Goal: Ask a question: Seek information or help from site administrators or community

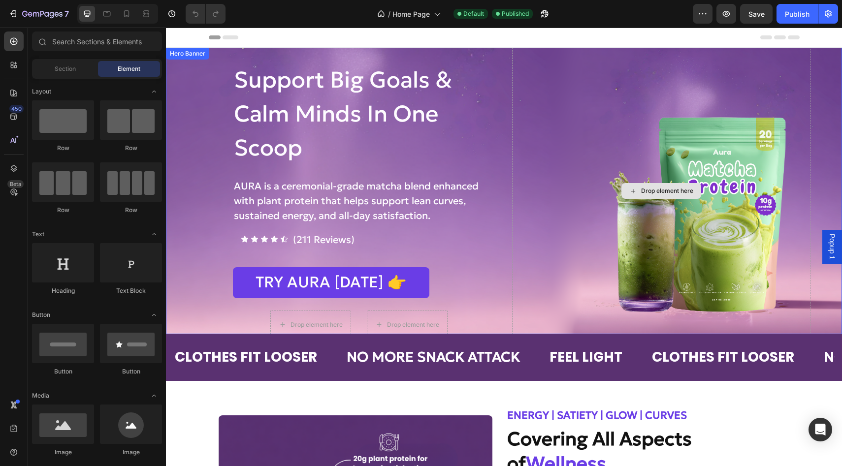
click at [561, 131] on div "Drop element here" at bounding box center [661, 190] width 299 height 297
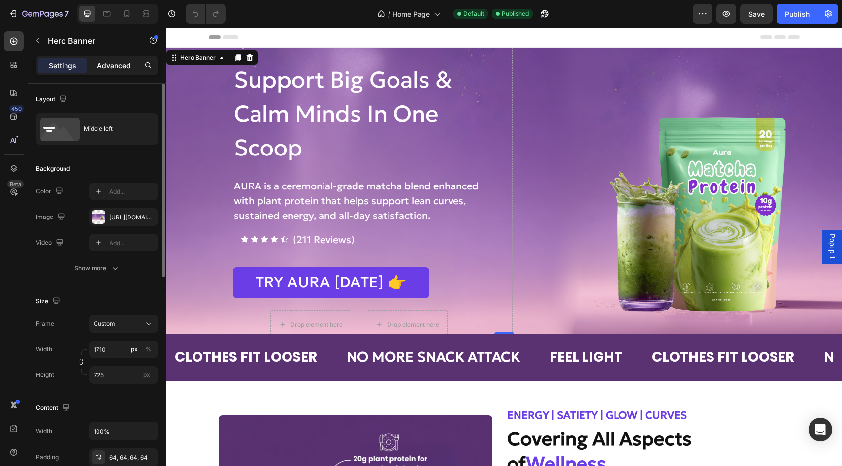
click at [112, 63] on p "Advanced" at bounding box center [113, 66] width 33 height 10
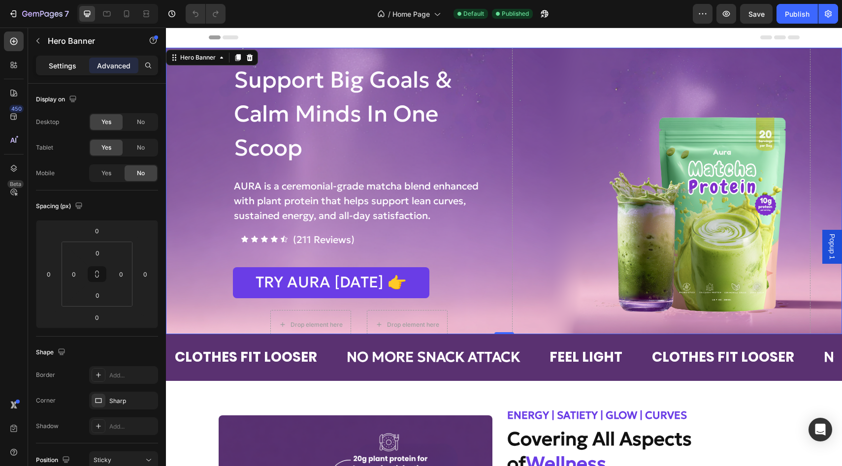
click at [67, 67] on p "Settings" at bounding box center [63, 66] width 28 height 10
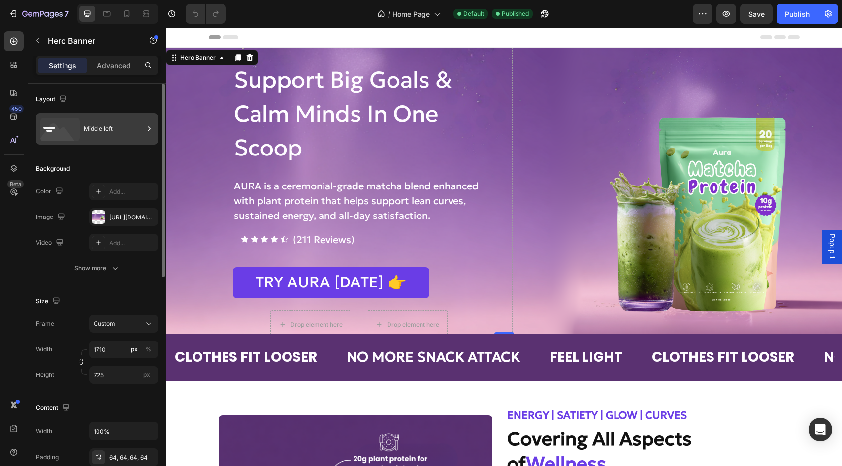
click at [70, 128] on icon at bounding box center [59, 130] width 39 height 24
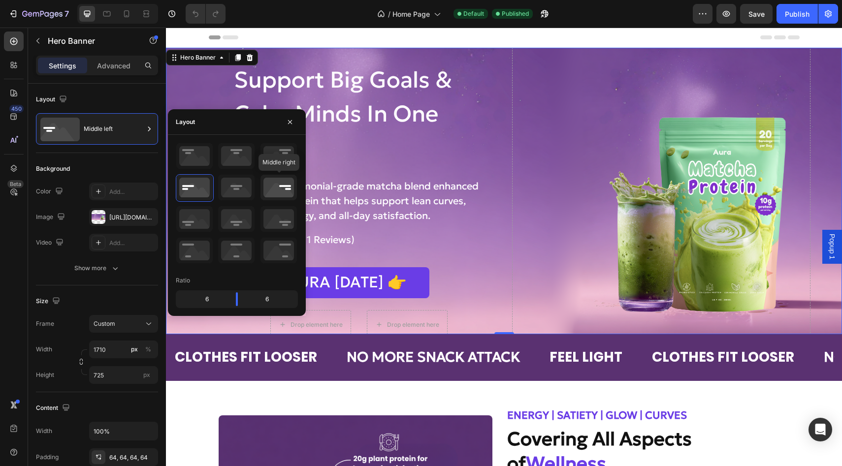
click at [267, 186] on icon at bounding box center [278, 188] width 36 height 26
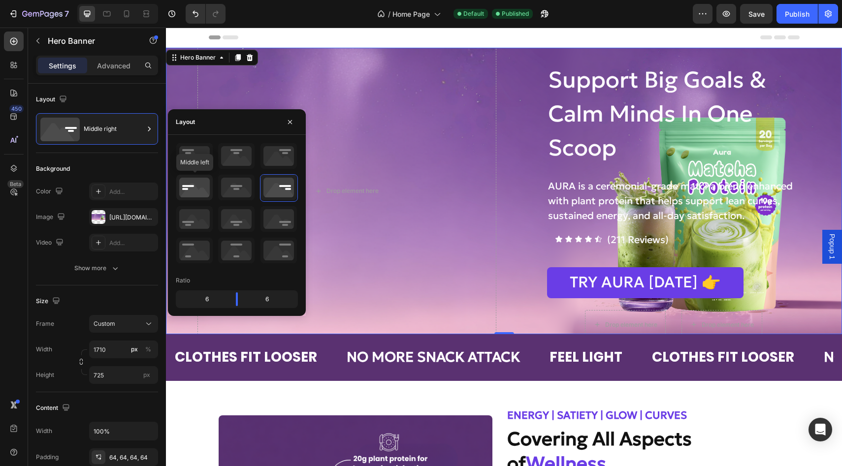
click at [197, 191] on icon at bounding box center [194, 188] width 36 height 26
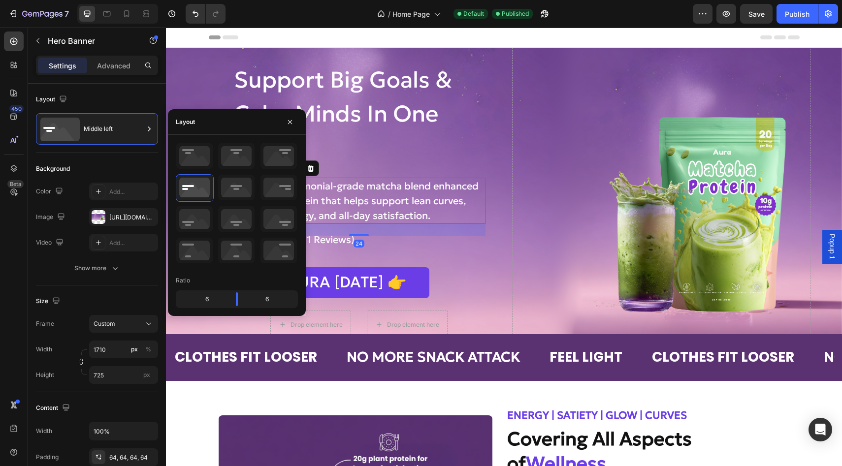
click at [470, 184] on p "AURA is a ceremonial-grade matcha blend enhanced with plant protein that helps …" at bounding box center [359, 201] width 251 height 44
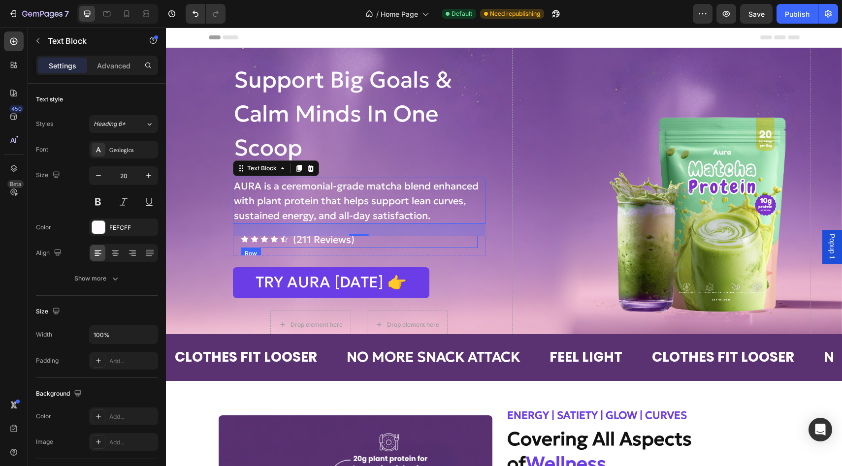
click at [372, 241] on div "Icon Icon Icon Icon Icon Icon List (211 Reviews) Text Block Row" at bounding box center [359, 239] width 237 height 17
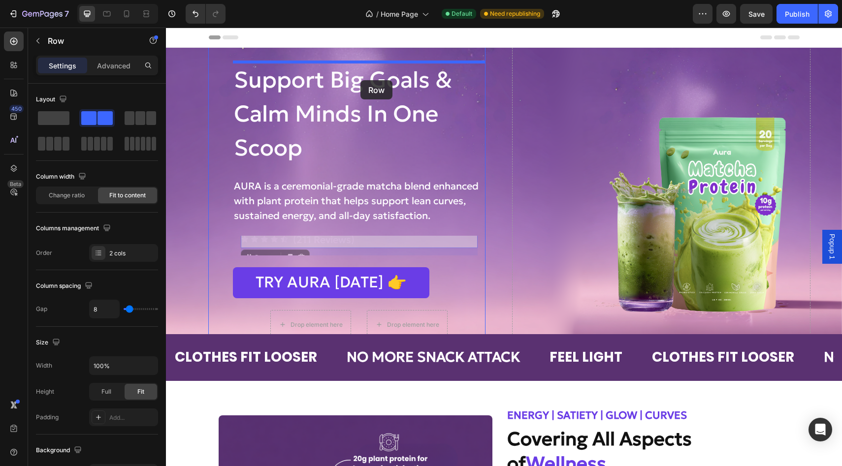
drag, startPoint x: 365, startPoint y: 242, endPoint x: 360, endPoint y: 80, distance: 162.0
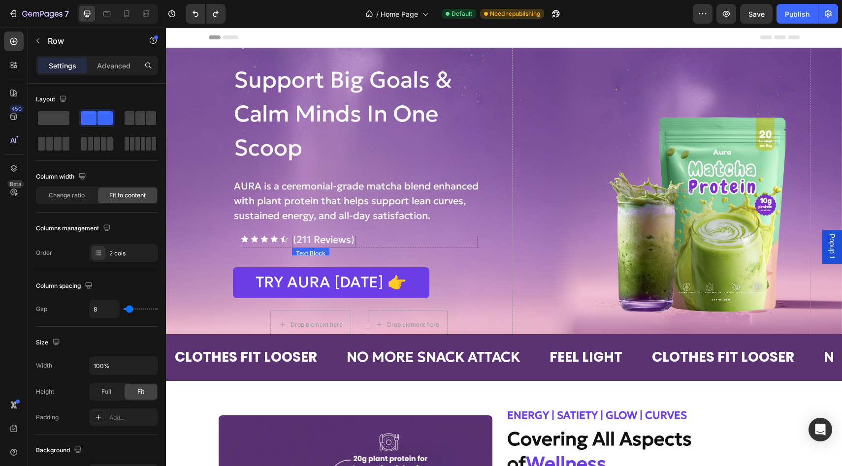
click at [324, 243] on p "(211 Reviews)" at bounding box center [324, 239] width 62 height 15
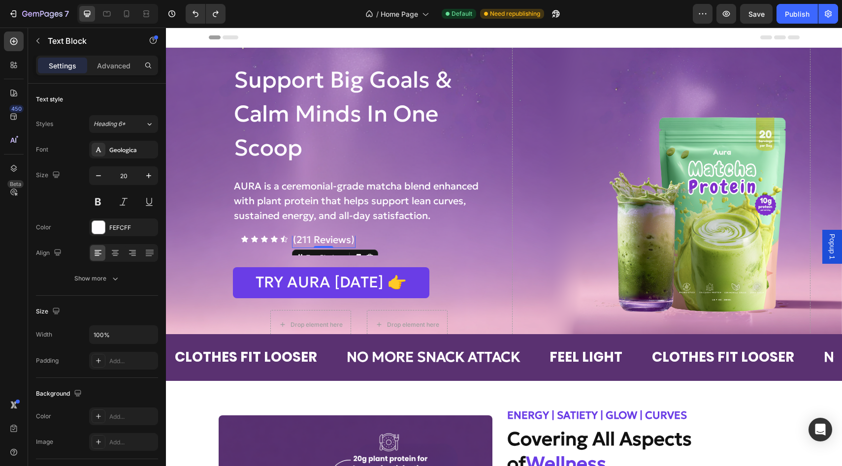
click at [324, 243] on p "(211 Reviews)" at bounding box center [324, 239] width 62 height 15
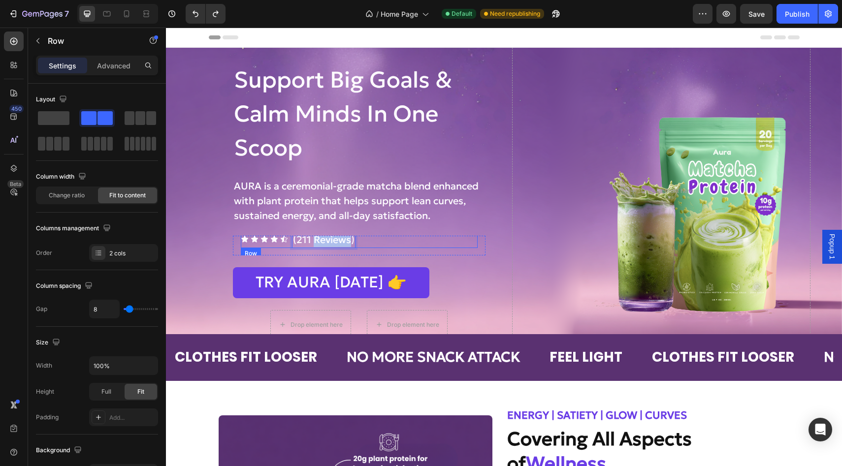
click at [242, 246] on div "Icon Icon Icon Icon Icon Icon List" at bounding box center [264, 239] width 47 height 17
click at [237, 236] on div "Icon Icon Icon Icon Icon Icon List (211 Reviews) Text Block Row 24" at bounding box center [359, 245] width 253 height 32
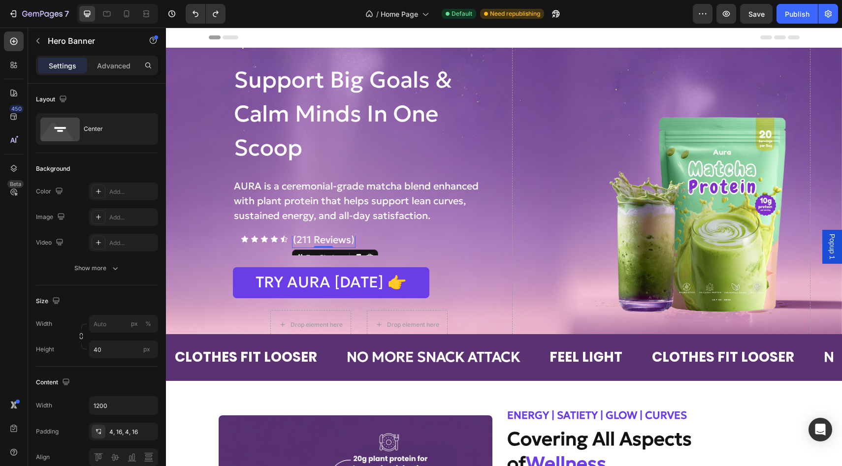
click at [339, 244] on p "(211 Reviews)" at bounding box center [324, 239] width 62 height 15
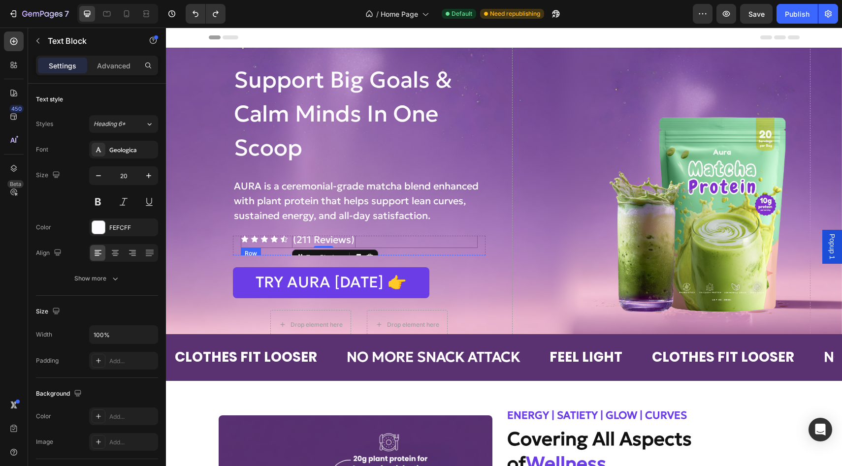
click at [360, 241] on div "Icon Icon Icon Icon Icon Icon List (211 Reviews) Text Block 0 Row" at bounding box center [359, 239] width 237 height 17
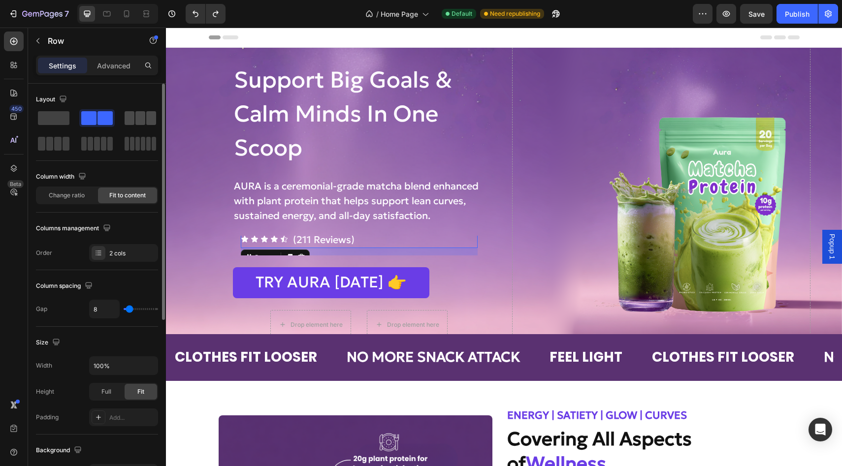
click at [130, 119] on span at bounding box center [130, 118] width 10 height 14
click at [374, 232] on div "Support Big Goals & Calm Minds In One Scoop Heading AURA is a ceremonial-grade …" at bounding box center [359, 190] width 253 height 297
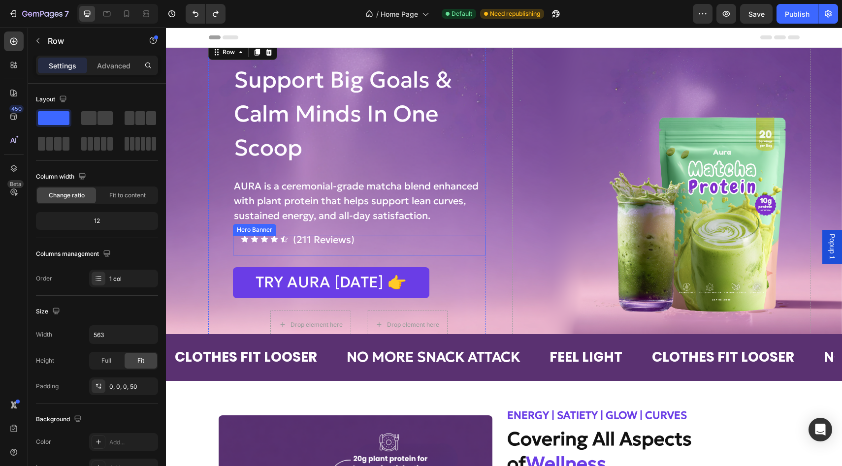
click at [390, 252] on div "Icon Icon Icon Icon Icon Icon List (211 Reviews) Text Block Row" at bounding box center [359, 245] width 237 height 29
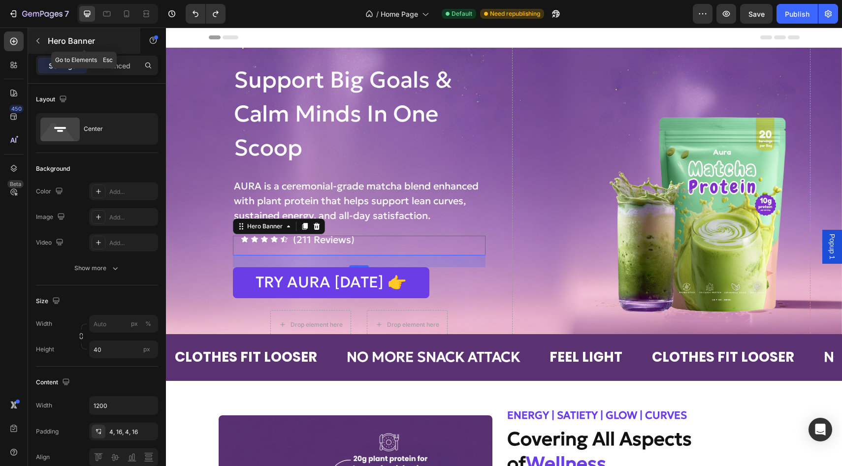
click at [32, 45] on button "button" at bounding box center [38, 41] width 16 height 16
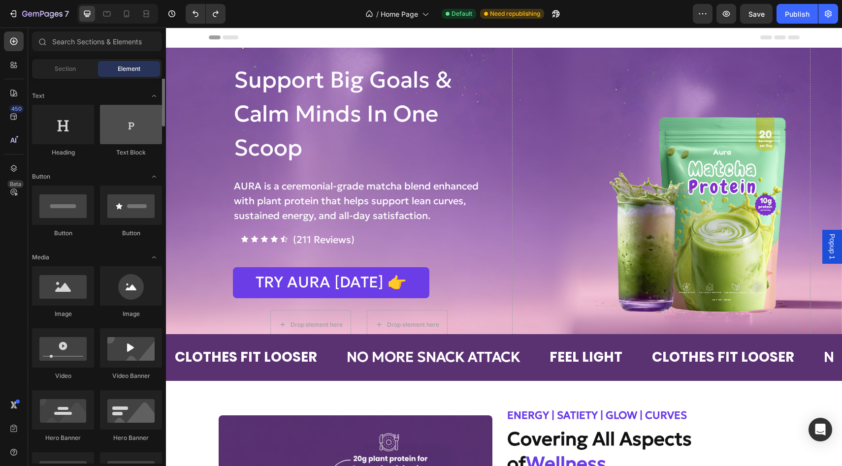
scroll to position [388, 0]
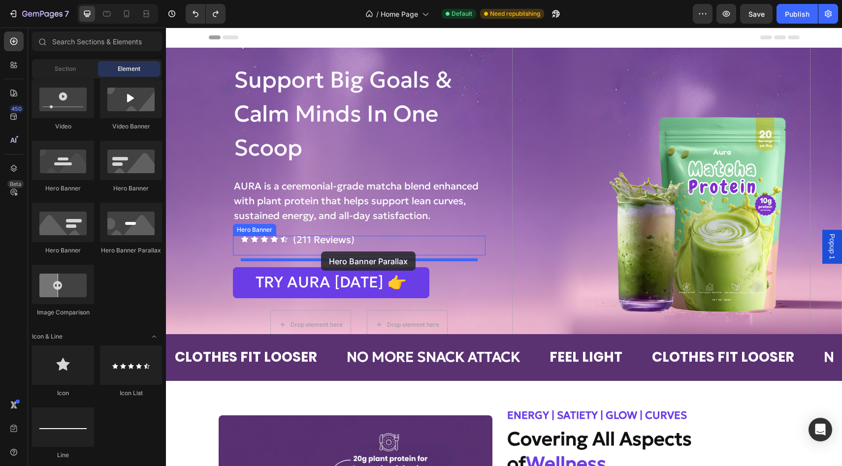
drag, startPoint x: 291, startPoint y: 241, endPoint x: 321, endPoint y: 252, distance: 31.5
click at [359, 242] on div "Icon Icon Icon Icon Icon Icon List (211 Reviews) Text Block Row" at bounding box center [359, 239] width 237 height 17
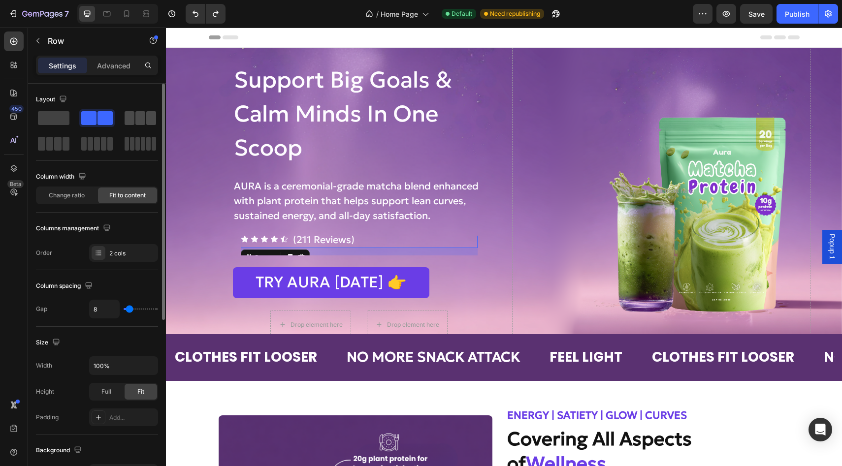
click at [133, 125] on span at bounding box center [130, 118] width 10 height 14
click at [260, 240] on div "Icon Icon Icon Icon Icon" at bounding box center [264, 239] width 47 height 8
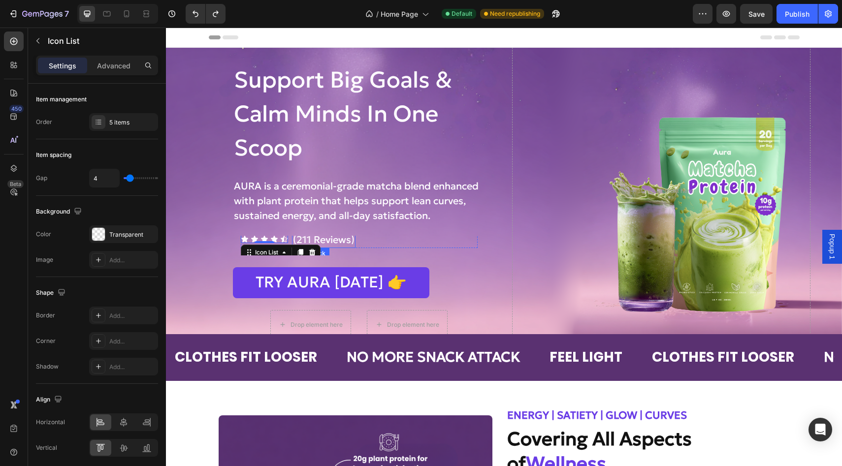
click at [302, 238] on p "(211 Reviews)" at bounding box center [324, 239] width 62 height 15
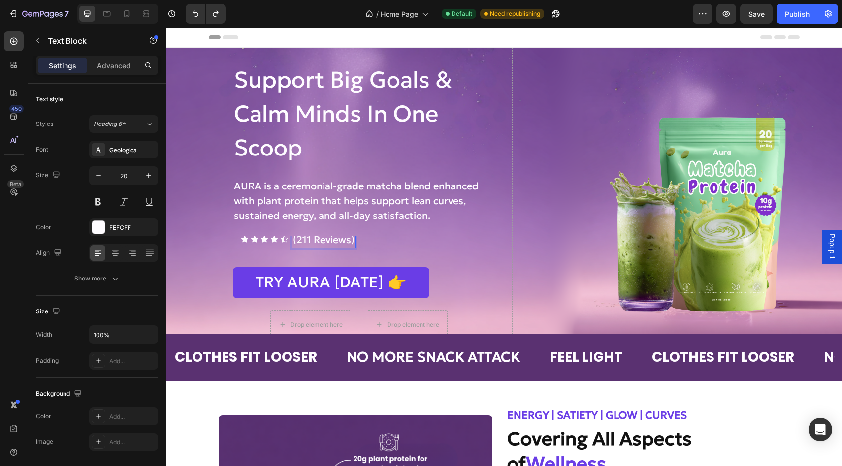
click at [345, 240] on p "(211 Reviews)" at bounding box center [324, 239] width 62 height 15
click at [823, 429] on icon "Open Intercom Messenger" at bounding box center [819, 429] width 11 height 13
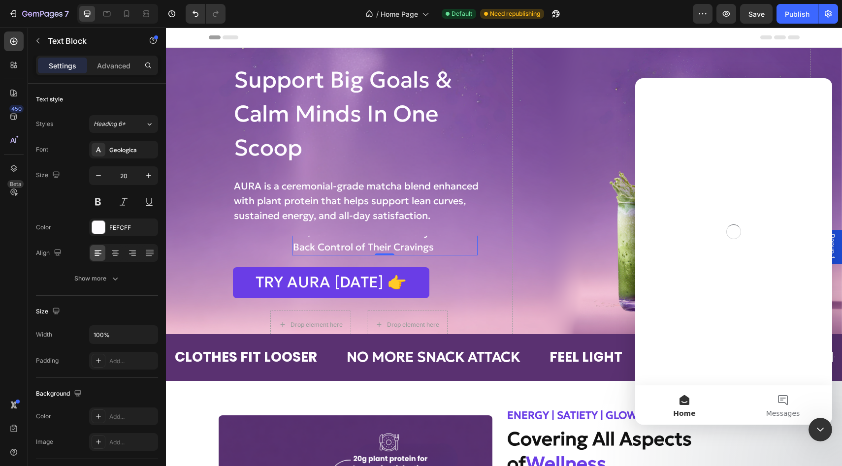
scroll to position [0, 0]
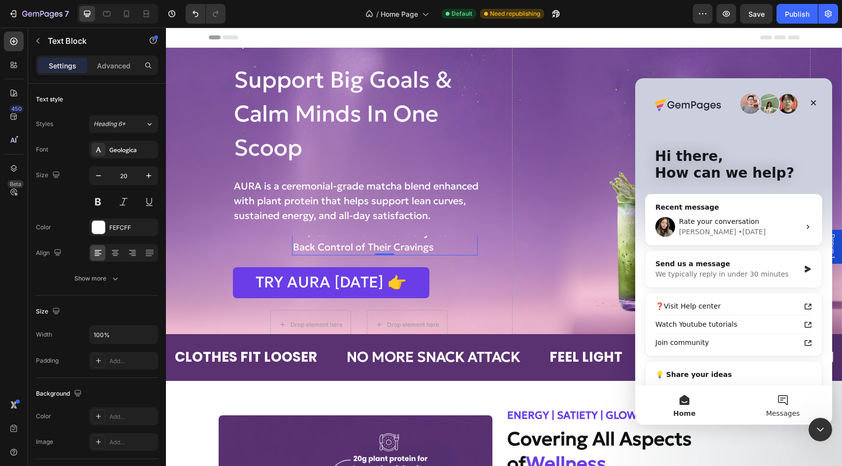
click at [793, 414] on span "Messages" at bounding box center [783, 413] width 34 height 7
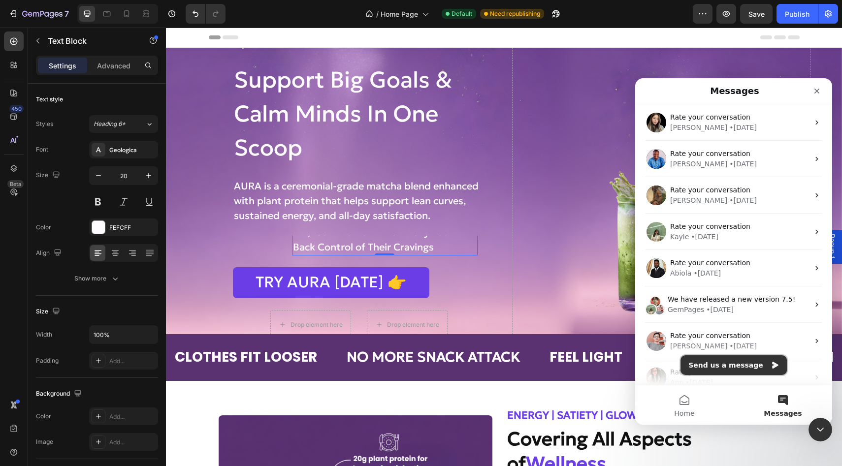
click at [732, 368] on button "Send us a message" at bounding box center [733, 365] width 106 height 20
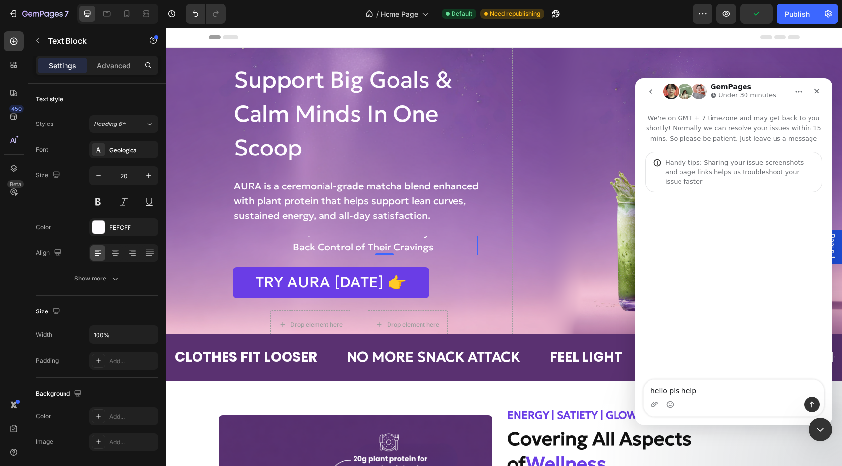
type textarea "hello pls help"
click at [815, 91] on icon "Close" at bounding box center [817, 91] width 8 height 8
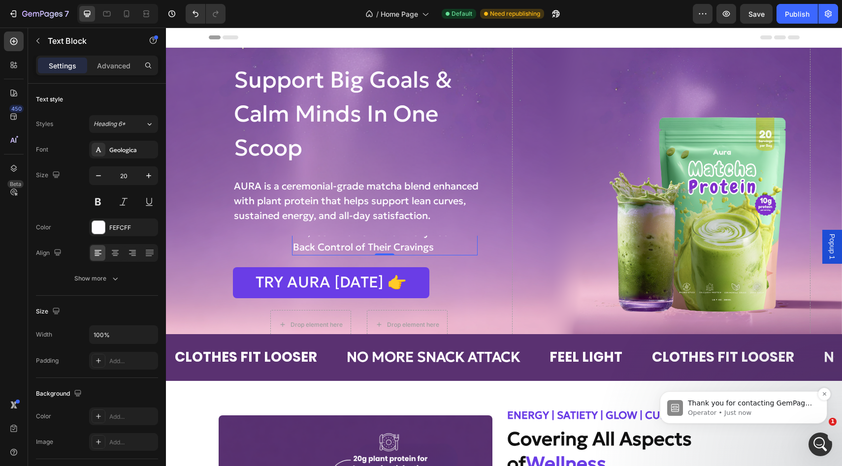
click at [751, 408] on div "Thank you for contacting GemPages Support! 👋 Our support team will assist you s…" at bounding box center [751, 403] width 130 height 13
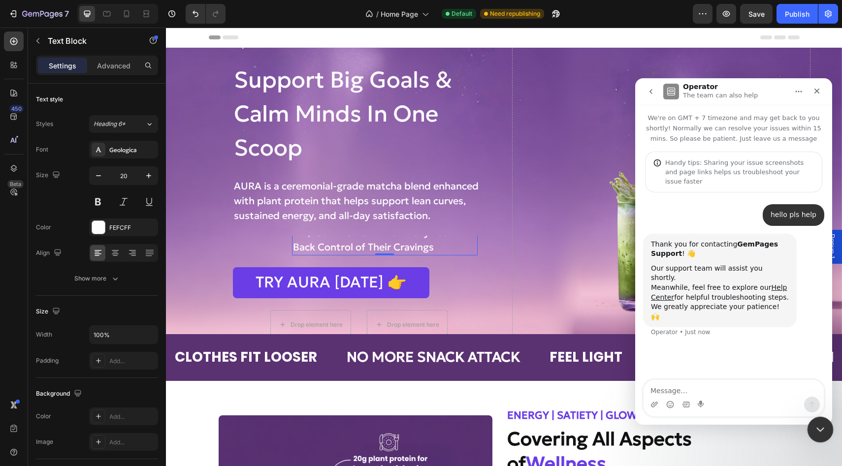
click at [820, 425] on icon "Close Intercom Messenger" at bounding box center [819, 428] width 12 height 12
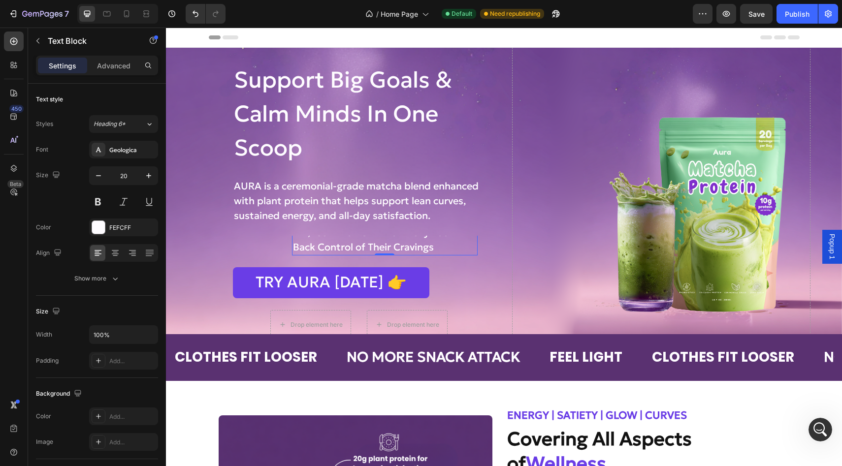
click at [426, 251] on p "127,483+ Women Who Finally Took Back Control of Their Cravings" at bounding box center [385, 240] width 184 height 30
click at [269, 243] on div "Icon Icon Icon Icon Icon Icon List" at bounding box center [264, 240] width 47 height 32
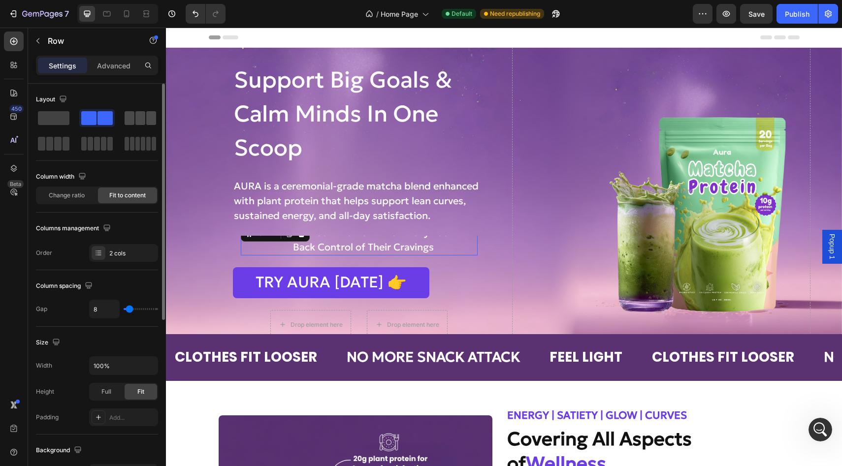
click at [130, 114] on span at bounding box center [130, 118] width 10 height 14
click at [67, 195] on span "Change ratio" at bounding box center [67, 195] width 36 height 9
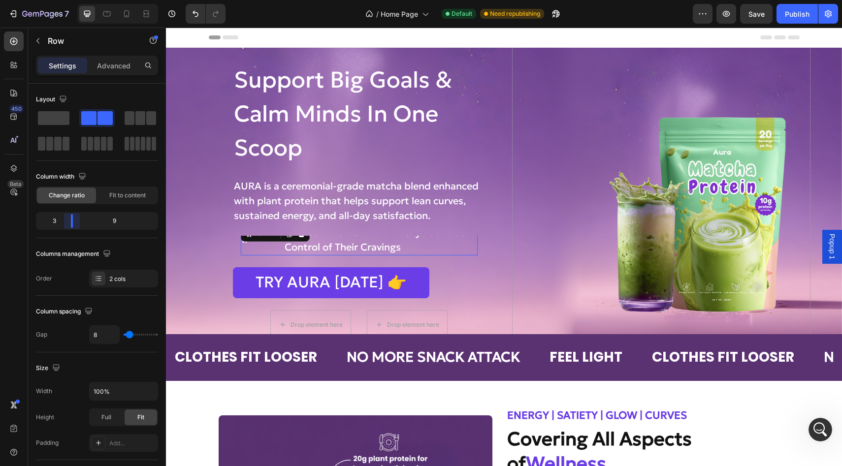
drag, startPoint x: 88, startPoint y: 220, endPoint x: 61, endPoint y: 210, distance: 29.4
click at [61, 0] on body "7 Version history / Home Page Default Need republishing Preview Save Publish 45…" at bounding box center [421, 0] width 842 height 0
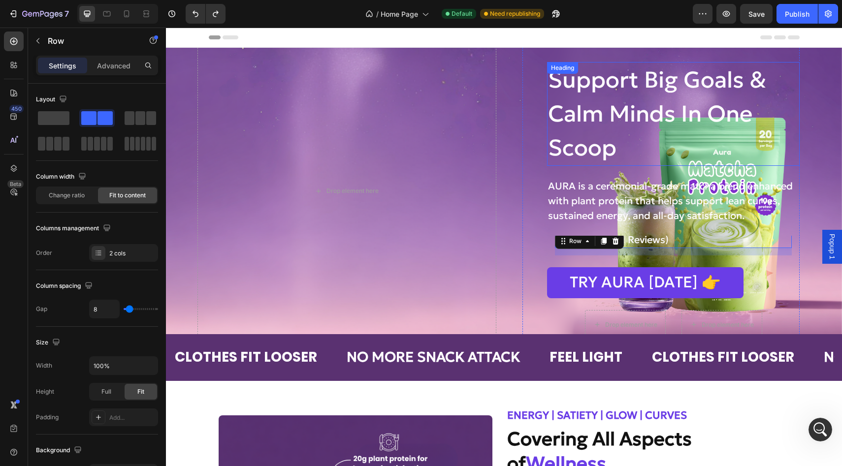
click at [561, 128] on h2 "Support Big Goals & Calm Minds In One Scoop" at bounding box center [673, 114] width 253 height 104
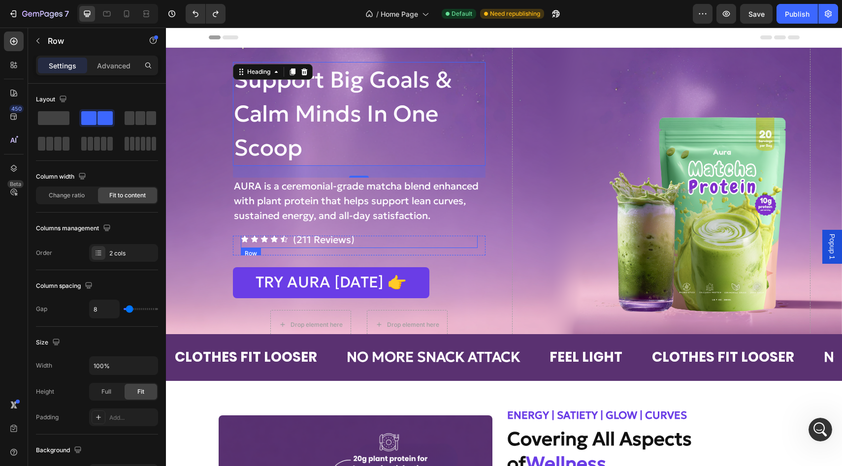
click at [371, 247] on div "Icon Icon Icon Icon Icon Icon List (211 Reviews) Text Block Row" at bounding box center [359, 239] width 237 height 17
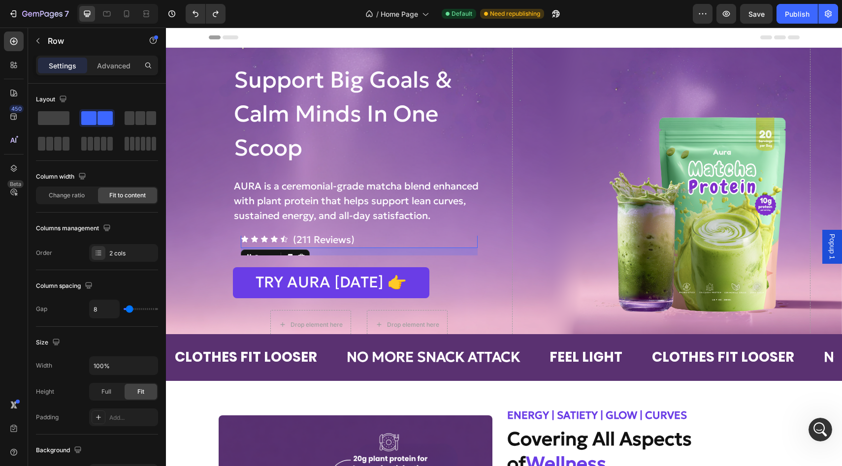
click at [376, 237] on div "Icon Icon Icon Icon Icon Icon List (211 Reviews) Text Block Row 24" at bounding box center [359, 239] width 237 height 17
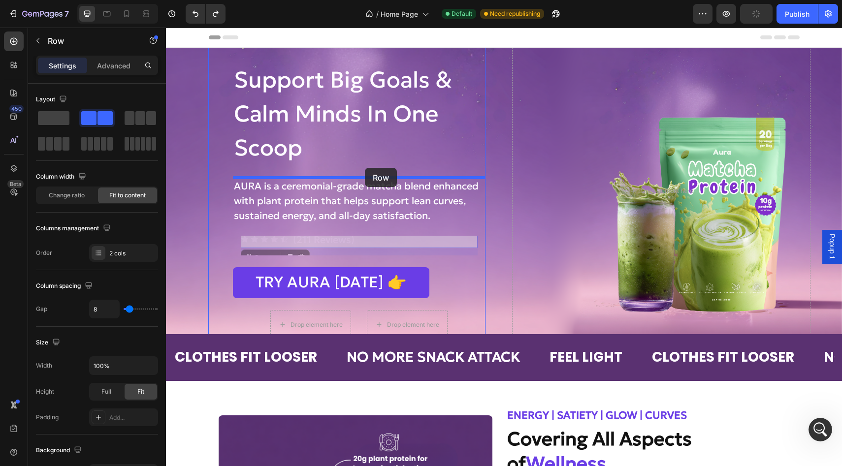
drag, startPoint x: 366, startPoint y: 239, endPoint x: 365, endPoint y: 168, distance: 71.4
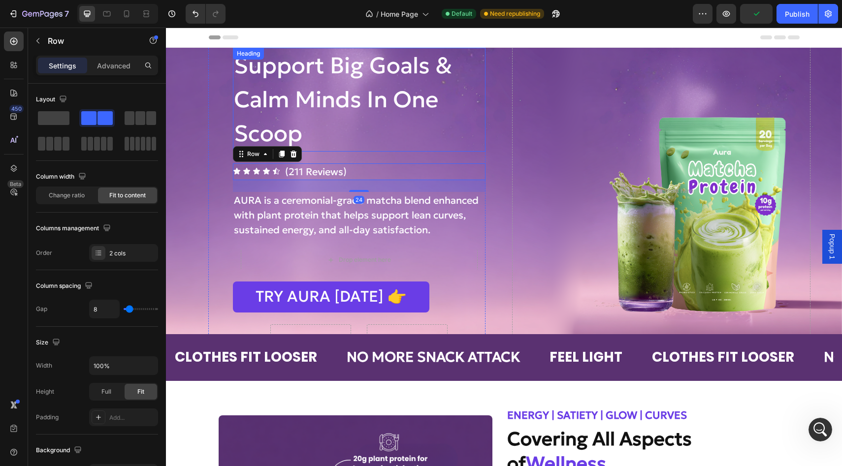
click at [314, 74] on h2 "Support Big Goals & Calm Minds In One Scoop" at bounding box center [359, 100] width 253 height 104
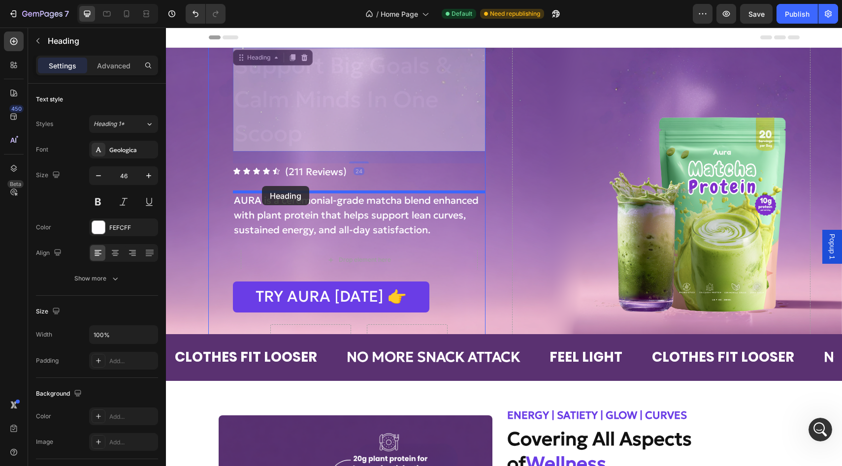
drag, startPoint x: 259, startPoint y: 60, endPoint x: 262, endPoint y: 186, distance: 126.6
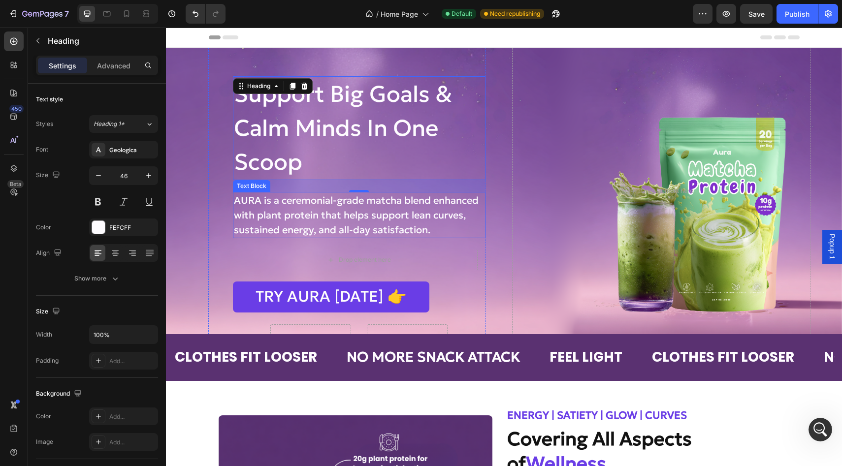
click at [299, 225] on p "AURA is a ceremonial-grade matcha blend enhanced with plant protein that helps …" at bounding box center [359, 215] width 251 height 44
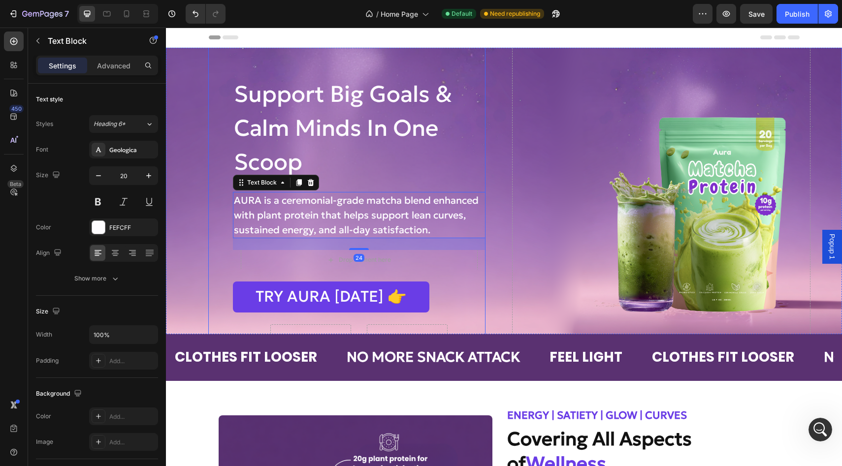
click at [293, 273] on div "Icon Icon Icon Icon Icon Icon List (211 Reviews) Text Block Row Support Big Goa…" at bounding box center [359, 191] width 253 height 326
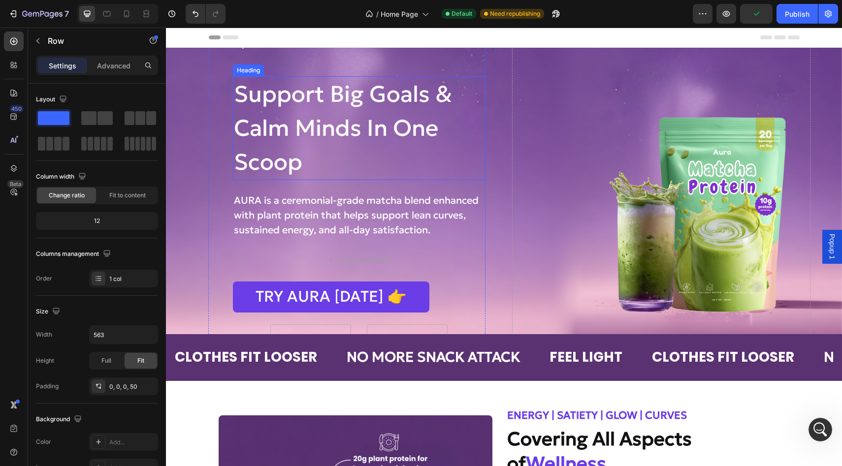
click at [310, 150] on h2 "Support Big Goals & Calm Minds In One Scoop" at bounding box center [359, 128] width 253 height 104
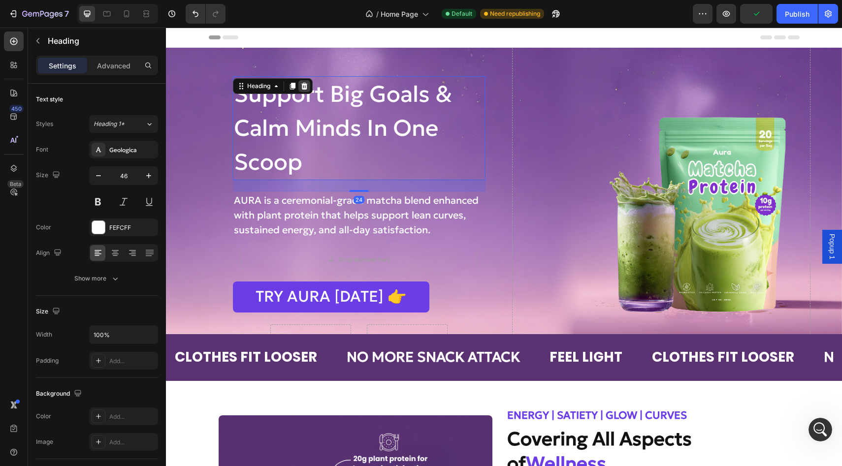
click at [304, 87] on icon at bounding box center [304, 86] width 8 height 8
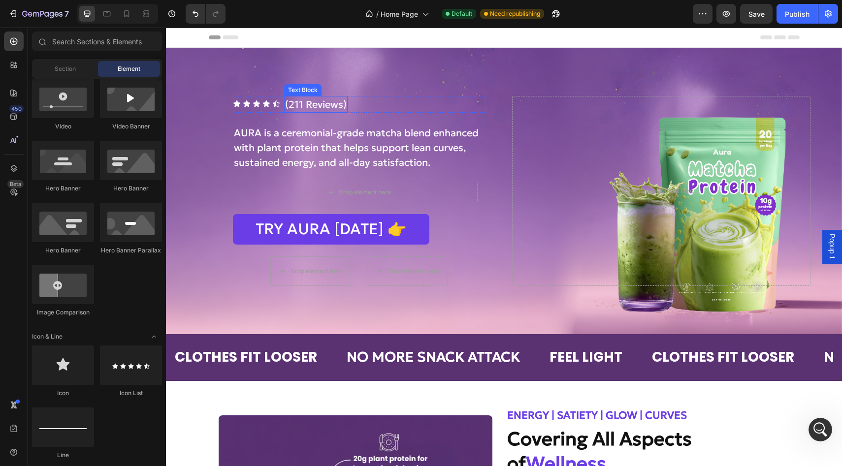
click at [316, 110] on div "(211 Reviews) Text Block" at bounding box center [316, 104] width 64 height 17
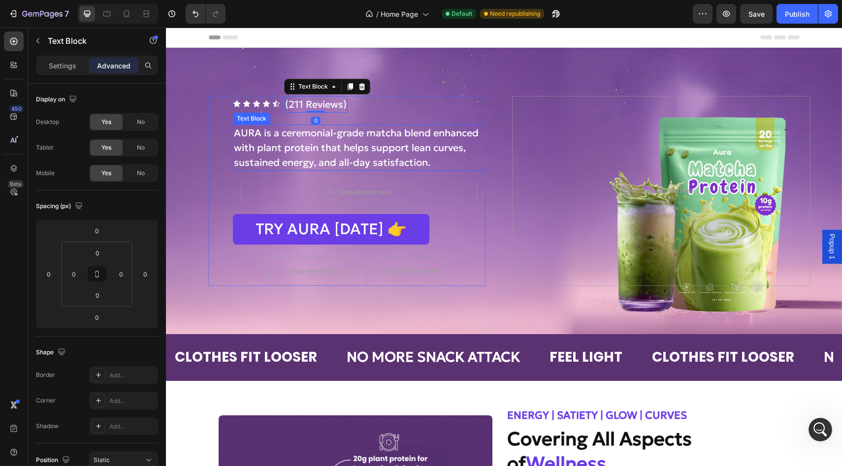
click at [326, 144] on p "AURA is a ceremonial-grade matcha blend enhanced with plant protein that helps …" at bounding box center [359, 148] width 251 height 44
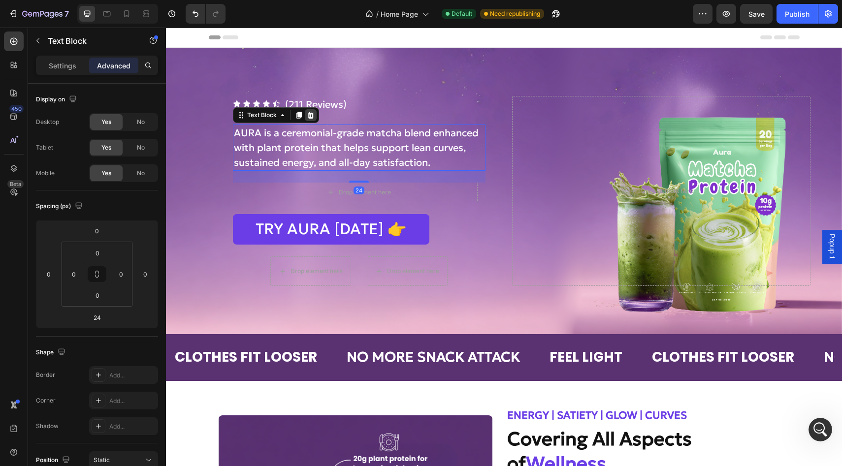
click at [311, 117] on icon at bounding box center [311, 115] width 8 height 8
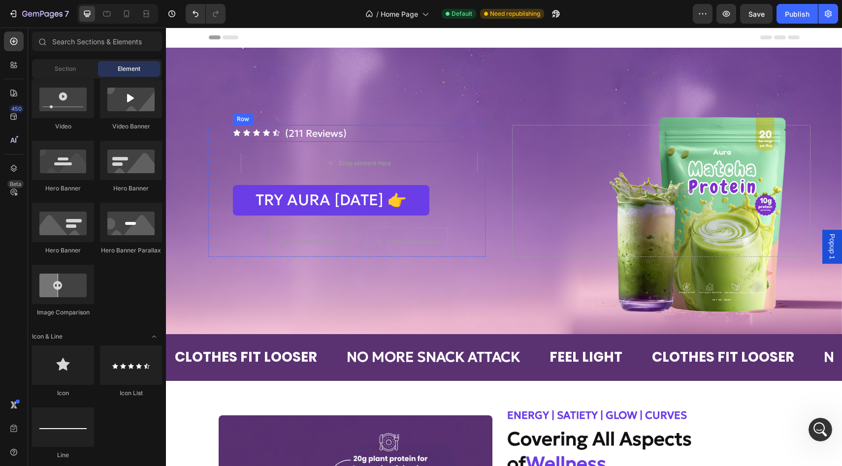
click at [344, 130] on p "(211 Reviews)" at bounding box center [316, 133] width 62 height 15
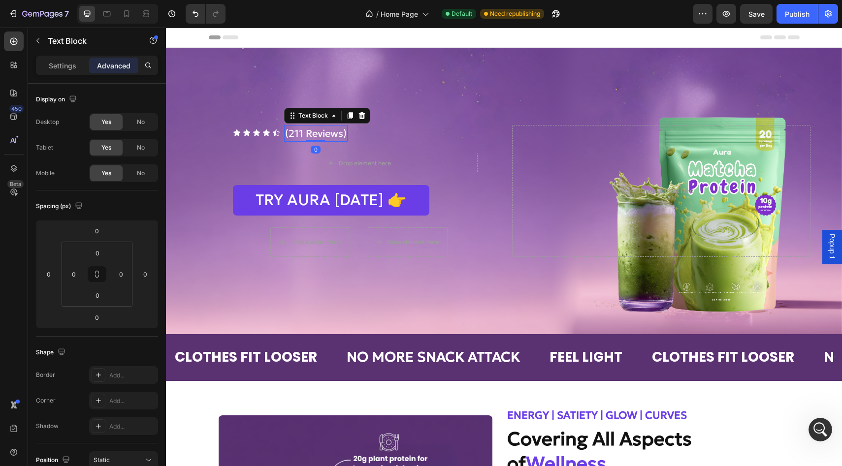
click at [367, 114] on div "Text Block" at bounding box center [327, 116] width 86 height 16
click at [361, 115] on icon at bounding box center [361, 115] width 6 height 7
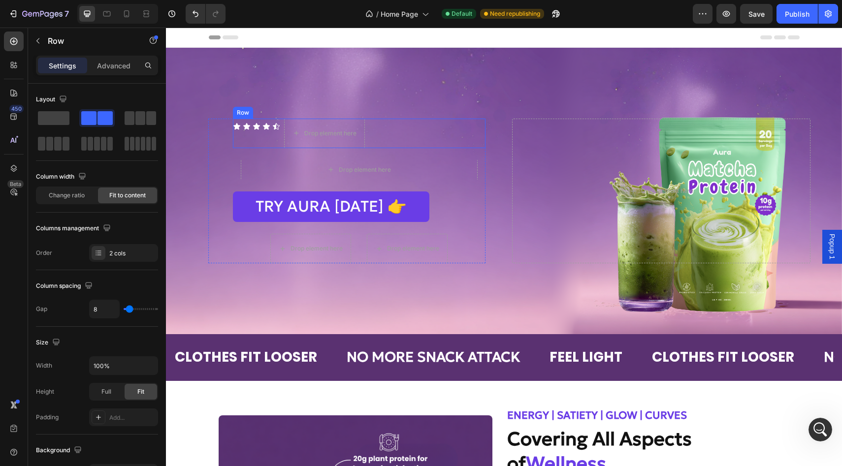
click at [256, 134] on div "Icon Icon Icon Icon Icon Icon List" at bounding box center [256, 134] width 47 height 30
click at [296, 110] on icon at bounding box center [294, 109] width 8 height 8
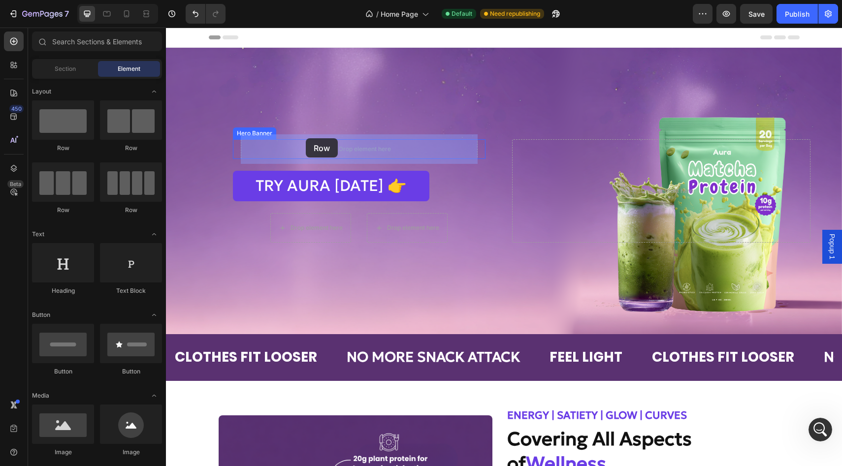
drag, startPoint x: 237, startPoint y: 162, endPoint x: 306, endPoint y: 138, distance: 72.9
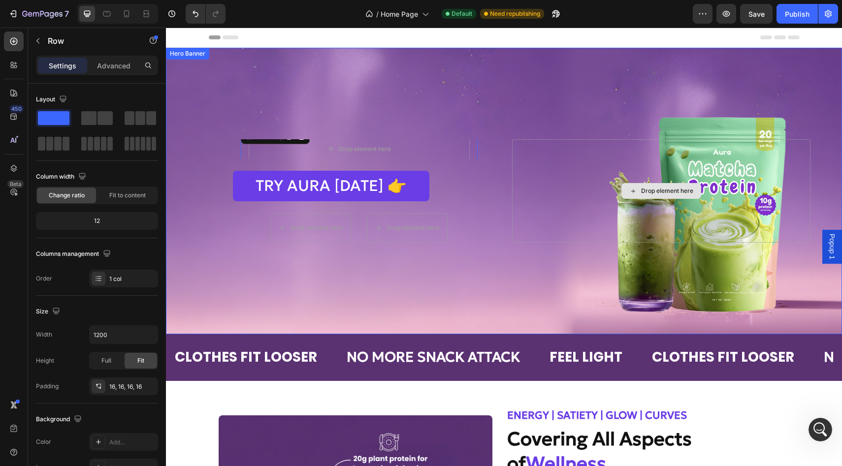
click at [520, 146] on div "Drop element here" at bounding box center [661, 191] width 299 height 104
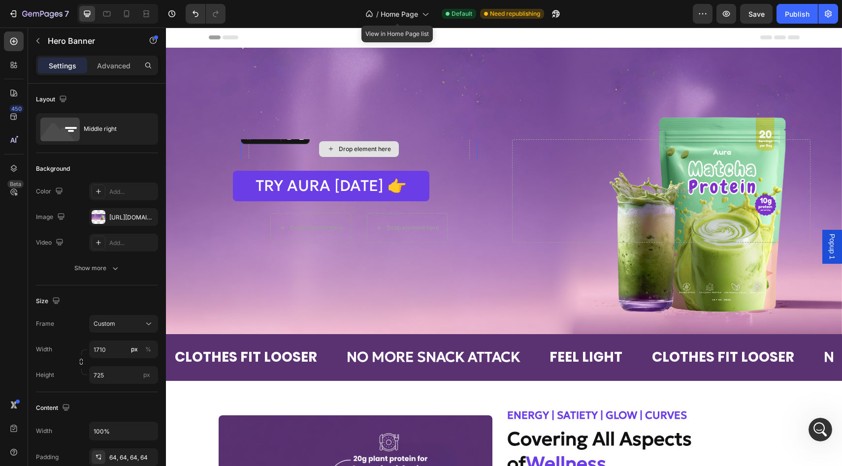
click at [288, 140] on div "Drop element here Row 0" at bounding box center [359, 149] width 237 height 45
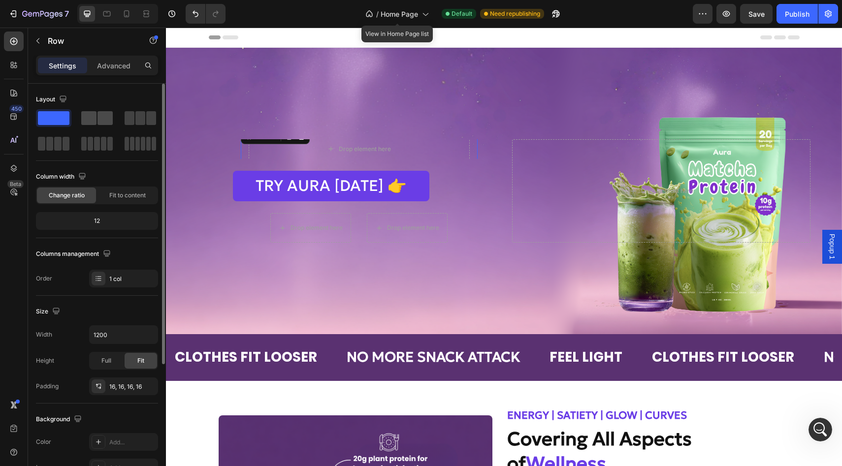
click at [101, 118] on span at bounding box center [104, 118] width 15 height 14
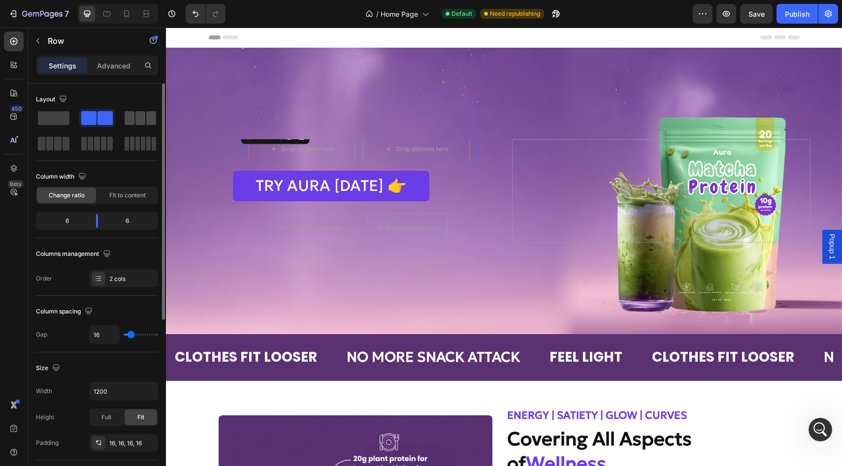
click at [148, 119] on span at bounding box center [151, 118] width 10 height 14
drag, startPoint x: 75, startPoint y: 225, endPoint x: 56, endPoint y: 225, distance: 19.2
click at [56, 0] on body "7 Version history / Home Page Default Need republishing Preview Save Publish 45…" at bounding box center [421, 0] width 842 height 0
drag, startPoint x: 118, startPoint y: 218, endPoint x: 102, endPoint y: 219, distance: 15.8
click at [102, 0] on body "7 Version history / Home Page Default Need republishing Preview Save Publish 45…" at bounding box center [421, 0] width 842 height 0
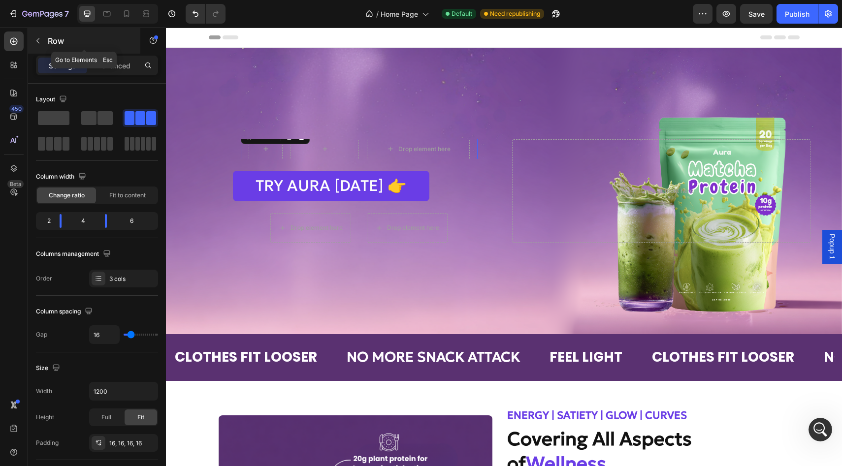
click at [34, 39] on icon "button" at bounding box center [38, 41] width 8 height 8
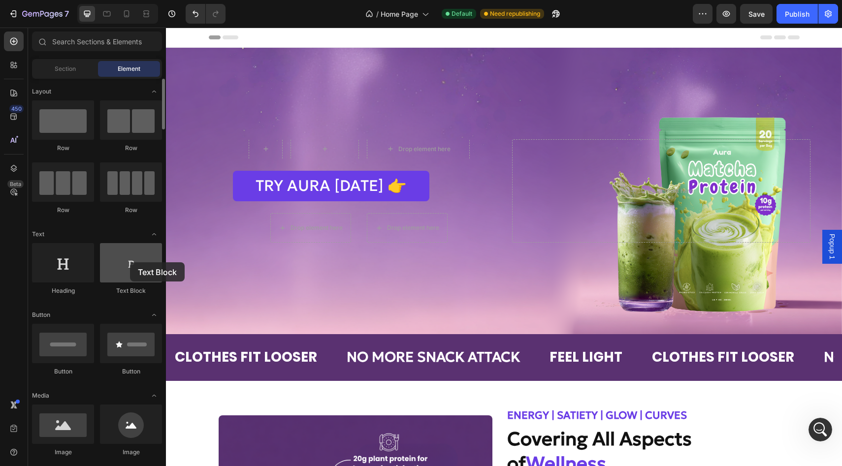
click at [130, 262] on div at bounding box center [131, 262] width 62 height 39
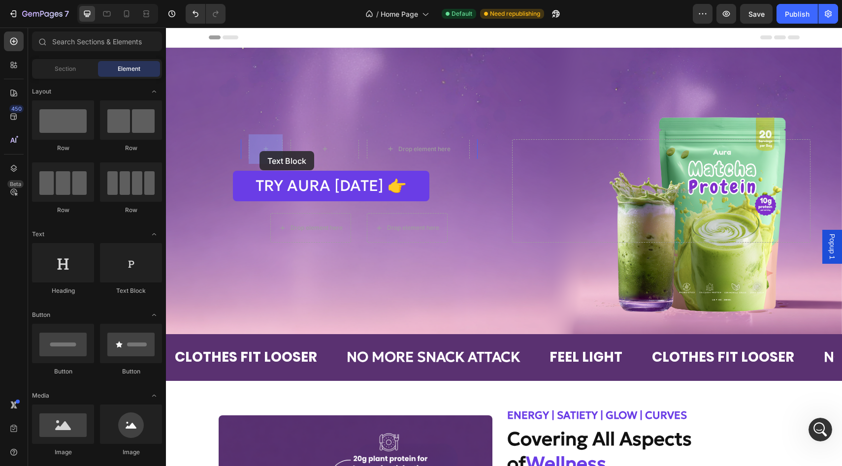
drag, startPoint x: 301, startPoint y: 287, endPoint x: 259, endPoint y: 151, distance: 141.6
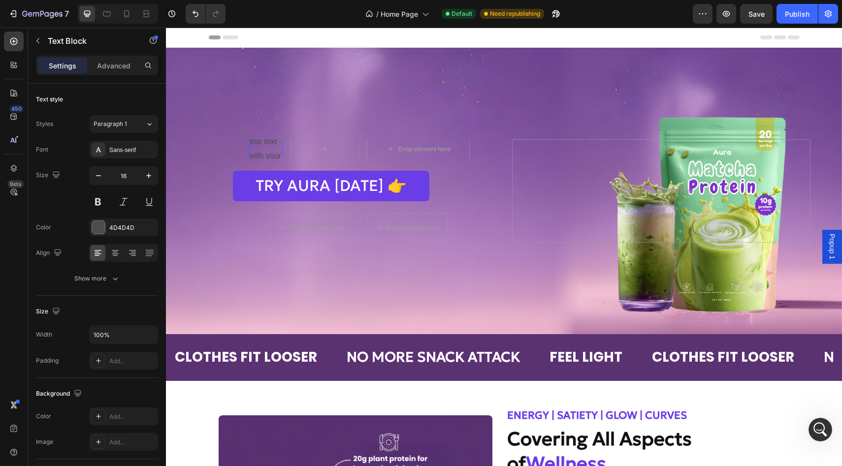
click at [259, 151] on div "Replace this text with your content" at bounding box center [266, 149] width 34 height 59
click at [259, 151] on p "Replace this text with your content" at bounding box center [266, 149] width 32 height 57
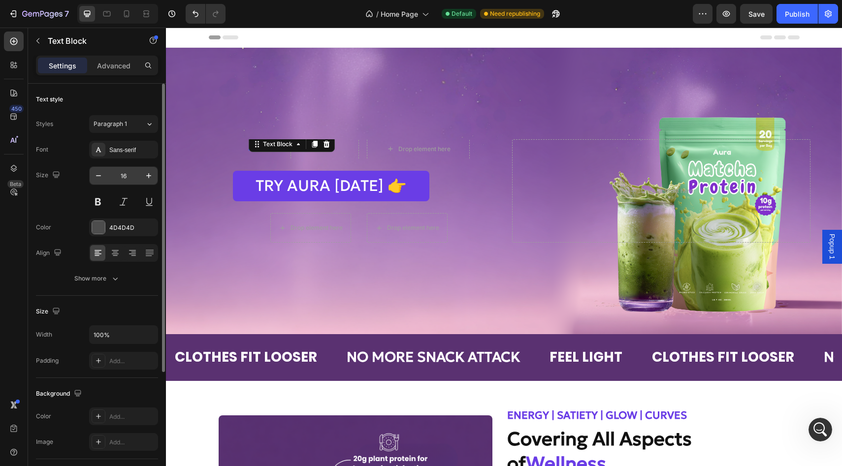
click at [128, 175] on input "16" at bounding box center [123, 176] width 32 height 18
type input "20"
click at [109, 150] on div "Sans-serif" at bounding box center [132, 150] width 46 height 9
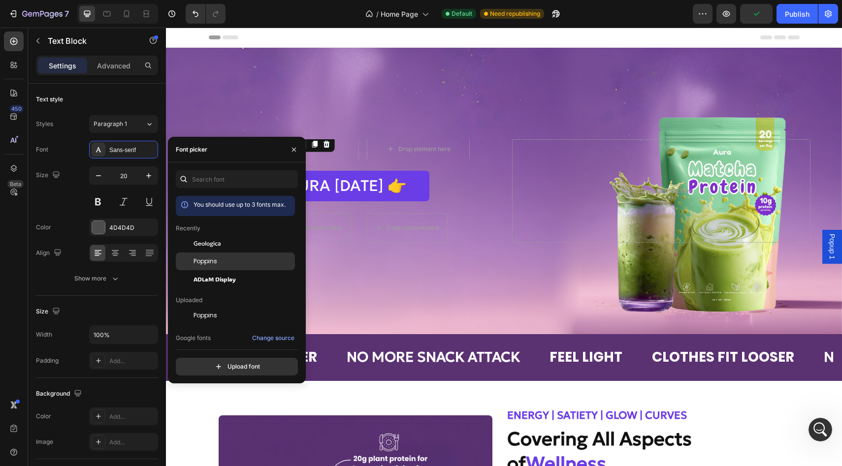
click at [210, 266] on div "Poppins" at bounding box center [235, 262] width 119 height 18
click at [224, 244] on div "Geologica" at bounding box center [242, 243] width 99 height 9
click at [309, 120] on div "4.8 Text Block 0 Drop element here Row Hero Banner TRY AURA [DATE] 👉 Button Dro…" at bounding box center [504, 191] width 676 height 167
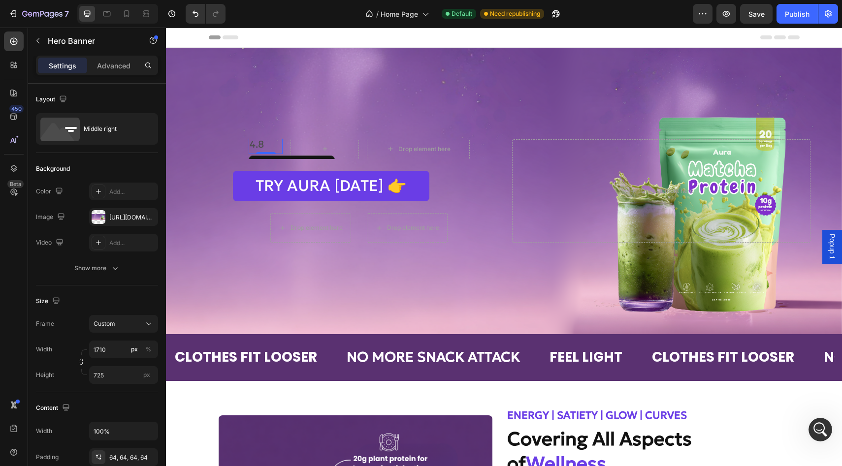
click at [258, 143] on p "4.8" at bounding box center [266, 144] width 32 height 18
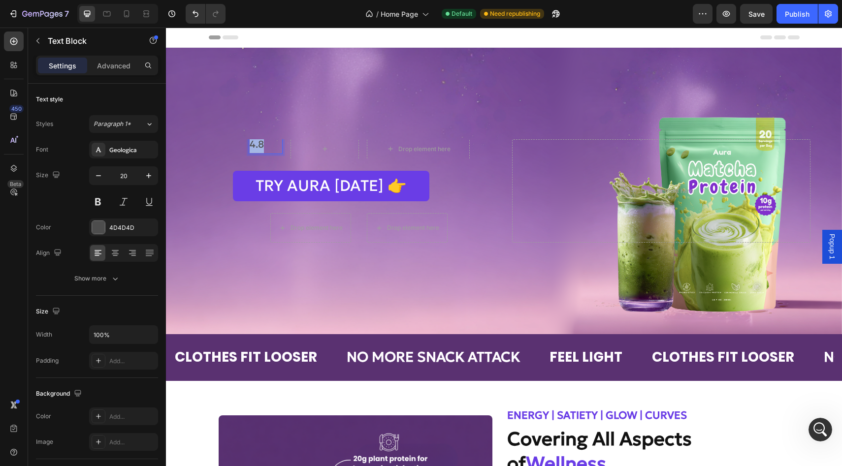
click at [258, 143] on p "4.8" at bounding box center [266, 144] width 32 height 18
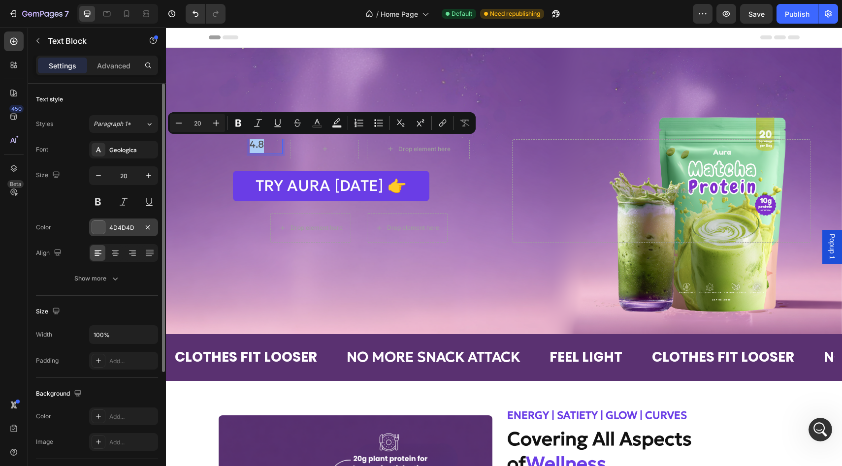
click at [102, 225] on div at bounding box center [98, 227] width 13 height 13
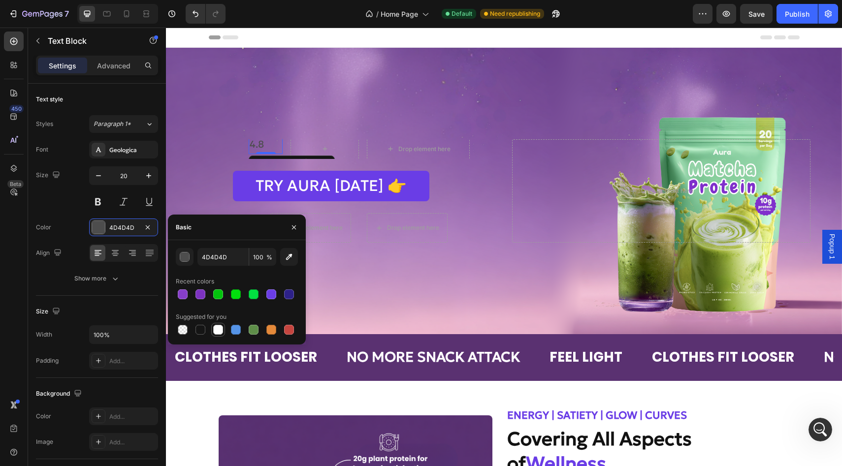
click at [216, 329] on div at bounding box center [218, 330] width 10 height 10
type input "FFFFFF"
click at [108, 70] on div "Advanced" at bounding box center [113, 66] width 49 height 16
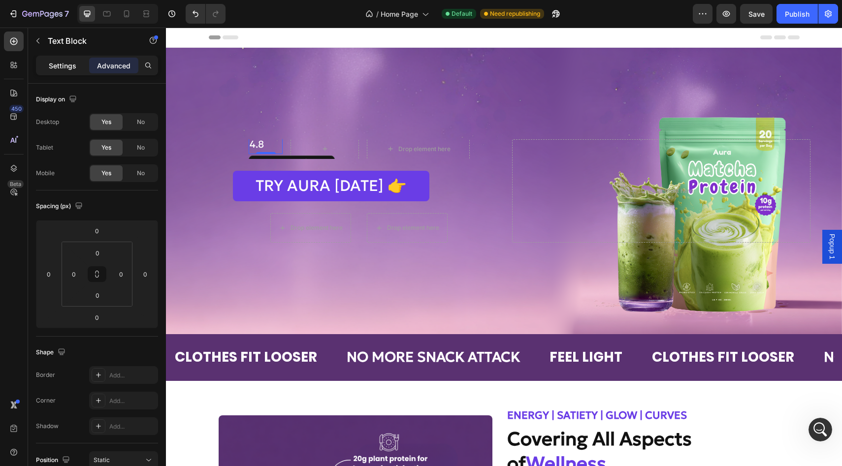
click at [67, 67] on p "Settings" at bounding box center [63, 66] width 28 height 10
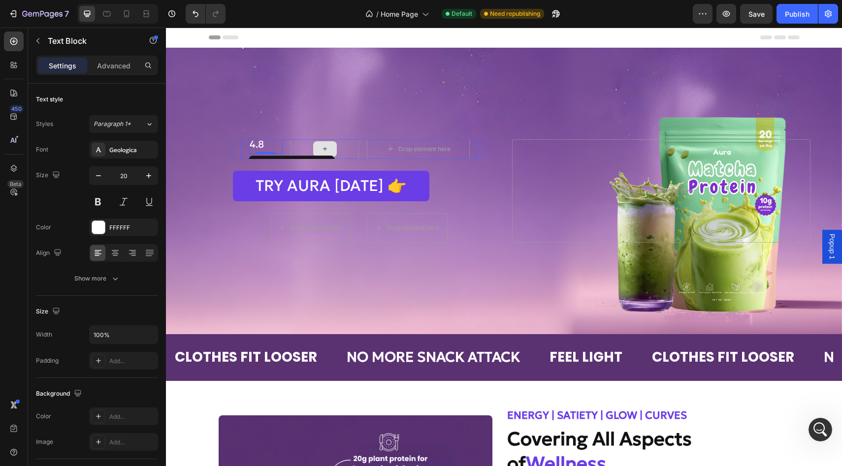
click at [301, 149] on div at bounding box center [324, 149] width 68 height 30
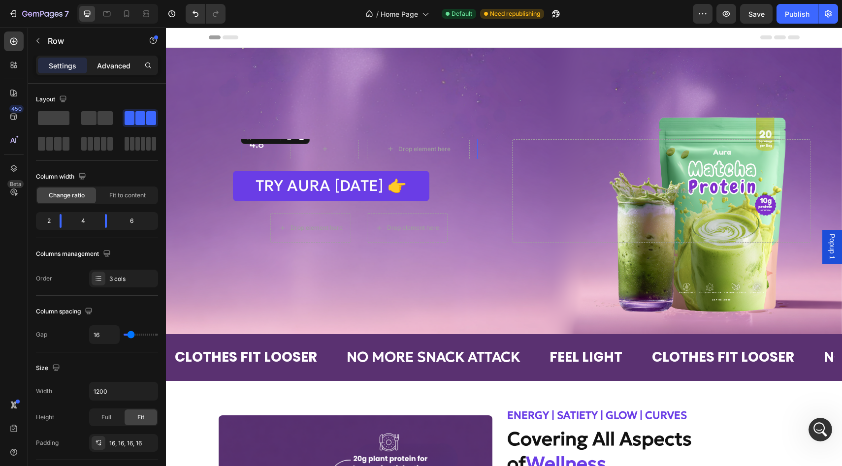
click at [105, 62] on p "Advanced" at bounding box center [113, 66] width 33 height 10
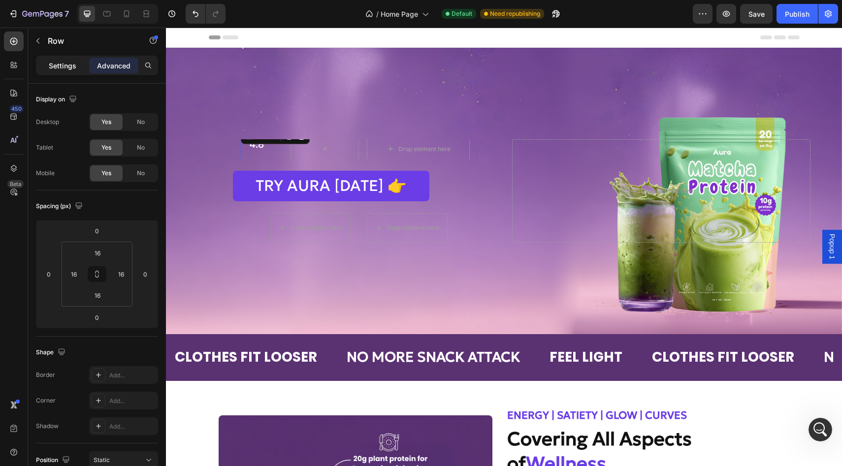
click at [60, 65] on p "Settings" at bounding box center [63, 66] width 28 height 10
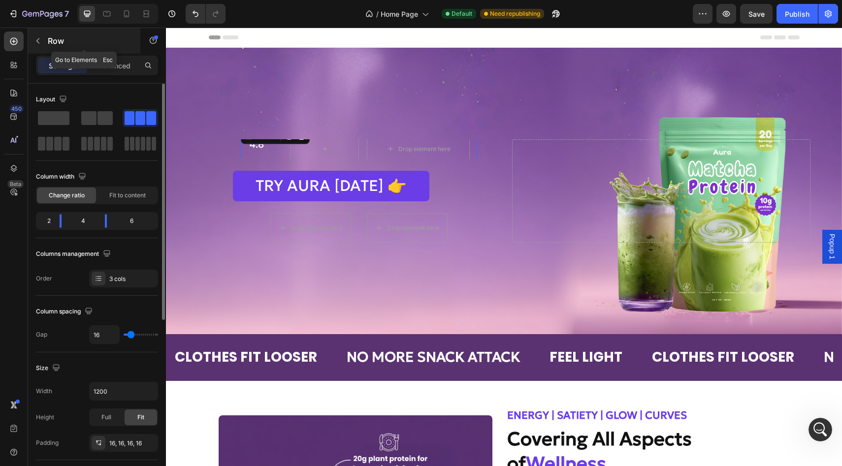
click at [36, 35] on button "button" at bounding box center [38, 41] width 16 height 16
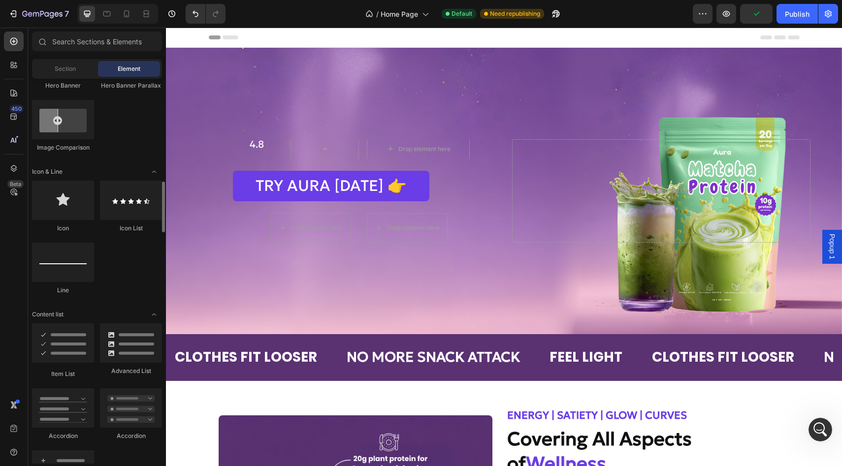
scroll to position [532, 0]
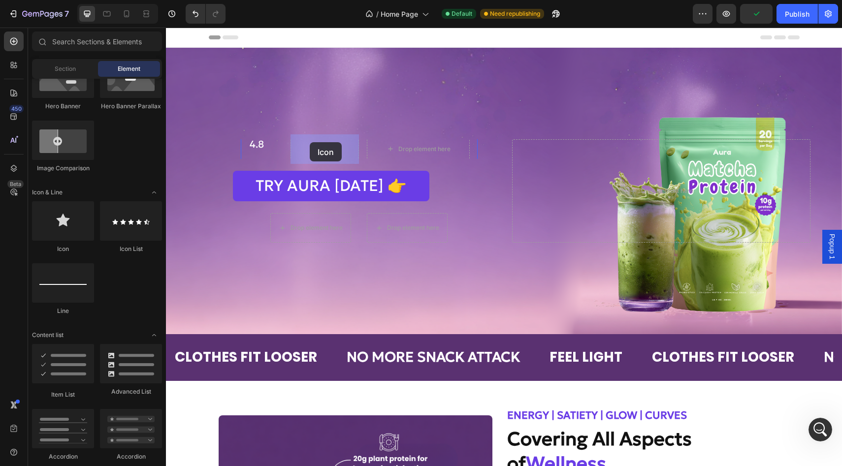
drag, startPoint x: 224, startPoint y: 251, endPoint x: 310, endPoint y: 142, distance: 138.8
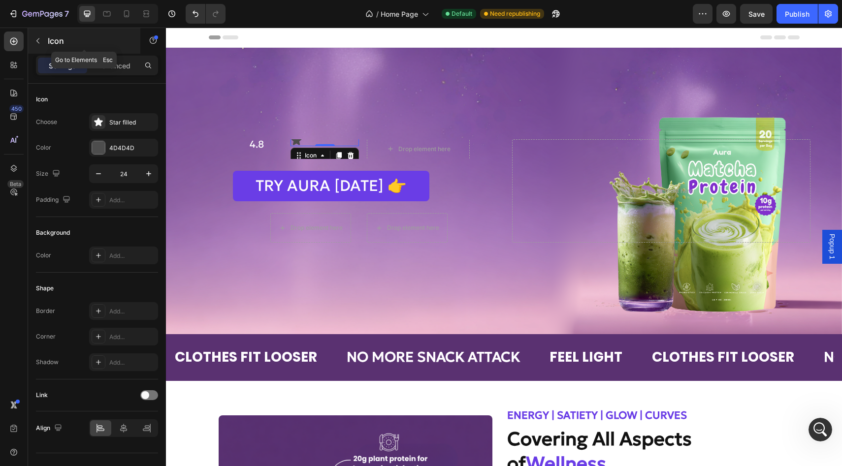
click at [37, 41] on icon "button" at bounding box center [37, 40] width 3 height 5
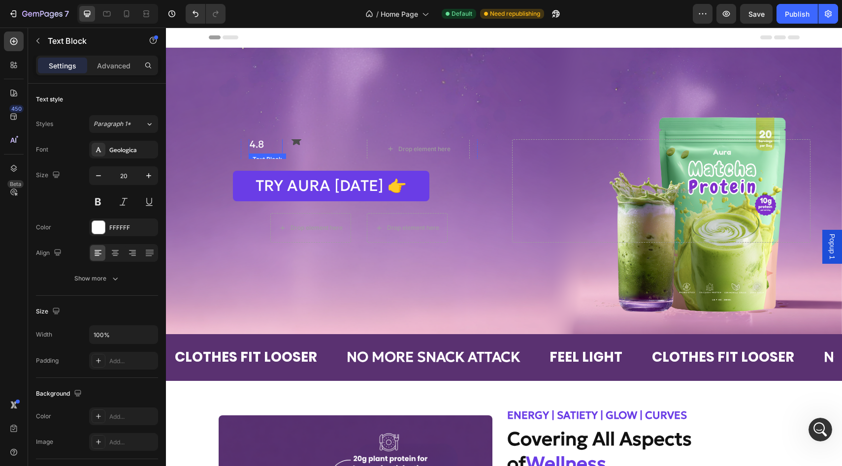
click at [274, 144] on p "4.8" at bounding box center [266, 144] width 32 height 18
click at [287, 138] on div "4.8 Text Block 0 Icon Drop element here Row Hero Banner TRY AURA [DATE] 👉 Butto…" at bounding box center [504, 191] width 676 height 167
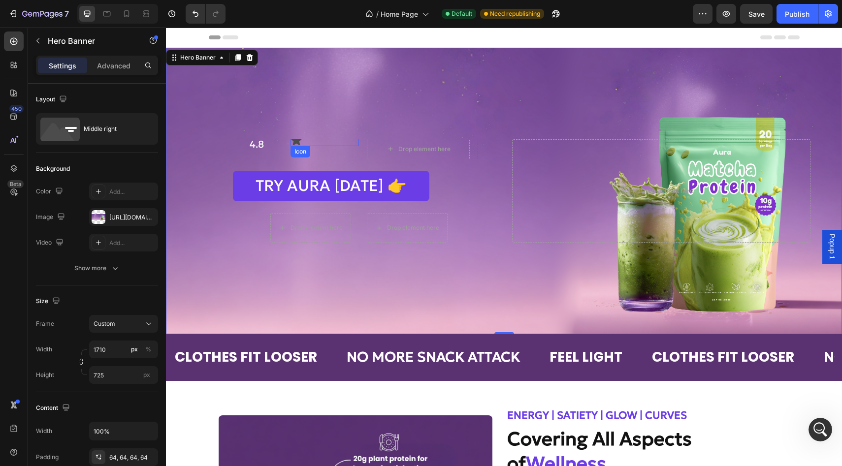
click at [302, 152] on div "Icon" at bounding box center [300, 152] width 16 height 0
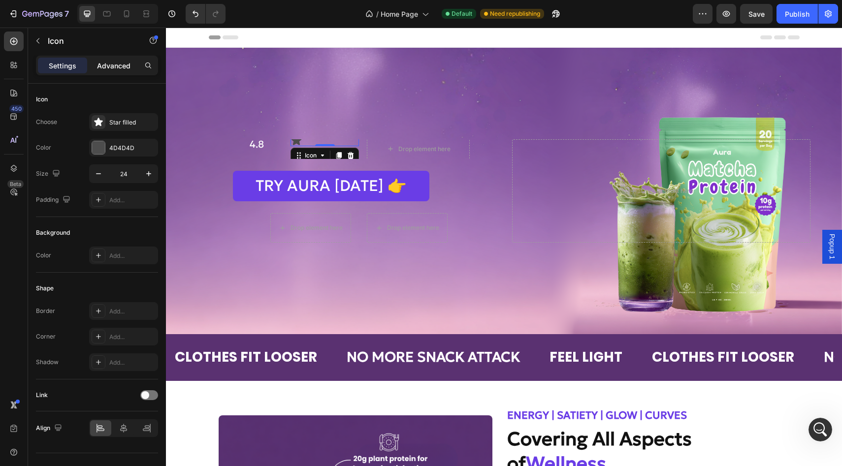
click at [106, 66] on p "Advanced" at bounding box center [113, 66] width 33 height 10
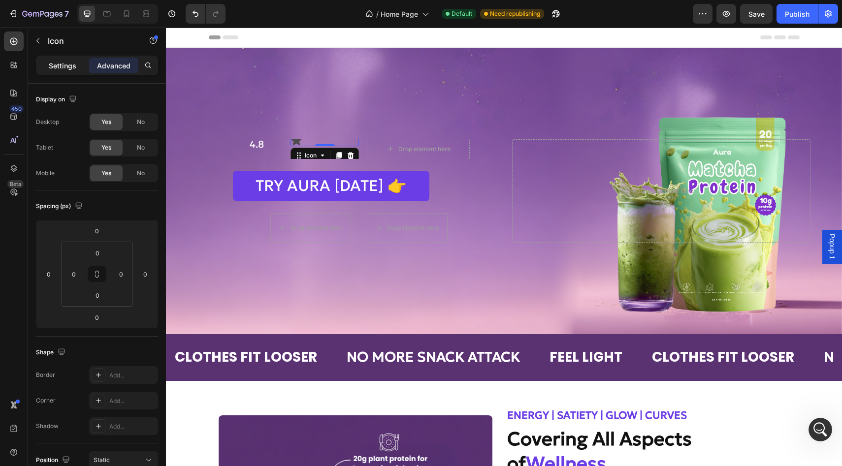
click at [65, 66] on p "Settings" at bounding box center [63, 66] width 28 height 10
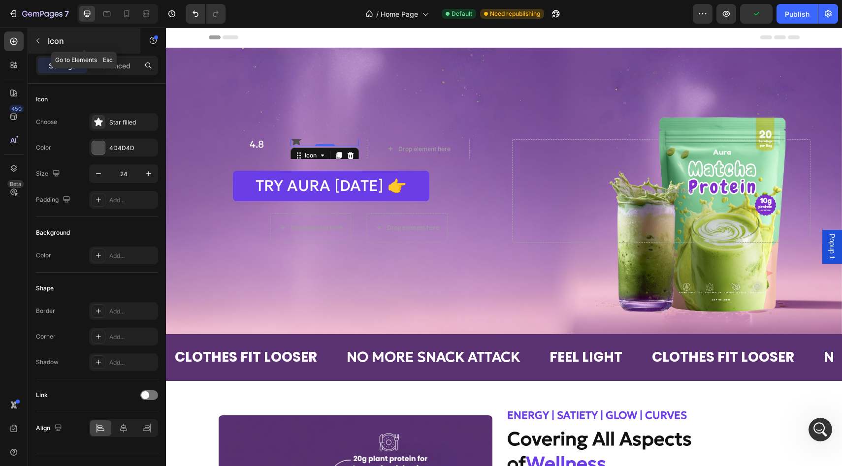
click at [37, 41] on icon "button" at bounding box center [38, 41] width 8 height 8
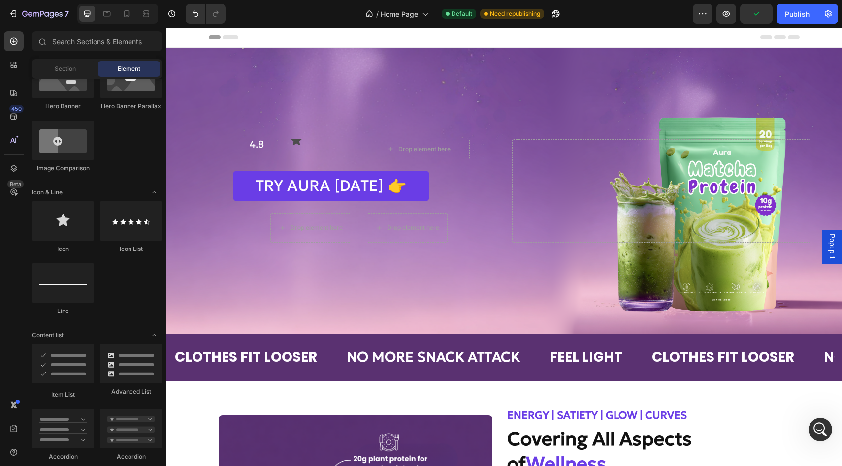
scroll to position [528, 0]
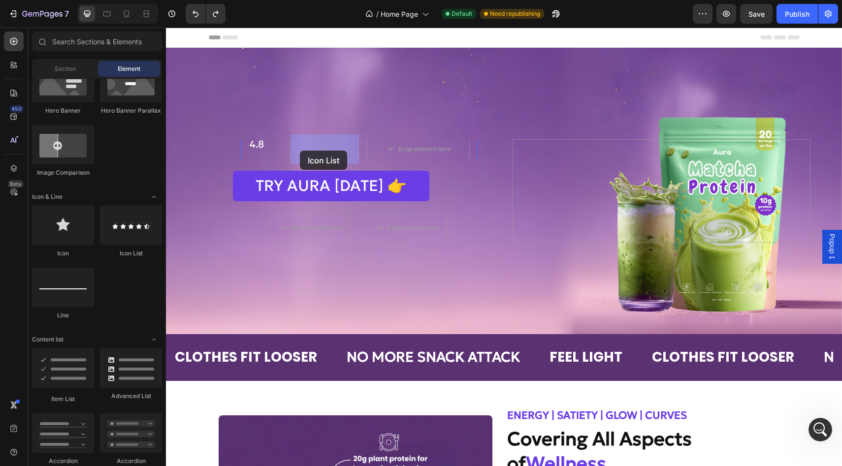
drag, startPoint x: 311, startPoint y: 256, endPoint x: 300, endPoint y: 151, distance: 105.9
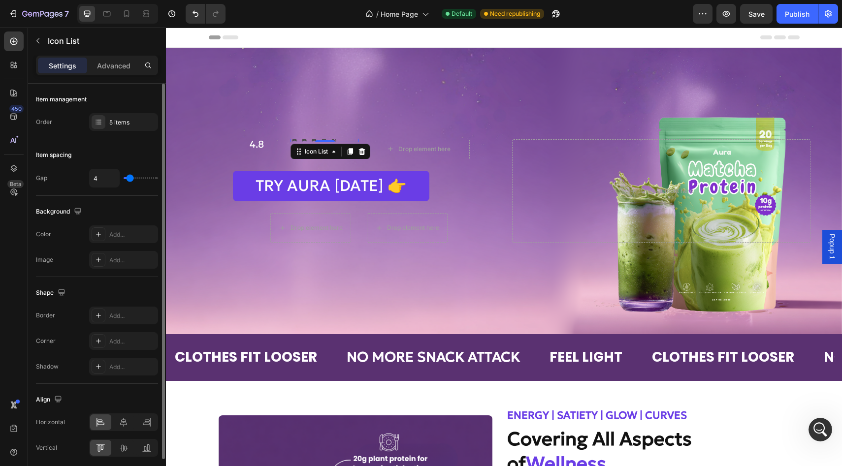
type input "2"
type input "0"
type input "2"
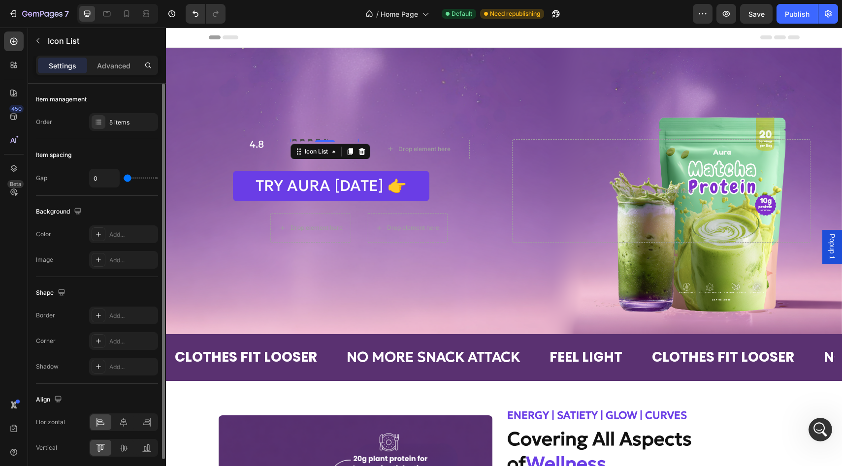
type input "2"
type input "3"
type input "4"
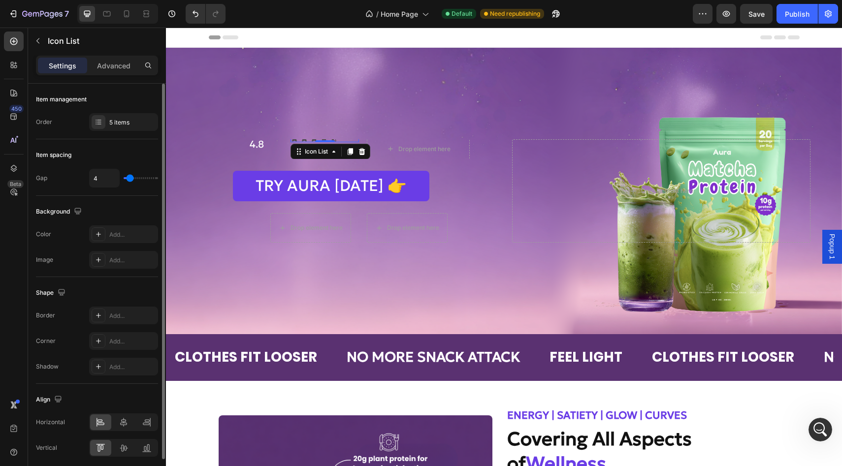
type input "5"
type input "6"
type input "7"
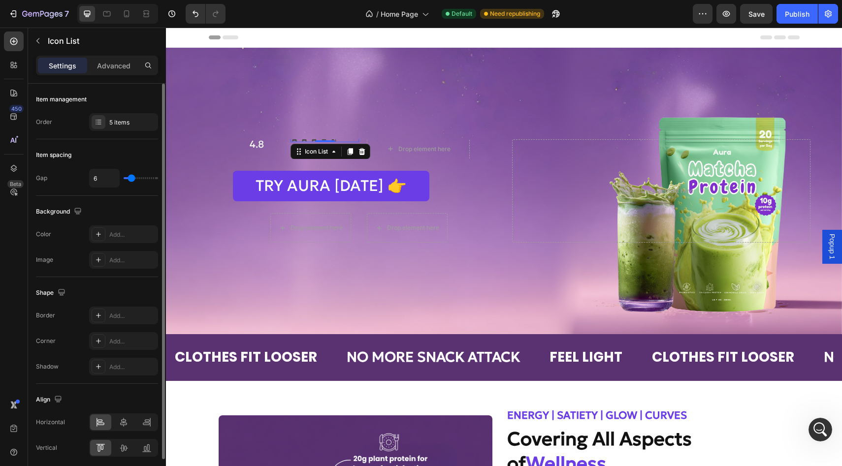
type input "7"
type input "8"
type input "7"
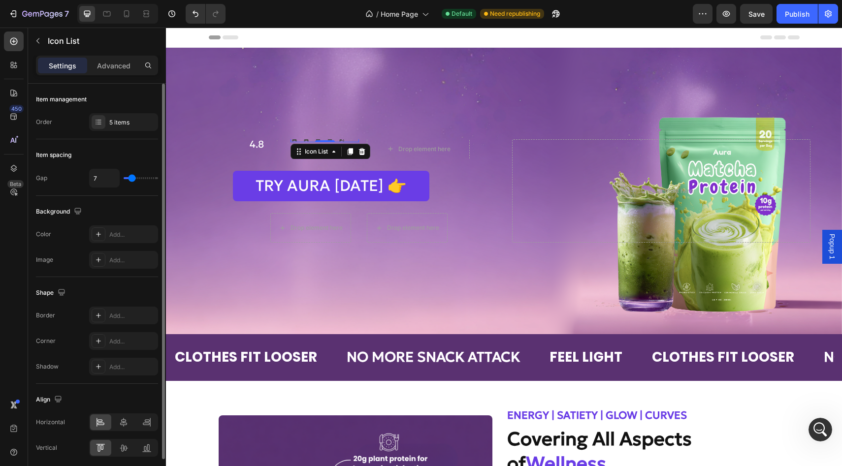
type input "6"
type input "5"
type input "4"
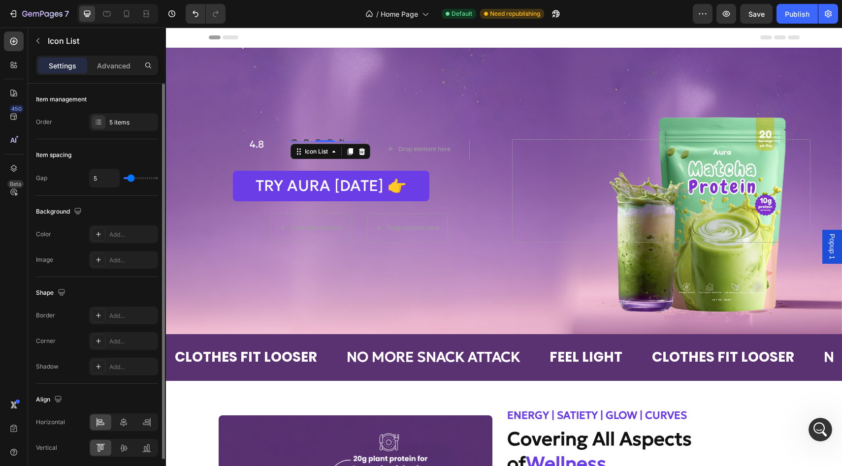
type input "4"
type input "3"
type input "2"
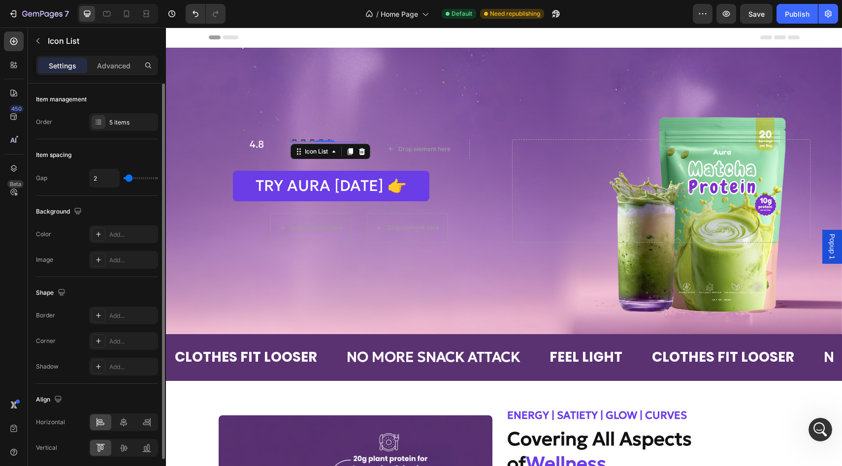
click at [129, 179] on input "range" at bounding box center [141, 178] width 34 height 2
click at [276, 147] on p "4.8" at bounding box center [266, 144] width 32 height 18
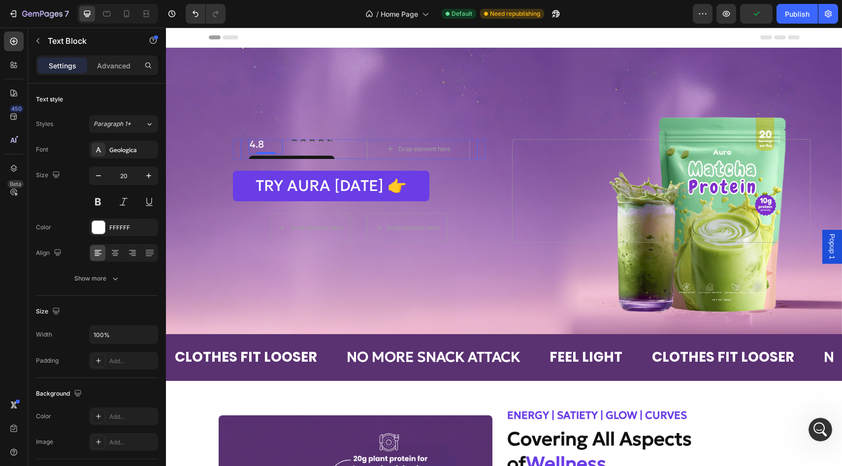
click at [284, 142] on div "4.8 Text Block 0 Icon Icon Icon Icon Icon Icon List Drop element here Row" at bounding box center [359, 149] width 237 height 45
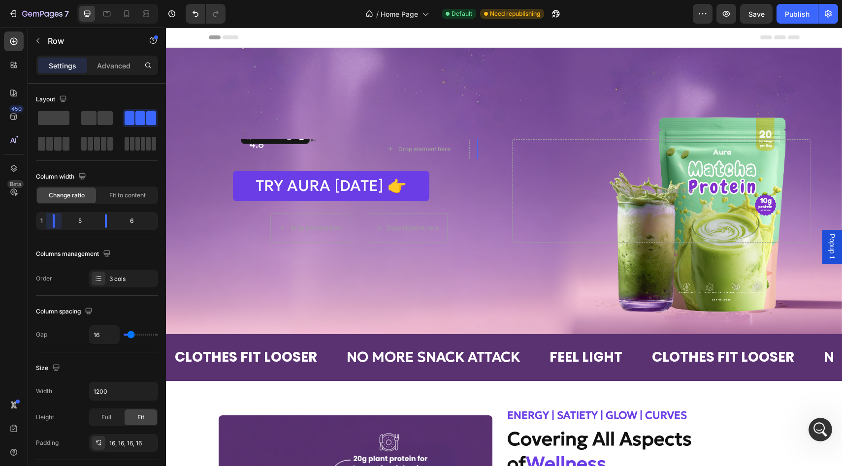
drag, startPoint x: 58, startPoint y: 224, endPoint x: 48, endPoint y: 224, distance: 10.3
click at [48, 0] on body "7 Version history / Home Page Default Need republishing Preview Save Publish 45…" at bounding box center [421, 0] width 842 height 0
click at [326, 159] on div "4.8 Text Block Icon Icon Icon Icon Icon Icon List Drop element here Row 0 Hero …" at bounding box center [359, 191] width 253 height 104
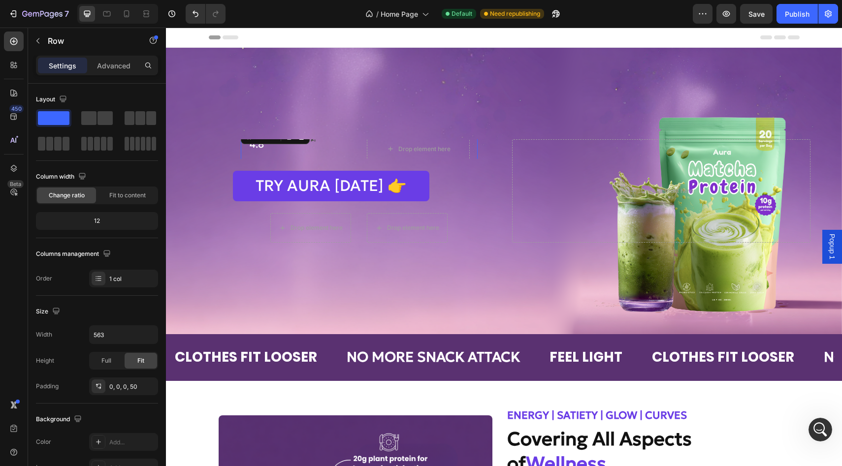
click at [355, 146] on div "Icon Icon Icon Icon Icon Icon List" at bounding box center [317, 149] width 86 height 30
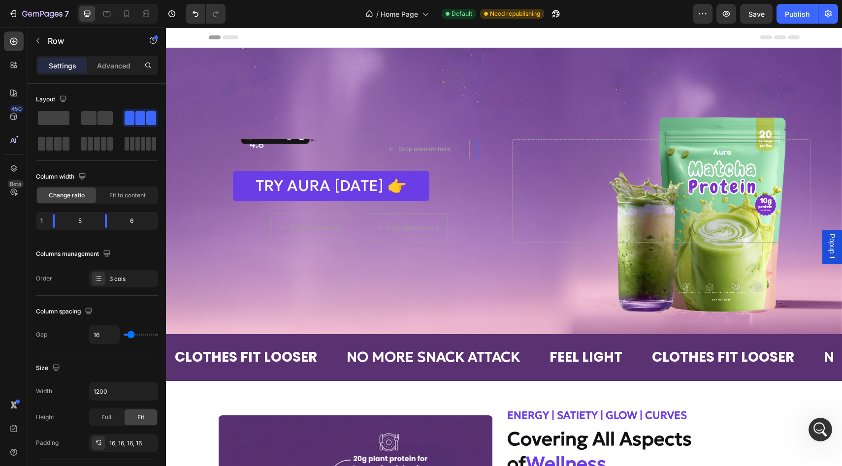
click at [339, 158] on div "Icon Icon Icon Icon Icon Icon List" at bounding box center [317, 149] width 86 height 30
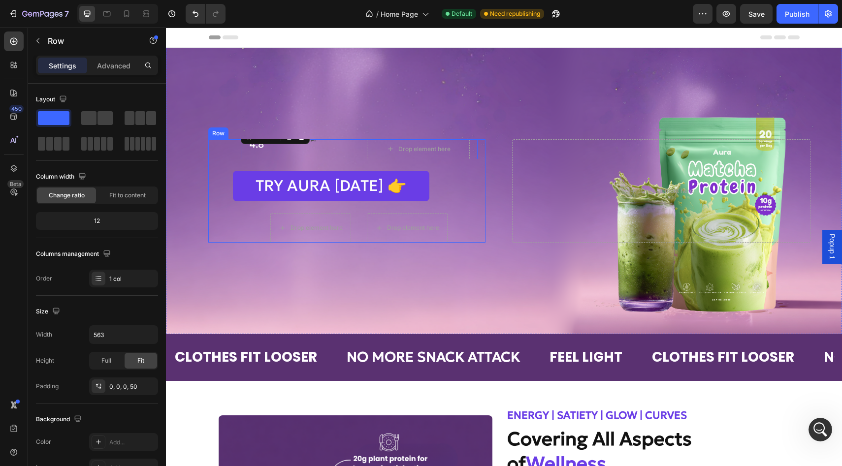
click at [331, 160] on div "4.8 Text Block Icon Icon Icon Icon Icon Icon List Drop element here Row 0 Hero …" at bounding box center [359, 191] width 253 height 104
click at [360, 216] on div "Drop element here Drop element here Row" at bounding box center [359, 228] width 253 height 30
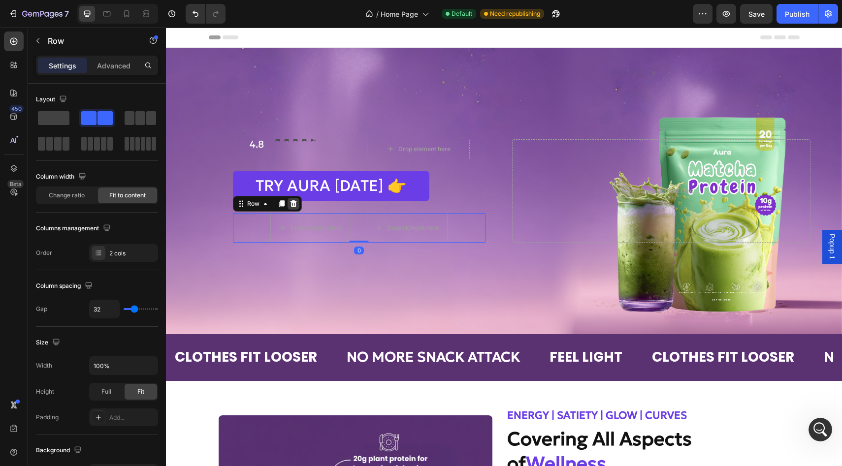
click at [294, 200] on icon at bounding box center [294, 204] width 8 height 8
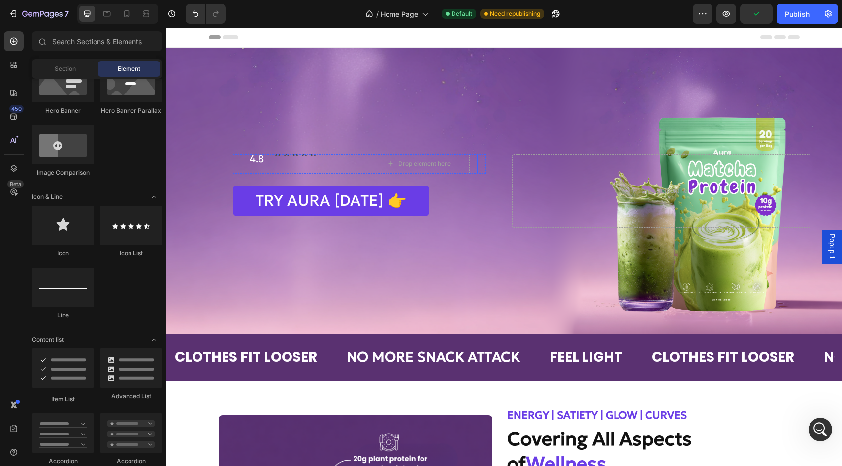
click at [321, 161] on div "Icon Icon Icon Icon Icon Icon List" at bounding box center [317, 164] width 86 height 30
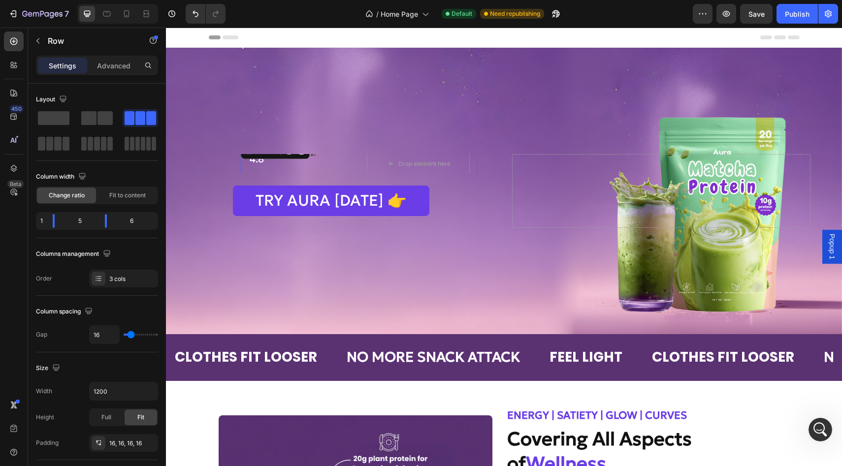
click at [122, 75] on div "Settings Advanced" at bounding box center [97, 70] width 138 height 28
click at [122, 64] on p "Advanced" at bounding box center [113, 66] width 33 height 10
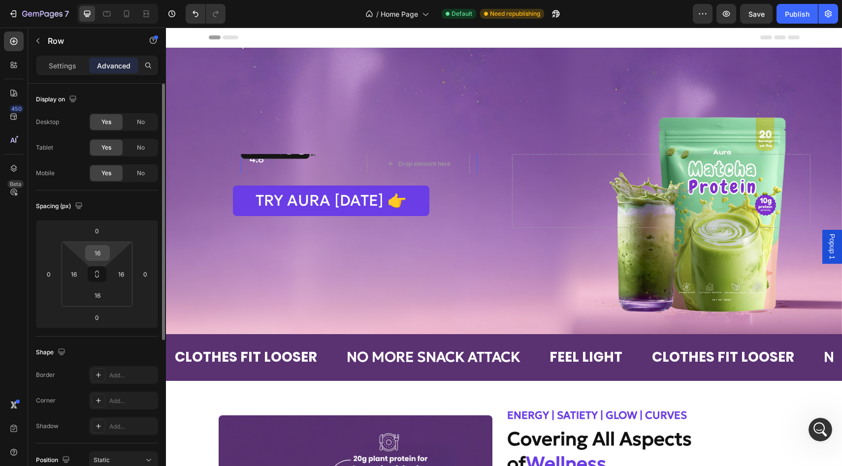
click at [100, 254] on input "16" at bounding box center [98, 253] width 20 height 15
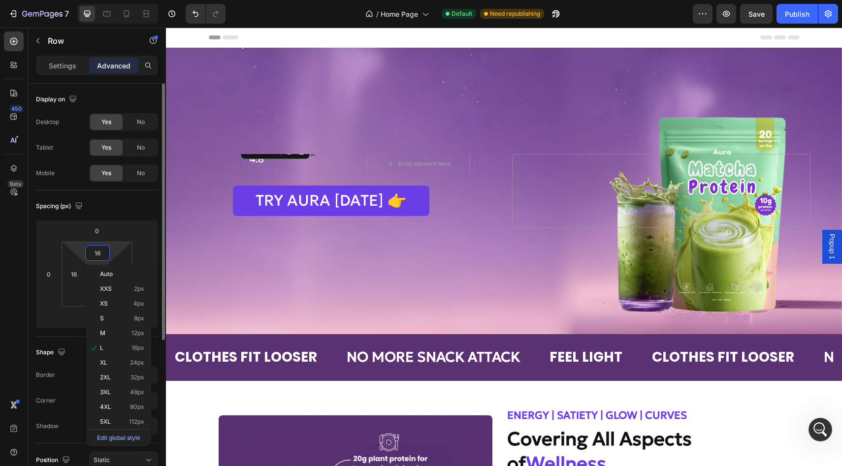
type input "0"
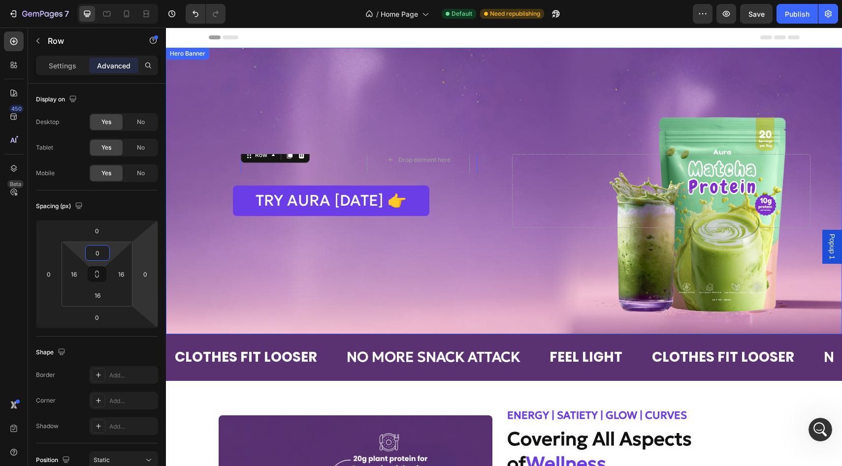
click at [271, 229] on div "4.8 Text Block Icon Icon Icon Icon Icon Icon List Drop element here Row 0 Hero …" at bounding box center [504, 191] width 676 height 137
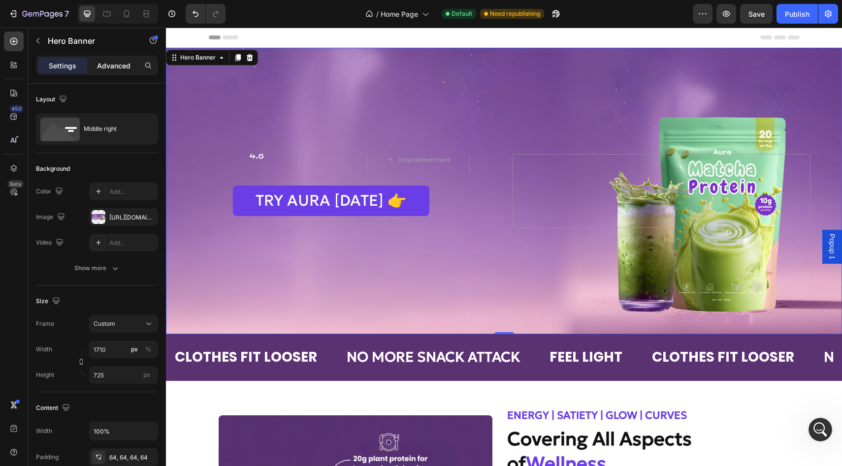
click at [125, 65] on p "Advanced" at bounding box center [113, 66] width 33 height 10
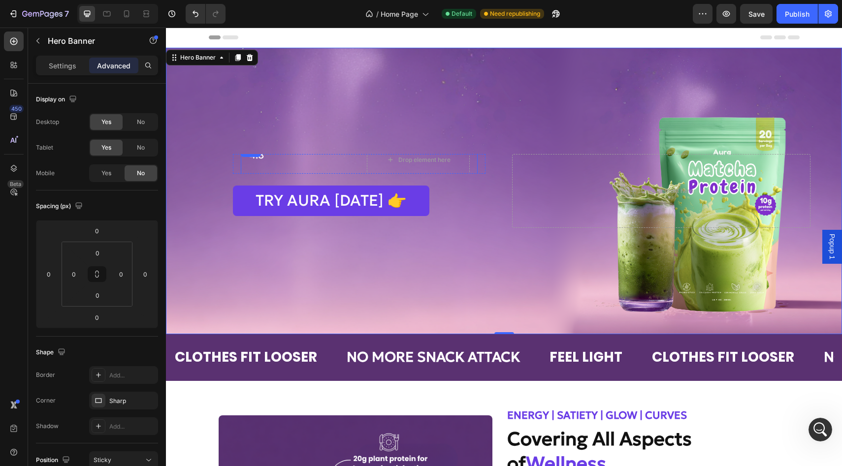
click at [307, 157] on div "Icon Icon Icon Icon Icon Icon List" at bounding box center [317, 160] width 86 height 30
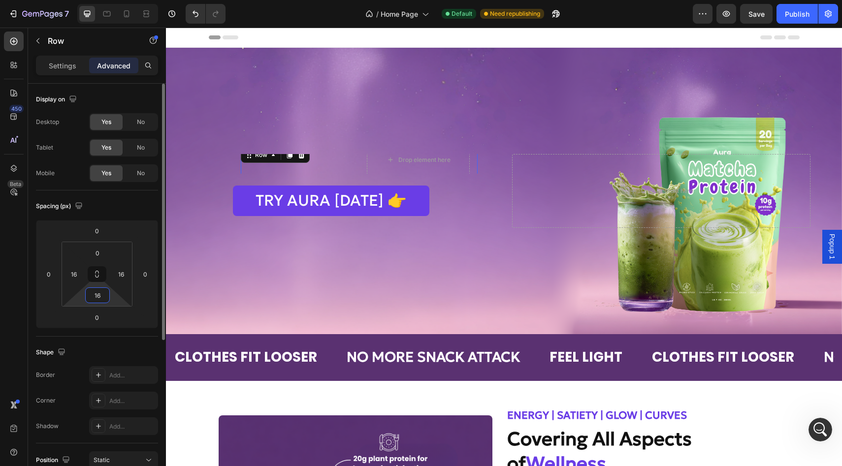
click at [102, 293] on input "16" at bounding box center [98, 295] width 20 height 15
type input "0"
click at [230, 271] on div "Background Image" at bounding box center [504, 191] width 676 height 287
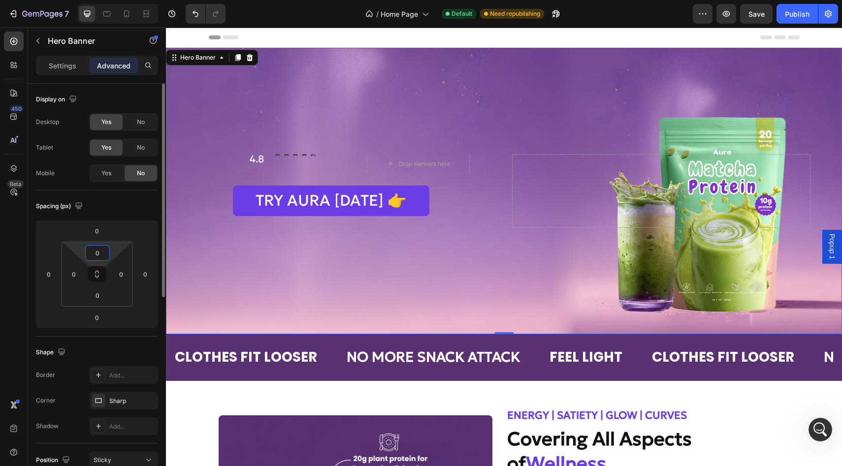
click at [102, 257] on input "0" at bounding box center [98, 253] width 20 height 15
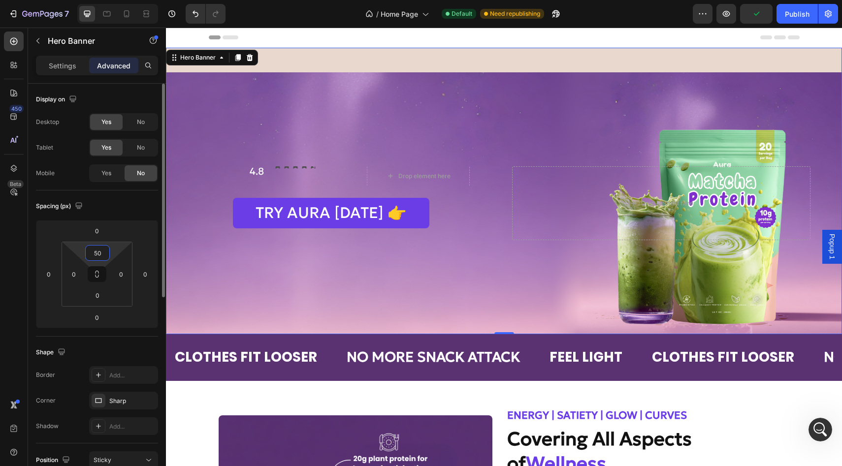
type input "0"
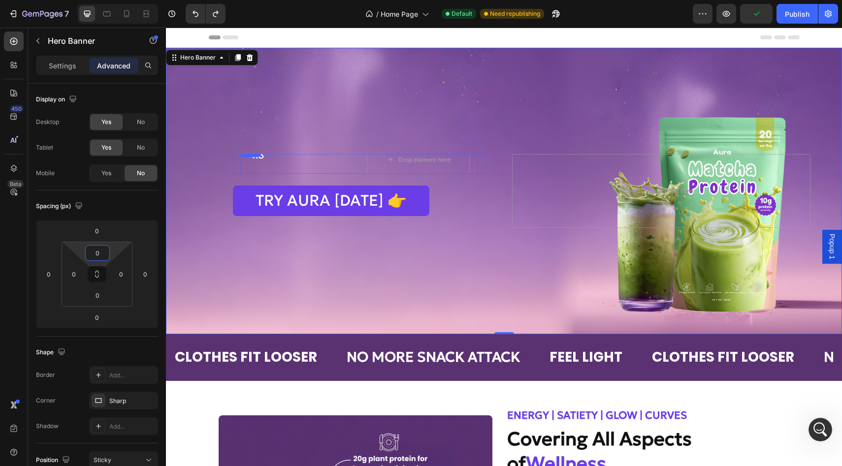
click at [315, 159] on div "Icon Icon Icon Icon Icon Icon List" at bounding box center [317, 160] width 86 height 30
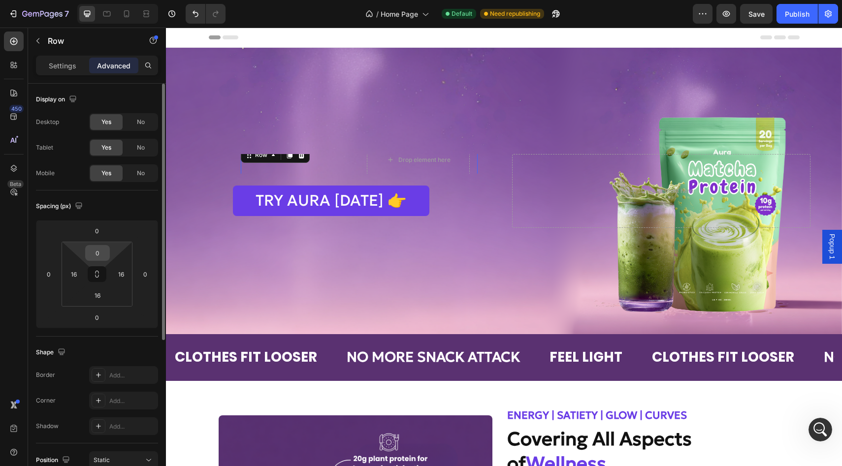
click at [95, 256] on input "0" at bounding box center [98, 253] width 20 height 15
type input "50"
click at [462, 166] on div "Drop element here" at bounding box center [418, 173] width 103 height 30
click at [378, 165] on div "Drop element here" at bounding box center [418, 173] width 103 height 30
click at [362, 161] on div "4.8 Text Block Icon Icon Icon Icon Icon Icon List Drop element here Row 0" at bounding box center [359, 164] width 237 height 62
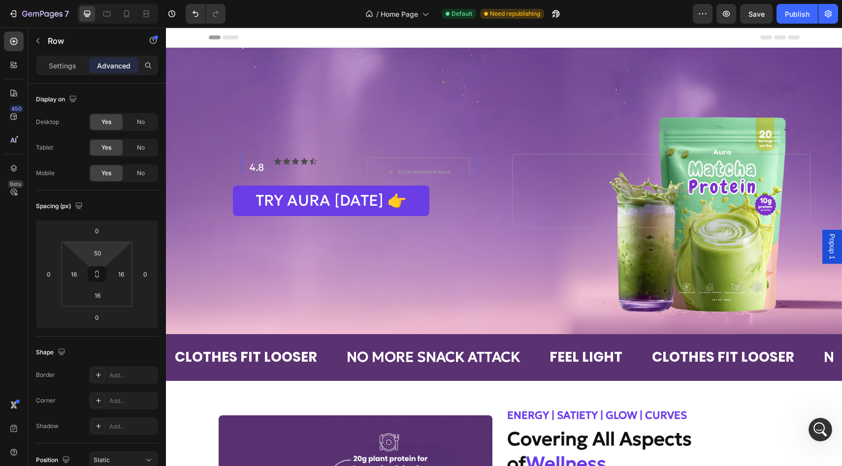
click at [477, 159] on div "4.8 Text Block Icon Icon Icon Icon Icon Icon List Drop element here Row 0" at bounding box center [359, 164] width 237 height 62
click at [460, 180] on div "4.8 Text Block Icon Icon Icon Icon Icon Icon List Drop element here Row Hero Ba…" at bounding box center [359, 191] width 253 height 74
click at [265, 141] on icon at bounding box center [269, 145] width 8 height 8
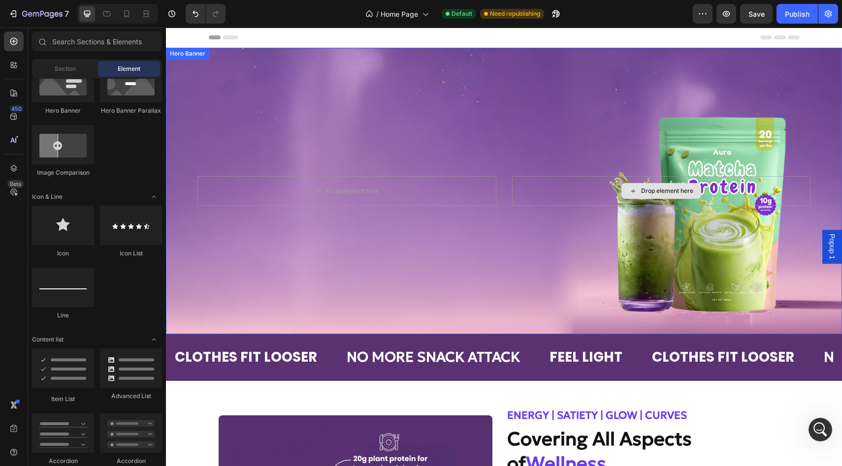
click at [433, 160] on div "Drop element here Drop element here" at bounding box center [504, 191] width 676 height 93
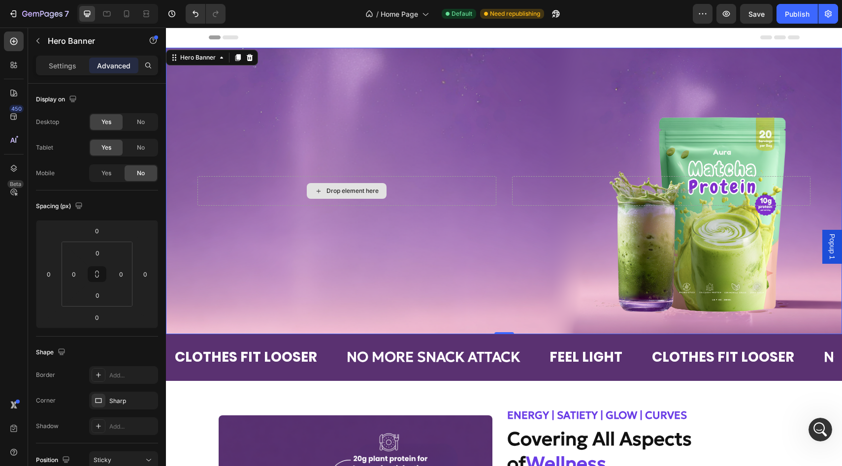
click at [485, 185] on div "Drop element here" at bounding box center [346, 191] width 299 height 30
click at [508, 185] on div "Drop element here Drop element here" at bounding box center [504, 191] width 676 height 93
click at [61, 67] on p "Settings" at bounding box center [63, 66] width 28 height 10
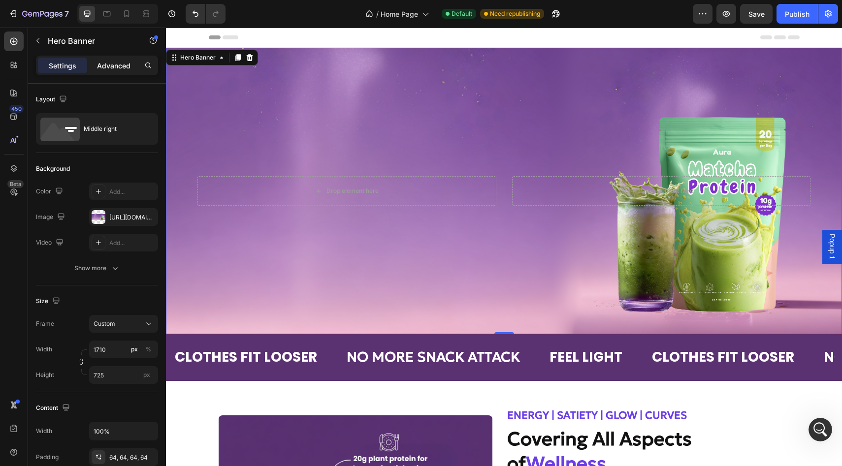
click at [95, 70] on div "Advanced" at bounding box center [113, 66] width 49 height 16
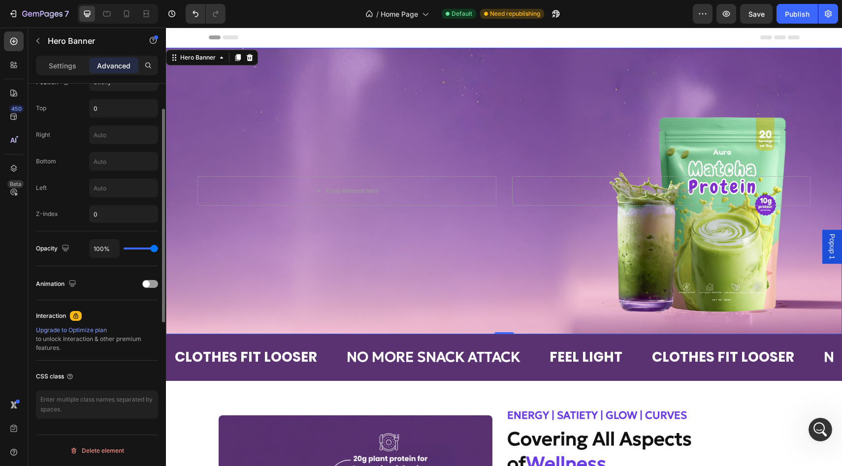
scroll to position [0, 0]
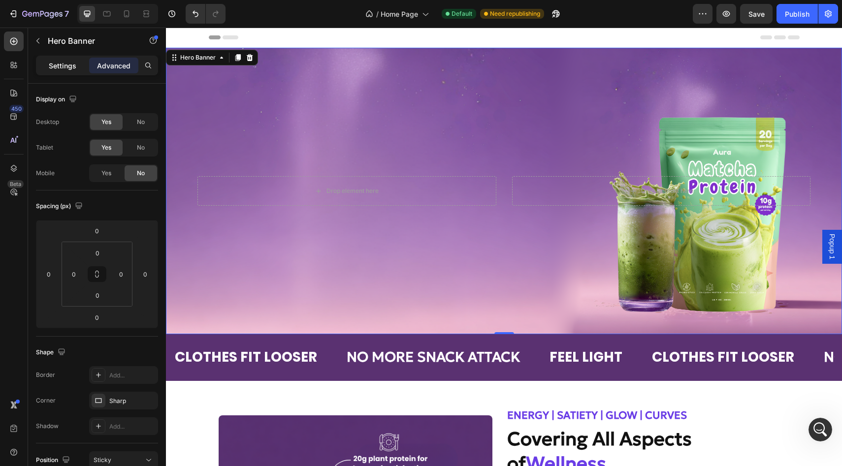
click at [62, 72] on div "Settings" at bounding box center [62, 66] width 49 height 16
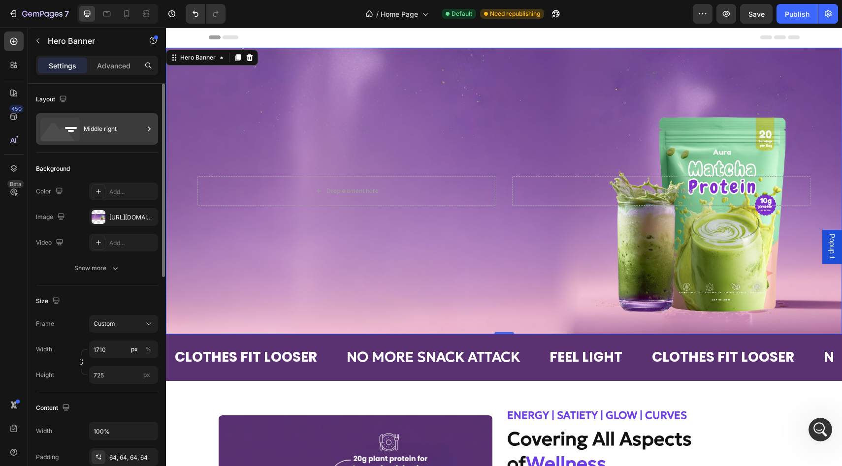
click at [146, 132] on icon at bounding box center [149, 129] width 10 height 10
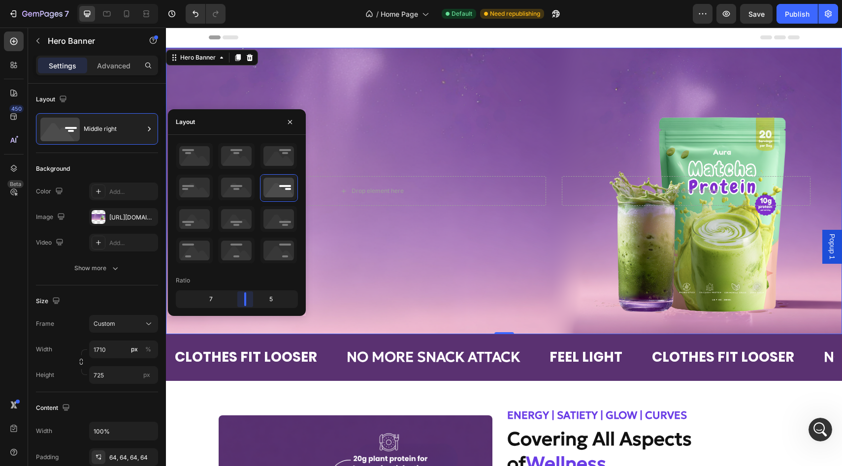
drag, startPoint x: 240, startPoint y: 298, endPoint x: 252, endPoint y: 297, distance: 12.3
click at [252, 0] on body "7 Version history / Home Page Default Need republishing Preview Save Publish 45…" at bounding box center [421, 0] width 842 height 0
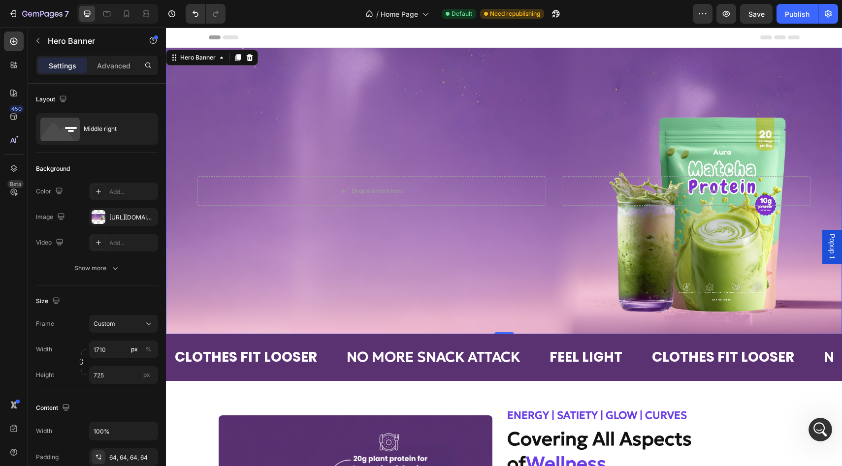
click at [396, 213] on div "Drop element here Drop element here" at bounding box center [504, 191] width 676 height 93
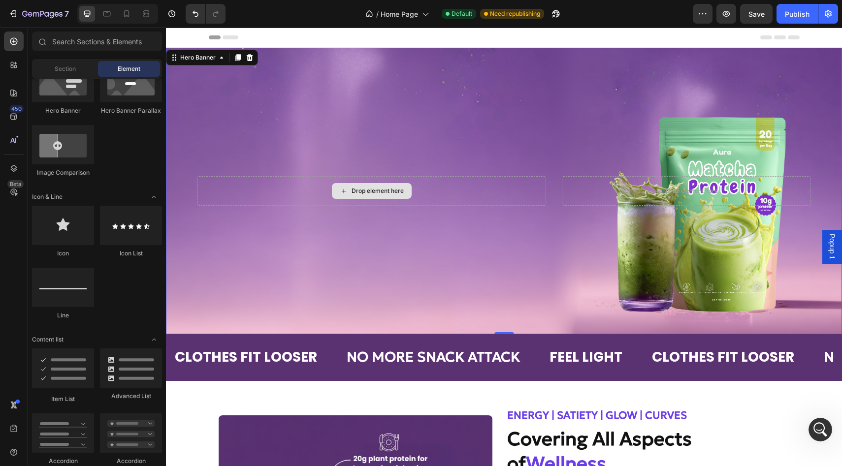
click at [389, 194] on div "Drop element here" at bounding box center [378, 191] width 52 height 8
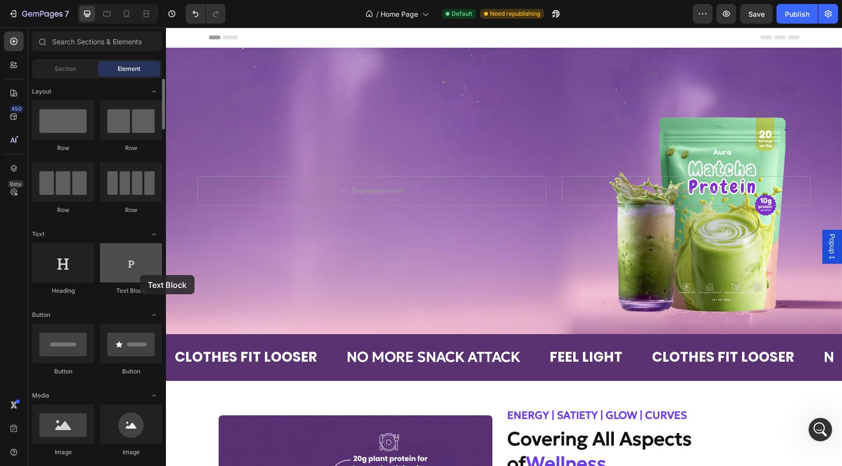
click at [140, 275] on div at bounding box center [131, 262] width 62 height 39
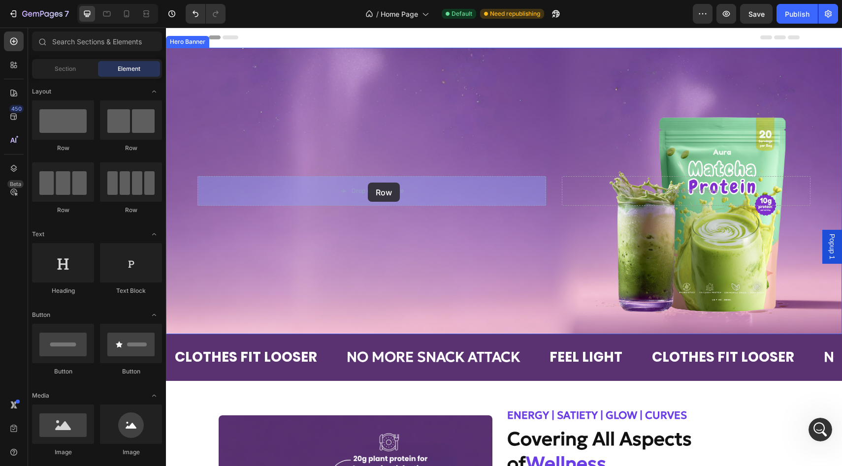
drag, startPoint x: 245, startPoint y: 145, endPoint x: 368, endPoint y: 183, distance: 128.3
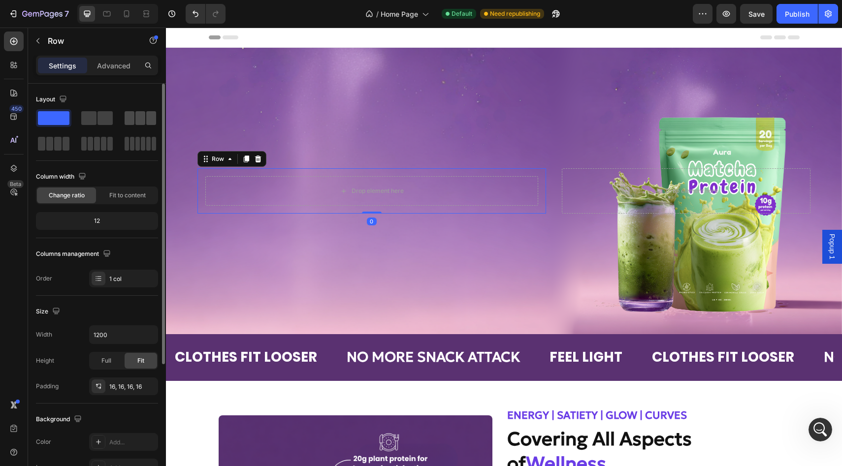
click at [144, 119] on span at bounding box center [140, 118] width 10 height 14
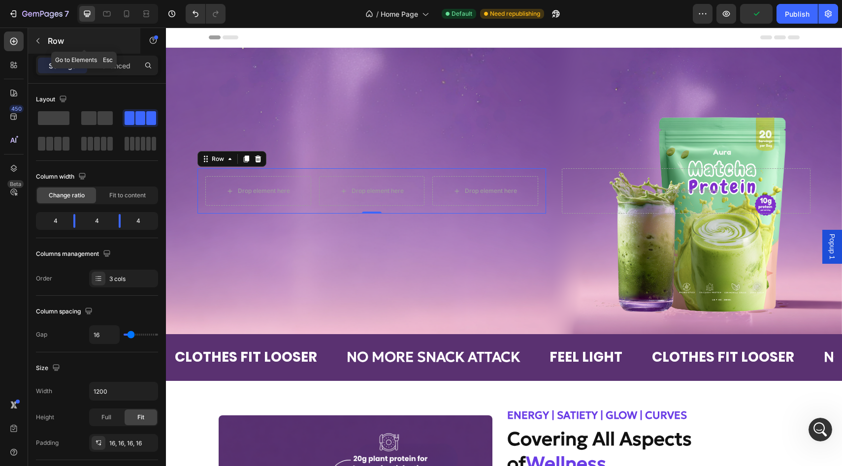
click at [38, 40] on icon "button" at bounding box center [38, 41] width 8 height 8
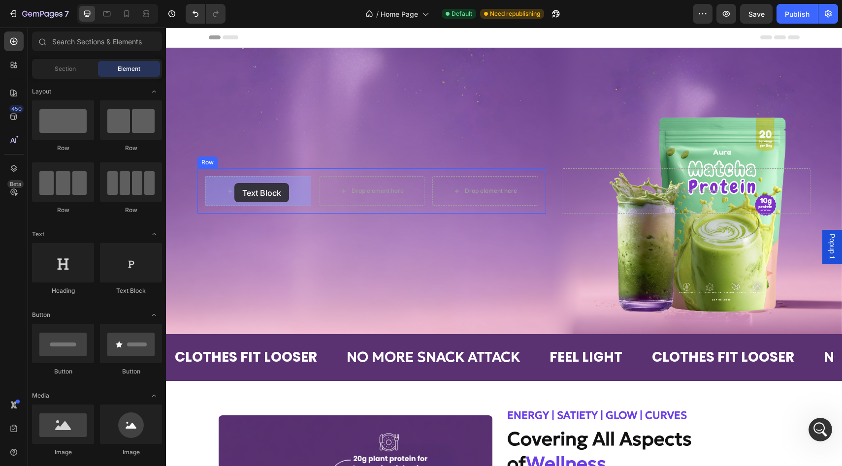
drag, startPoint x: 301, startPoint y: 300, endPoint x: 234, endPoint y: 183, distance: 135.0
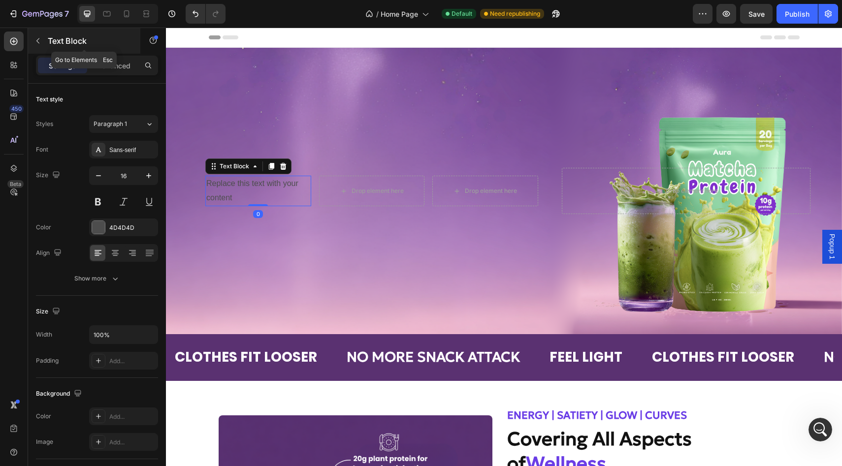
click at [37, 45] on button "button" at bounding box center [38, 41] width 16 height 16
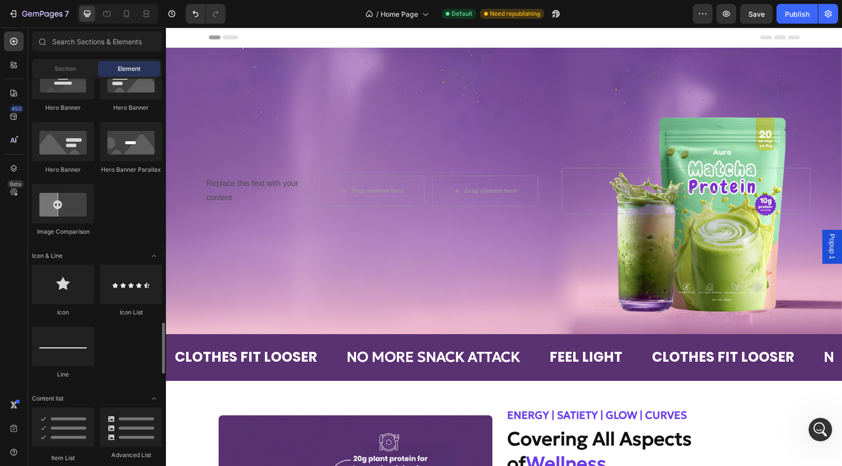
scroll to position [630, 0]
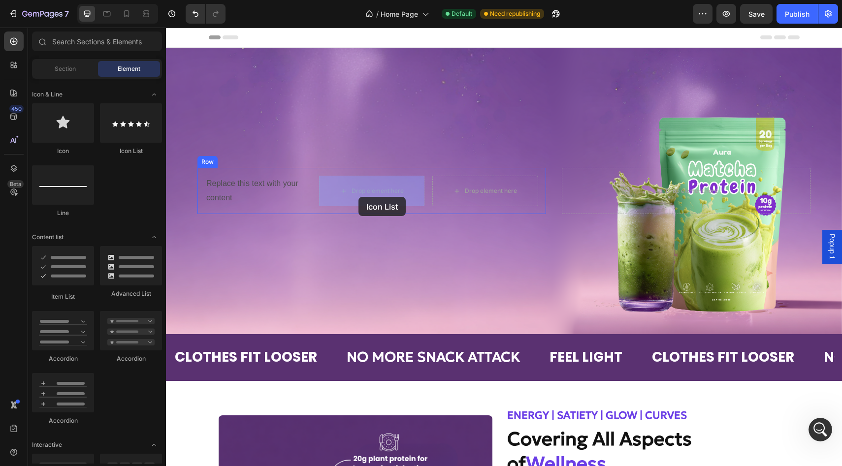
drag, startPoint x: 299, startPoint y: 154, endPoint x: 358, endPoint y: 197, distance: 73.7
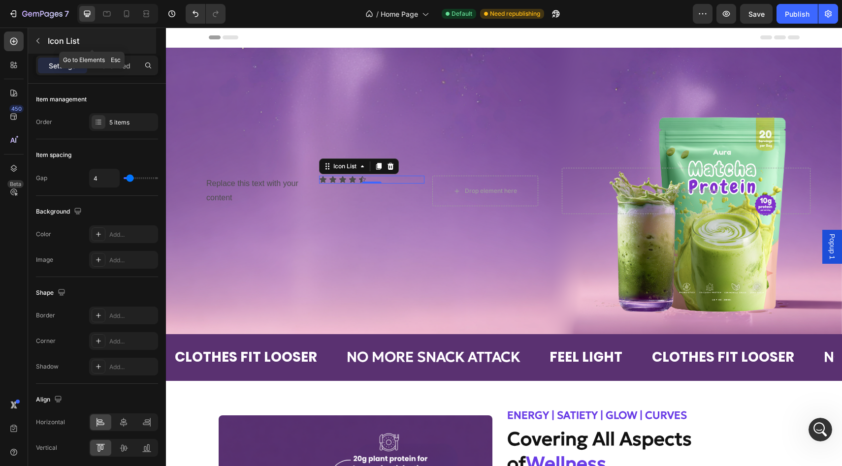
click at [40, 43] on icon "button" at bounding box center [38, 41] width 8 height 8
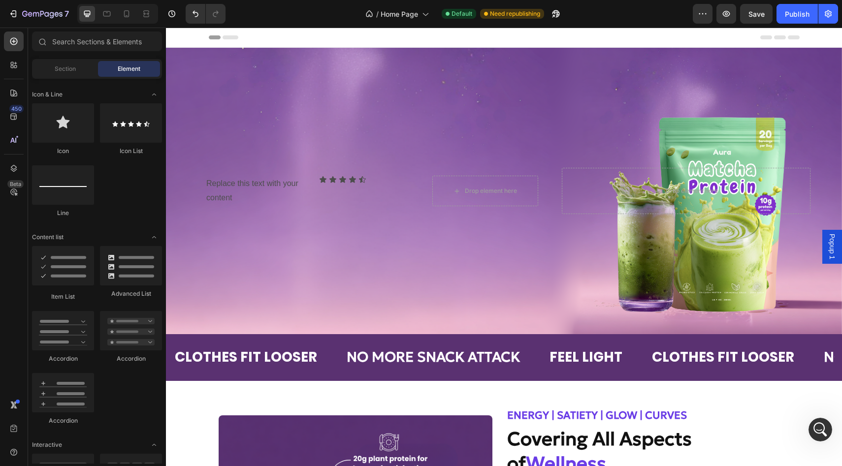
scroll to position [0, 0]
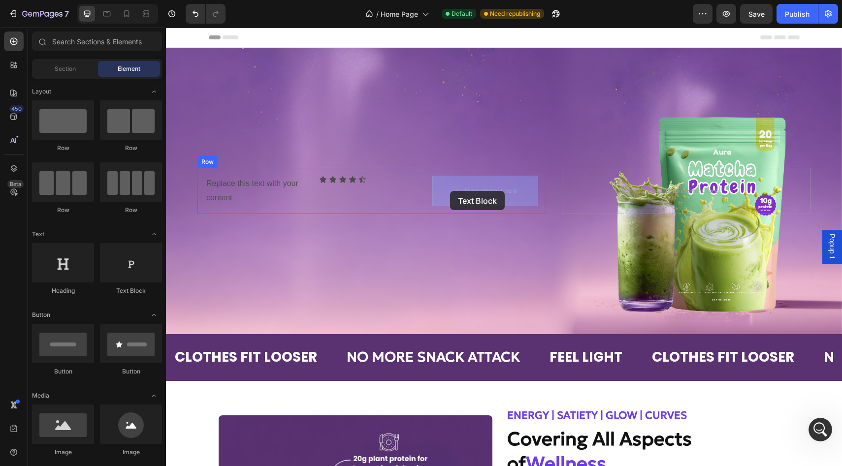
drag, startPoint x: 286, startPoint y: 271, endPoint x: 450, endPoint y: 191, distance: 182.5
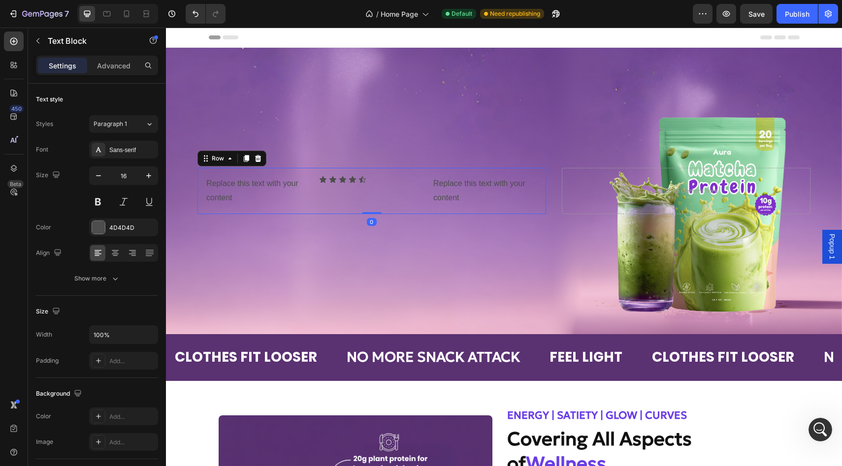
click at [315, 179] on div "Replace this text with your content Text Block Icon Icon Icon Icon Icon Icon Li…" at bounding box center [371, 191] width 349 height 46
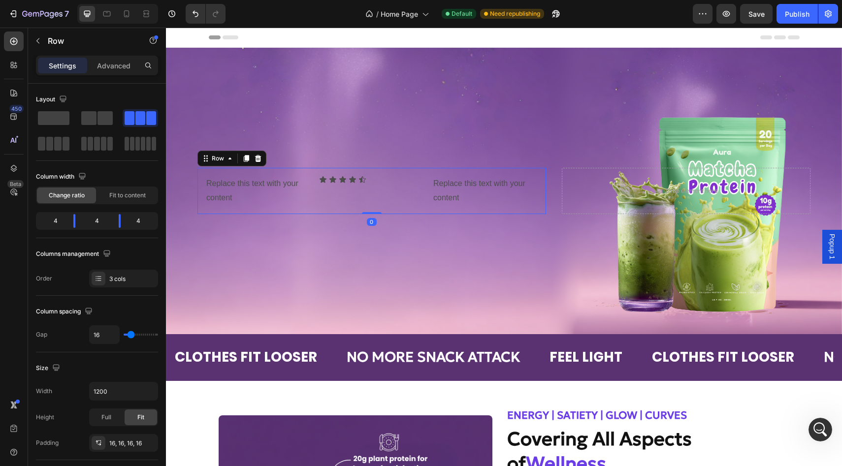
click at [323, 192] on div "Icon Icon Icon Icon Icon Icon List" at bounding box center [372, 191] width 106 height 31
drag, startPoint x: 70, startPoint y: 224, endPoint x: 63, endPoint y: 224, distance: 7.4
click at [63, 0] on body "7 Version history / Home Page Default Need republishing Preview Save Publish 45…" at bounding box center [421, 0] width 842 height 0
click at [236, 191] on div "Replace this text with your content" at bounding box center [244, 191] width 79 height 31
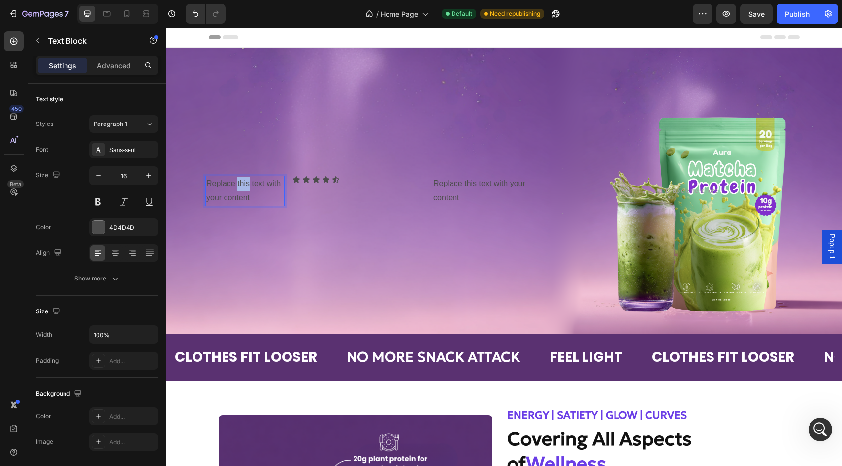
click at [236, 191] on div "Replace this text with your content" at bounding box center [244, 191] width 79 height 31
click at [236, 191] on p "Replace this text with your content" at bounding box center [244, 191] width 77 height 29
click at [303, 181] on div "Icon 0" at bounding box center [306, 180] width 8 height 8
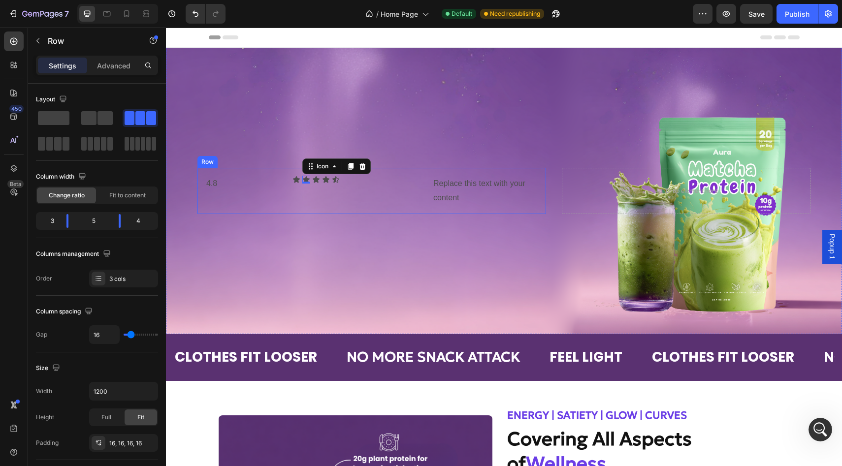
click at [314, 193] on div "Icon Icon 0 Icon Icon Icon Icon List" at bounding box center [358, 191] width 132 height 31
click at [354, 181] on div "Icon Icon Icon Icon Icon Icon List 0" at bounding box center [358, 180] width 132 height 8
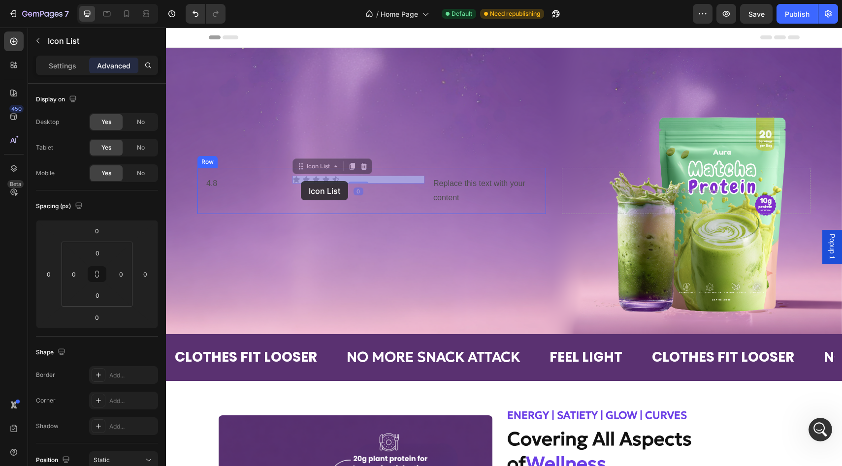
drag, startPoint x: 301, startPoint y: 167, endPoint x: 301, endPoint y: 181, distance: 13.8
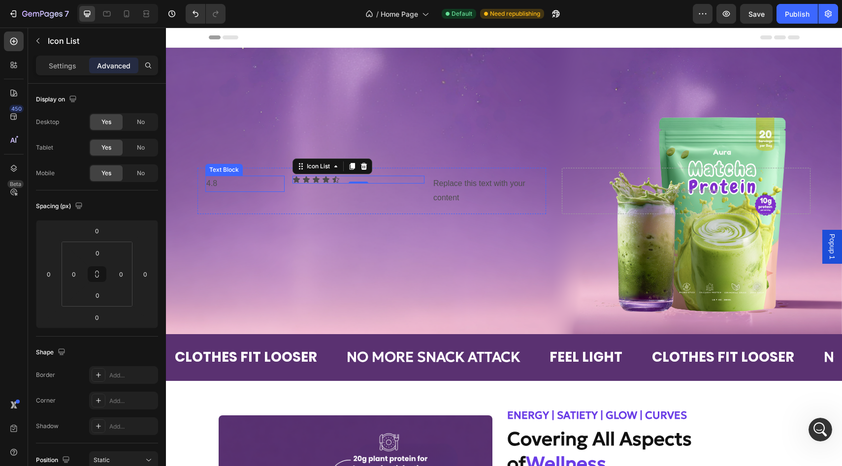
click at [233, 187] on p "4.8" at bounding box center [244, 184] width 77 height 14
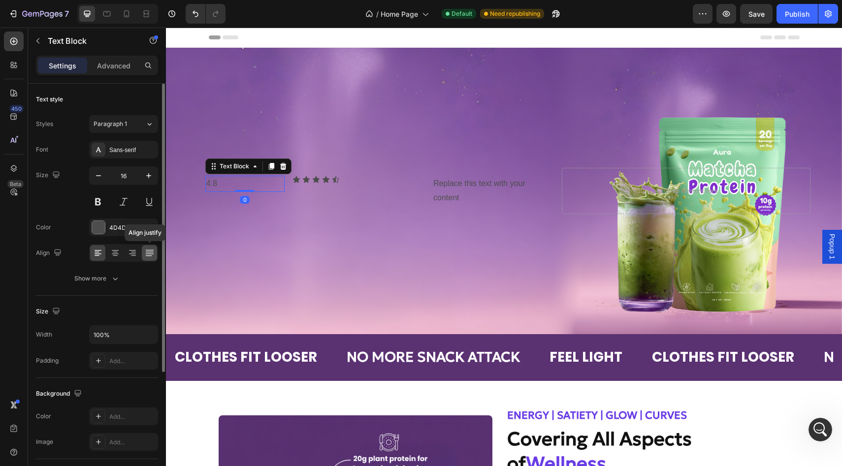
click at [146, 253] on icon at bounding box center [150, 253] width 10 height 10
click at [127, 255] on div at bounding box center [132, 253] width 15 height 16
click at [291, 187] on div "4.8 Text Block 0 Icon Icon Icon Icon Icon Icon List Replace this text with your…" at bounding box center [371, 191] width 349 height 46
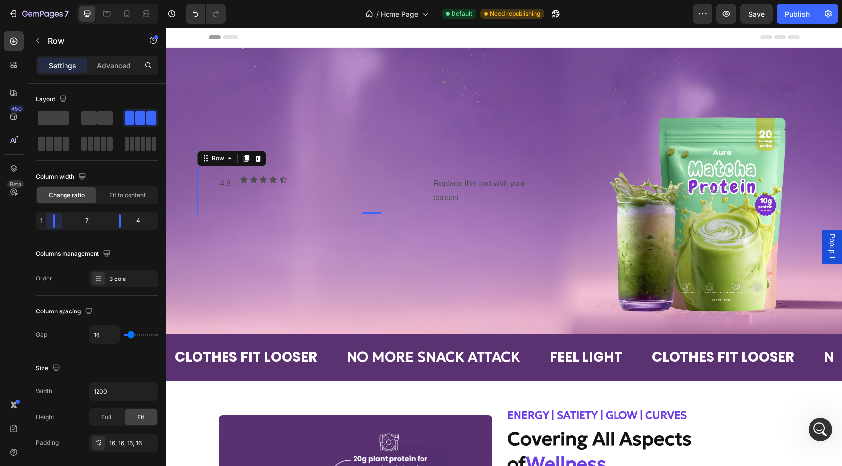
drag, startPoint x: 64, startPoint y: 224, endPoint x: 51, endPoint y: 226, distance: 13.9
click at [51, 0] on body "7 Version history / Home Page Default Need republishing Preview Save Publish 45…" at bounding box center [421, 0] width 842 height 0
click at [261, 183] on div "Icon" at bounding box center [263, 180] width 8 height 8
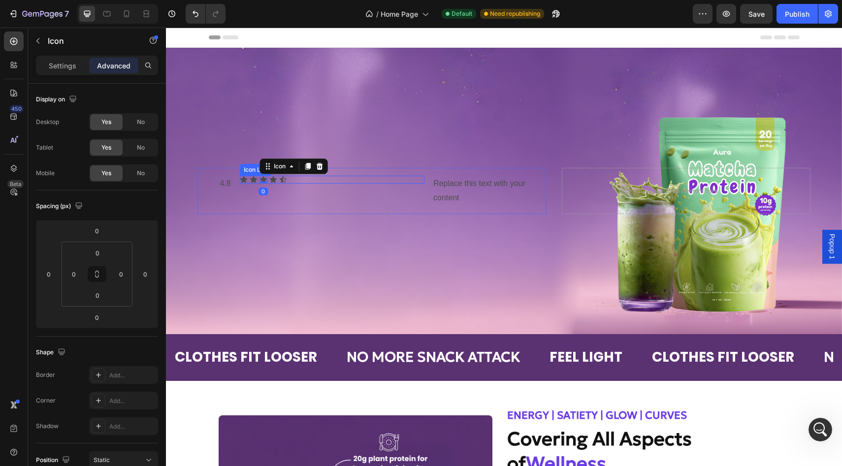
click at [306, 183] on div "Icon Icon Icon 0 Icon Icon" at bounding box center [332, 180] width 185 height 8
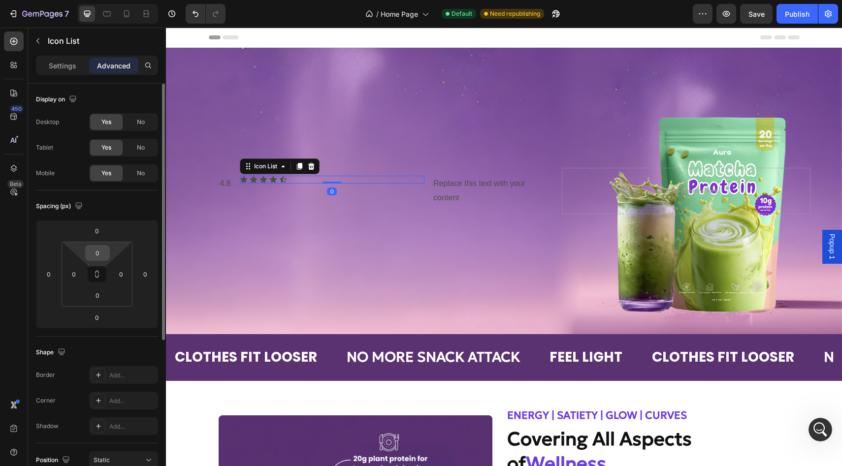
click at [97, 251] on input "0" at bounding box center [98, 253] width 20 height 15
type input "5"
type input "3"
type input "1"
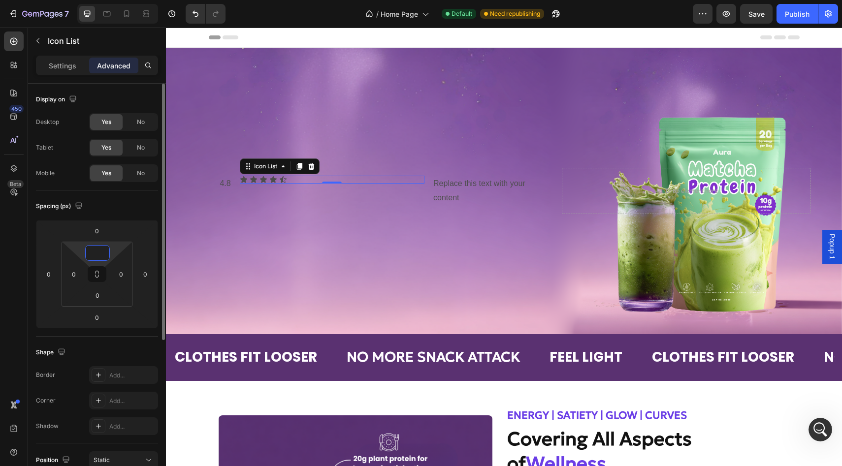
type input "8"
click at [225, 186] on p "4.8" at bounding box center [218, 184] width 25 height 14
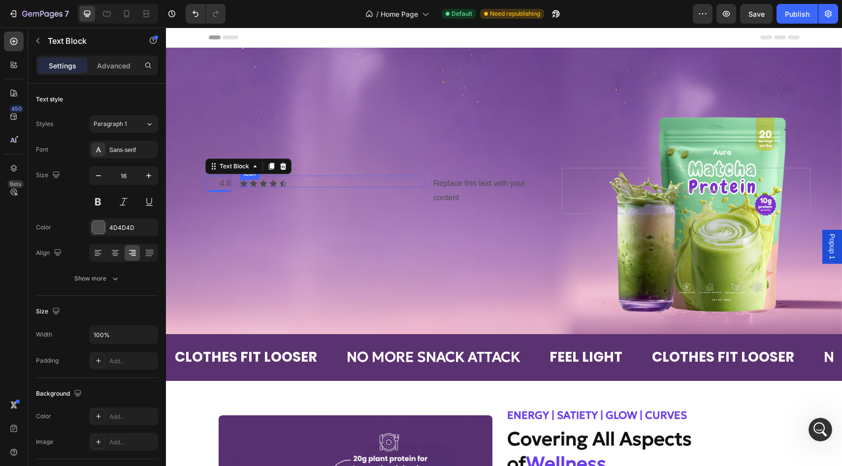
click at [240, 183] on icon at bounding box center [244, 184] width 8 height 8
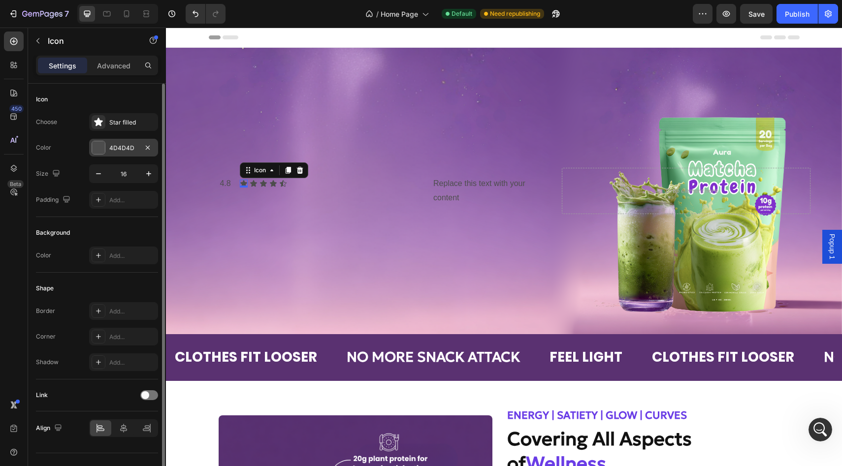
click at [105, 149] on div "4D4D4D" at bounding box center [123, 148] width 69 height 18
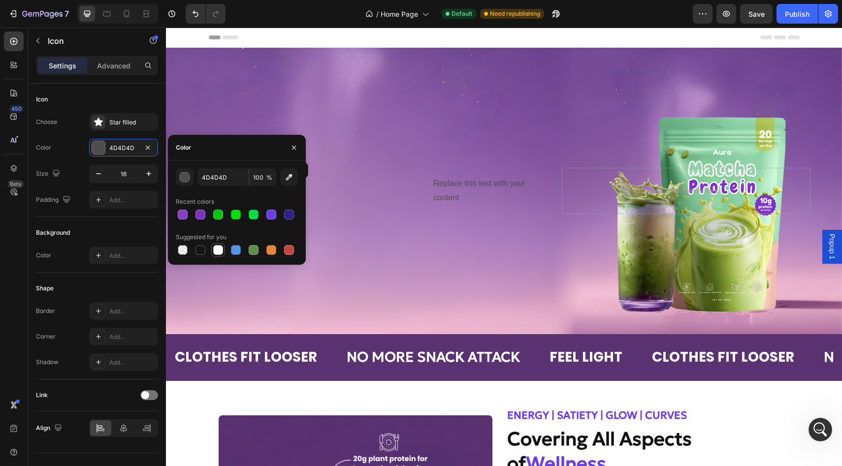
click at [215, 248] on div at bounding box center [218, 250] width 10 height 10
type input "FFFFFF"
click at [334, 248] on div "Background Image" at bounding box center [504, 191] width 676 height 287
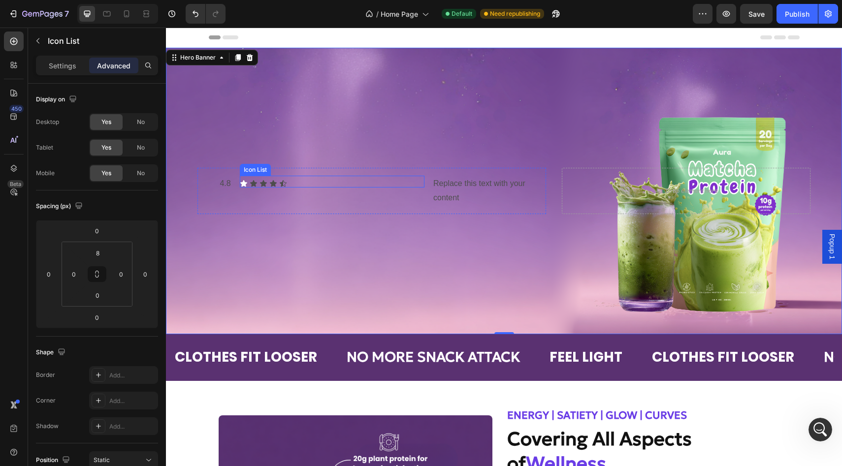
click at [290, 186] on div "Icon Icon Icon Icon Icon" at bounding box center [332, 184] width 185 height 8
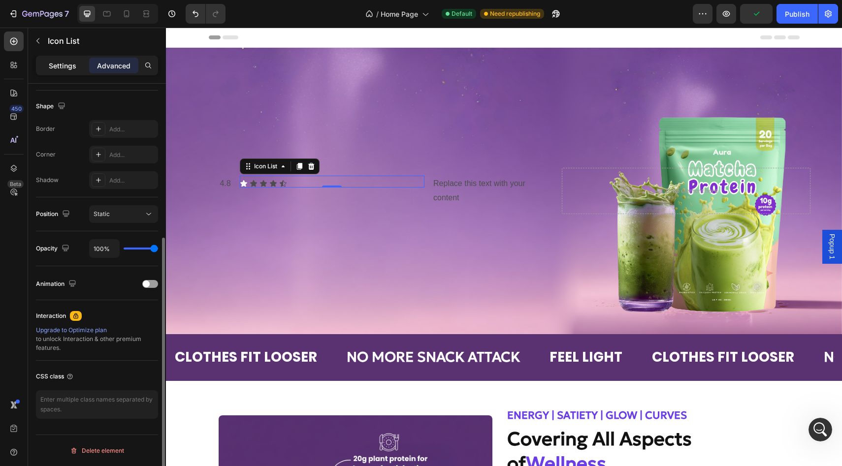
click at [62, 67] on p "Settings" at bounding box center [63, 66] width 28 height 10
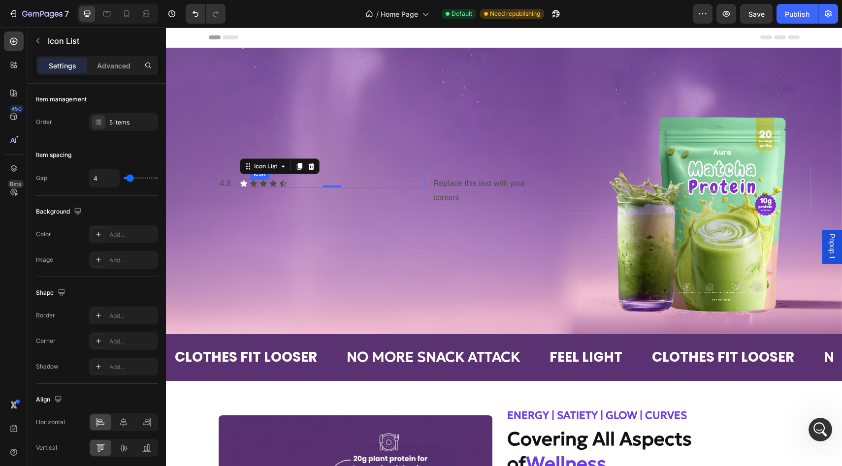
click at [254, 183] on icon at bounding box center [253, 183] width 7 height 6
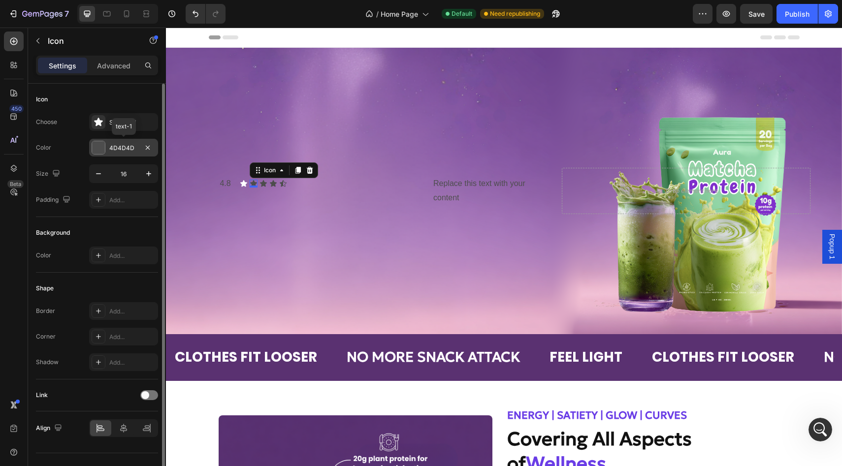
click at [99, 151] on div at bounding box center [98, 147] width 13 height 13
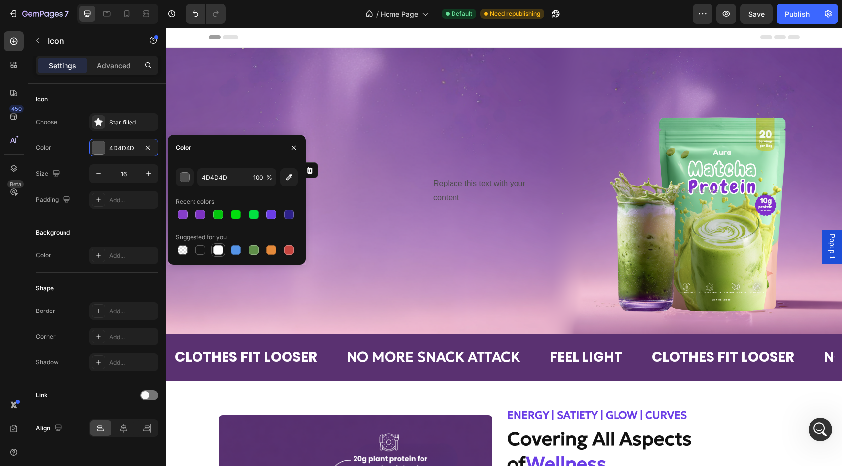
click at [222, 248] on div at bounding box center [218, 250] width 10 height 10
type input "FFFFFF"
click at [341, 217] on div "4.8 Text Block Icon Icon 0 Icon Icon Icon Icon List Replace this text with your…" at bounding box center [504, 190] width 676 height 109
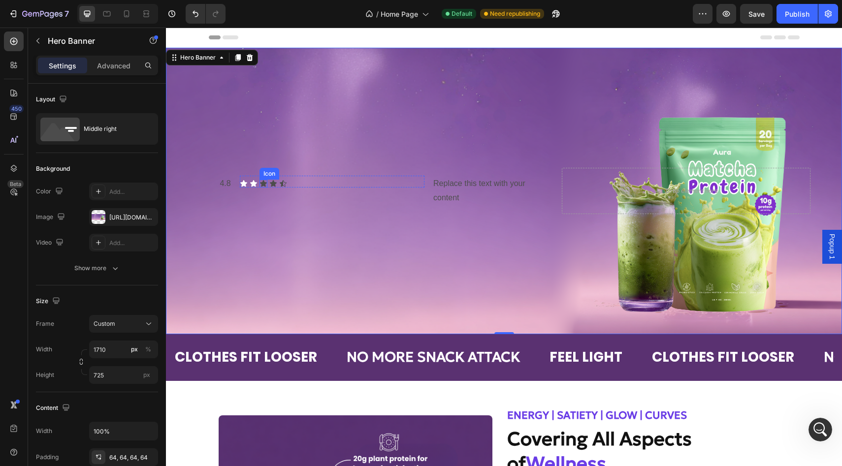
click at [262, 183] on icon at bounding box center [263, 183] width 7 height 6
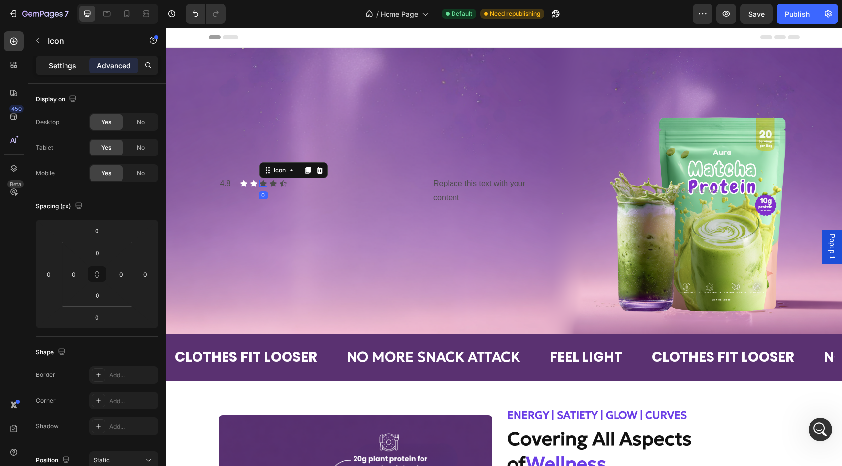
click at [65, 59] on div "Settings" at bounding box center [62, 66] width 49 height 16
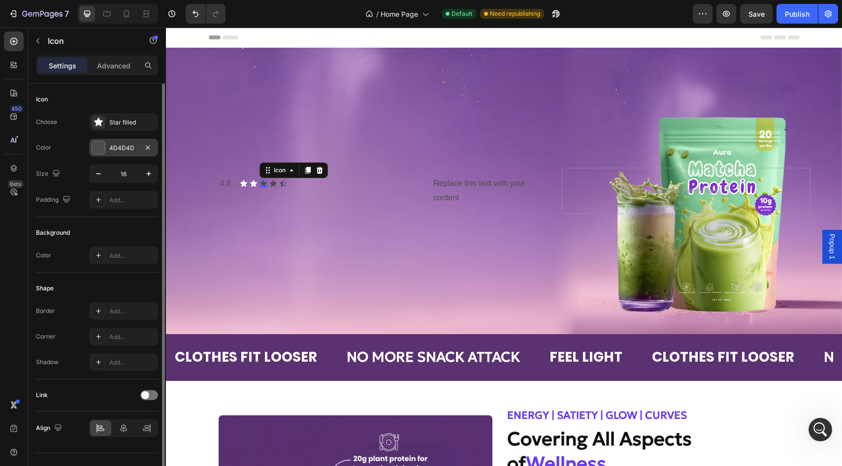
click at [99, 152] on div at bounding box center [98, 147] width 13 height 13
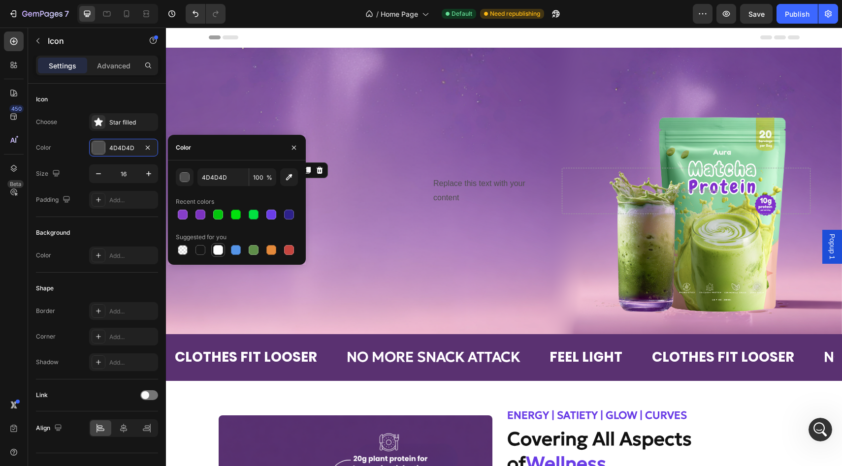
click at [216, 250] on div at bounding box center [218, 250] width 10 height 10
type input "FFFFFF"
click at [311, 221] on div "4.8 Text Block Icon Icon Icon 0 Icon Icon Icon List Replace this text with your…" at bounding box center [504, 190] width 676 height 109
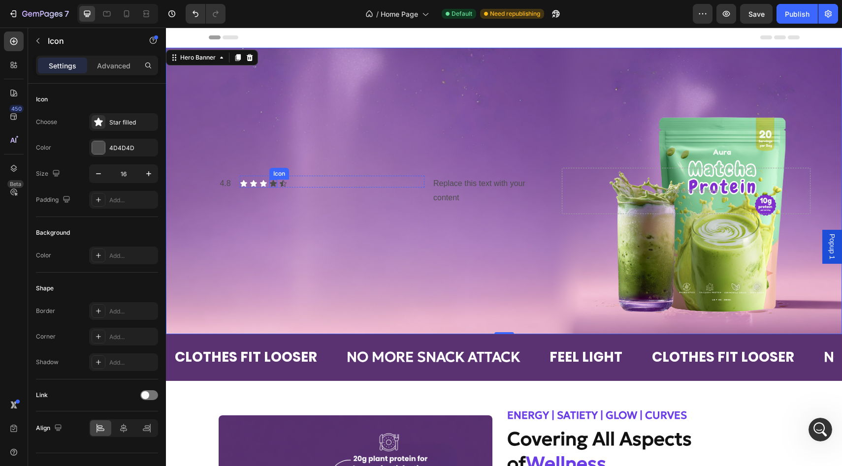
click at [273, 184] on div "Icon" at bounding box center [273, 184] width 8 height 8
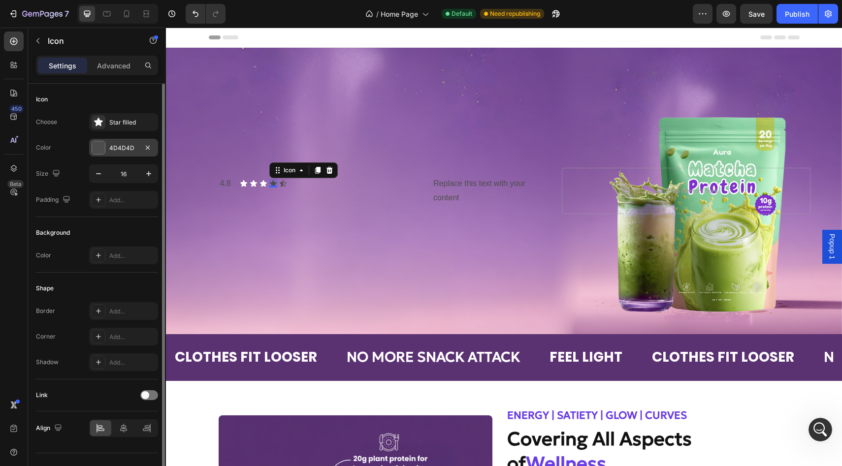
click at [95, 141] on div at bounding box center [98, 147] width 13 height 13
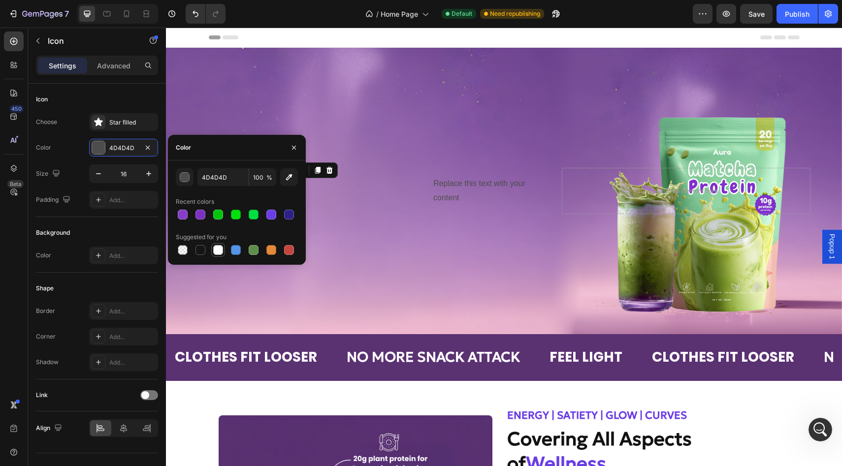
click at [219, 251] on div at bounding box center [218, 250] width 10 height 10
type input "FFFFFF"
click at [338, 227] on div "4.8 Text Block Icon Icon Icon Icon 0 Icon Icon List Replace this text with your…" at bounding box center [504, 190] width 676 height 109
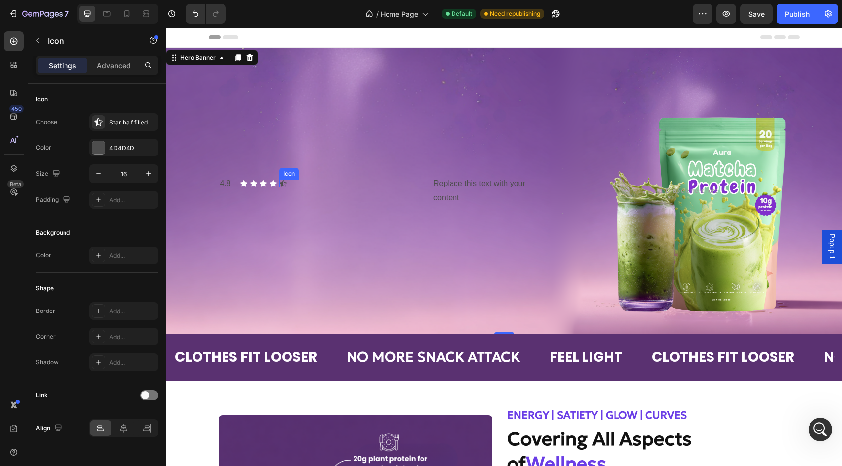
click at [283, 184] on div "Icon" at bounding box center [283, 184] width 8 height 8
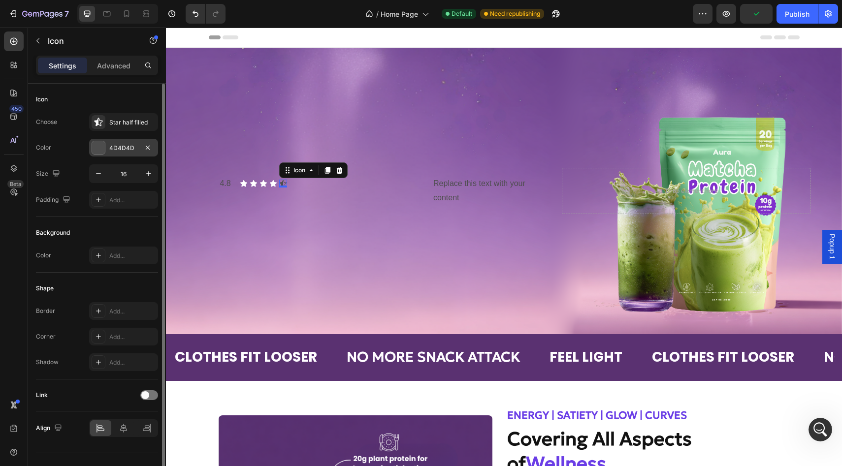
click at [105, 147] on div "4D4D4D" at bounding box center [123, 148] width 69 height 18
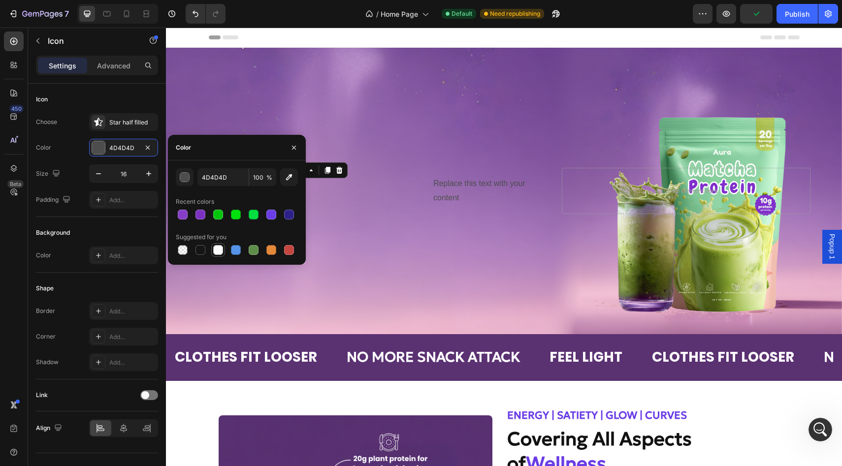
click at [219, 250] on div at bounding box center [218, 250] width 10 height 10
type input "FFFFFF"
click at [363, 260] on div "Background Image" at bounding box center [504, 191] width 676 height 287
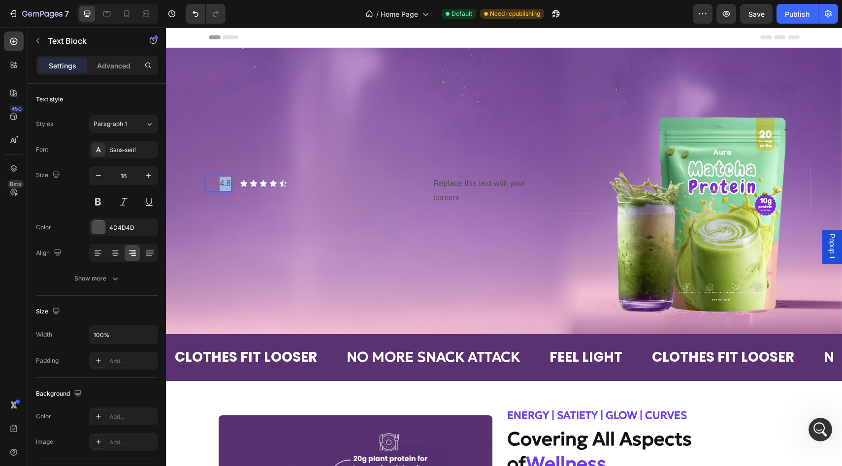
click at [224, 188] on p "4.8" at bounding box center [218, 184] width 25 height 14
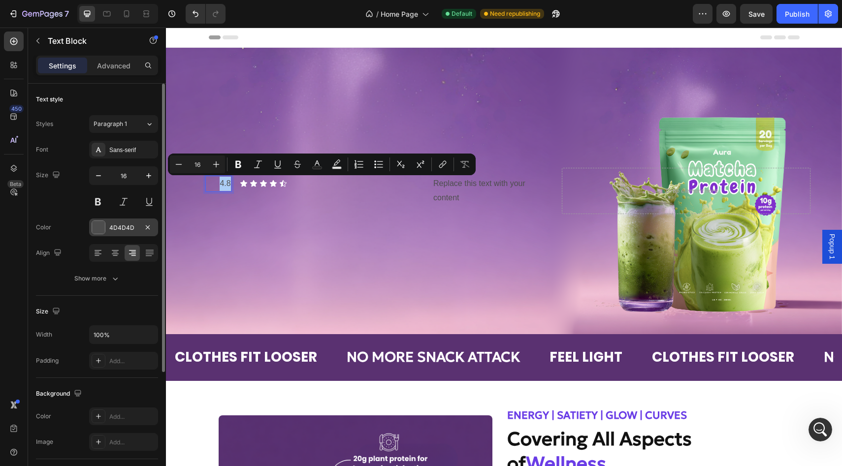
click at [99, 226] on div at bounding box center [98, 227] width 13 height 13
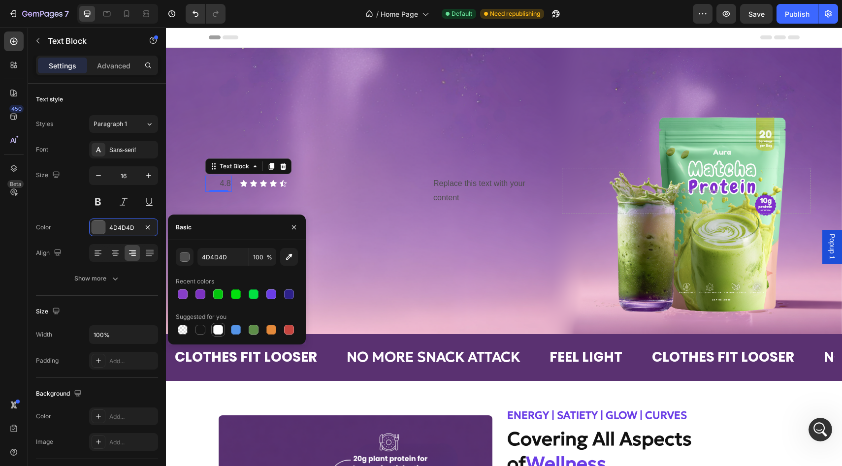
click at [217, 332] on div at bounding box center [218, 330] width 10 height 10
type input "FFFFFF"
click at [374, 247] on div "Background Image" at bounding box center [504, 191] width 676 height 287
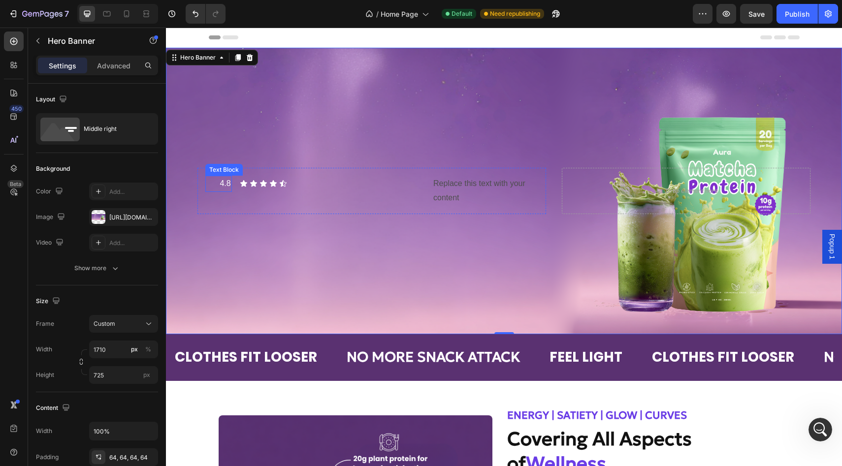
click at [231, 185] on div "4.8" at bounding box center [218, 184] width 27 height 16
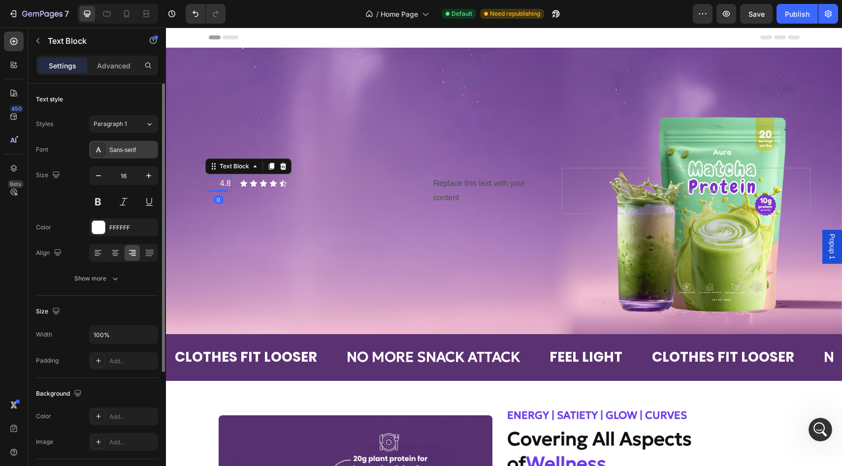
click at [124, 145] on div "Sans-serif" at bounding box center [123, 150] width 69 height 18
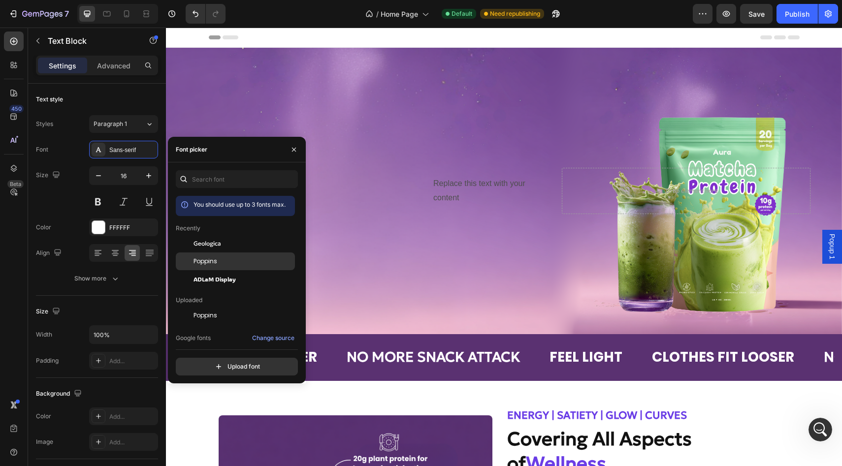
click at [200, 261] on span "Poppins" at bounding box center [205, 261] width 24 height 9
click at [350, 234] on div "4.8 Text Block 0 Icon Icon Icon Icon Icon Icon List Replace this text with your…" at bounding box center [504, 190] width 676 height 109
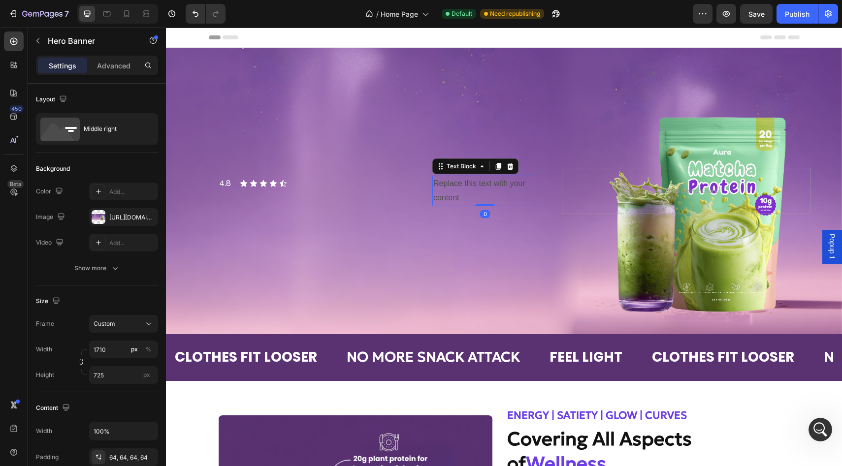
click at [438, 186] on div "Replace this text with your content" at bounding box center [485, 191] width 106 height 31
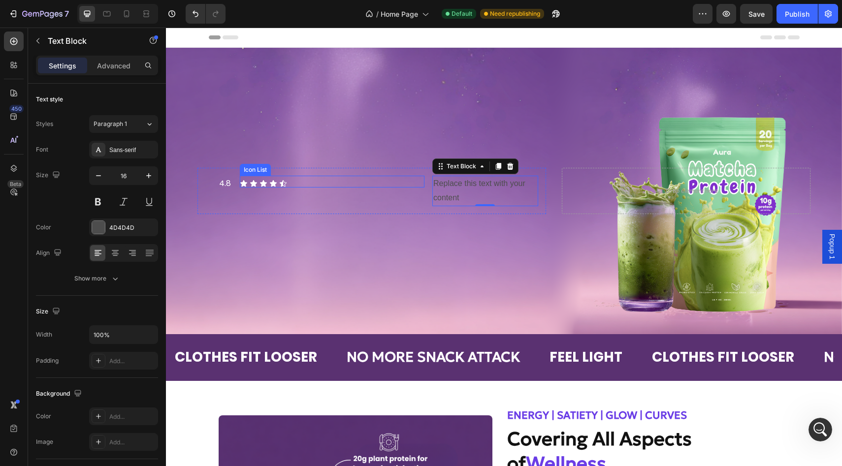
click at [363, 183] on div "Icon Icon Icon Icon Icon" at bounding box center [332, 184] width 185 height 8
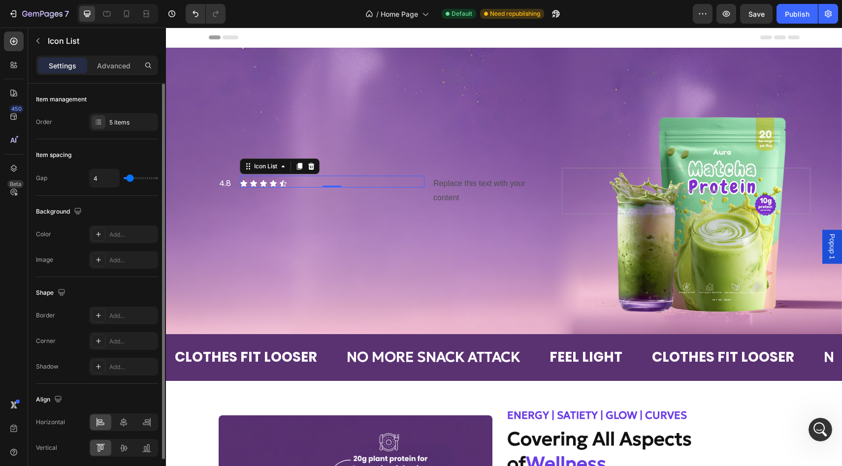
type input "7"
type input "6"
type input "5"
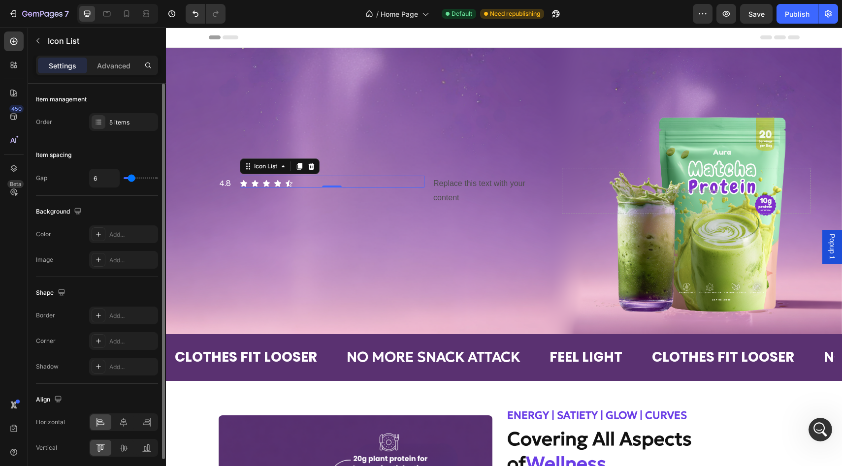
type input "5"
type input "4"
type input "3"
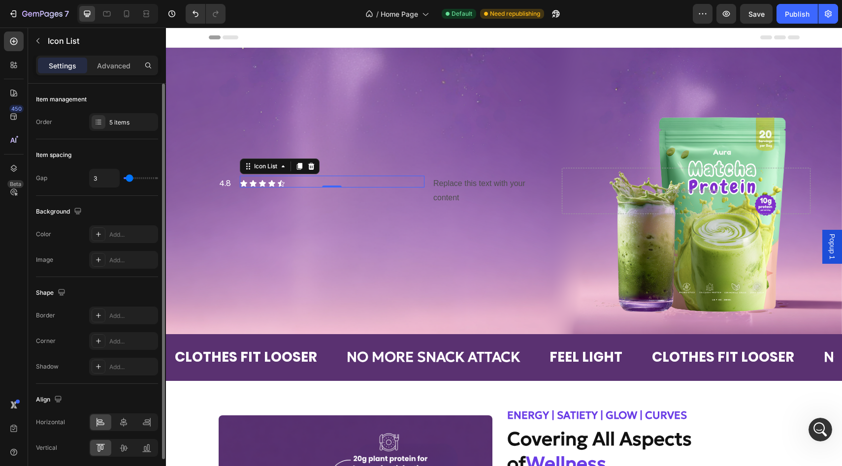
click at [129, 179] on input "range" at bounding box center [141, 178] width 34 height 2
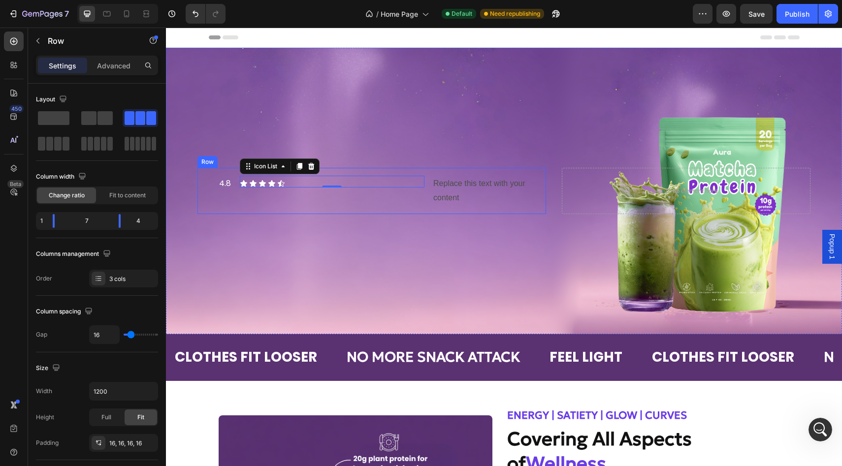
click at [425, 187] on div "4.8 Text Block Icon Icon Icon Icon Icon Icon List 0 Replace this text with your…" at bounding box center [371, 191] width 349 height 46
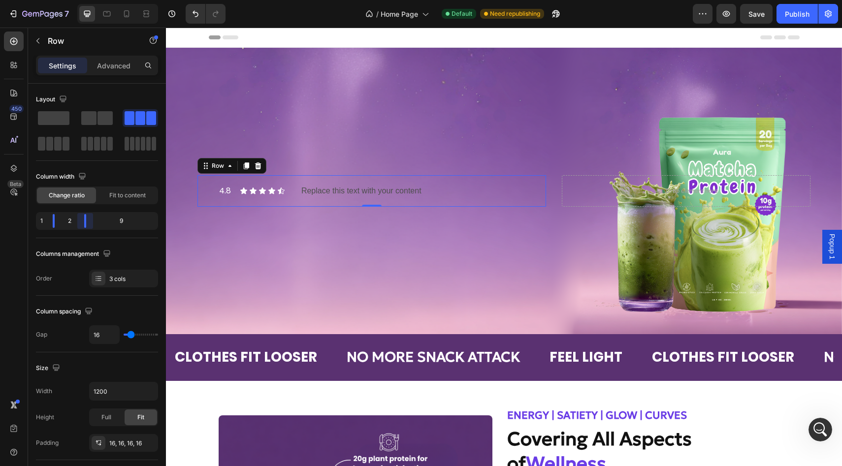
drag, startPoint x: 118, startPoint y: 222, endPoint x: 64, endPoint y: 218, distance: 54.8
click at [64, 0] on body "7 Version history / Home Page Default Need republishing Preview Save Publish 45…" at bounding box center [421, 0] width 842 height 0
click at [327, 194] on div "Replace this text with your content" at bounding box center [419, 191] width 238 height 16
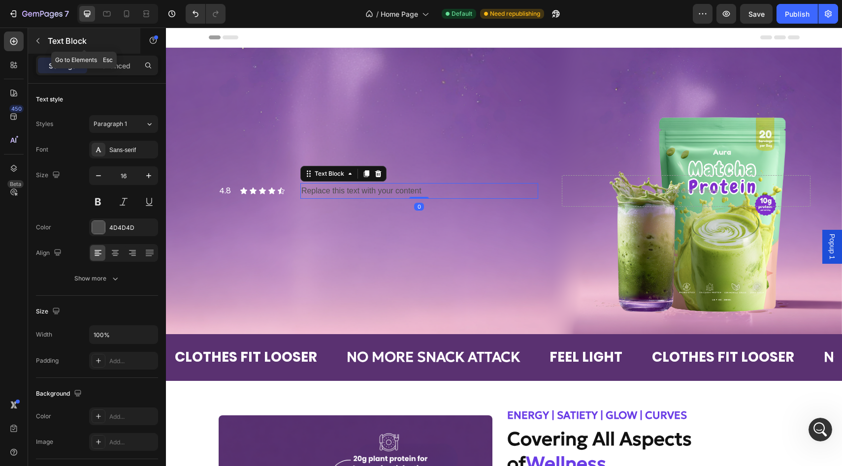
click at [40, 40] on icon "button" at bounding box center [38, 41] width 8 height 8
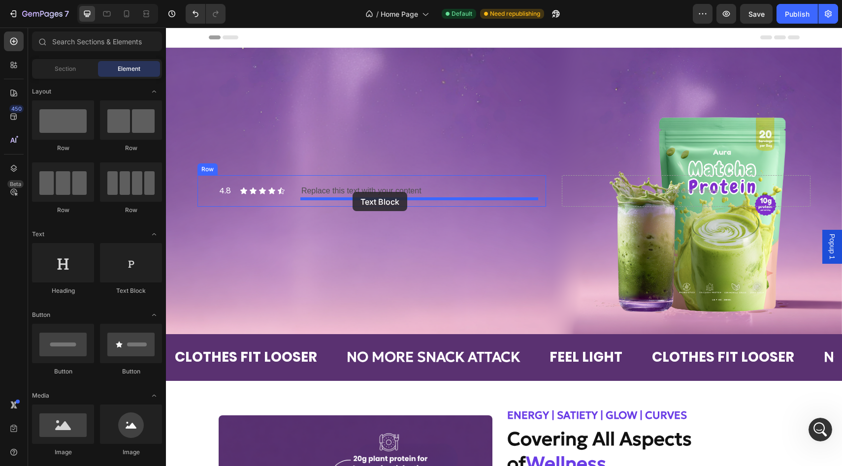
drag, startPoint x: 299, startPoint y: 292, endPoint x: 353, endPoint y: 192, distance: 113.6
click at [379, 192] on div "Replace this text with your content" at bounding box center [419, 191] width 238 height 16
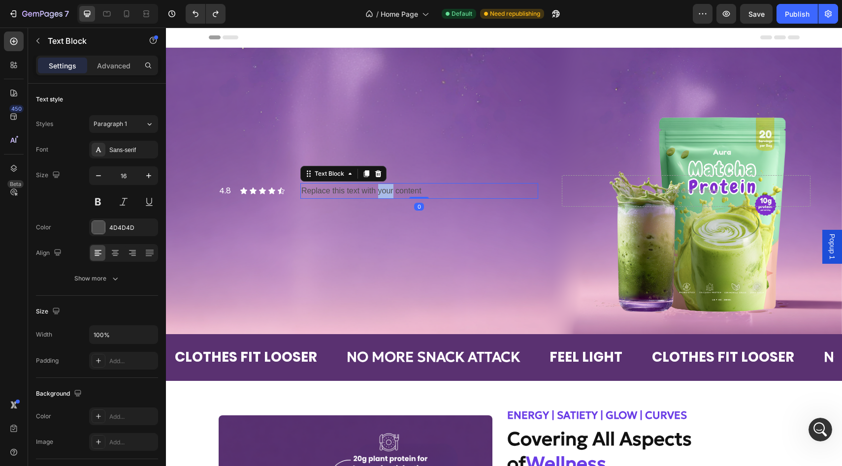
click at [379, 192] on div "Replace this text with your content" at bounding box center [419, 191] width 238 height 16
click at [379, 192] on p "Replace this text with your content" at bounding box center [419, 191] width 236 height 14
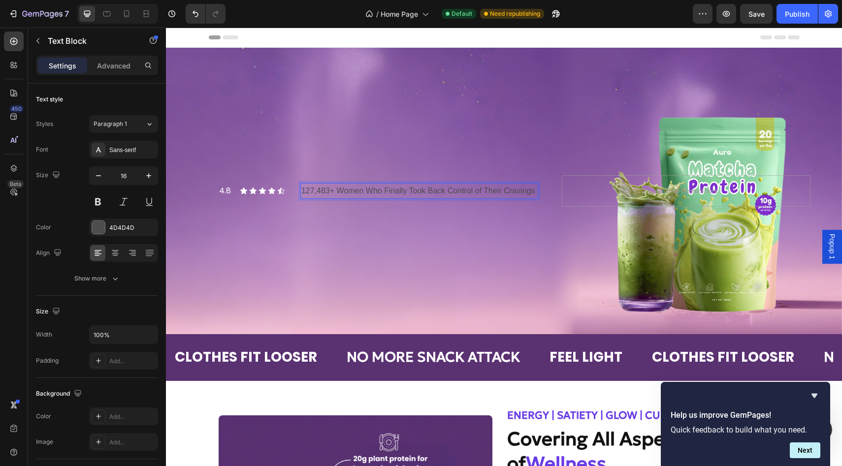
click at [311, 190] on p "127,483+ Women Who Finally Took Back Control of Their Cravings" at bounding box center [419, 191] width 236 height 14
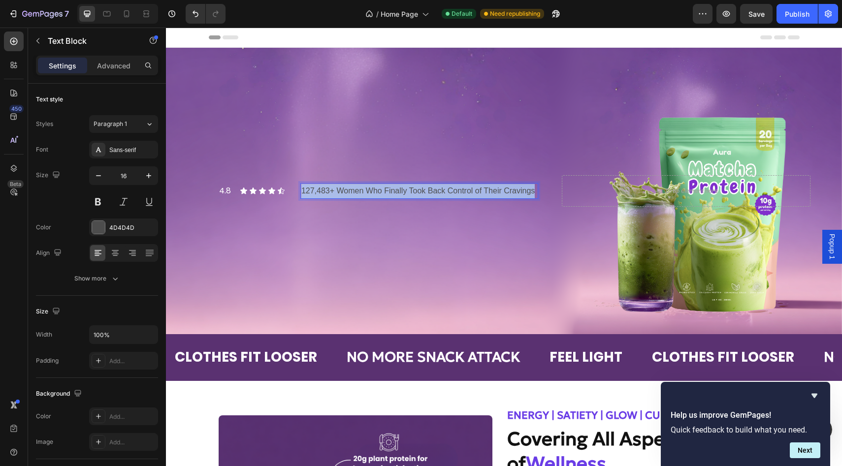
click at [311, 190] on p "127,483+ Women Who Finally Took Back Control of Their Cravings" at bounding box center [419, 191] width 236 height 14
click at [313, 190] on p "127,483+ Women Who Finally Took Back Control of Their Cravings" at bounding box center [419, 191] width 236 height 14
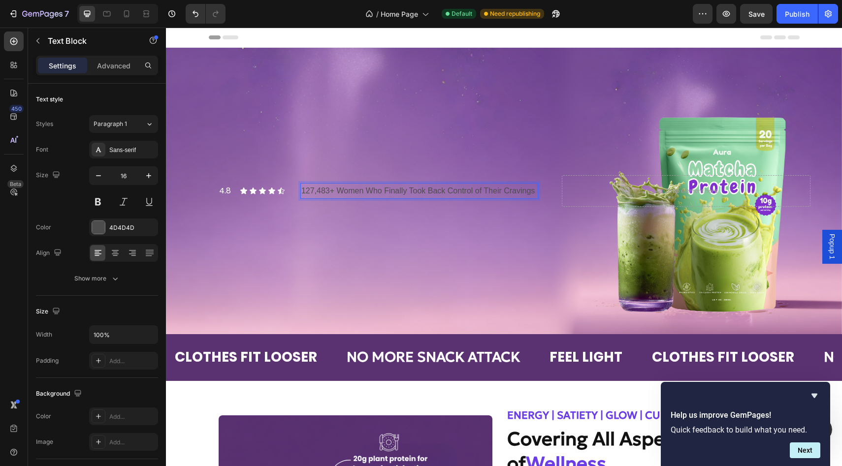
click at [311, 192] on p "127,483+ Women Who Finally Took Back Control of Their Cravings" at bounding box center [419, 191] width 236 height 14
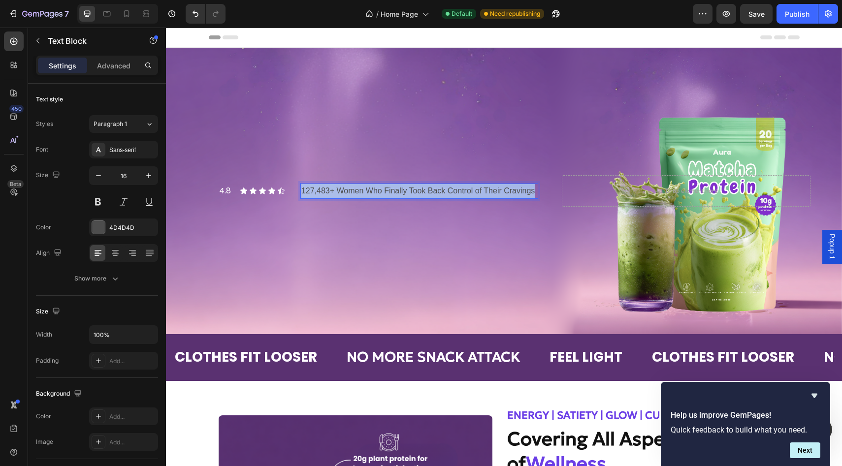
click at [311, 192] on p "127,483+ Women Who Finally Took Back Control of Their Cravings" at bounding box center [419, 191] width 236 height 14
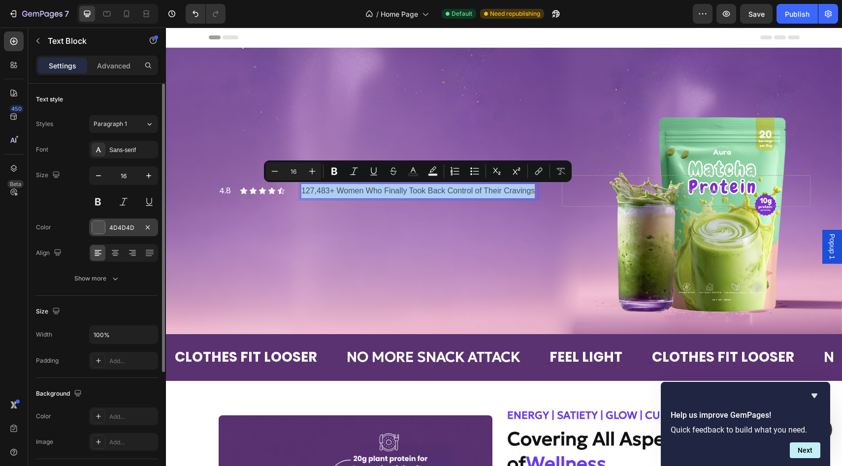
click at [98, 229] on div at bounding box center [98, 227] width 13 height 13
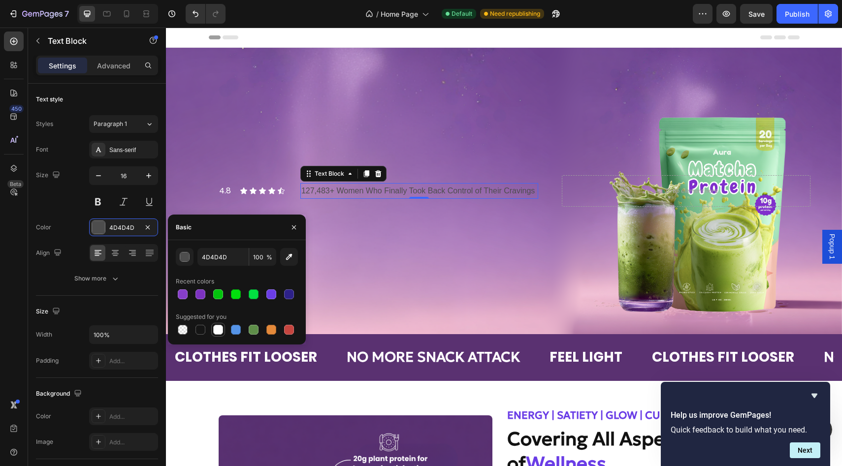
click at [219, 326] on div at bounding box center [218, 330] width 10 height 10
type input "FFFFFF"
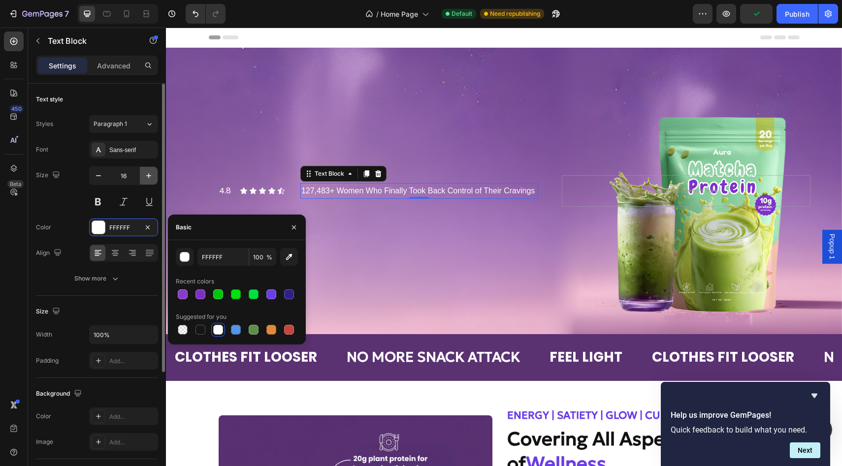
click at [146, 175] on icon "button" at bounding box center [148, 175] width 5 height 5
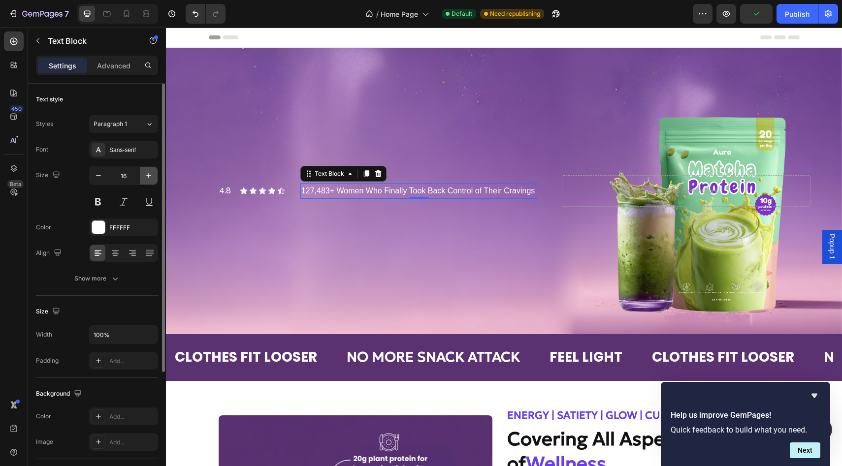
click at [146, 175] on icon "button" at bounding box center [148, 175] width 5 height 5
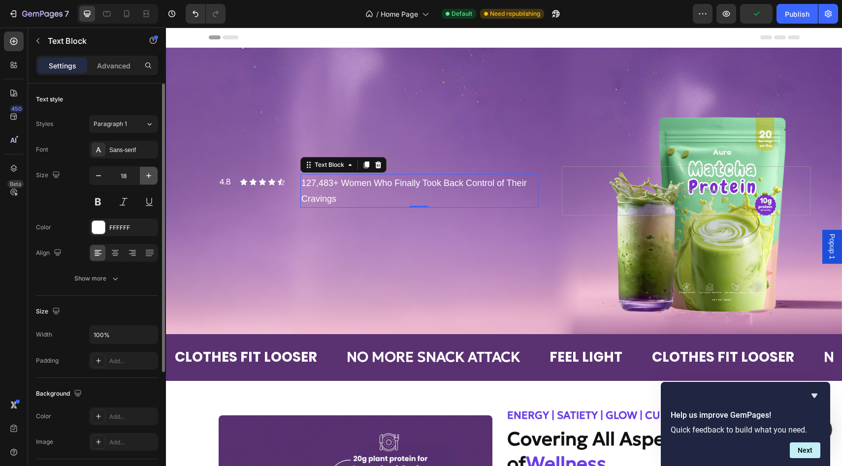
click at [146, 175] on icon "button" at bounding box center [148, 175] width 5 height 5
click at [101, 177] on icon "button" at bounding box center [99, 176] width 10 height 10
type input "16"
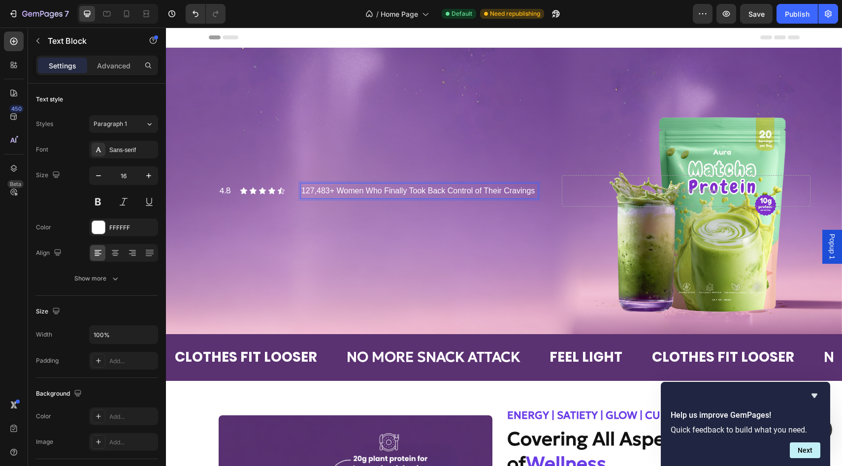
click at [369, 191] on p "127,483+ Women Who Finally Took Back Control of Their Cravings" at bounding box center [419, 191] width 236 height 14
drag, startPoint x: 365, startPoint y: 190, endPoint x: 391, endPoint y: 188, distance: 26.2
click at [391, 188] on p "127,483+ Women Who Finally Took Back Control of Their Cravings" at bounding box center [419, 191] width 236 height 14
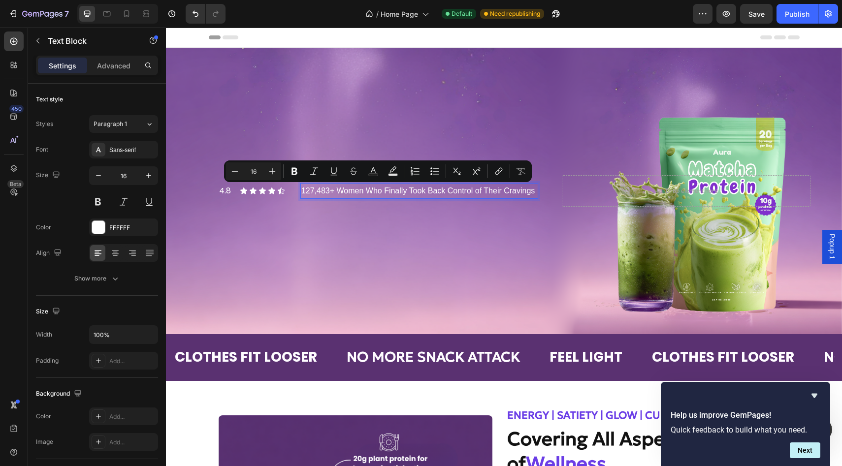
click at [398, 192] on p "127,483+ Women Who Finally Took Back Control of Their Cravings" at bounding box center [419, 191] width 236 height 14
drag, startPoint x: 407, startPoint y: 191, endPoint x: 384, endPoint y: 192, distance: 23.2
click at [384, 192] on p "127,483+ Women Who Finally Took Back Control of Their Cravings" at bounding box center [419, 191] width 236 height 14
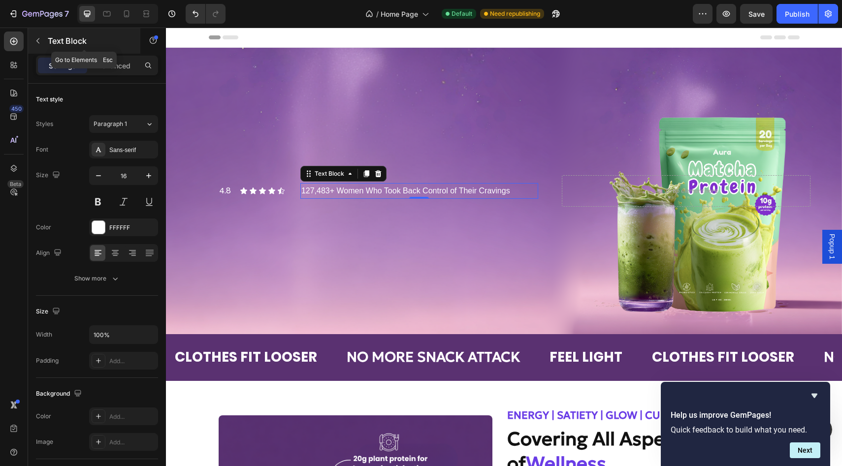
click at [40, 43] on icon "button" at bounding box center [38, 41] width 8 height 8
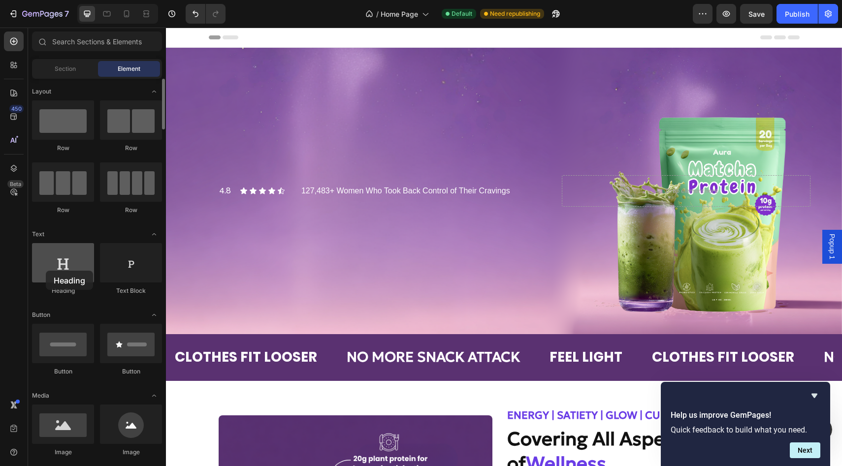
drag, startPoint x: 71, startPoint y: 263, endPoint x: 58, endPoint y: 259, distance: 13.4
click at [58, 259] on div at bounding box center [63, 262] width 62 height 39
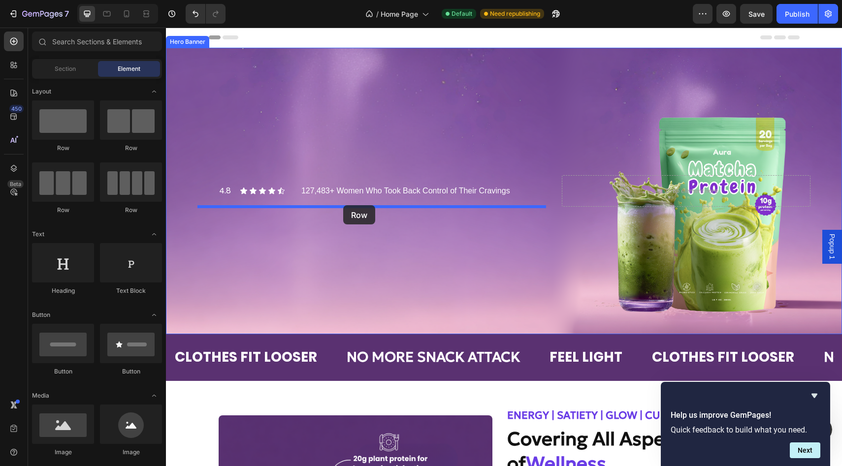
drag, startPoint x: 240, startPoint y: 145, endPoint x: 343, endPoint y: 205, distance: 119.8
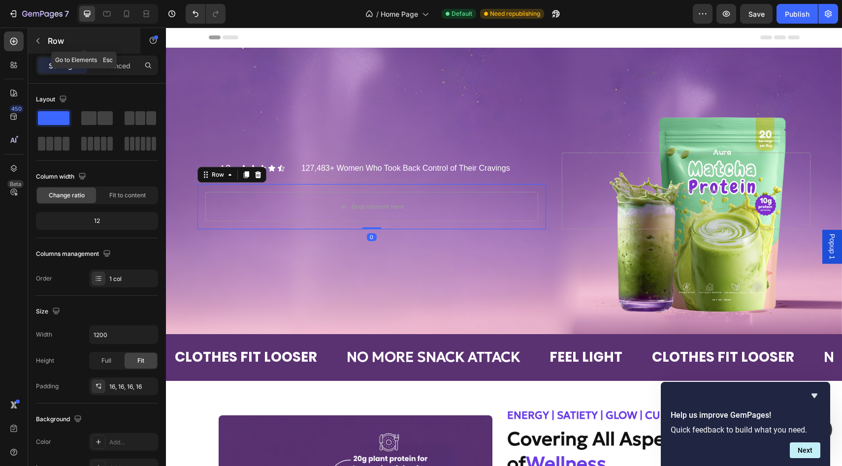
click at [37, 41] on icon "button" at bounding box center [37, 40] width 3 height 5
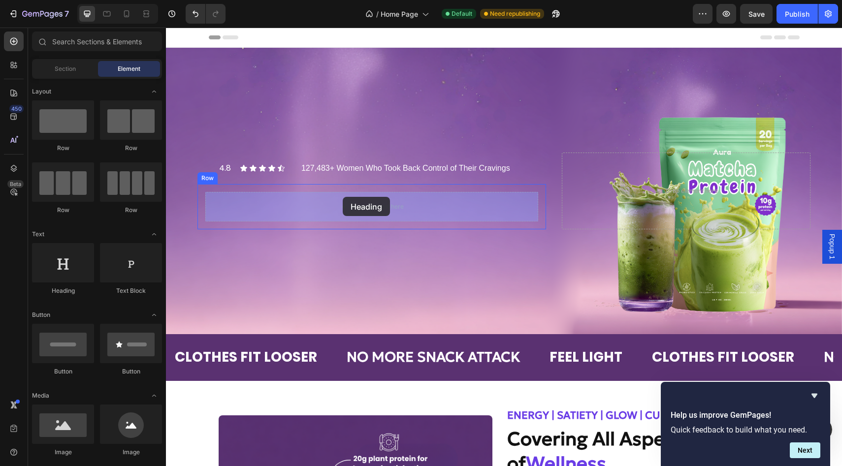
drag, startPoint x: 237, startPoint y: 289, endPoint x: 343, endPoint y: 197, distance: 140.0
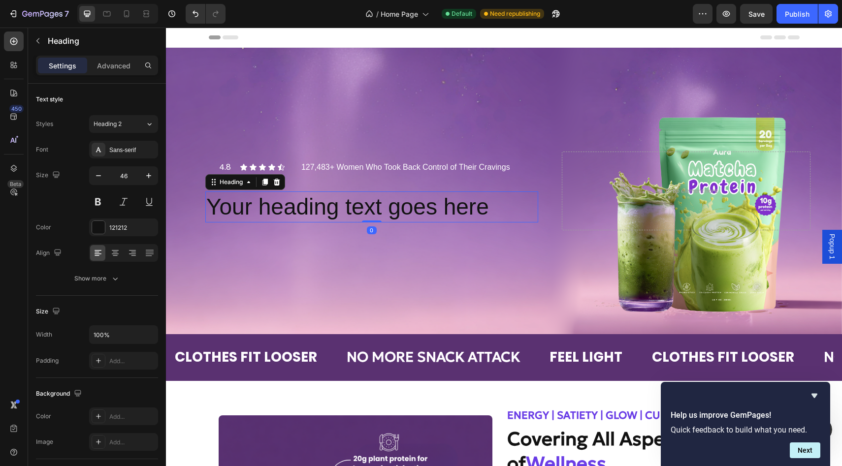
click at [351, 214] on h2 "Your heading text goes here" at bounding box center [371, 208] width 333 height 32
click at [351, 214] on p "Your heading text goes here" at bounding box center [371, 208] width 331 height 30
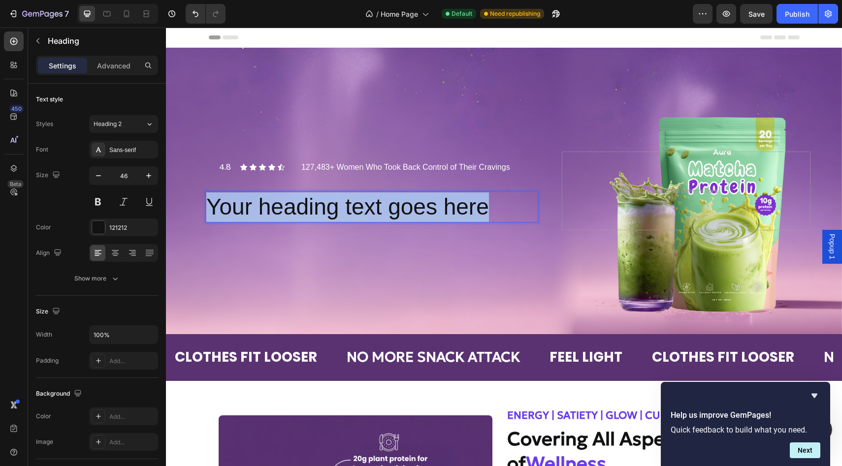
click at [351, 214] on p "Your heading text goes here" at bounding box center [371, 208] width 331 height 30
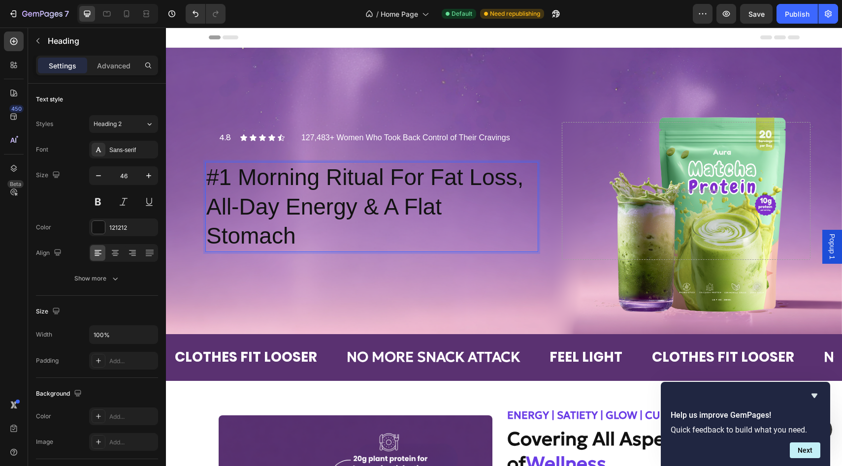
click at [299, 241] on p "#1 Morning Ritual For Fat Loss, All-Day Energy & A Flat Stomach" at bounding box center [371, 207] width 331 height 88
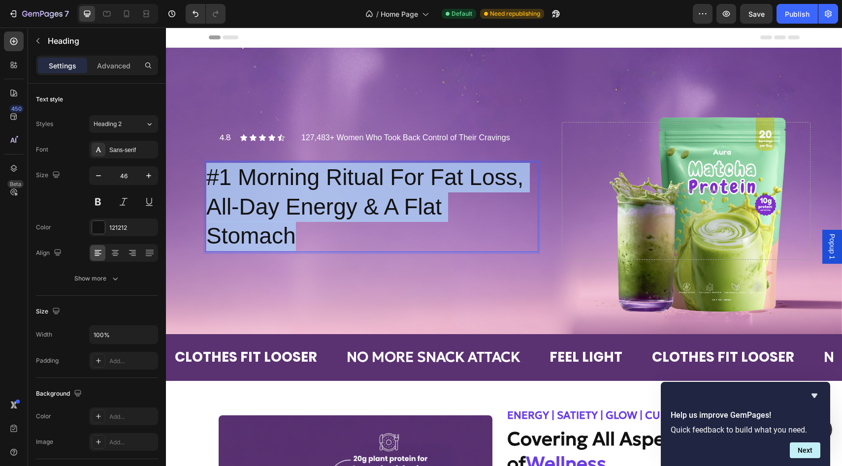
click at [299, 241] on p "#1 Morning Ritual For Fat Loss, All-Day Energy & A Flat Stomach" at bounding box center [371, 207] width 331 height 88
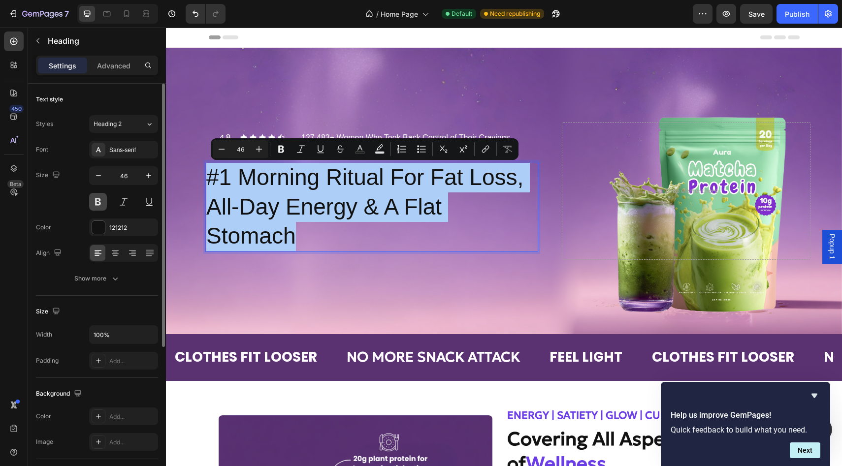
click at [95, 201] on button at bounding box center [98, 202] width 18 height 18
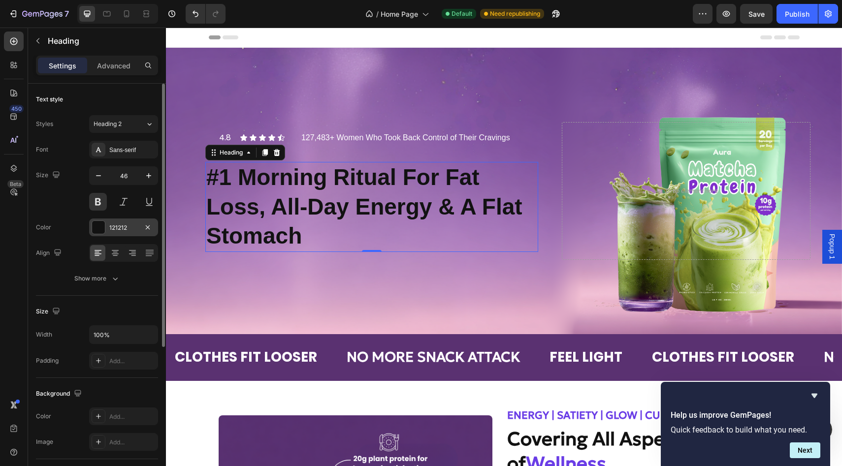
click at [96, 228] on div at bounding box center [98, 227] width 13 height 13
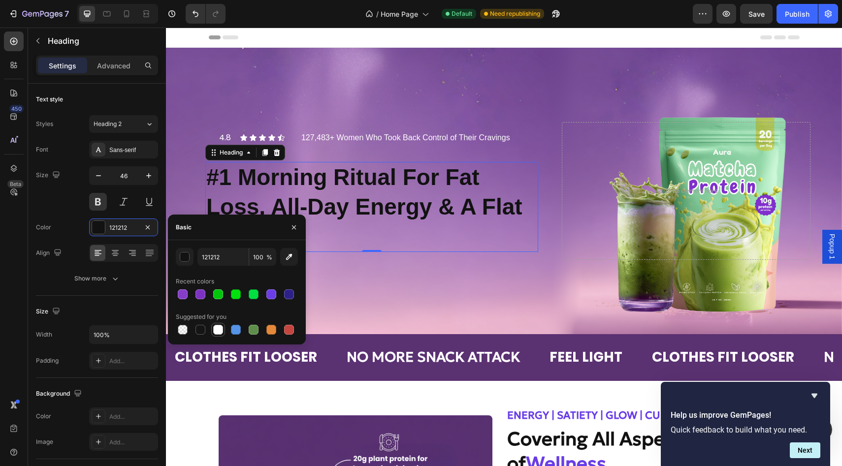
click at [219, 330] on div at bounding box center [218, 330] width 10 height 10
type input "FFFFFF"
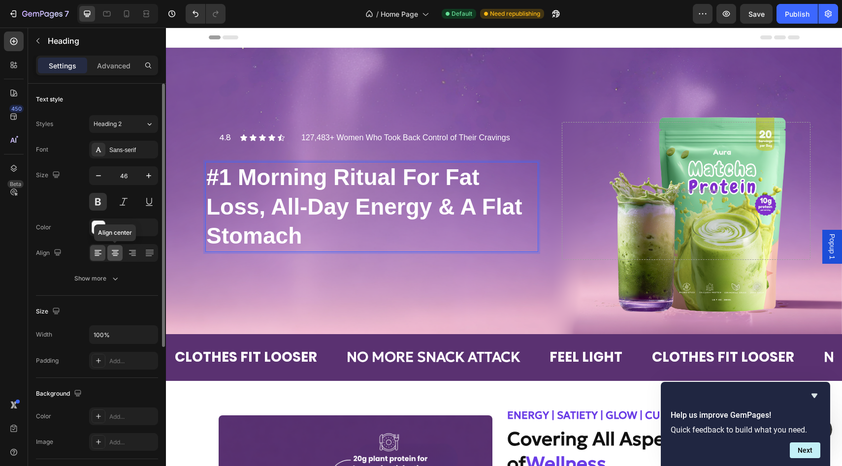
click at [111, 255] on icon at bounding box center [115, 253] width 10 height 10
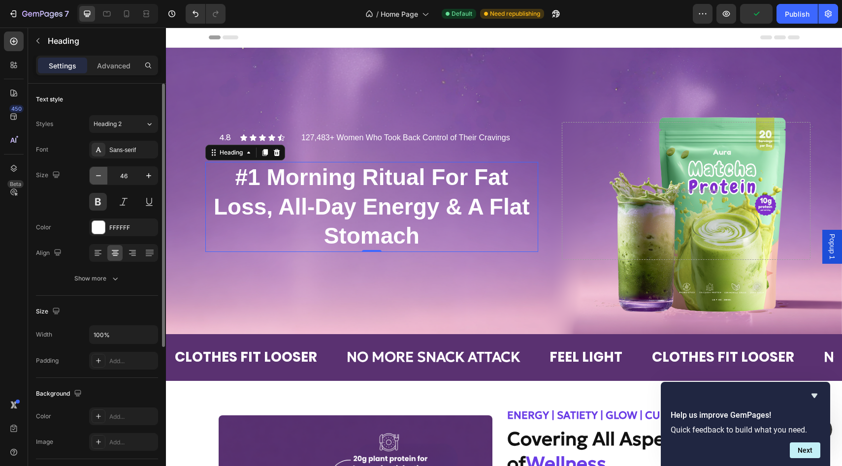
click at [96, 178] on icon "button" at bounding box center [99, 176] width 10 height 10
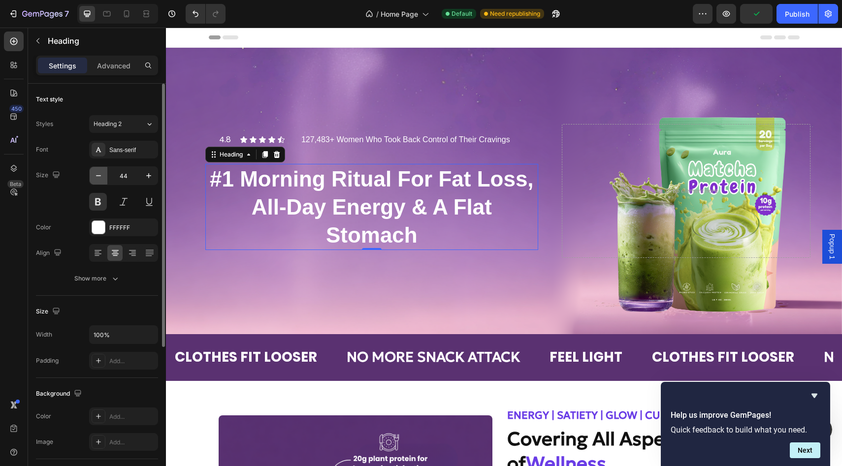
click at [96, 178] on icon "button" at bounding box center [99, 176] width 10 height 10
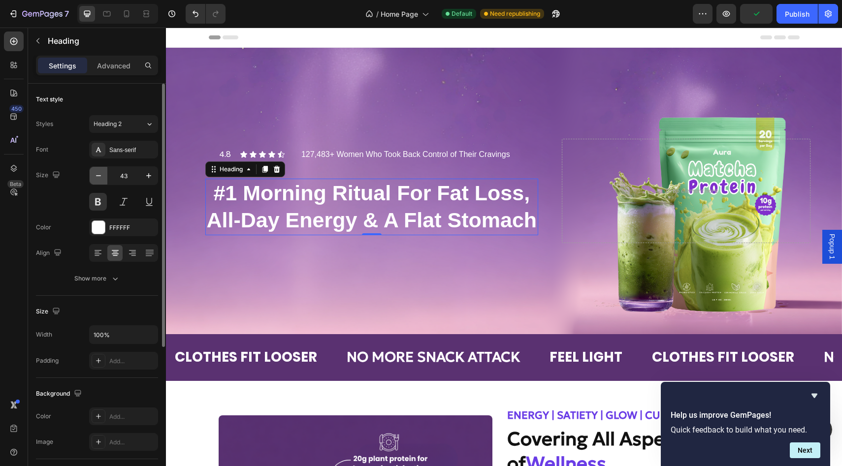
click at [96, 178] on icon "button" at bounding box center [99, 176] width 10 height 10
type input "42"
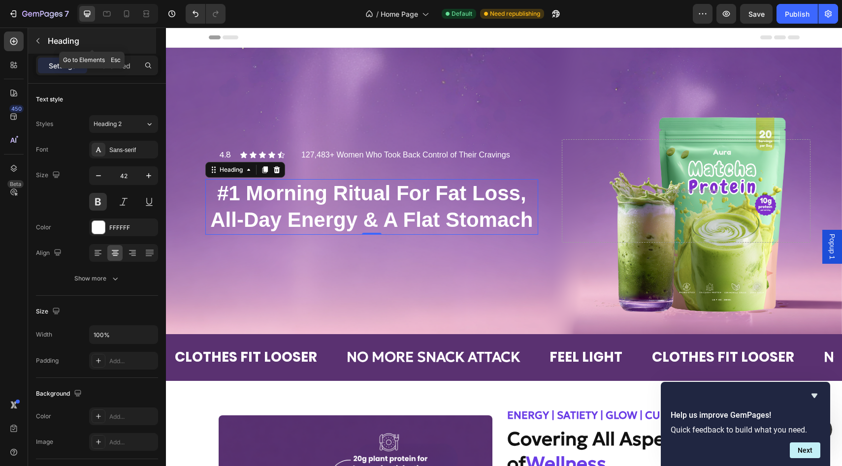
click at [41, 43] on icon "button" at bounding box center [38, 41] width 8 height 8
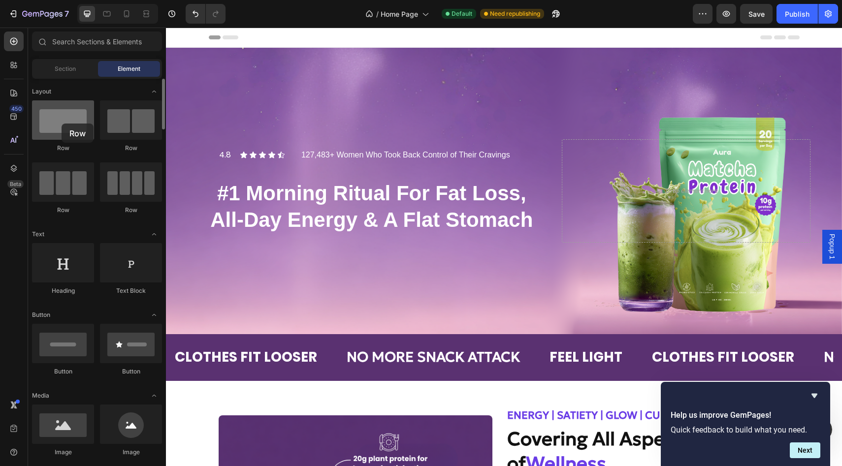
click at [62, 124] on div at bounding box center [63, 119] width 62 height 39
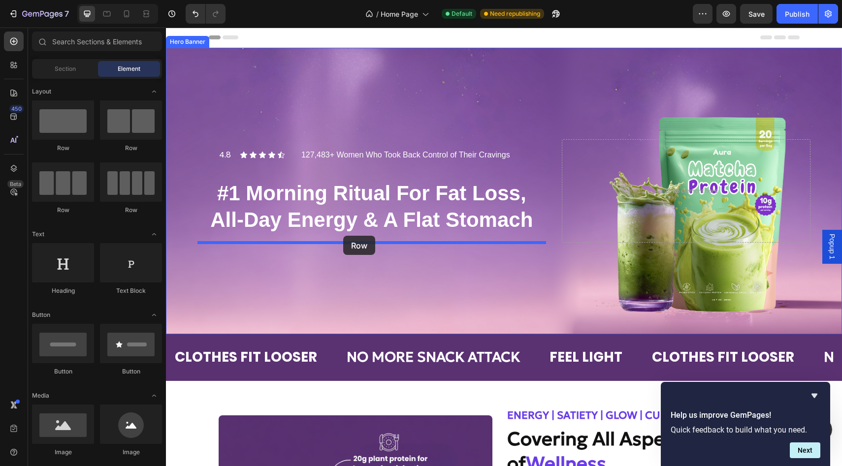
drag, startPoint x: 227, startPoint y: 151, endPoint x: 343, endPoint y: 236, distance: 143.4
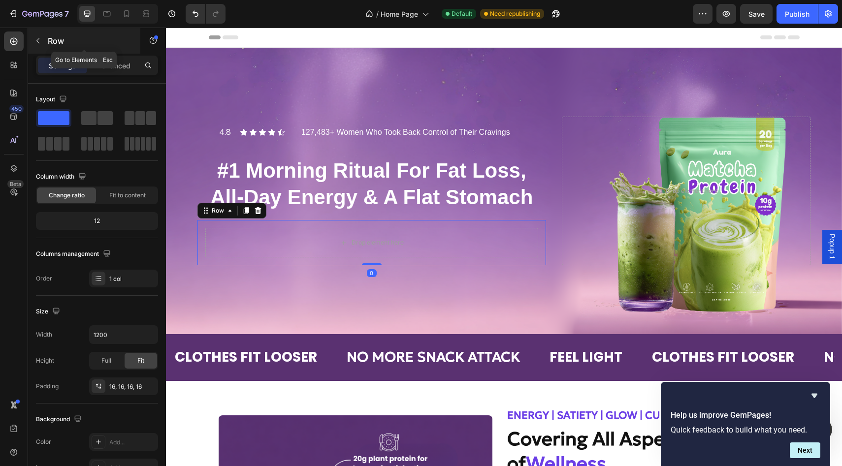
click at [36, 43] on icon "button" at bounding box center [38, 41] width 8 height 8
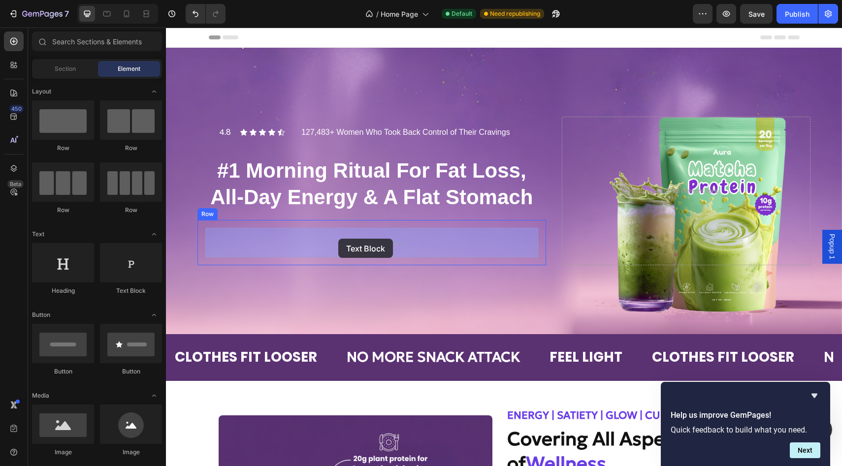
drag, startPoint x: 297, startPoint y: 296, endPoint x: 340, endPoint y: 238, distance: 71.8
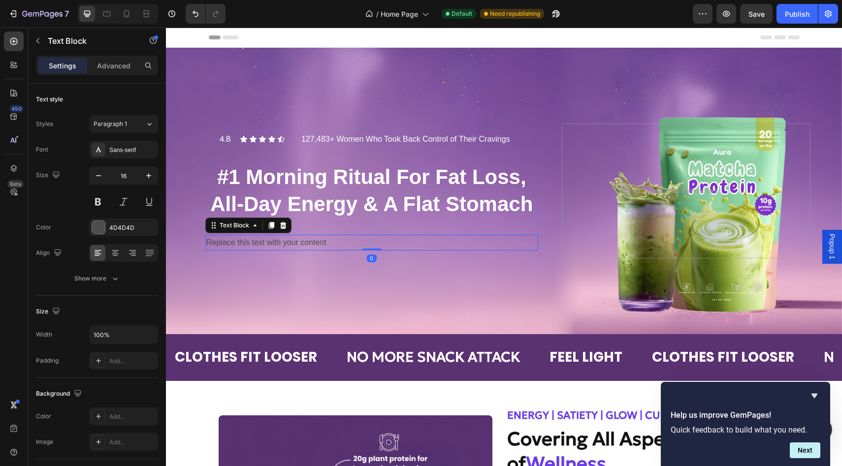
click at [315, 238] on div "Replace this text with your content" at bounding box center [371, 243] width 333 height 16
click at [315, 238] on p "Replace this text with your content" at bounding box center [371, 243] width 331 height 14
click at [274, 245] on p "A breakthrough blend of science-backed ingredients that work in perfect synergy" at bounding box center [371, 243] width 331 height 14
click at [214, 244] on p "A breakthrough blend of science-backed ingredients that work in perfect synergy" at bounding box center [371, 243] width 331 height 14
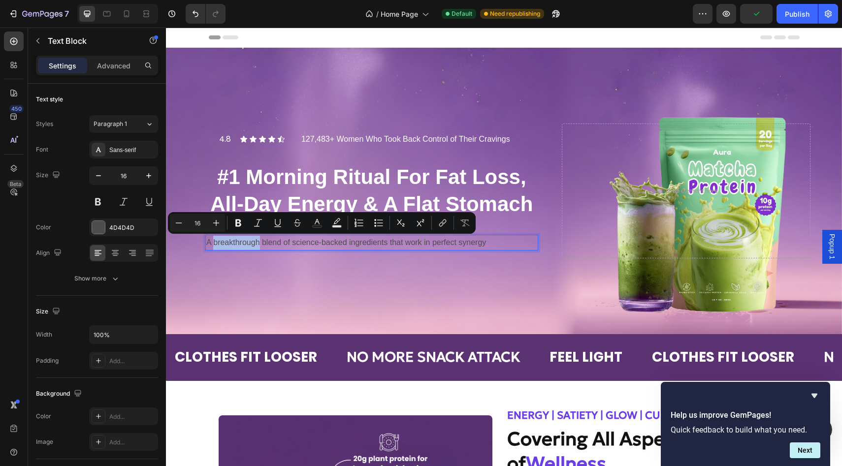
drag, startPoint x: 214, startPoint y: 244, endPoint x: 256, endPoint y: 243, distance: 41.9
click at [256, 243] on p "A breakthrough blend of science-backed ingredients that work in perfect synergy" at bounding box center [371, 243] width 331 height 14
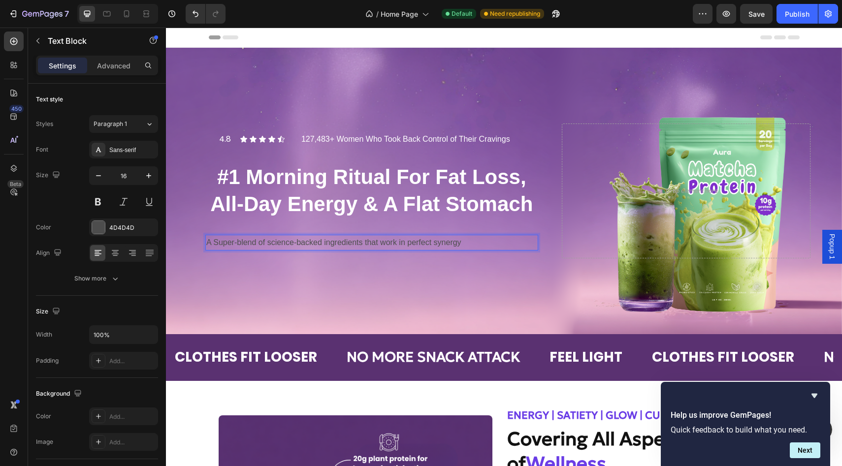
click at [468, 246] on p "A Super-blend of science-backed ingredients that work in perfect synergy" at bounding box center [371, 243] width 331 height 14
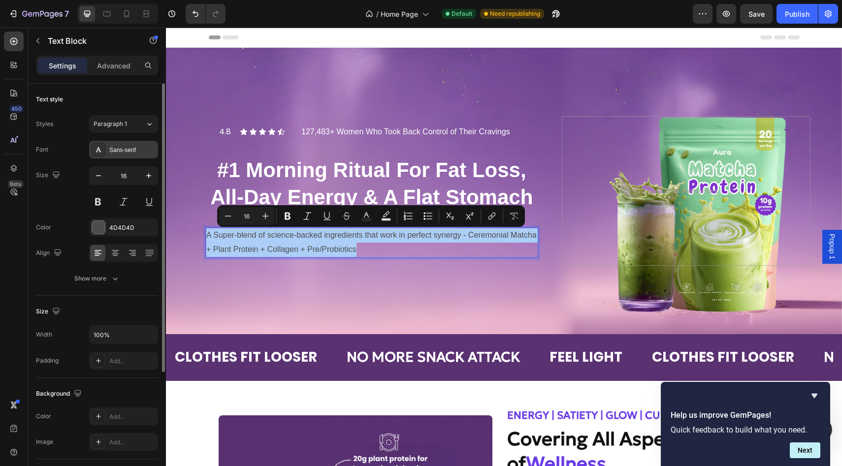
click at [109, 154] on div "Sans-serif" at bounding box center [132, 150] width 46 height 9
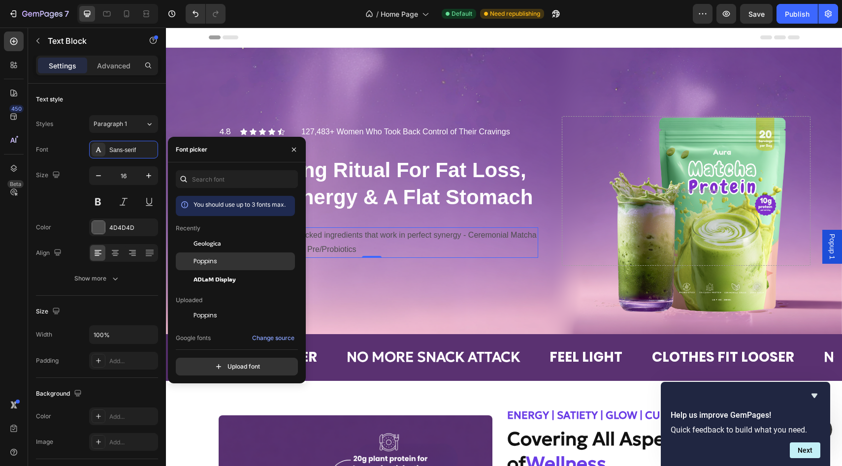
click at [218, 263] on div "Poppins" at bounding box center [242, 261] width 99 height 9
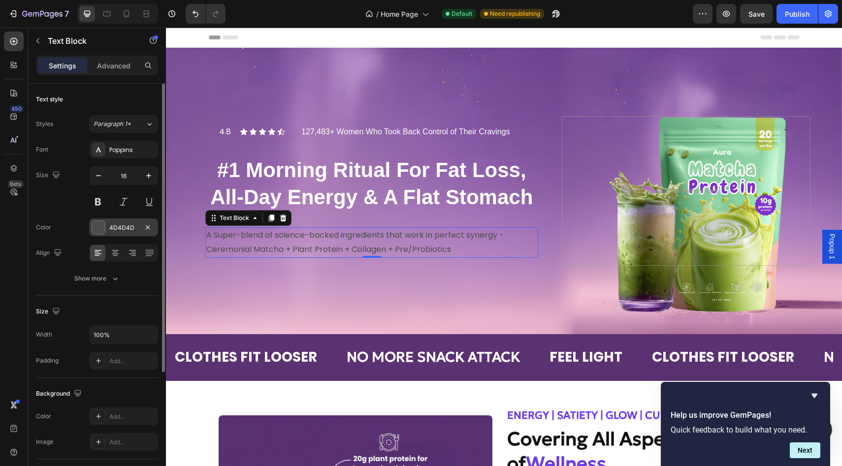
click at [102, 226] on div at bounding box center [98, 227] width 13 height 13
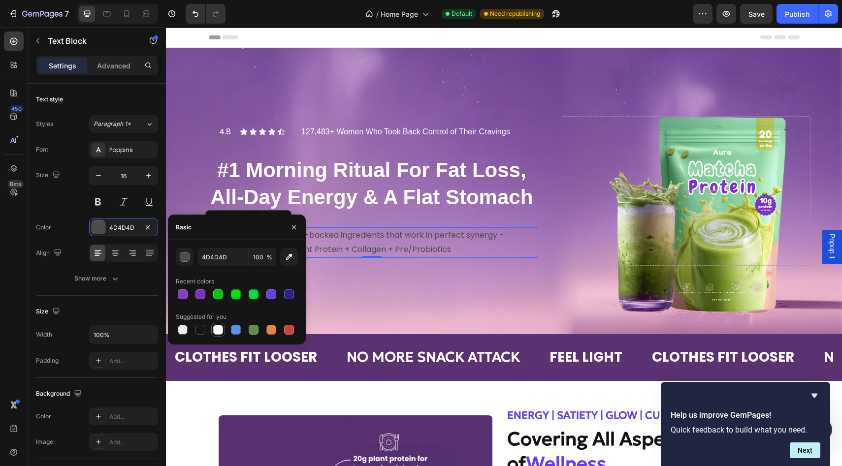
click at [219, 327] on div at bounding box center [218, 330] width 10 height 10
type input "FFFFFF"
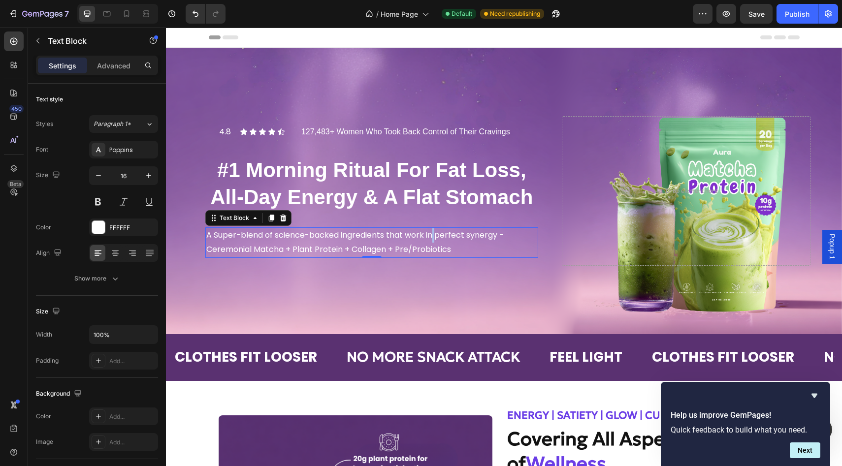
click at [433, 238] on p "A Super-blend of science-backed ingredients that work in perfect synergy - Cere…" at bounding box center [371, 242] width 331 height 29
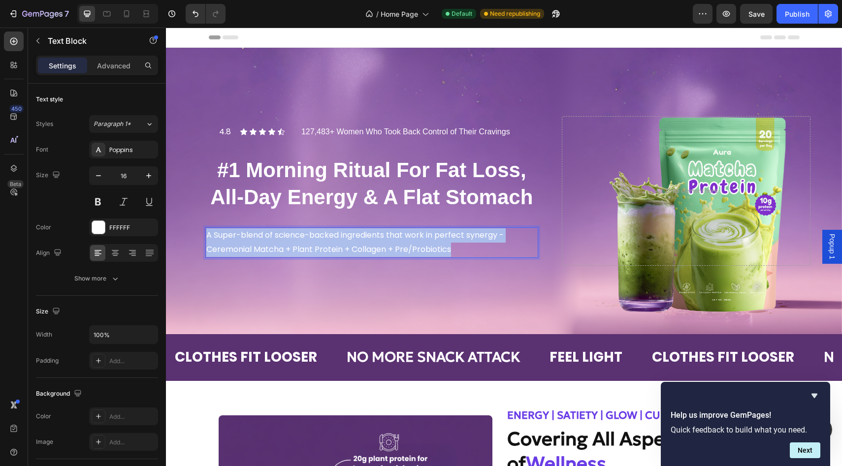
click at [433, 238] on p "A Super-blend of science-backed ingredients that work in perfect synergy - Cere…" at bounding box center [371, 242] width 331 height 29
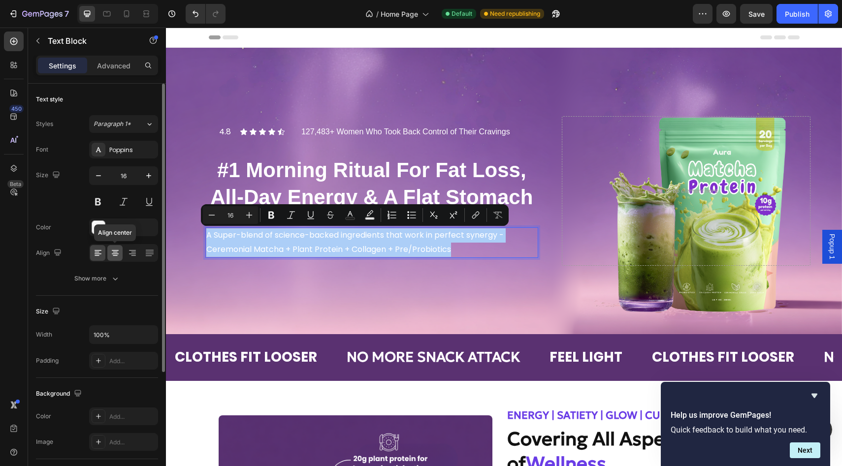
click at [116, 249] on icon at bounding box center [115, 253] width 10 height 10
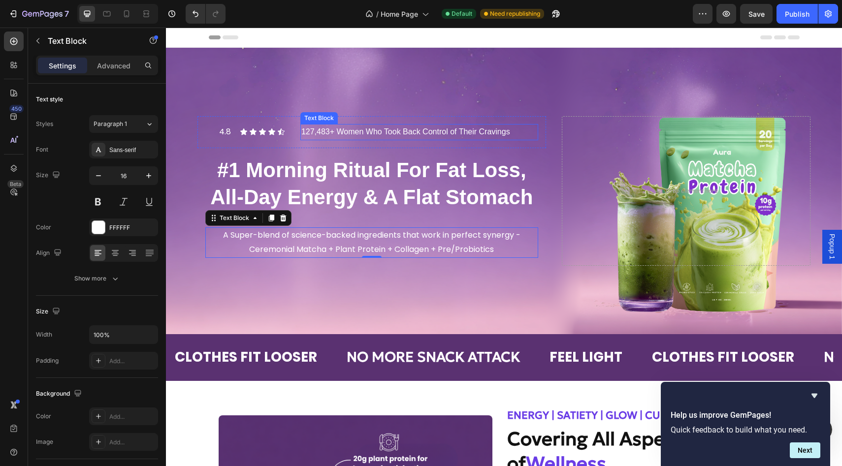
click at [364, 133] on p "127,483+ Women Who Took Back Control of Their Cravings" at bounding box center [419, 132] width 236 height 14
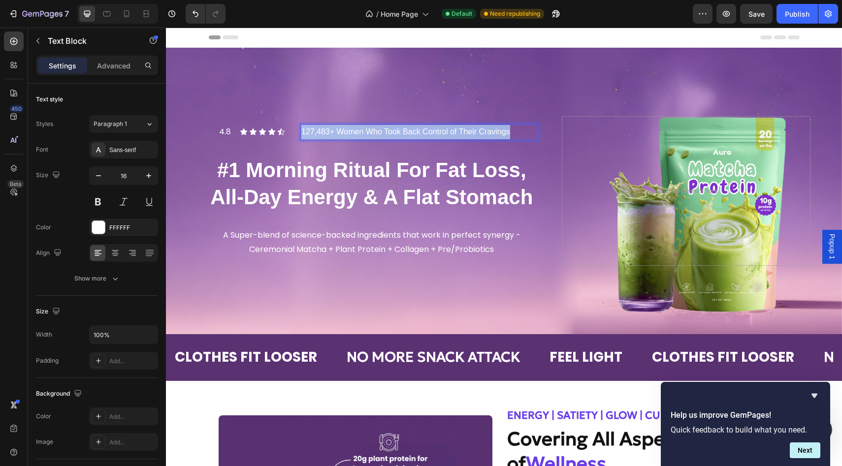
click at [364, 133] on p "127,483+ Women Who Took Back Control of Their Cravings" at bounding box center [419, 132] width 236 height 14
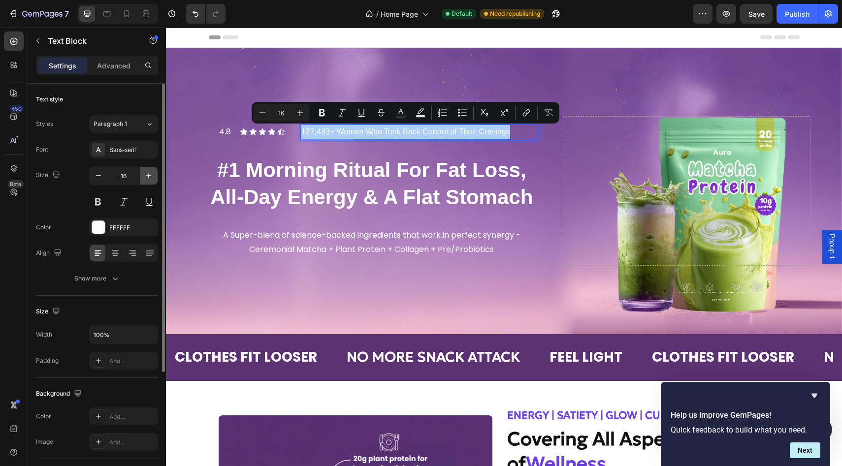
click at [143, 177] on button "button" at bounding box center [149, 176] width 18 height 18
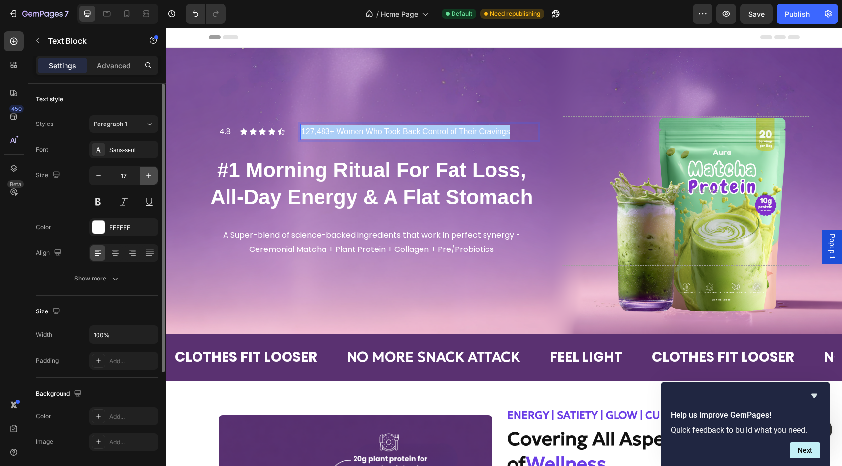
click at [143, 177] on button "button" at bounding box center [149, 176] width 18 height 18
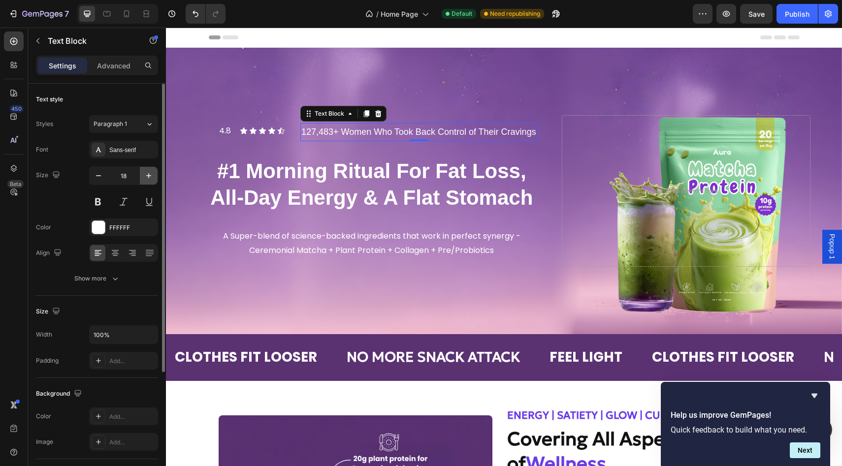
click at [143, 177] on button "button" at bounding box center [149, 176] width 18 height 18
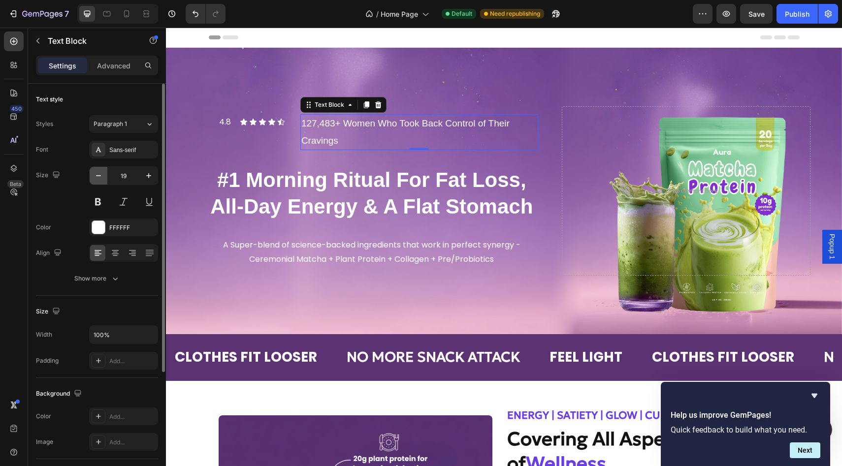
click at [98, 179] on icon "button" at bounding box center [99, 176] width 10 height 10
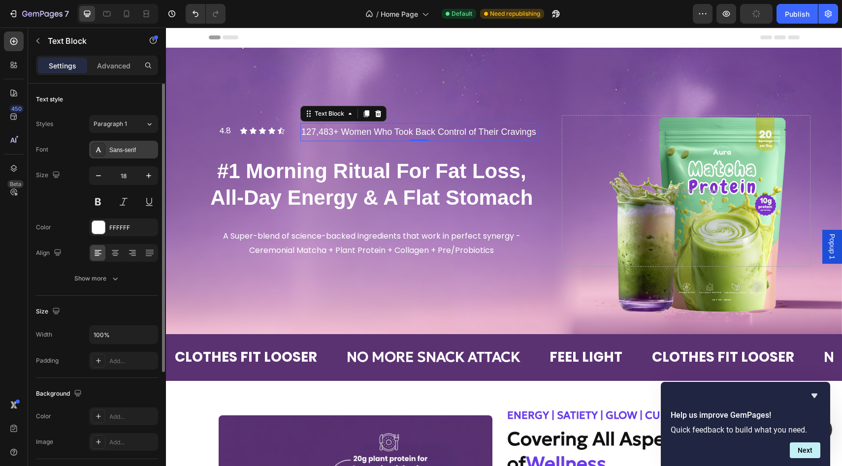
click at [124, 147] on div "Sans-serif" at bounding box center [132, 150] width 46 height 9
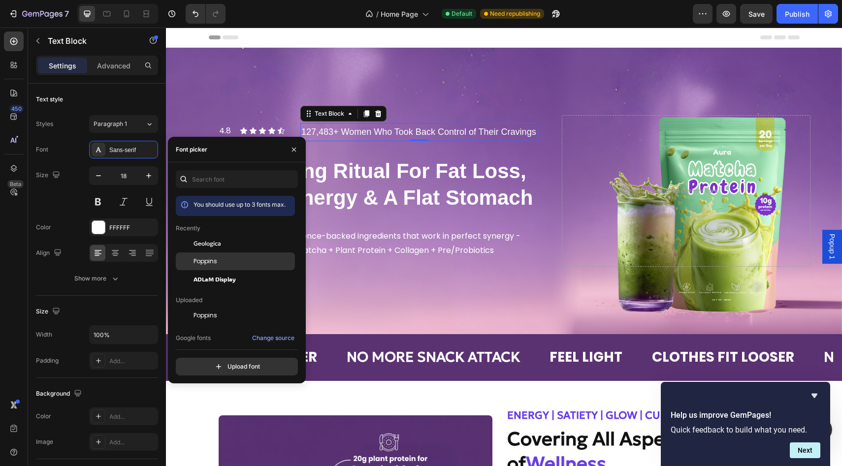
click at [198, 260] on span "Poppins" at bounding box center [205, 261] width 24 height 9
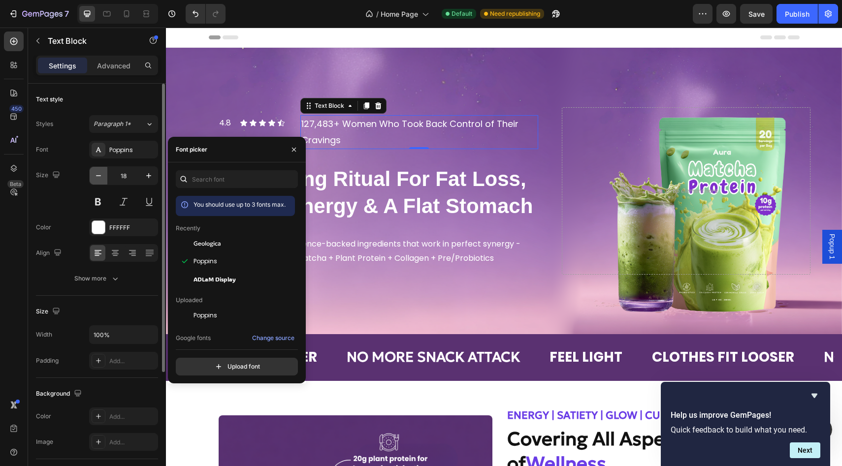
click at [100, 175] on icon "button" at bounding box center [98, 175] width 5 height 1
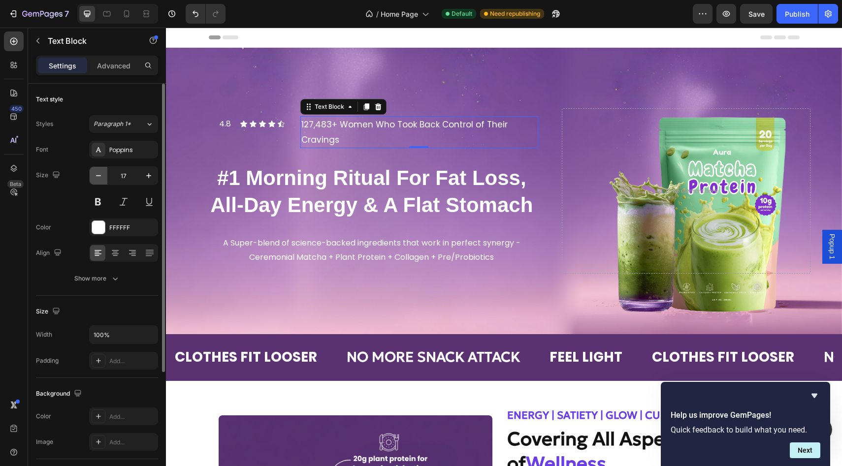
click at [100, 175] on icon "button" at bounding box center [98, 175] width 5 height 1
type input "16"
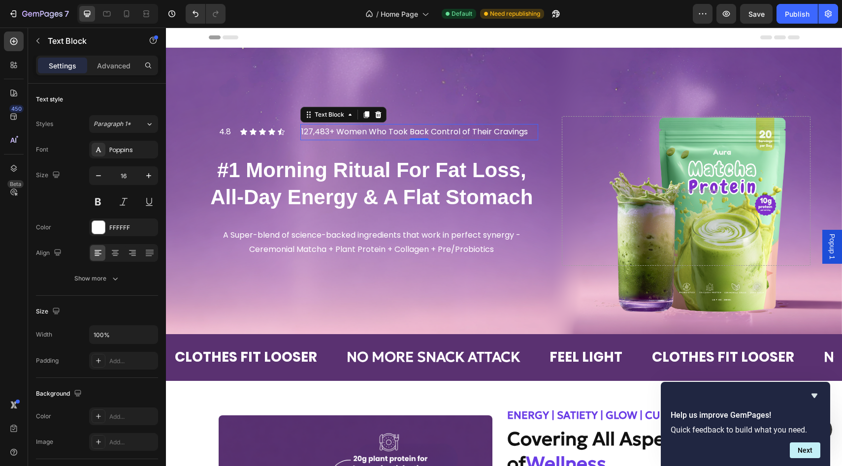
click at [310, 132] on p "127,483+ Women Who Took Back Control of Their Cravings" at bounding box center [419, 132] width 236 height 14
click at [290, 134] on div "Icon Icon Icon Icon Icon" at bounding box center [266, 132] width 53 height 8
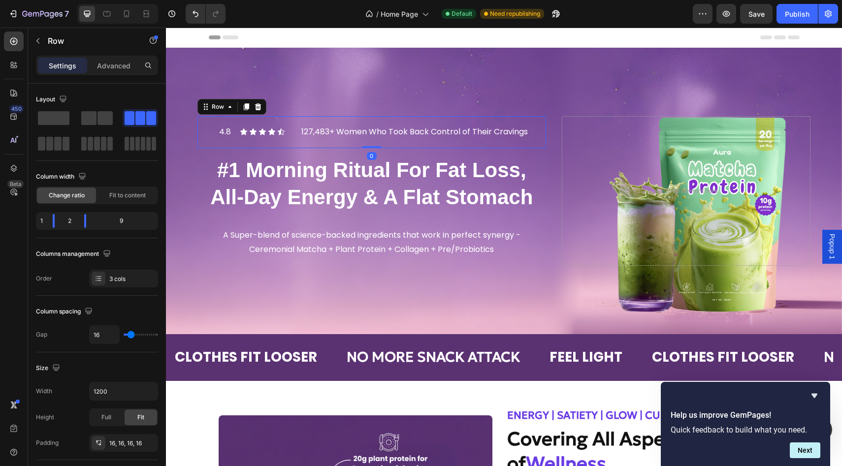
click at [296, 134] on div "4.8 Text Block Icon Icon Icon Icon Icon Icon List 127,483+ Women Who Took Back …" at bounding box center [371, 132] width 349 height 32
drag, startPoint x: 87, startPoint y: 219, endPoint x: 67, endPoint y: 219, distance: 19.7
click at [67, 0] on body "7 Version history / Home Page Default Need republishing Preview Save Publish 45…" at bounding box center [421, 0] width 842 height 0
drag, startPoint x: 85, startPoint y: 221, endPoint x: 64, endPoint y: 220, distance: 21.7
click at [64, 0] on body "7 Version history / Home Page Default Need republishing Preview Save Publish 45…" at bounding box center [421, 0] width 842 height 0
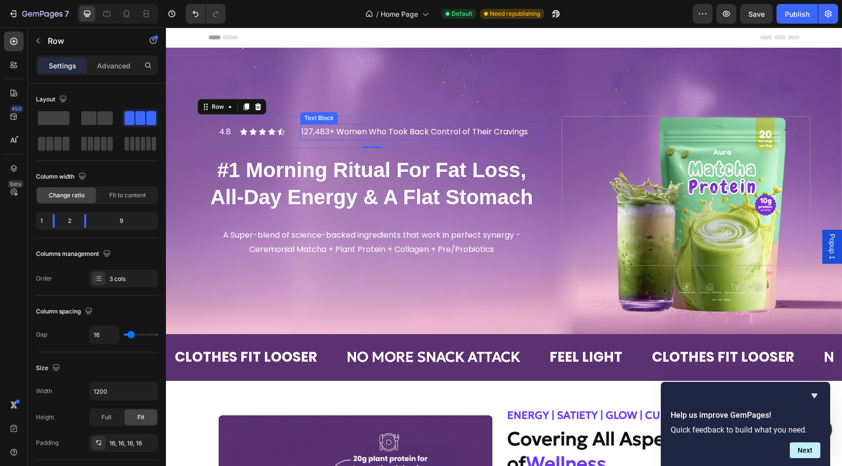
click at [314, 135] on p "127,483+ Women Who Took Back Control of Their Cravings" at bounding box center [419, 132] width 236 height 14
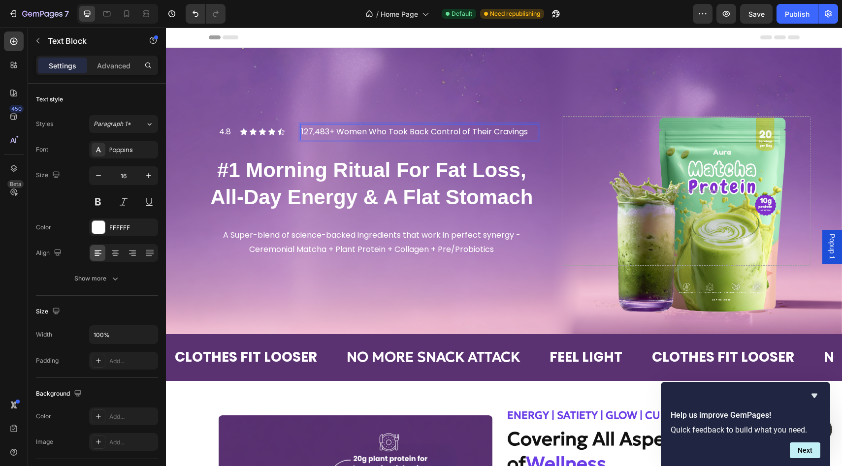
click at [333, 134] on p "127,483+ Women Who Took Back Control of Their Cravings" at bounding box center [419, 132] width 236 height 14
drag, startPoint x: 333, startPoint y: 134, endPoint x: 300, endPoint y: 132, distance: 33.0
click at [300, 132] on div "127,483+ Women Who Took Back Control of Their Cravings" at bounding box center [419, 132] width 238 height 16
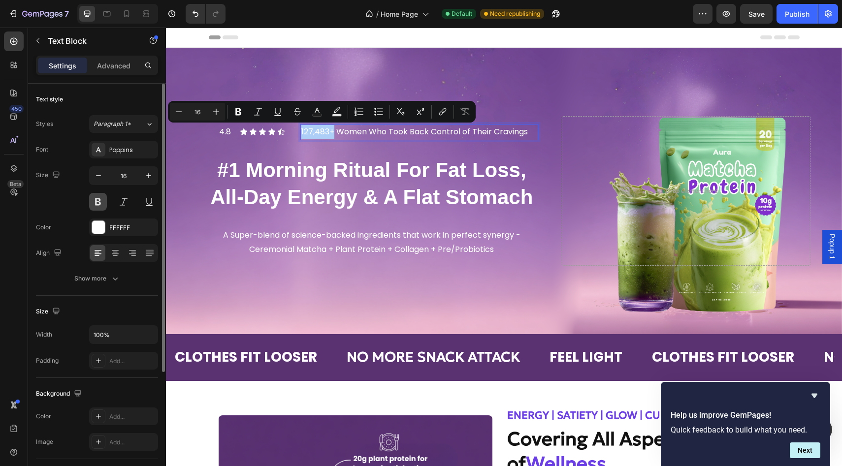
click at [96, 204] on button at bounding box center [98, 202] width 18 height 18
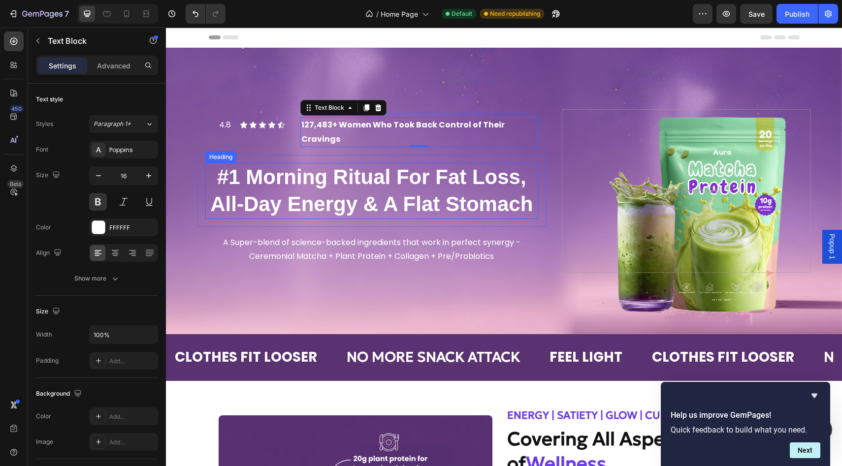
click at [363, 177] on p "#1 Morning Ritual For Fat Loss, All-Day Energy & A Flat Stomach" at bounding box center [371, 191] width 331 height 54
click at [363, 170] on p "#1 Morning Ritual For Fat Loss, All-Day Energy & A Flat Stomach" at bounding box center [371, 191] width 331 height 54
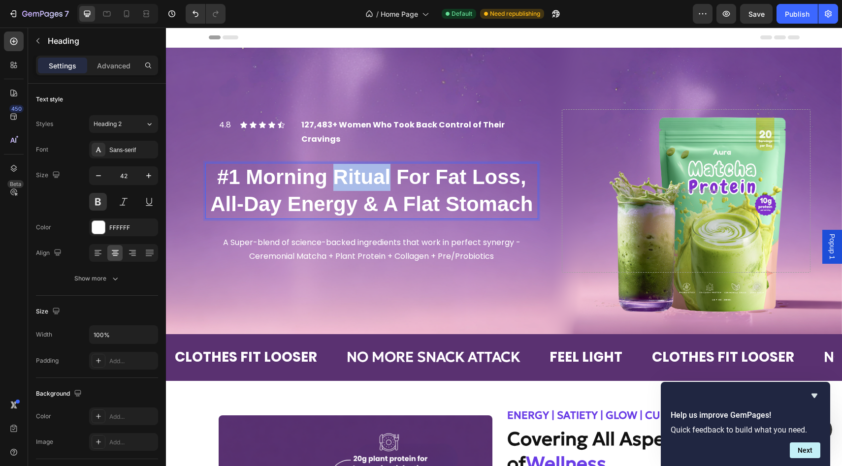
click at [363, 170] on p "#1 Morning Ritual For Fat Loss, All-Day Energy & A Flat Stomach" at bounding box center [371, 191] width 331 height 54
click at [289, 236] on p "A Super-blend of science-backed ingredients that work in perfect synergy - Cere…" at bounding box center [371, 250] width 331 height 29
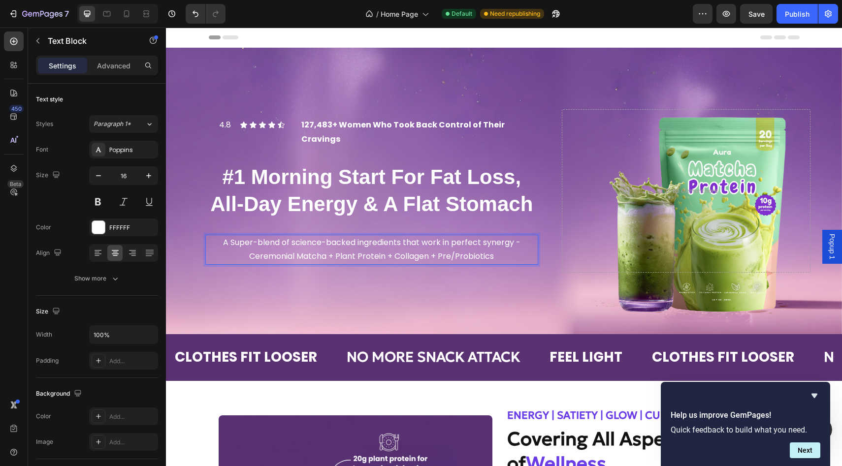
click at [495, 253] on p "A Super-blend of science-backed ingredients that work in perfect synergy - Cere…" at bounding box center [371, 250] width 331 height 29
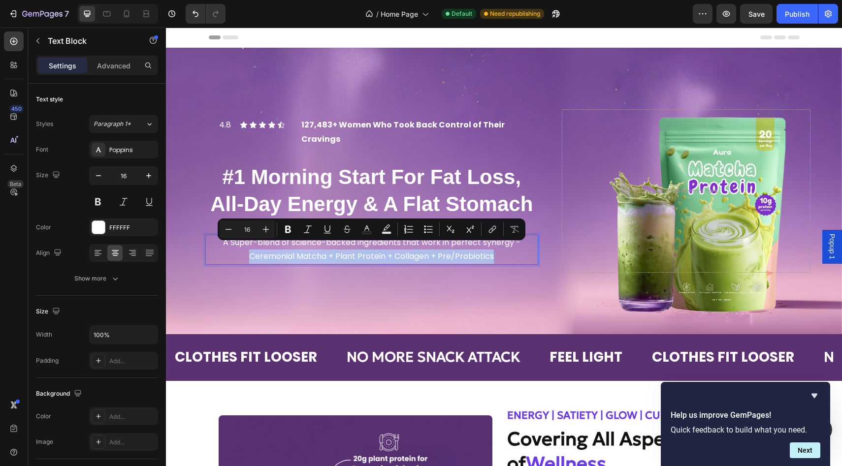
drag, startPoint x: 495, startPoint y: 253, endPoint x: 246, endPoint y: 248, distance: 248.7
click at [246, 248] on p "A Super-blend of science-backed ingredients that work in perfect synergy - Cere…" at bounding box center [371, 250] width 331 height 29
click at [97, 202] on button at bounding box center [98, 202] width 18 height 18
drag, startPoint x: 497, startPoint y: 248, endPoint x: 251, endPoint y: 250, distance: 246.2
click at [251, 250] on p "A Super-blend of science-backed ingredients that work in perfect synergy - Cere…" at bounding box center [371, 250] width 331 height 29
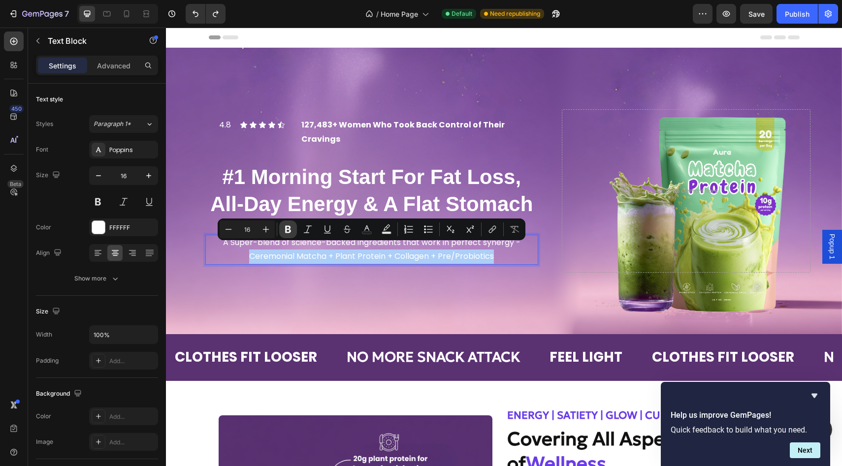
click at [290, 225] on icon "Editor contextual toolbar" at bounding box center [288, 230] width 10 height 10
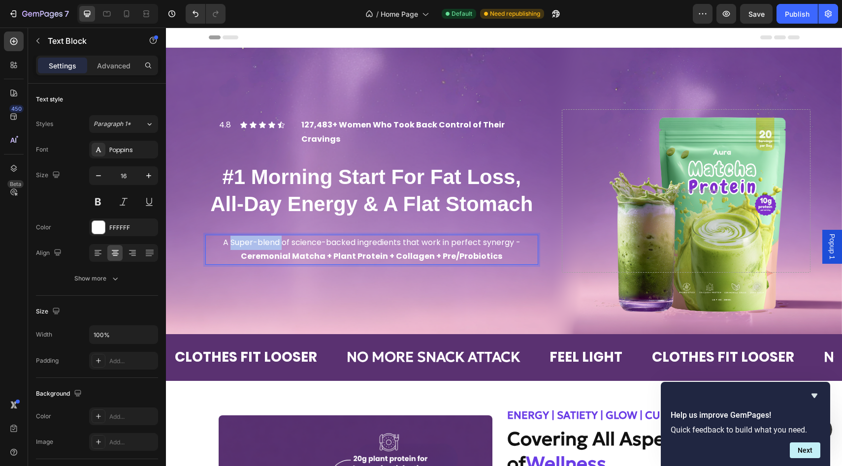
drag, startPoint x: 232, startPoint y: 236, endPoint x: 281, endPoint y: 237, distance: 49.2
click at [281, 237] on p "A Super-blend of science-backed ingredients that work in perfect synergy - Cere…" at bounding box center [371, 250] width 331 height 29
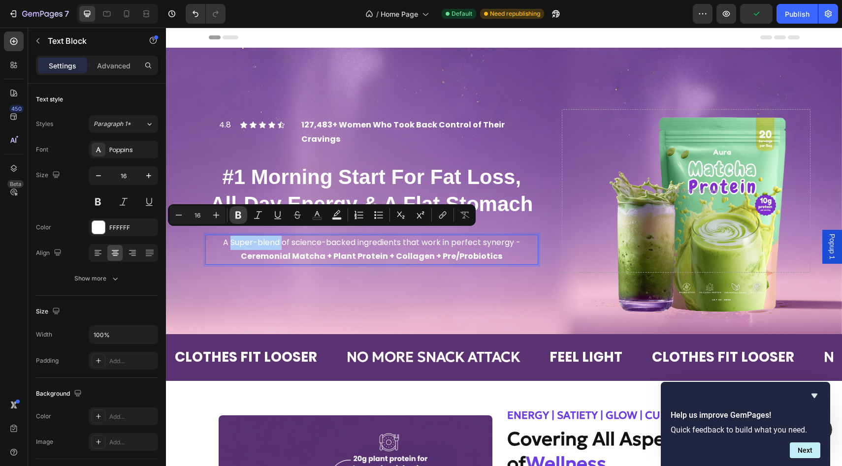
click at [239, 217] on icon "Editor contextual toolbar" at bounding box center [238, 215] width 10 height 10
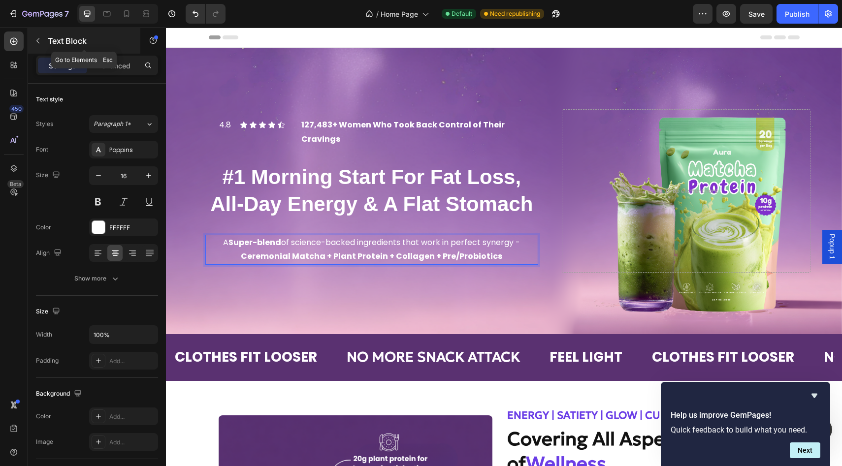
click at [40, 44] on icon "button" at bounding box center [38, 41] width 8 height 8
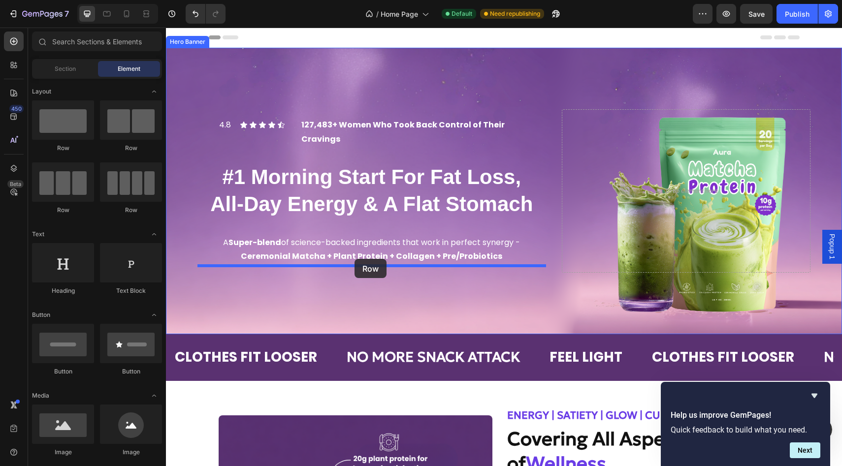
drag, startPoint x: 227, startPoint y: 152, endPoint x: 354, endPoint y: 259, distance: 166.0
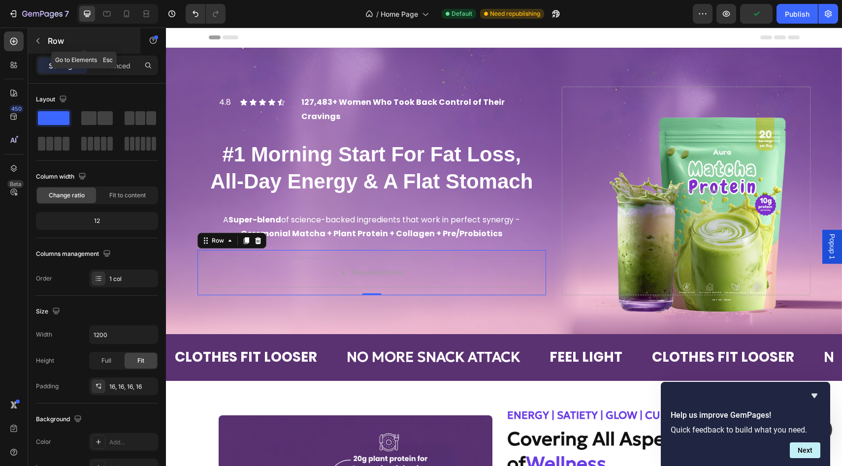
click at [37, 45] on button "button" at bounding box center [38, 41] width 16 height 16
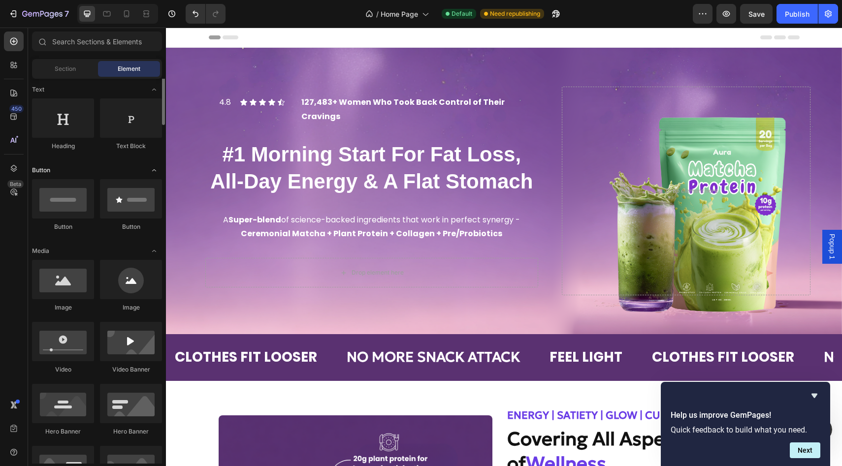
scroll to position [189, 0]
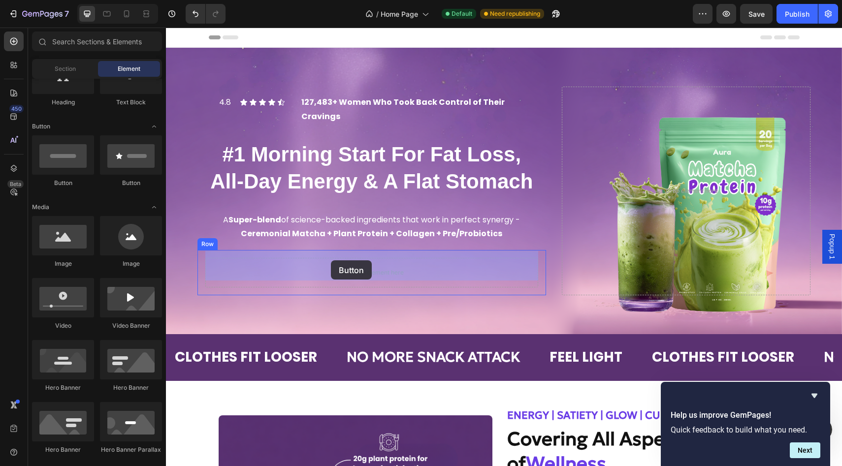
drag, startPoint x: 227, startPoint y: 190, endPoint x: 331, endPoint y: 260, distance: 125.1
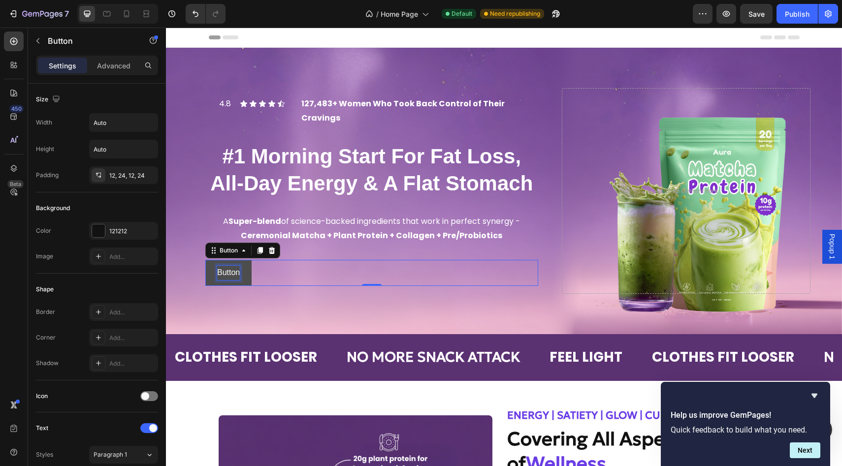
click at [231, 267] on p "Button" at bounding box center [228, 273] width 23 height 14
click at [288, 267] on p "BUY NOW – SAVE 30%" at bounding box center [259, 273] width 85 height 14
click at [293, 267] on p "BUY NOW – SAVE 30%" at bounding box center [259, 273] width 85 height 14
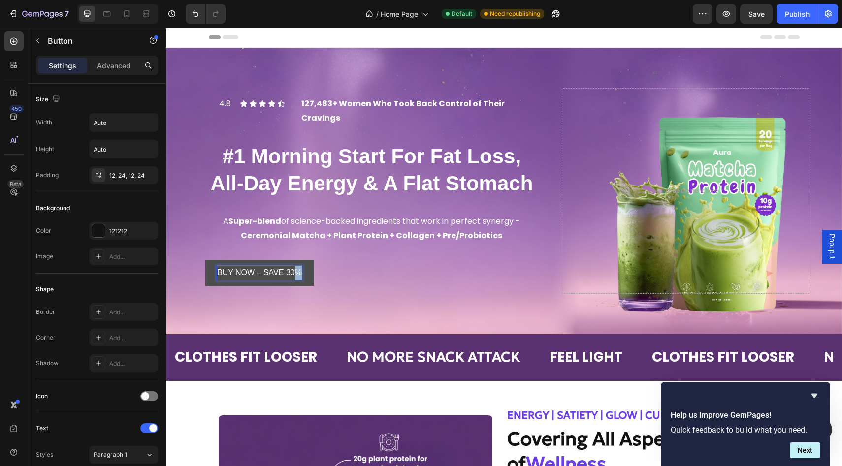
click at [293, 267] on p "BUY NOW – SAVE 30%" at bounding box center [259, 273] width 85 height 14
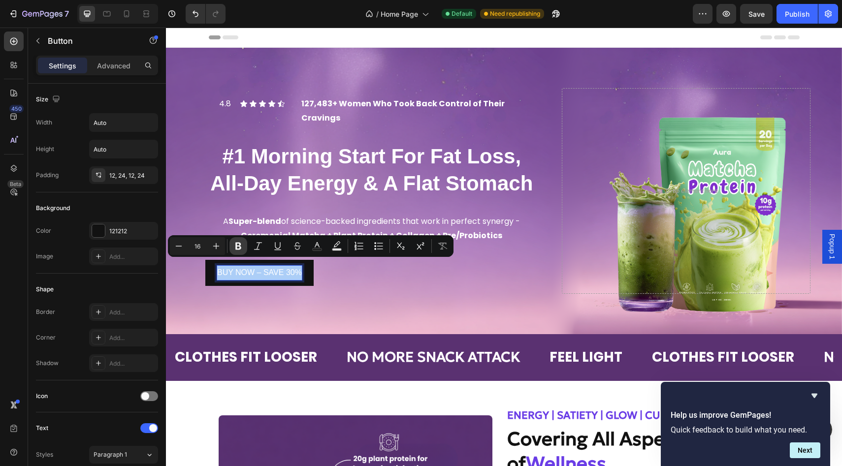
click at [238, 250] on icon "Editor contextual toolbar" at bounding box center [238, 246] width 6 height 7
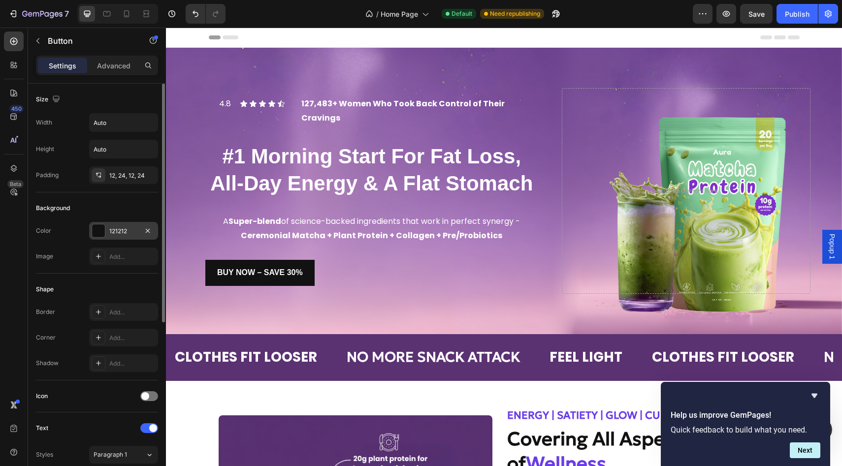
click at [98, 230] on div at bounding box center [98, 231] width 13 height 13
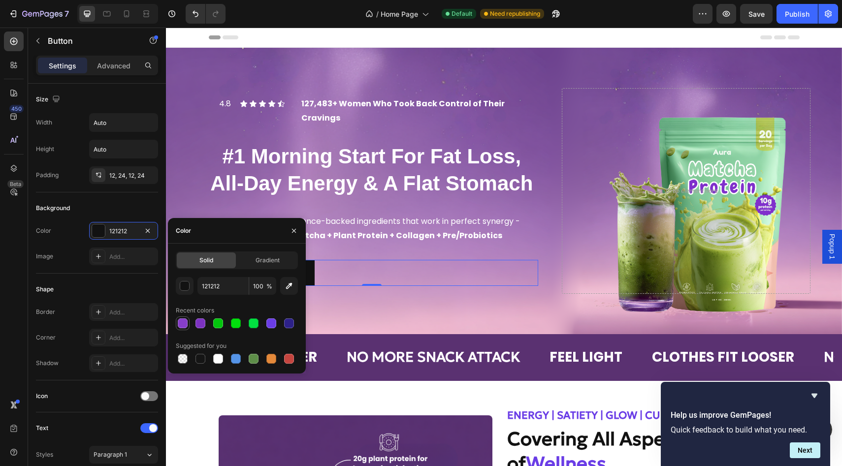
click at [183, 321] on div at bounding box center [183, 324] width 10 height 10
click at [205, 322] on div at bounding box center [200, 324] width 10 height 10
type input "7C32C1"
click at [139, 198] on div "Background Color 7C32C1 Image Add..." at bounding box center [97, 233] width 122 height 81
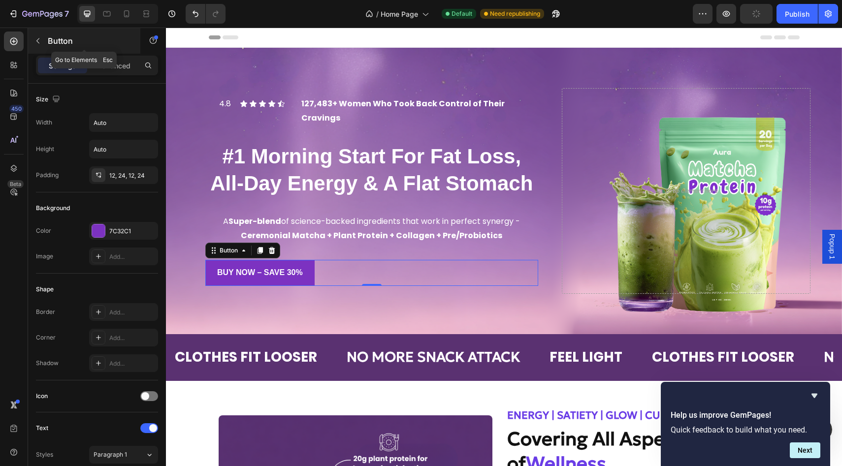
click at [38, 40] on icon "button" at bounding box center [38, 41] width 8 height 8
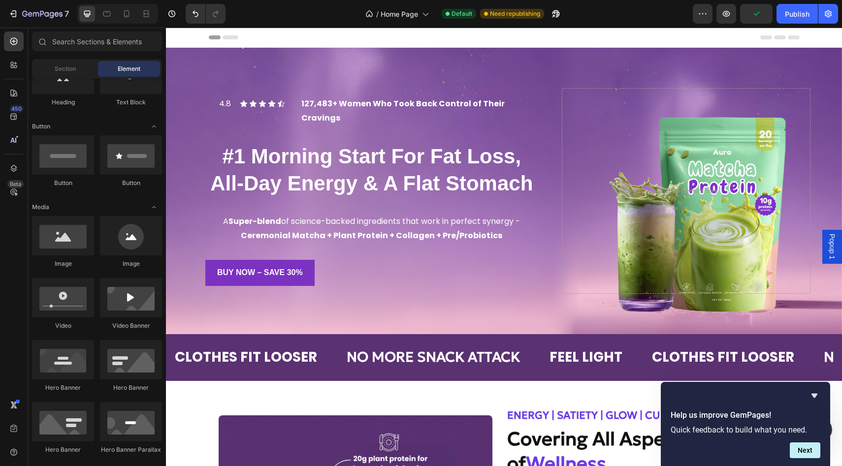
scroll to position [0, 0]
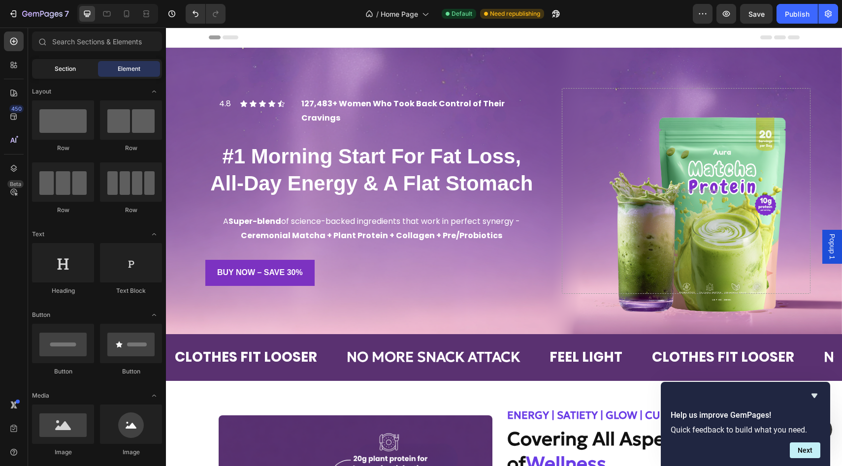
click at [64, 66] on span "Section" at bounding box center [65, 68] width 21 height 9
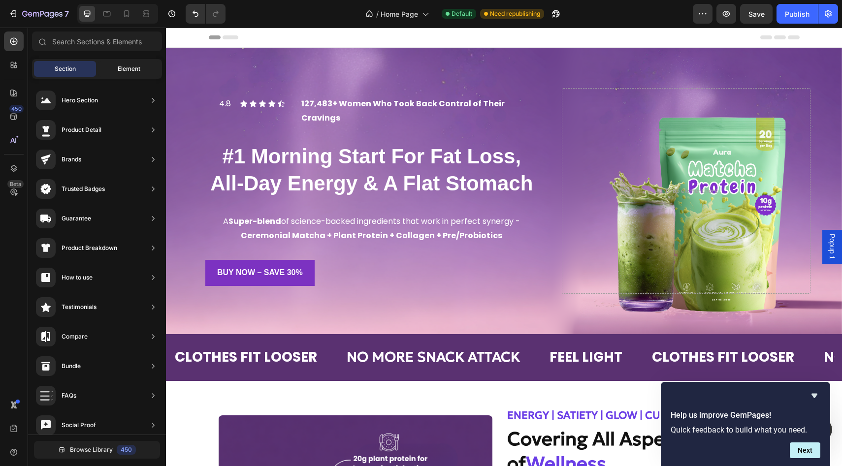
click at [115, 65] on div "Element" at bounding box center [129, 69] width 62 height 16
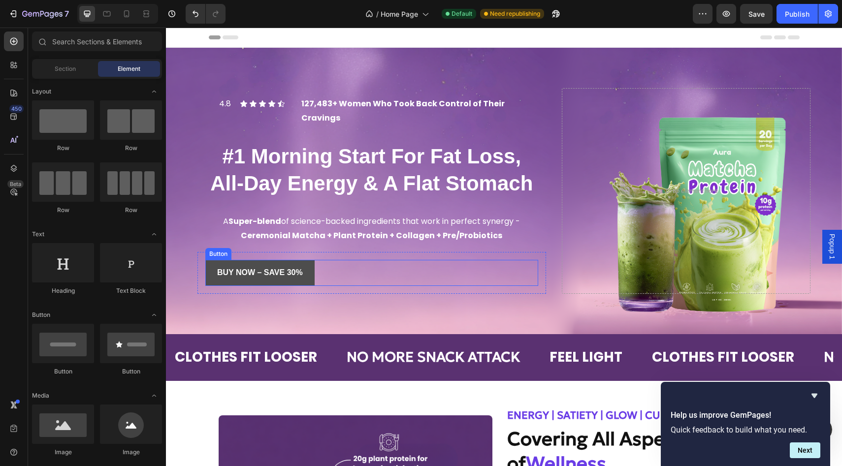
click at [288, 260] on button "BUY NOW – SAVE 30%" at bounding box center [259, 273] width 109 height 26
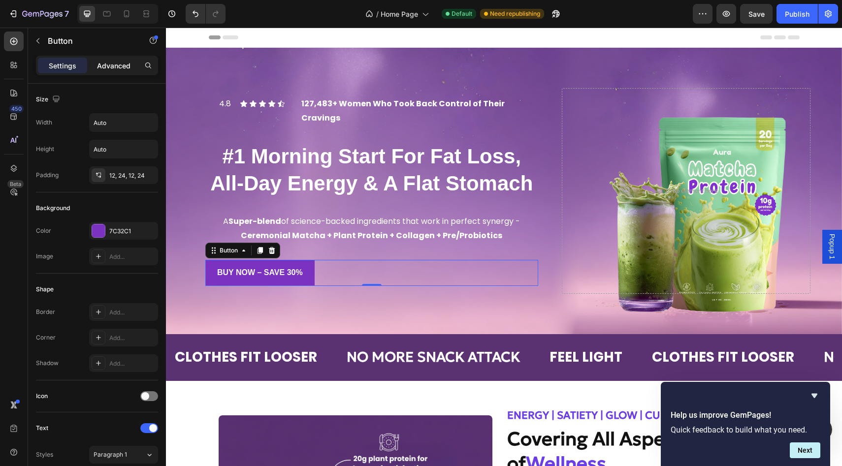
click at [96, 61] on div "Advanced" at bounding box center [113, 66] width 49 height 16
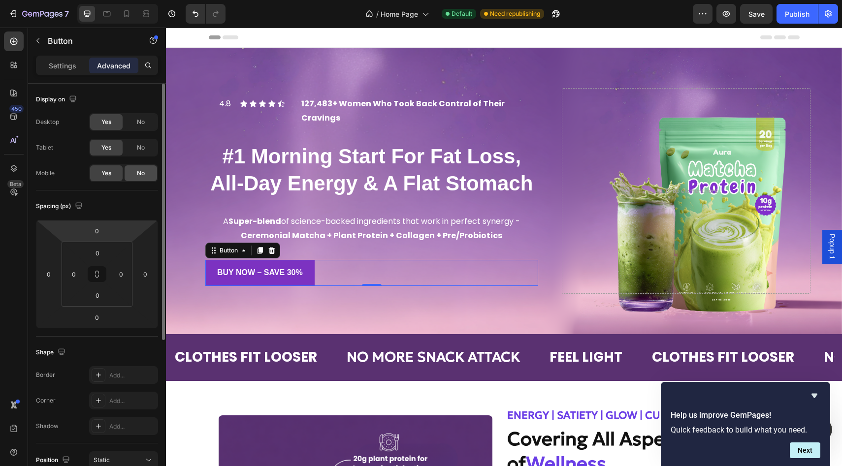
click at [136, 171] on div "No" at bounding box center [141, 173] width 32 height 16
click at [54, 65] on p "Settings" at bounding box center [63, 66] width 28 height 10
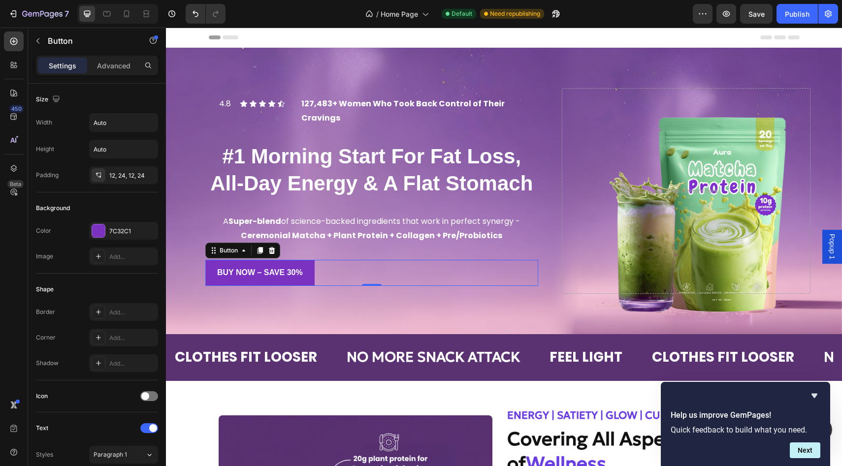
click at [384, 262] on div "BUY NOW – SAVE 30% Button 0" at bounding box center [371, 273] width 333 height 26
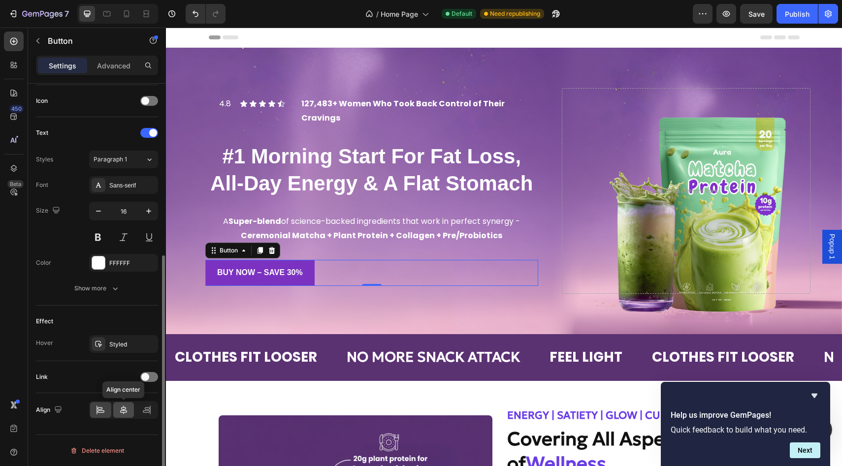
click at [123, 410] on icon at bounding box center [123, 410] width 7 height 9
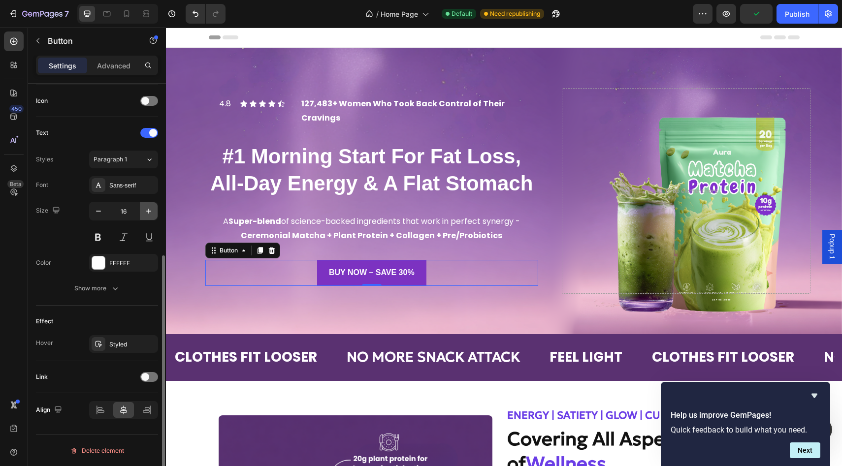
click at [147, 216] on button "button" at bounding box center [149, 211] width 18 height 18
type input "18"
click at [125, 184] on div "Sans-serif" at bounding box center [132, 185] width 46 height 9
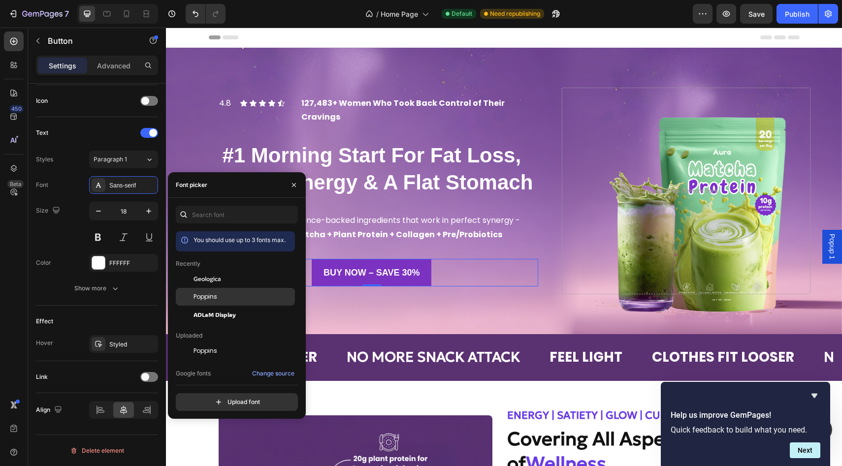
click at [210, 296] on span "Poppins" at bounding box center [205, 296] width 24 height 9
click at [125, 306] on div "Effect Hover Styled" at bounding box center [97, 334] width 122 height 56
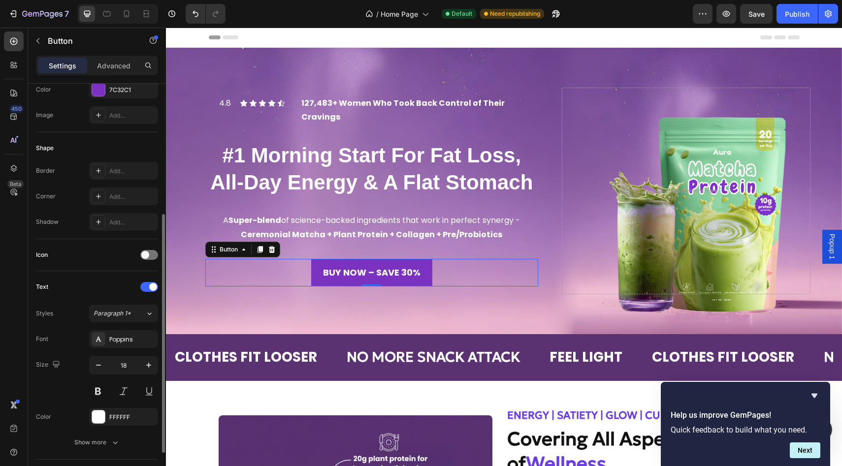
scroll to position [99, 0]
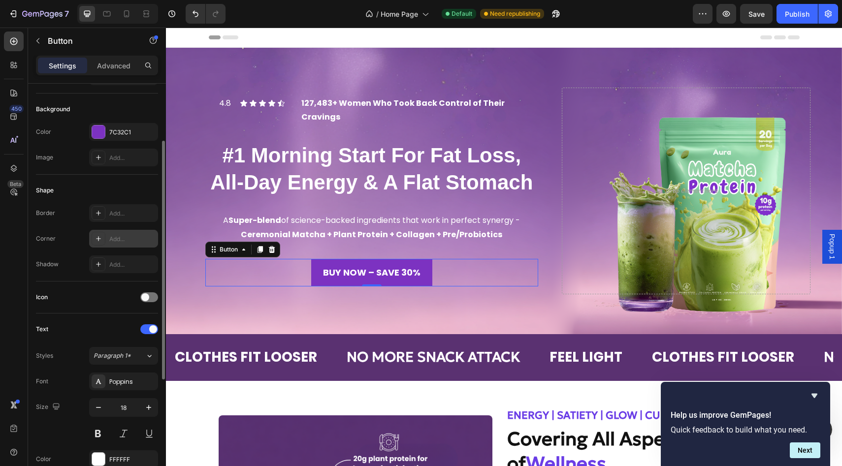
click at [102, 240] on icon at bounding box center [99, 239] width 8 height 8
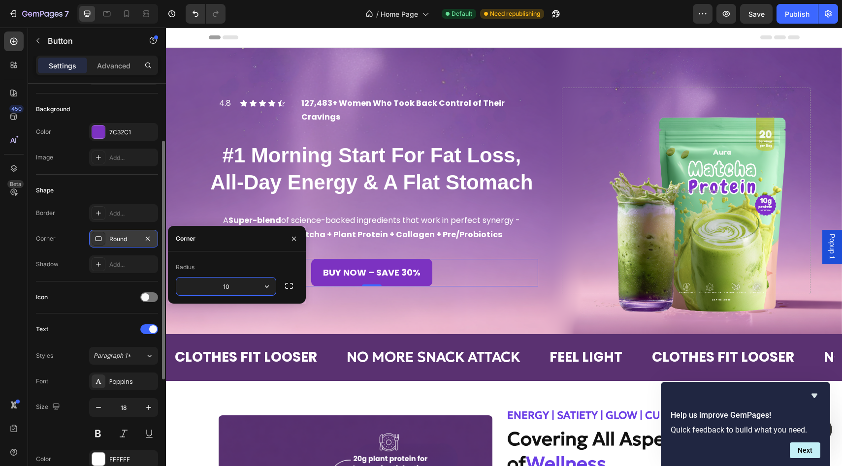
type input "1"
type input "2"
type input "1"
type input "15"
type input "10"
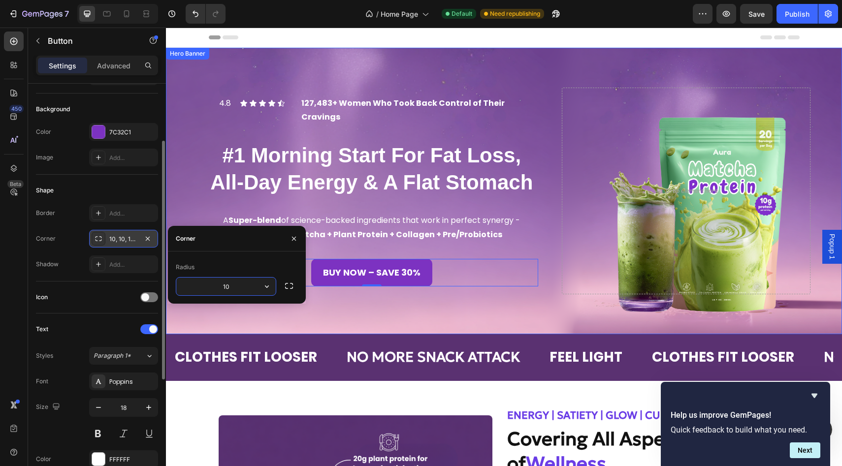
click at [384, 302] on div "4.8 Text Block Icon Icon Icon Icon Icon Icon List 127,483+ Women Who Took Back …" at bounding box center [504, 191] width 676 height 270
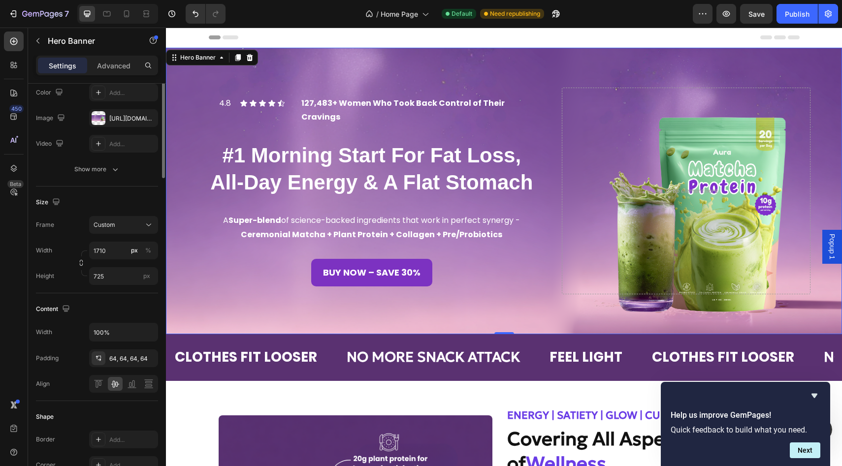
scroll to position [0, 0]
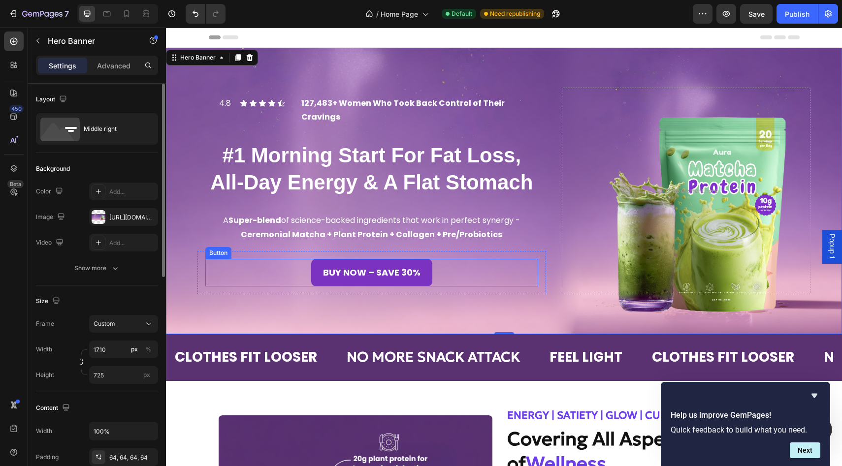
click at [437, 260] on div "BUY NOW – SAVE 30% Button" at bounding box center [371, 273] width 333 height 28
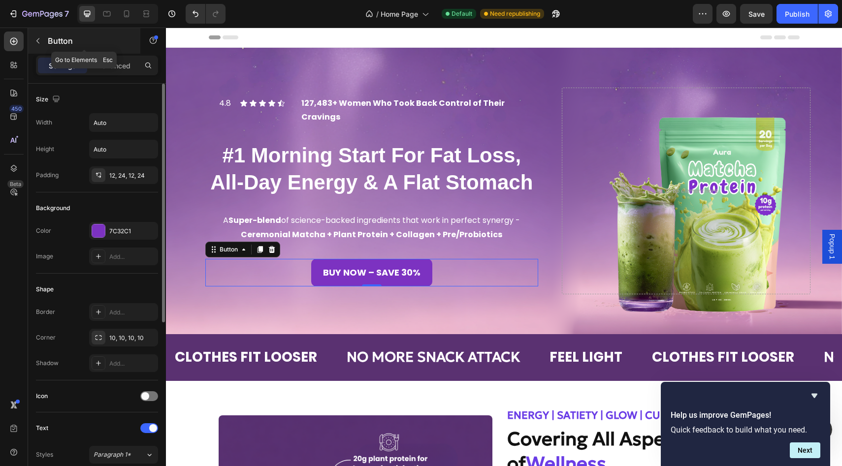
click at [44, 40] on button "button" at bounding box center [38, 41] width 16 height 16
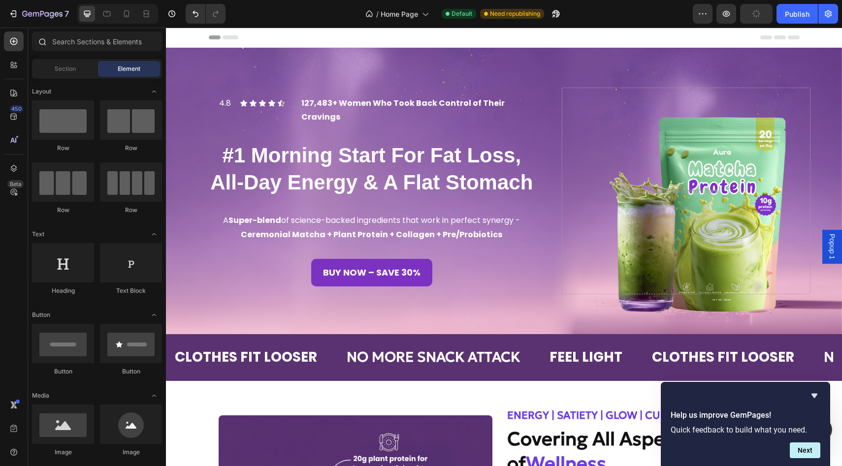
click at [37, 40] on div at bounding box center [42, 42] width 20 height 20
click at [379, 259] on button "BUY NOW – SAVE 30%" at bounding box center [371, 273] width 121 height 28
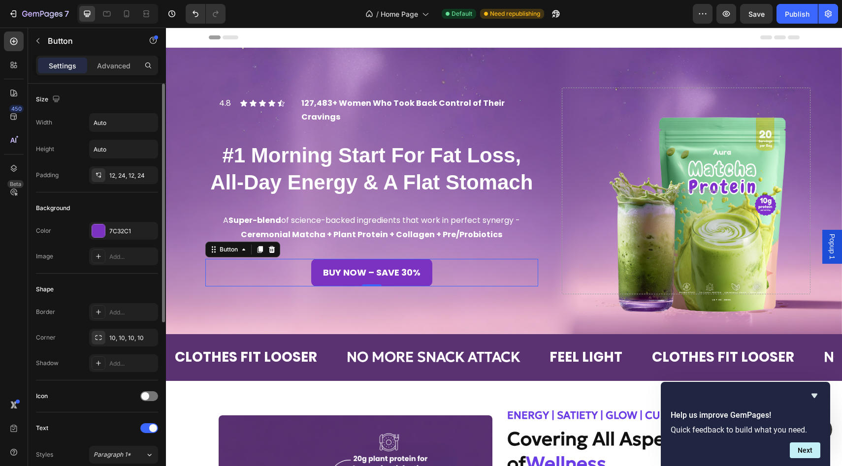
scroll to position [295, 0]
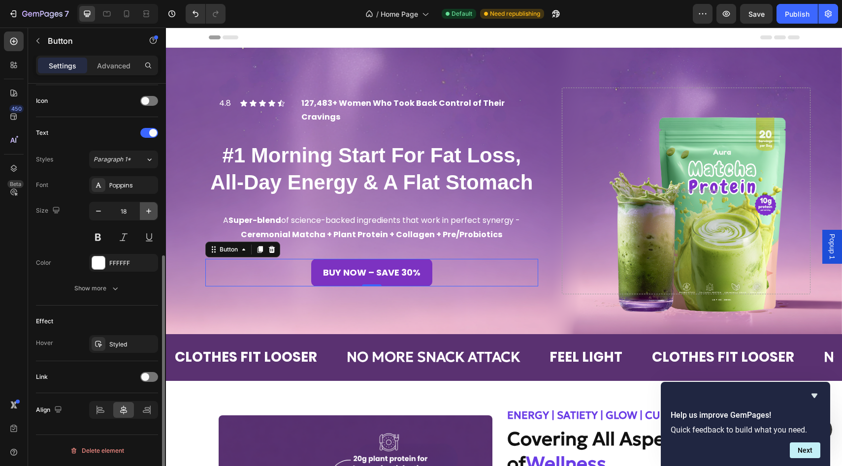
click at [147, 215] on icon "button" at bounding box center [149, 211] width 10 height 10
type input "21"
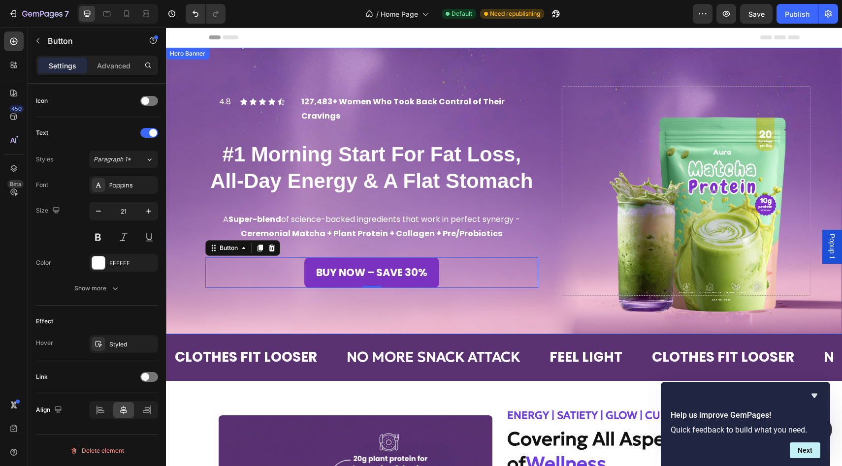
click at [515, 66] on div "4.8 Text Block Icon Icon Icon Icon Icon Icon List 127,483+ Women Who Took Back …" at bounding box center [504, 191] width 676 height 273
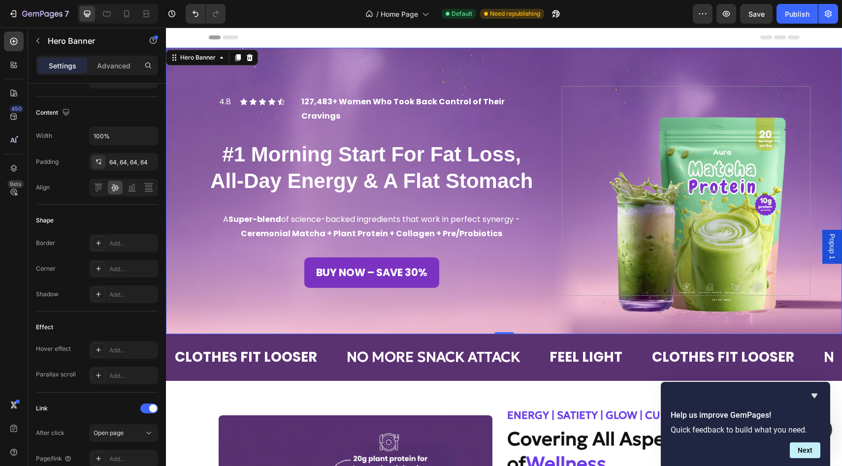
scroll to position [0, 0]
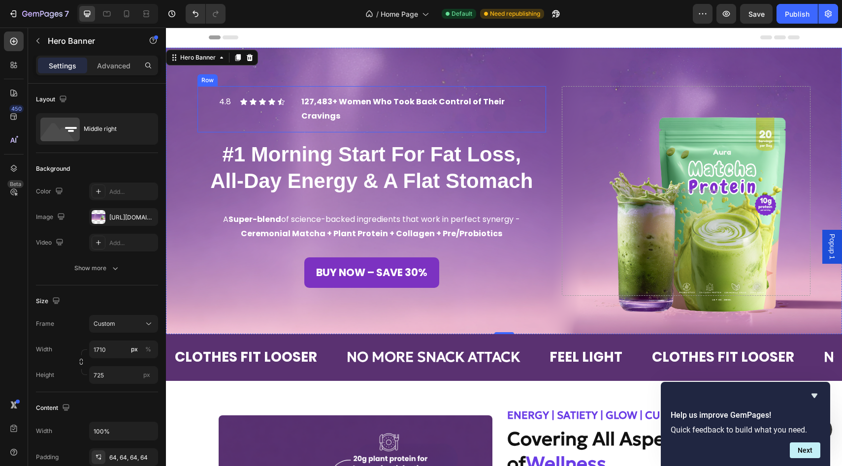
click at [424, 120] on div "4.8 Text Block Icon Icon Icon Icon Icon Icon List 127,483+ Women Who Took Back …" at bounding box center [371, 109] width 349 height 46
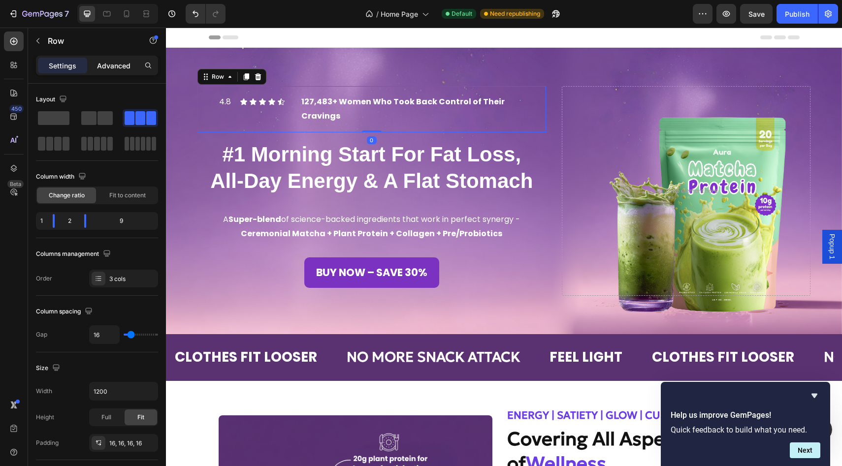
click at [119, 71] on div "Advanced" at bounding box center [113, 66] width 49 height 16
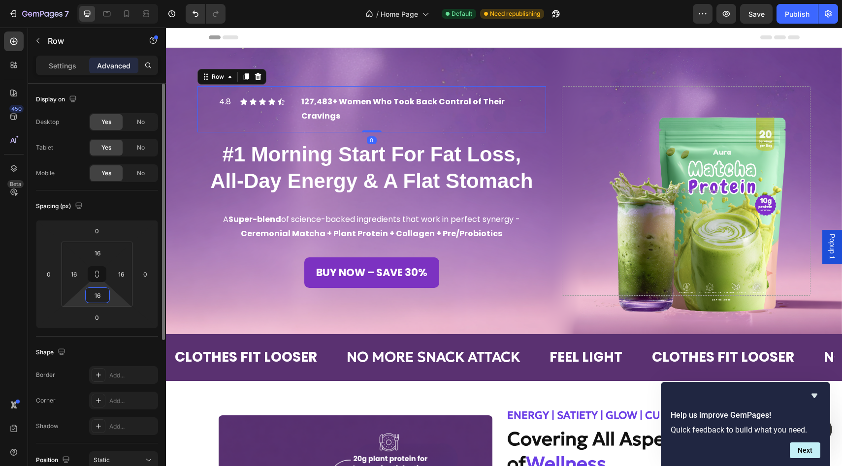
click at [99, 294] on input "16" at bounding box center [98, 295] width 20 height 15
type input "0"
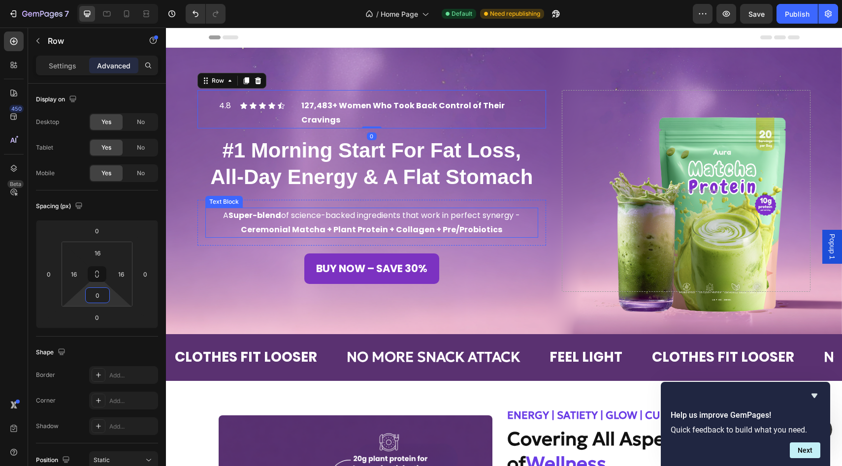
click at [318, 215] on p "A Super-blend of science-backed ingredients that work in perfect synergy - Cere…" at bounding box center [371, 223] width 331 height 29
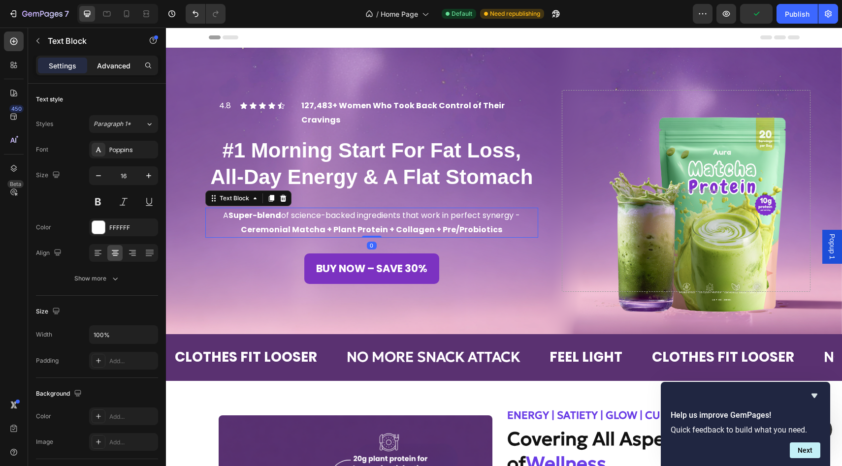
click at [122, 65] on p "Advanced" at bounding box center [113, 66] width 33 height 10
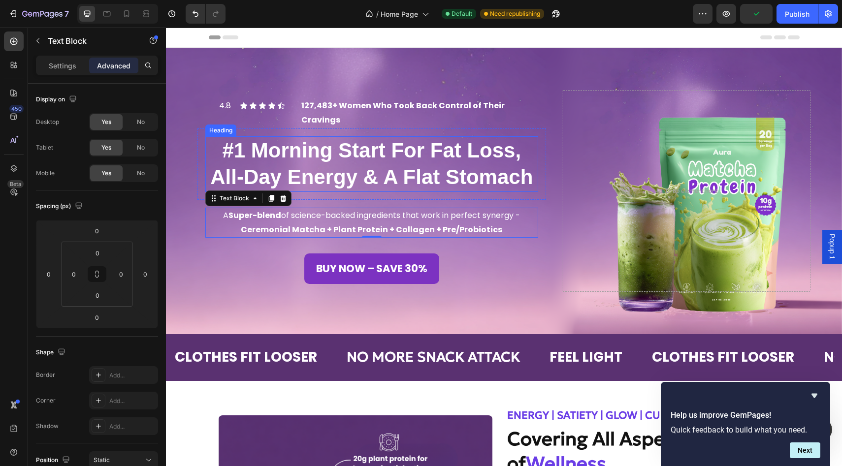
click at [322, 163] on p "#1 Morning Start For Fat Loss, All-Day Energy & A Flat Stomach" at bounding box center [371, 164] width 331 height 54
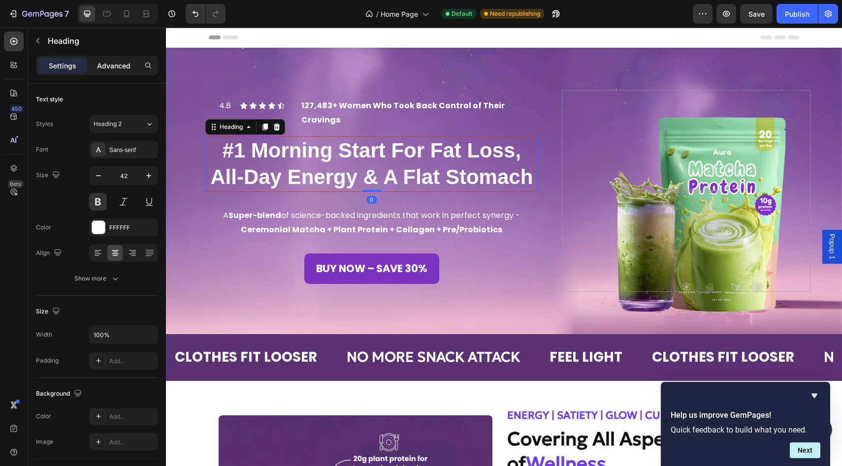
click at [119, 68] on p "Advanced" at bounding box center [113, 66] width 33 height 10
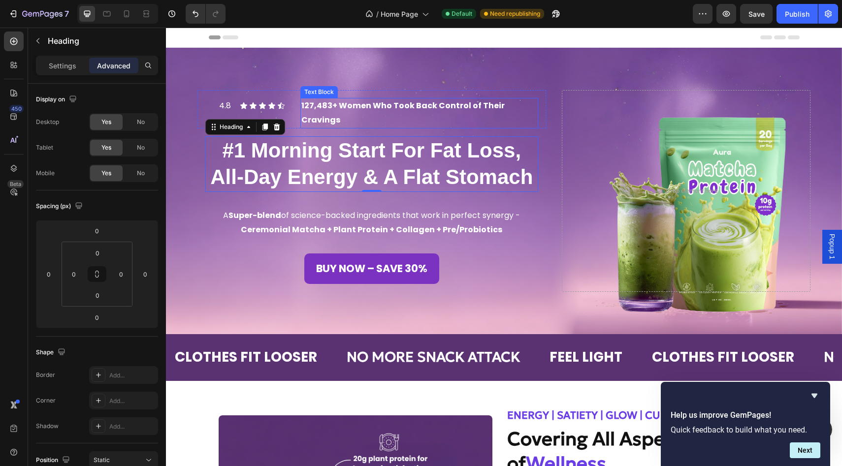
click at [364, 113] on p "127,483+ Women Who Took Back Control of Their Cravings" at bounding box center [419, 113] width 236 height 29
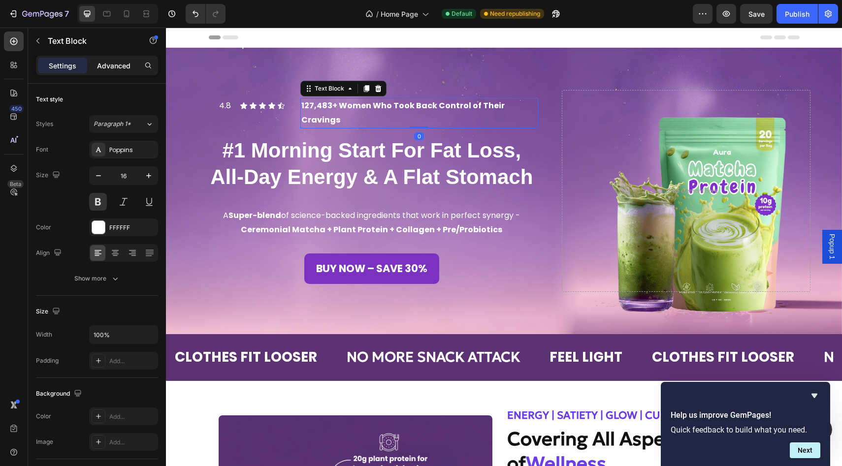
click at [124, 66] on p "Advanced" at bounding box center [113, 66] width 33 height 10
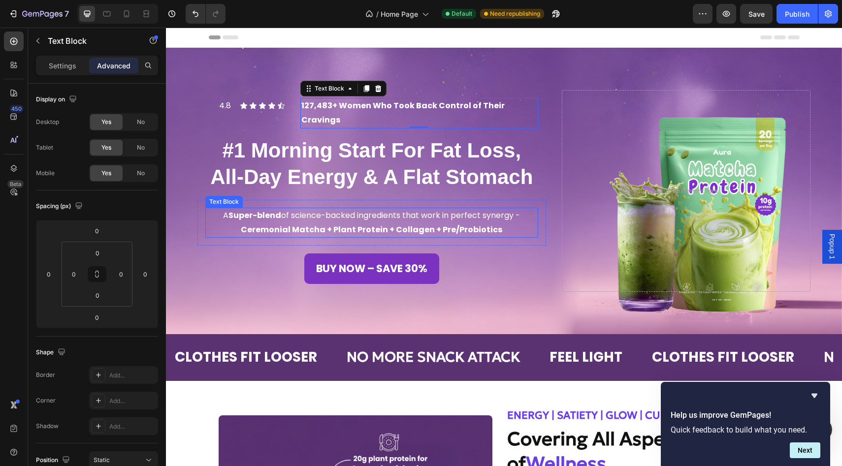
click at [310, 209] on p "A Super-blend of science-backed ingredients that work in perfect synergy - Cere…" at bounding box center [371, 223] width 331 height 29
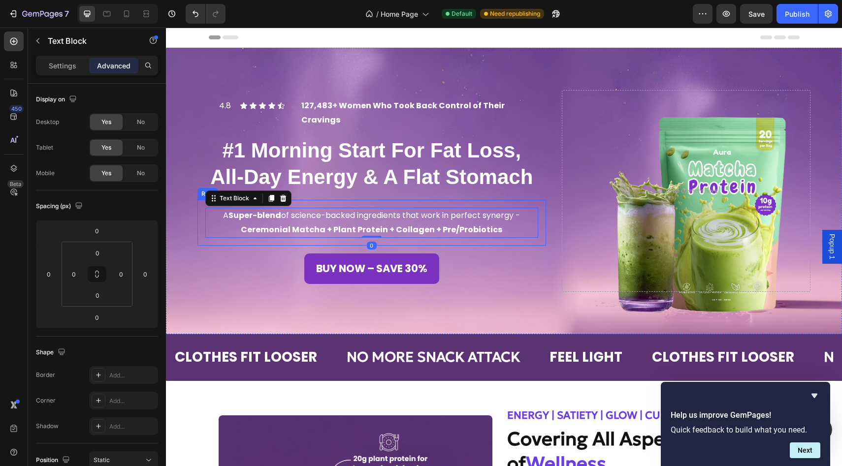
click at [313, 200] on div "A Super-blend of science-backed ingredients that work in perfect synergy - Cere…" at bounding box center [371, 223] width 349 height 46
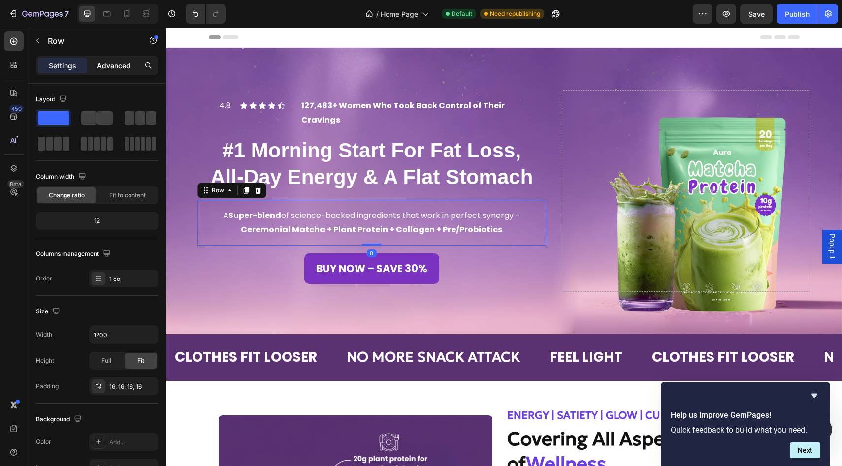
click at [110, 64] on p "Advanced" at bounding box center [113, 66] width 33 height 10
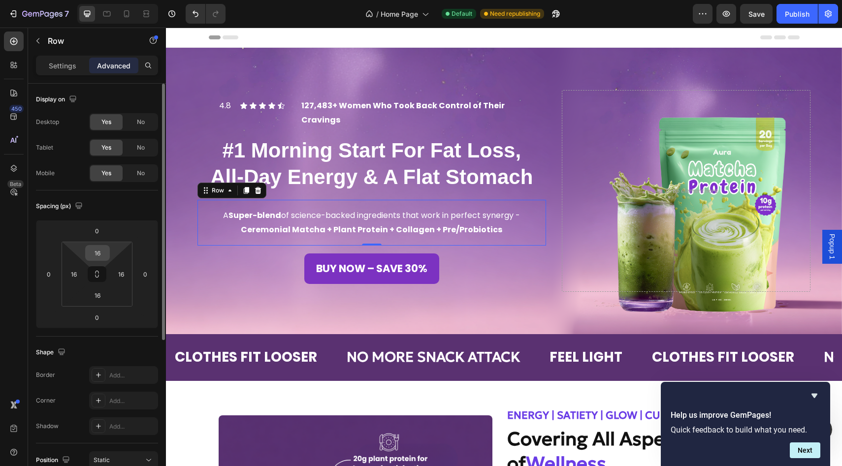
click at [99, 255] on input "16" at bounding box center [98, 253] width 20 height 15
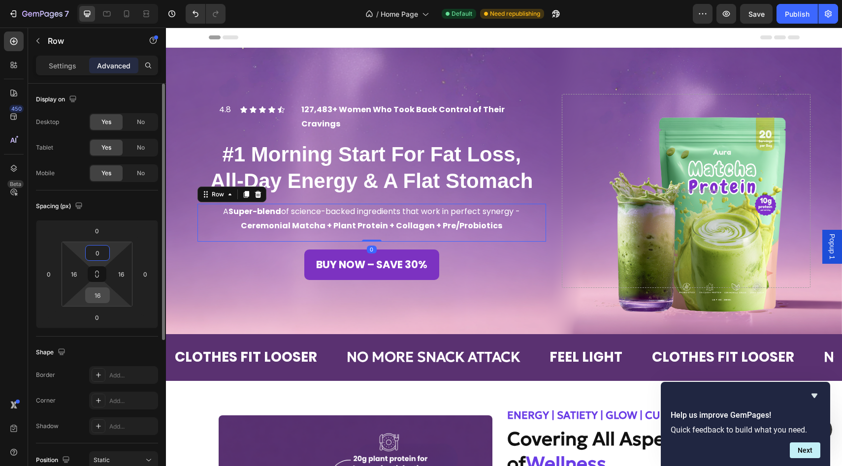
type input "0"
click at [100, 299] on input "16" at bounding box center [98, 295] width 20 height 15
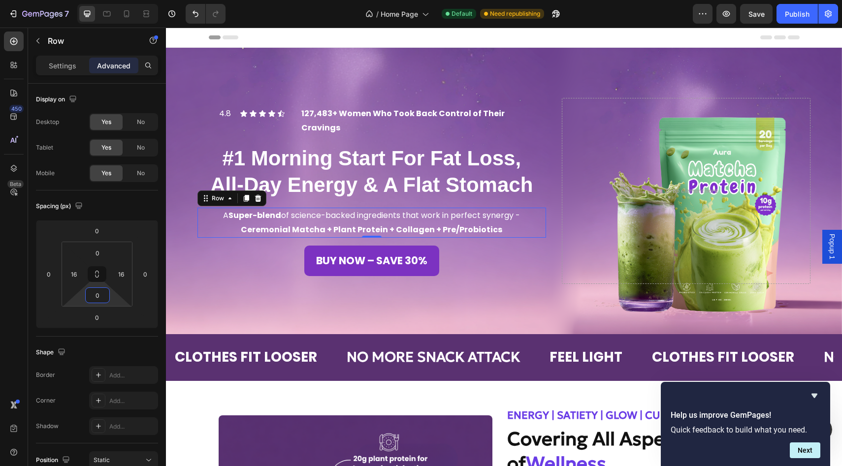
type input "0"
click at [99, 252] on input "0" at bounding box center [98, 253] width 20 height 15
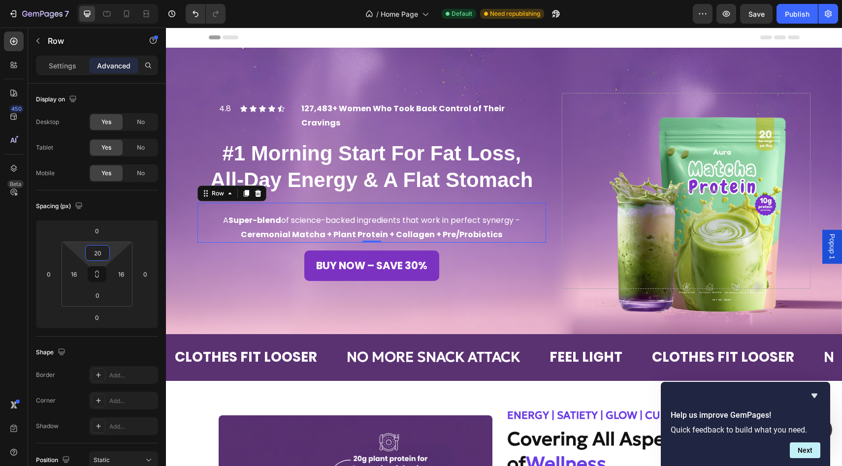
type input "20"
click at [348, 107] on div "4.8 Text Block Icon Icon Icon Icon Icon Icon List 127,483+ Women Who Took Back …" at bounding box center [371, 112] width 349 height 38
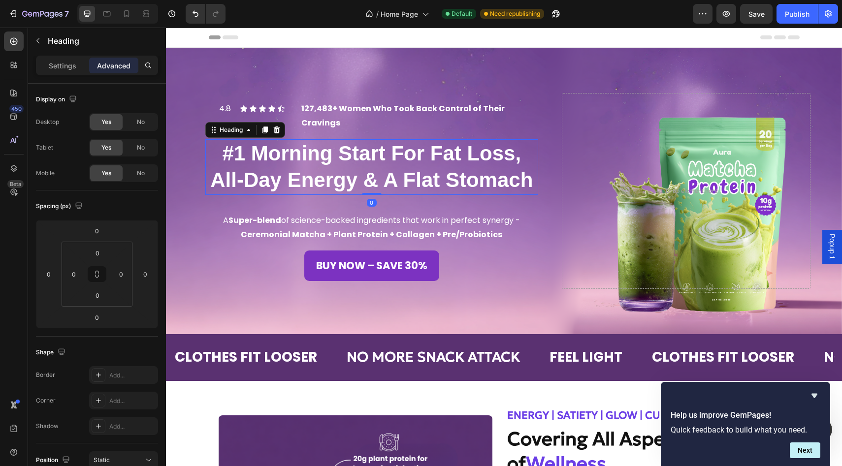
click at [282, 140] on p "#1 Morning Start For Fat Loss, All-Day Energy & A Flat Stomach" at bounding box center [371, 167] width 331 height 54
click at [322, 131] on div "#1 Morning Start For Fat Loss, All-Day Energy & A Flat Stomach Heading 0 Row" at bounding box center [371, 166] width 349 height 71
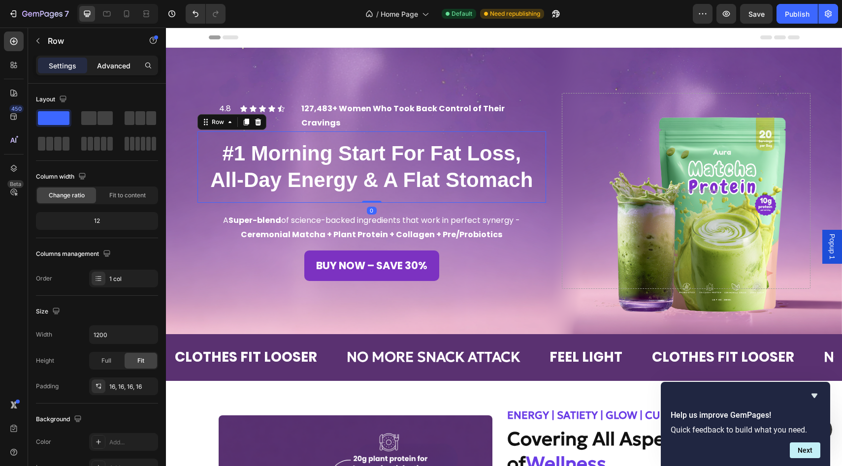
click at [125, 69] on p "Advanced" at bounding box center [113, 66] width 33 height 10
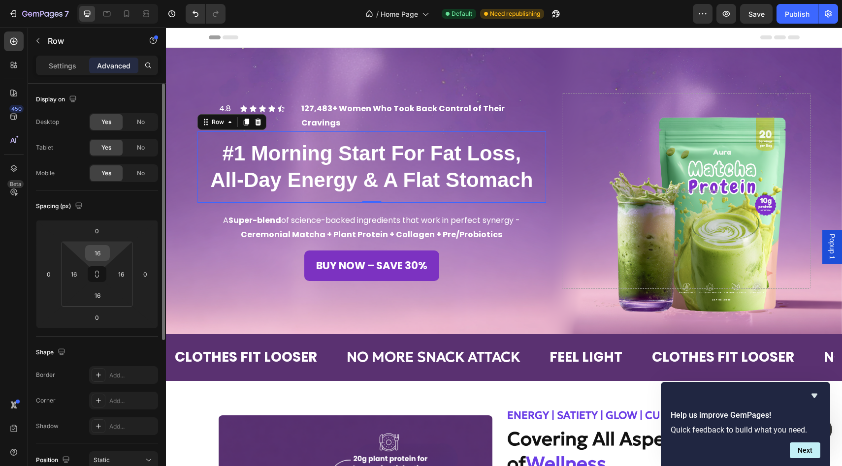
click at [97, 257] on input "16" at bounding box center [98, 253] width 20 height 15
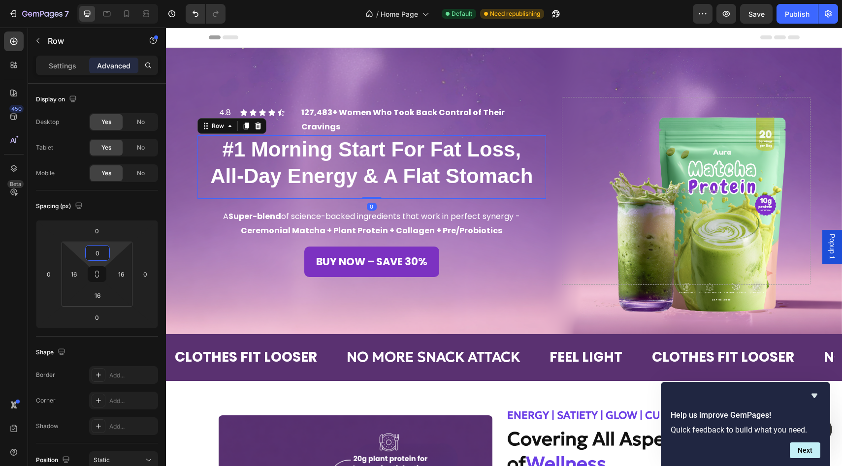
type input "0"
click at [403, 88] on div "4.8 Text Block Icon Icon Icon Icon Icon Icon List 127,483+ Women Who Took Back …" at bounding box center [504, 190] width 676 height 251
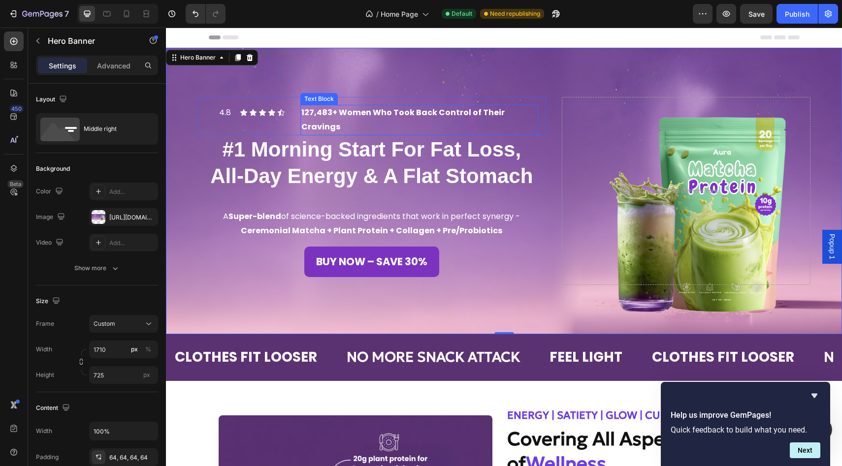
click at [378, 126] on p "127,483+ Women Who Took Back Control of Their Cravings" at bounding box center [419, 120] width 236 height 29
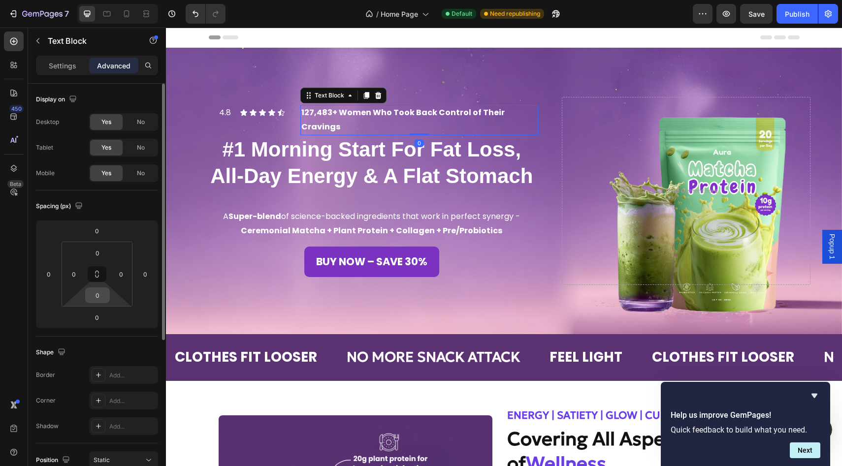
click at [99, 298] on input "0" at bounding box center [98, 295] width 20 height 15
type input "10"
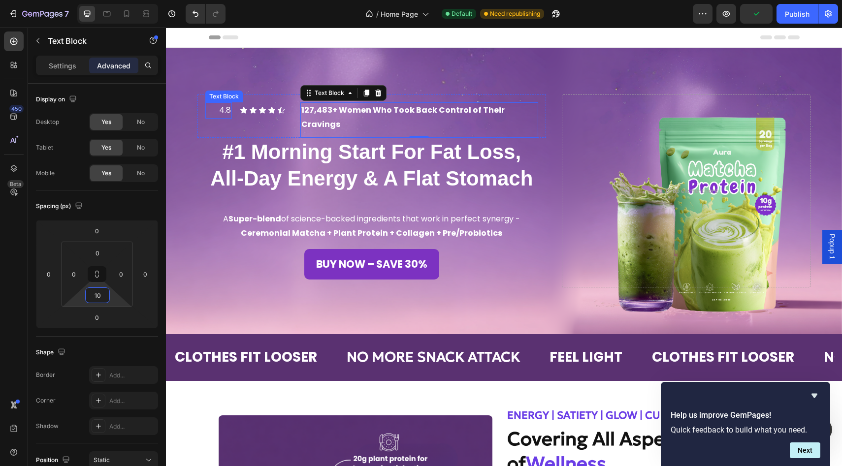
click at [226, 115] on p "4.8" at bounding box center [218, 110] width 25 height 14
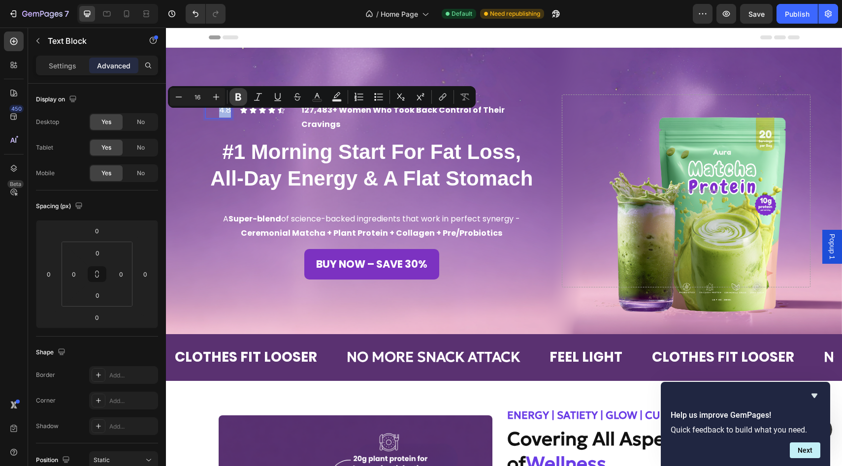
click at [237, 96] on icon "Editor contextual toolbar" at bounding box center [238, 97] width 6 height 7
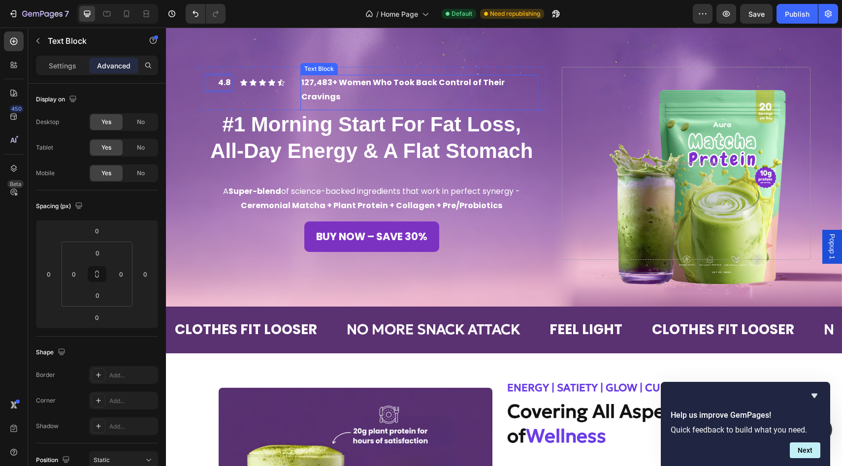
scroll to position [35, 0]
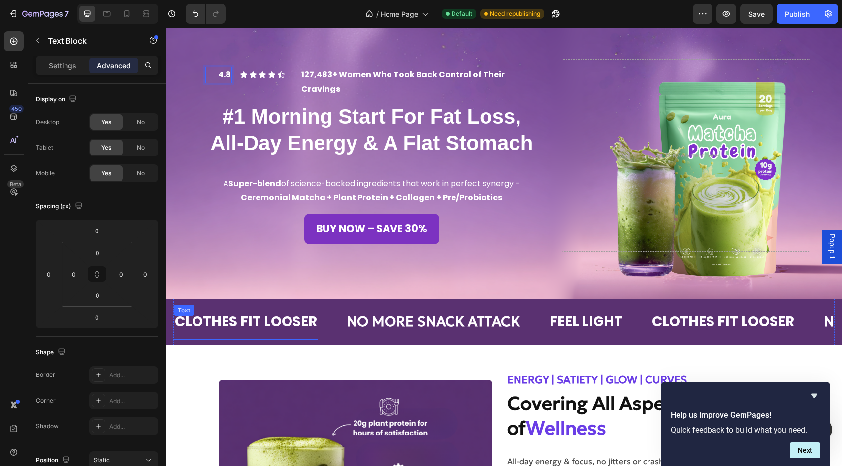
click at [290, 319] on p "CLOTHES FIT LOOSER" at bounding box center [246, 322] width 142 height 25
click at [262, 322] on p "CLOTHES FIT LOOSER" at bounding box center [246, 322] width 142 height 25
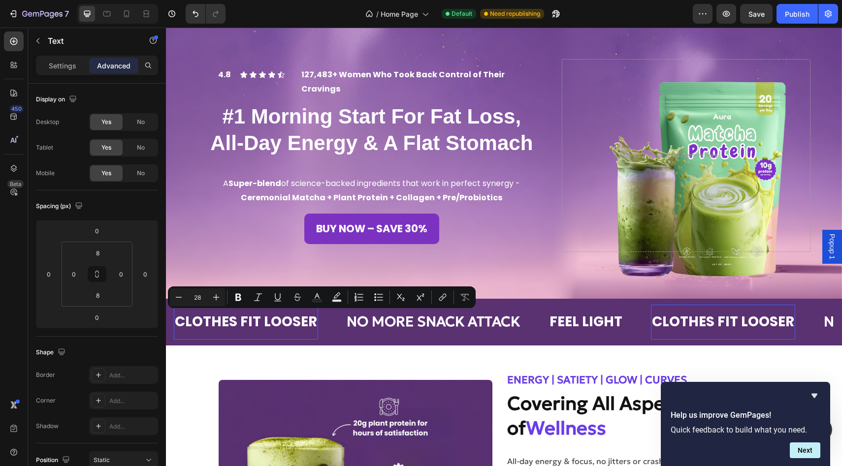
click at [197, 322] on p "CLOTHES FIT LOOSER" at bounding box center [246, 322] width 142 height 25
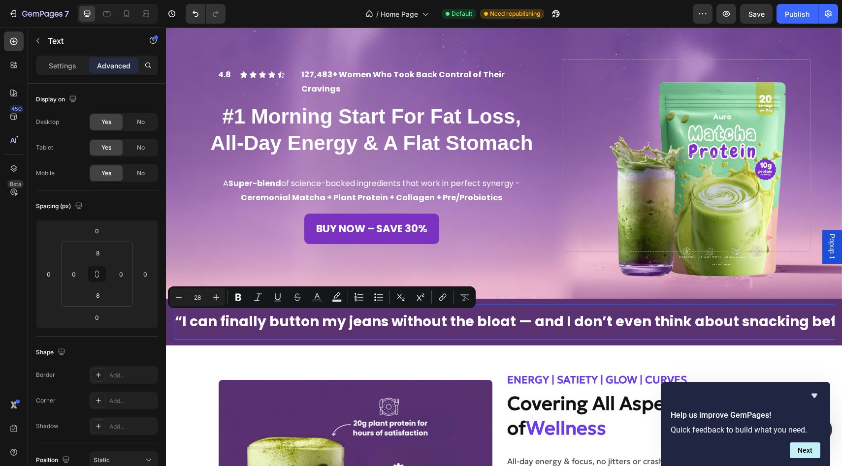
scroll to position [0, 139]
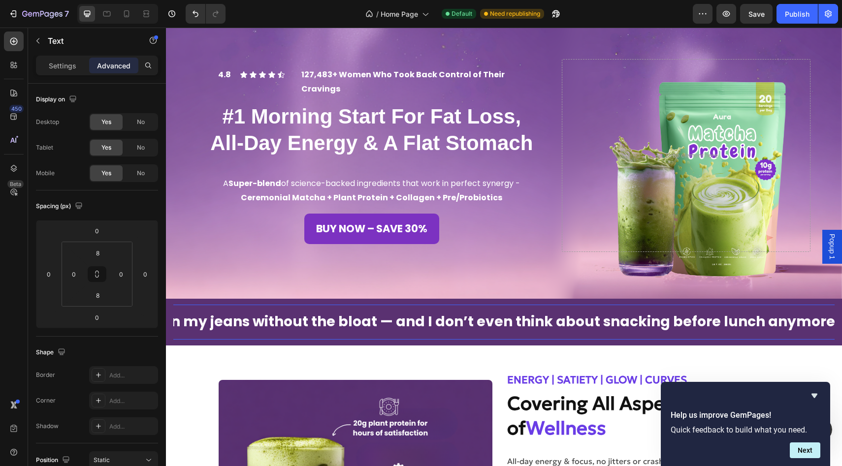
click at [221, 319] on p "“I can finally button my jeans without the bloat — and I don’t even think about…" at bounding box center [441, 322] width 810 height 25
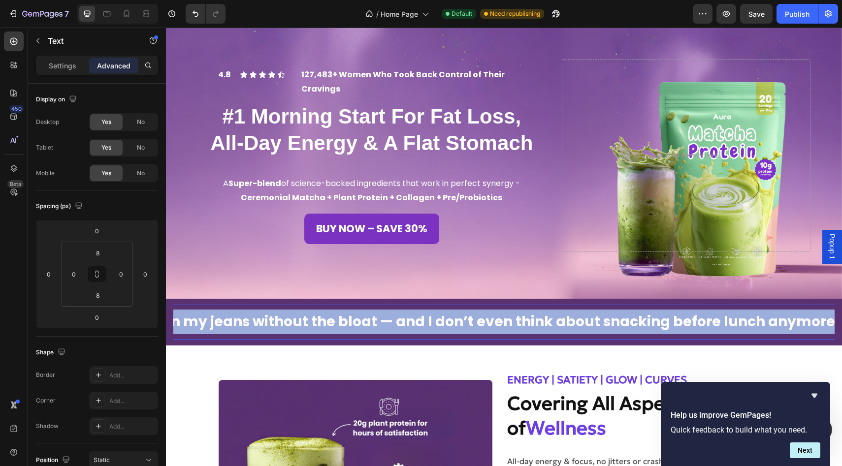
click at [221, 319] on p "“I can finally button my jeans without the bloat — and I don’t even think about…" at bounding box center [441, 322] width 810 height 25
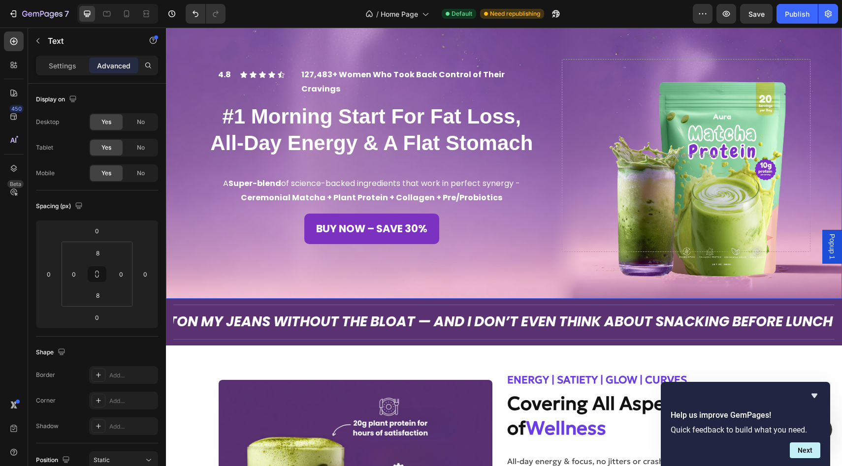
scroll to position [0, 260]
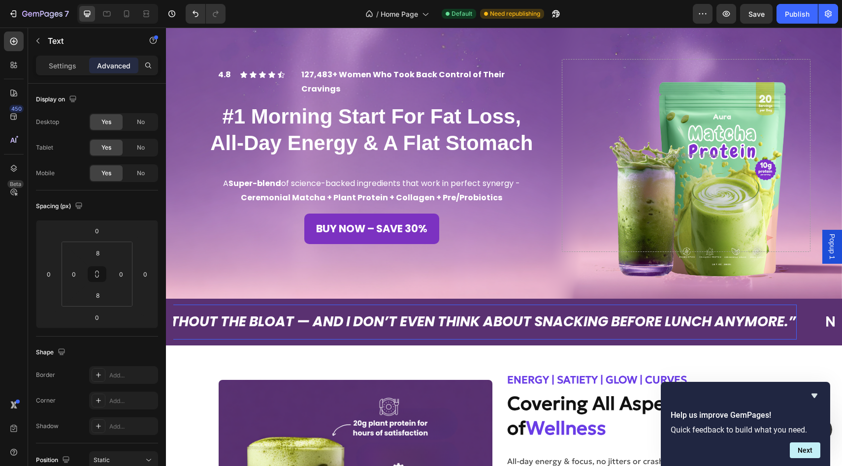
click at [302, 320] on icon "“I CAN FINALLY BUTTON MY JEANS WITHOUT THE BLOAT — AND I DON’T EVEN THINK ABOUT…" at bounding box center [355, 321] width 881 height 19
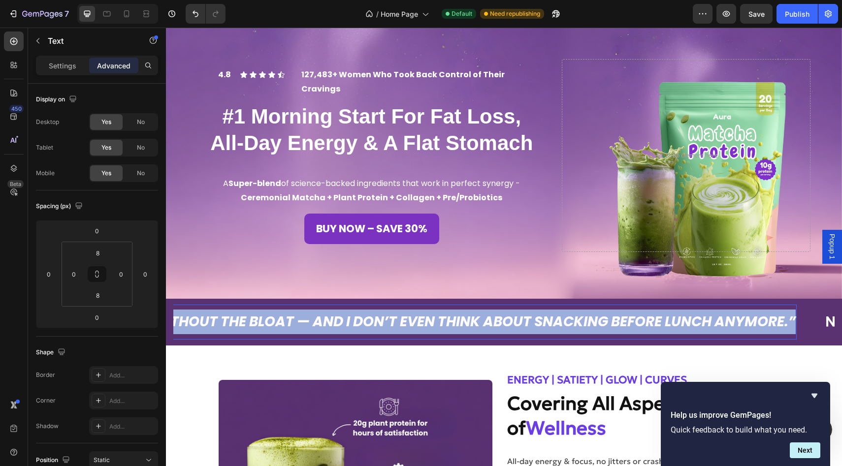
click at [302, 320] on icon "“I CAN FINALLY BUTTON MY JEANS WITHOUT THE BLOAT — AND I DON’T EVEN THINK ABOUT…" at bounding box center [355, 321] width 881 height 19
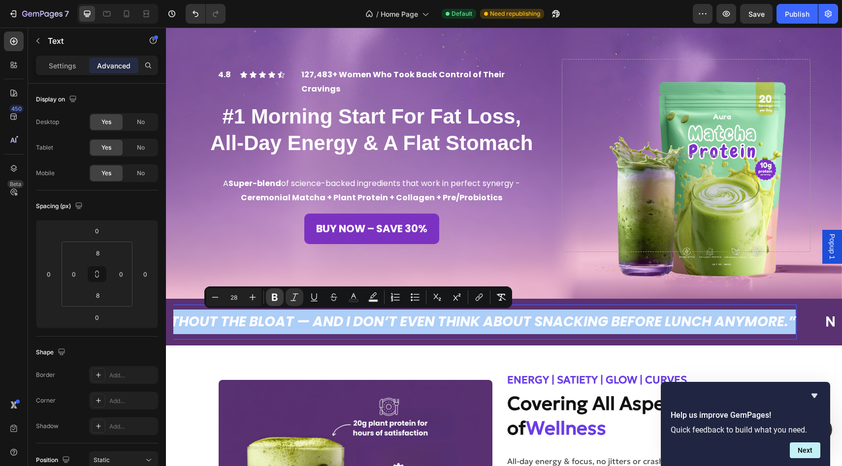
click at [274, 295] on icon "Editor contextual toolbar" at bounding box center [275, 297] width 10 height 10
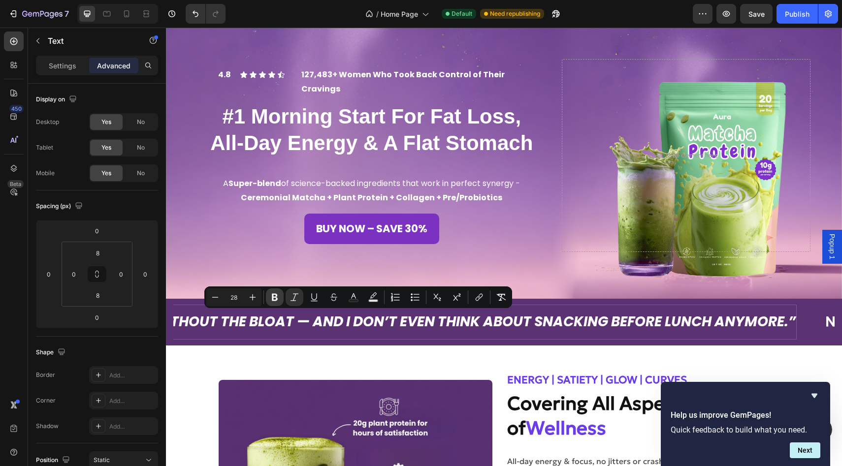
click at [274, 295] on icon "Editor contextual toolbar" at bounding box center [275, 297] width 10 height 10
click at [41, 40] on icon "button" at bounding box center [38, 41] width 8 height 8
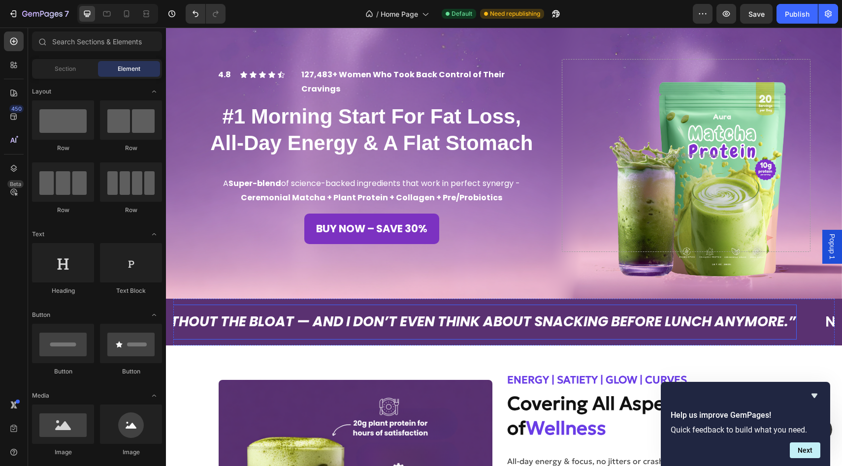
click at [254, 322] on strong "“I CAN FINALLY BUTTON MY JEANS WITHOUT THE BLOAT — AND I DON’T EVEN THINK ABOUT…" at bounding box center [355, 321] width 881 height 19
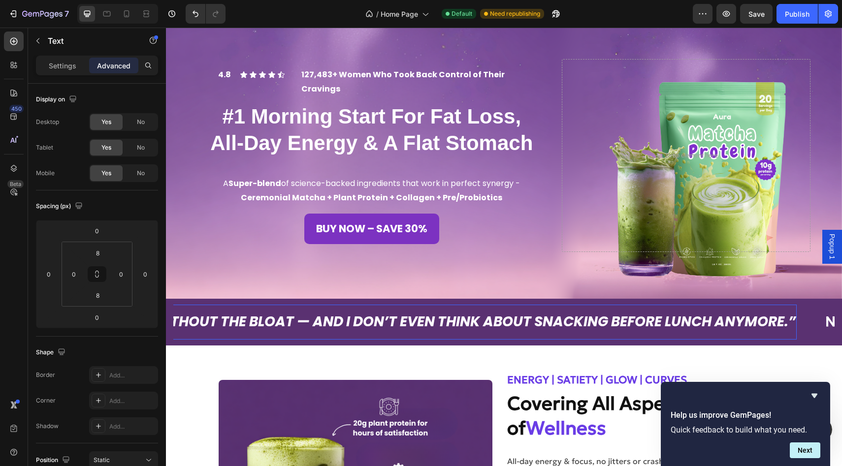
scroll to position [0, 0]
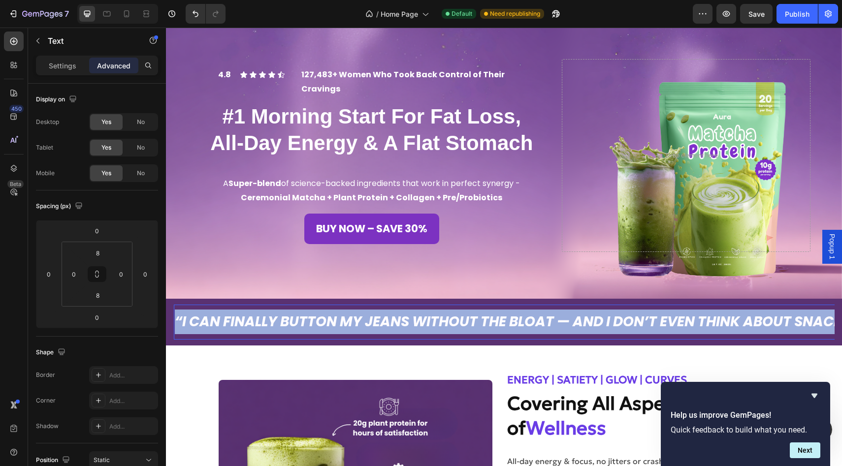
click at [254, 322] on strong "“I CAN FINALLY BUTTON MY JEANS WITHOUT THE BLOAT — AND I DON’T EVEN THINK ABOUT…" at bounding box center [615, 321] width 881 height 19
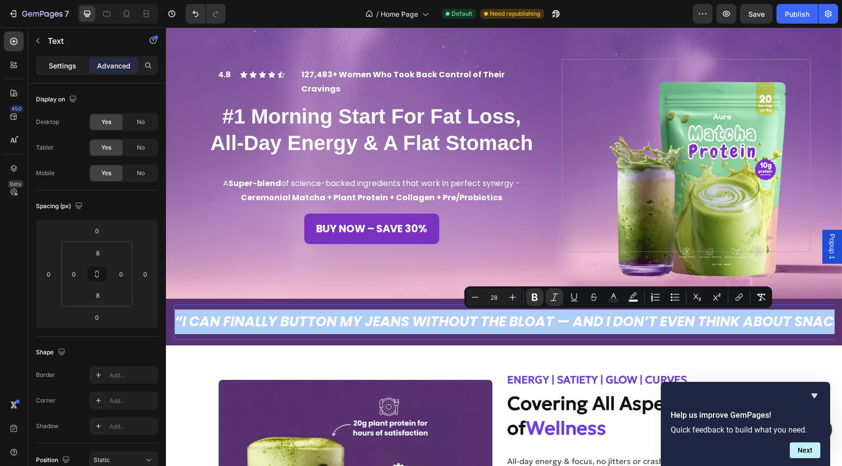
click at [59, 64] on p "Settings" at bounding box center [63, 66] width 28 height 10
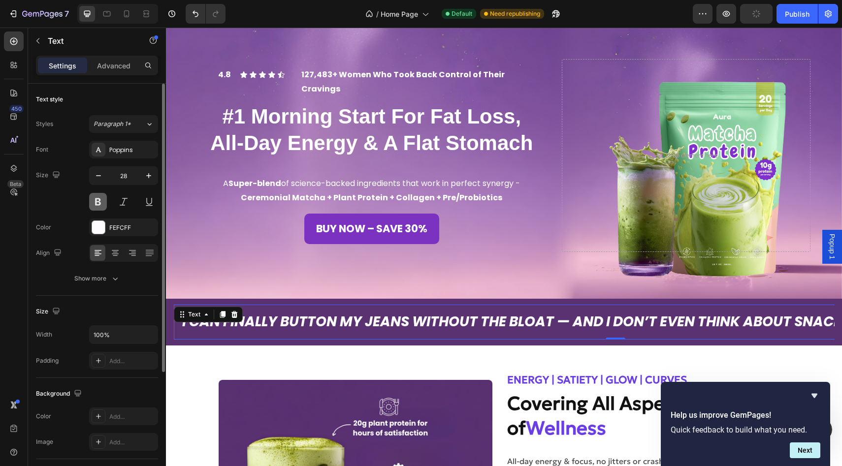
click at [96, 200] on button at bounding box center [98, 202] width 18 height 18
click at [259, 323] on strong "“I CAN FINALLY BUTTON MY JEANS WITHOUT THE BLOAT — AND I DON’T EVEN THINK ABOUT…" at bounding box center [615, 321] width 881 height 19
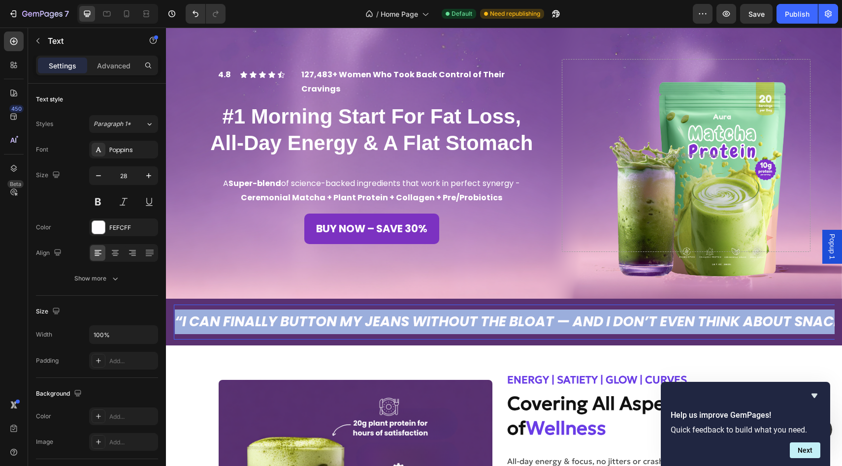
click at [259, 323] on strong "“I CAN FINALLY BUTTON MY JEANS WITHOUT THE BLOAT — AND I DON’T EVEN THINK ABOUT…" at bounding box center [615, 321] width 881 height 19
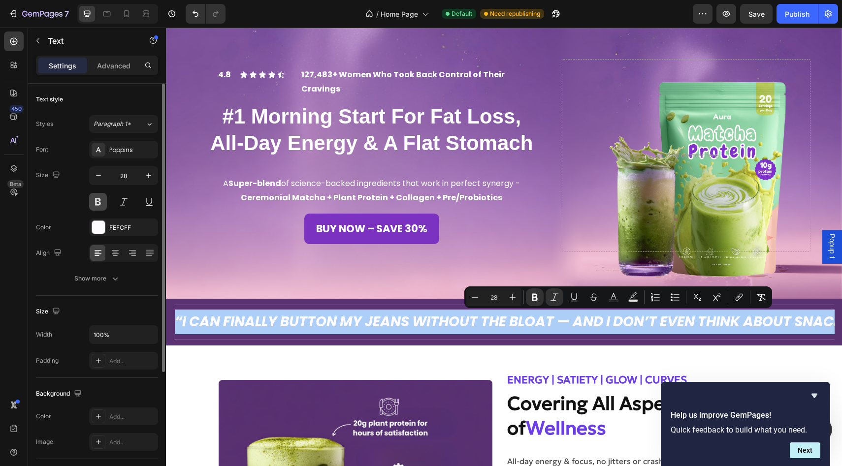
click at [96, 199] on button at bounding box center [98, 202] width 18 height 18
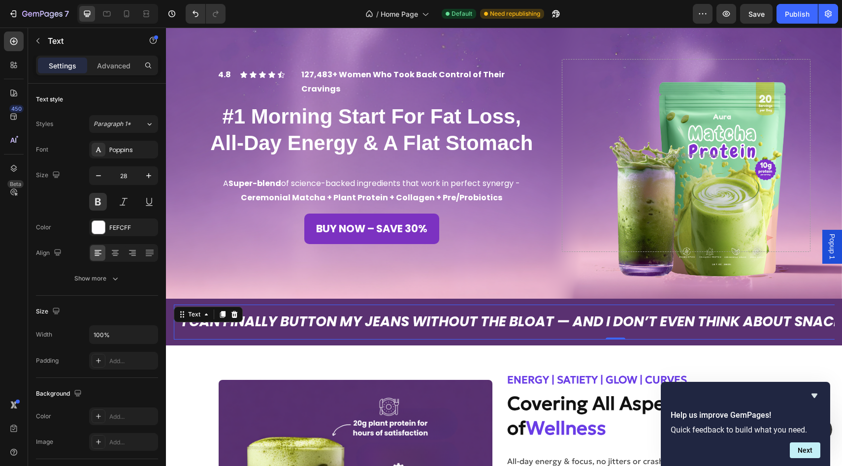
click at [397, 325] on strong "“I CAN FINALLY BUTTON MY JEANS WITHOUT THE BLOAT — AND I DON’T EVEN THINK ABOUT…" at bounding box center [615, 321] width 881 height 19
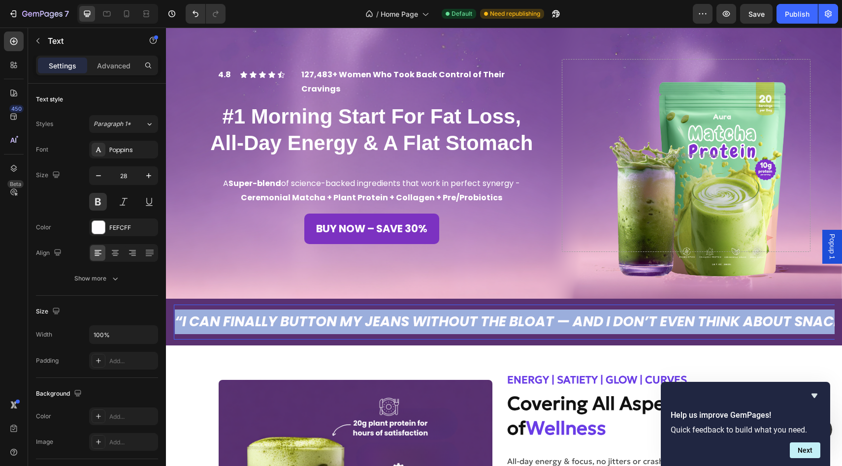
click at [397, 325] on strong "“I CAN FINALLY BUTTON MY JEANS WITHOUT THE BLOAT — AND I DON’T EVEN THINK ABOUT…" at bounding box center [615, 321] width 881 height 19
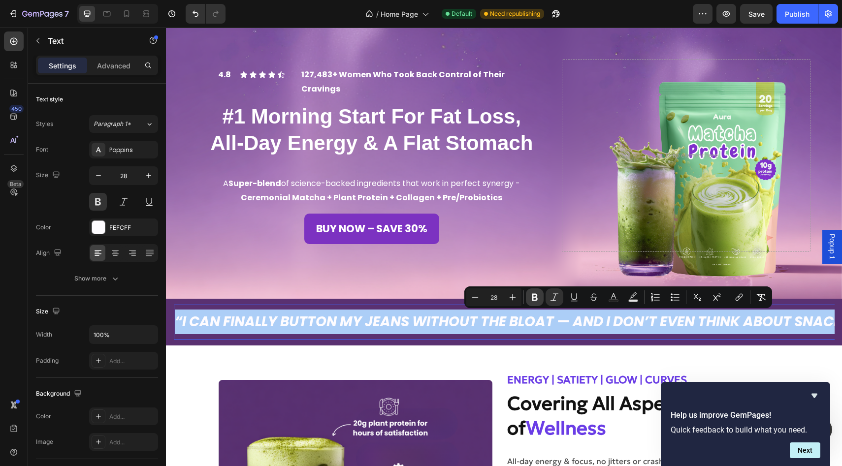
click at [531, 299] on icon "Editor contextual toolbar" at bounding box center [535, 297] width 10 height 10
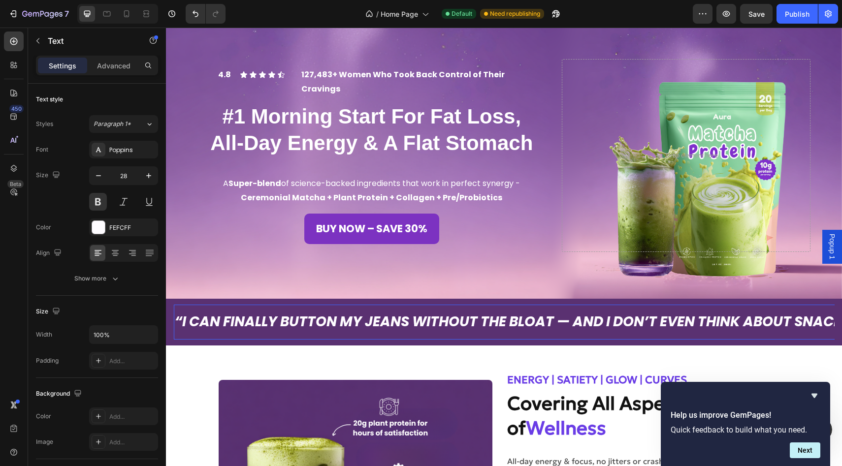
click at [529, 318] on icon "“I CAN FINALLY BUTTON MY JEANS WITHOUT THE BLOAT — AND I DON’T EVEN THINK ABOUT…" at bounding box center [615, 321] width 881 height 19
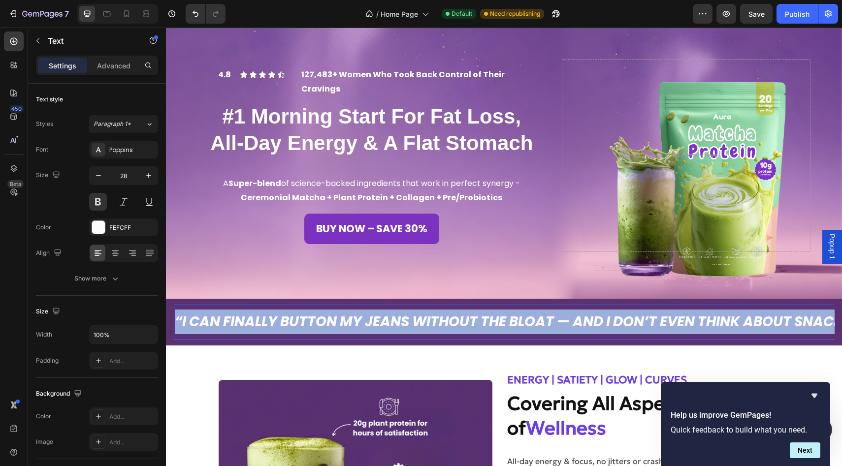
click at [529, 318] on icon "“I CAN FINALLY BUTTON MY JEANS WITHOUT THE BLOAT — AND I DON’T EVEN THINK ABOUT…" at bounding box center [615, 321] width 881 height 19
click at [502, 327] on icon "“I CAN FINALLY BUTTON MY JEANS WITHOUT THE BLOAT — AND I DON’T EVEN THINK ABOUT…" at bounding box center [615, 321] width 881 height 19
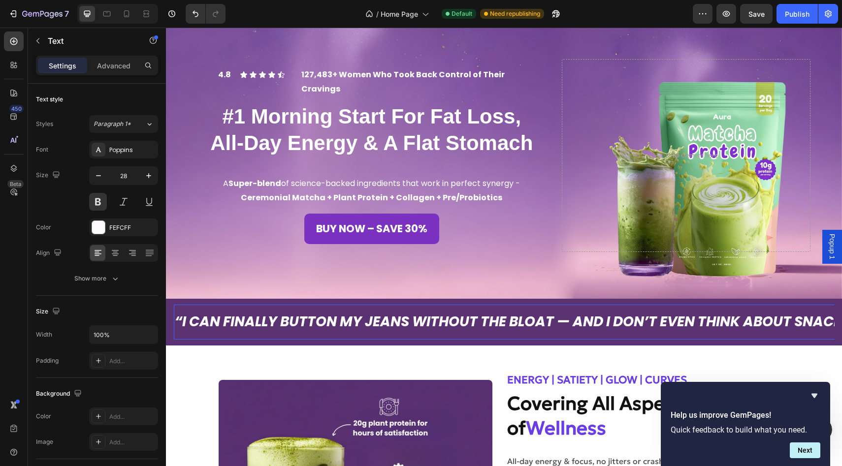
click at [217, 305] on div "“I CAN FINALLY BUTTON MY JEANS WITHOUT THE BLOAT — AND I DON’T EVEN THINK ABOUT…" at bounding box center [615, 322] width 883 height 34
click at [202, 312] on icon "“I CAN FINALLY BUTTON MY JEANS WITHOUT THE BLOAT — AND I DON’T EVEN THINK ABOUT…" at bounding box center [615, 321] width 881 height 19
click at [173, 309] on div "“I CAN FINALLY BUTTON MY JEANS WITHOUT THE BLOAT — AND I DON’T EVEN THINK ABOUT…" at bounding box center [503, 322] width 661 height 34
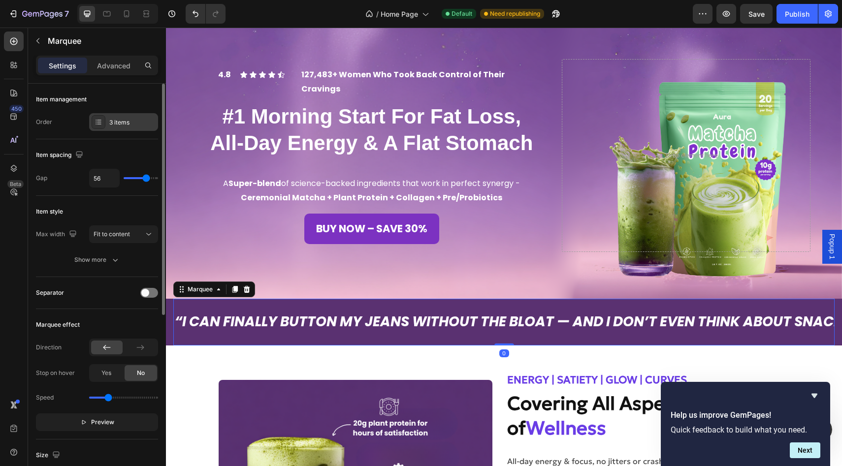
click at [127, 127] on div "3 items" at bounding box center [132, 122] width 46 height 9
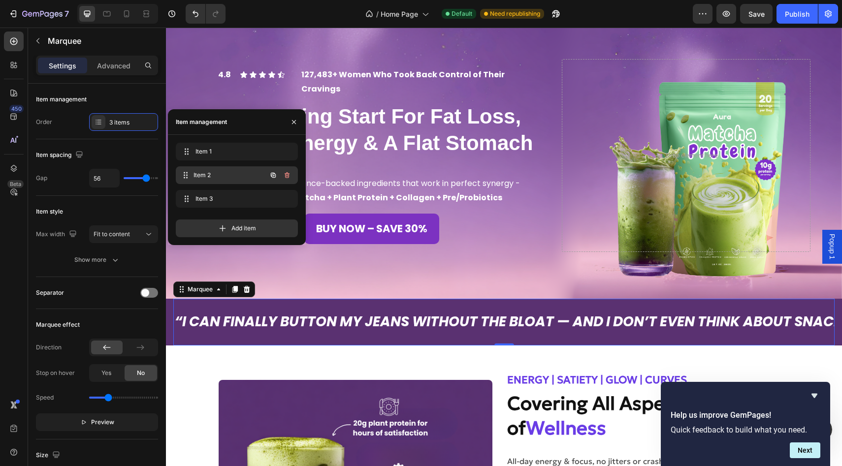
click at [210, 175] on span "Item 2" at bounding box center [229, 175] width 73 height 9
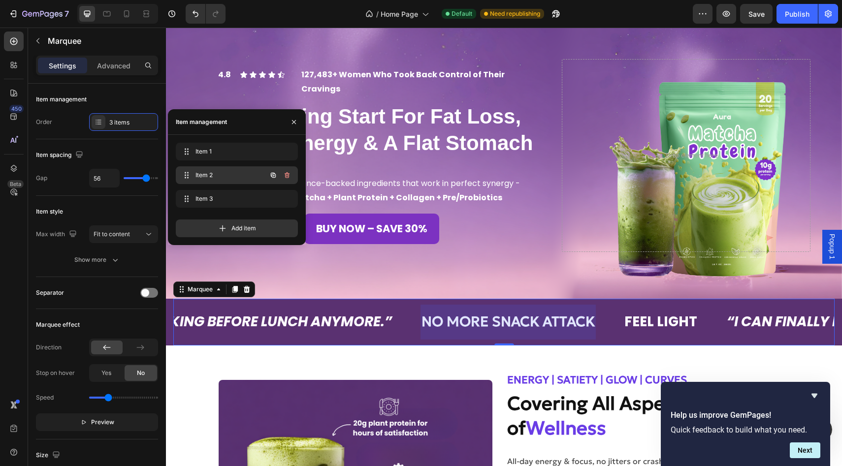
scroll to position [0, 674]
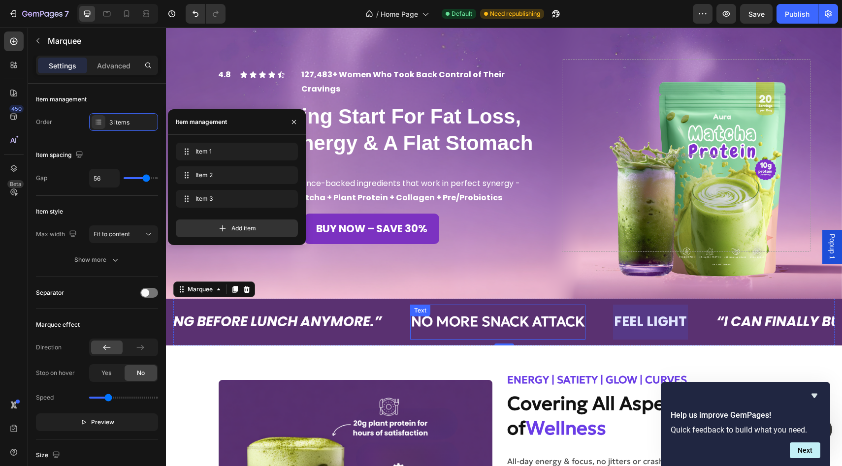
click at [455, 321] on div "NO MORE SNACK ATTACK Text" at bounding box center [497, 322] width 175 height 34
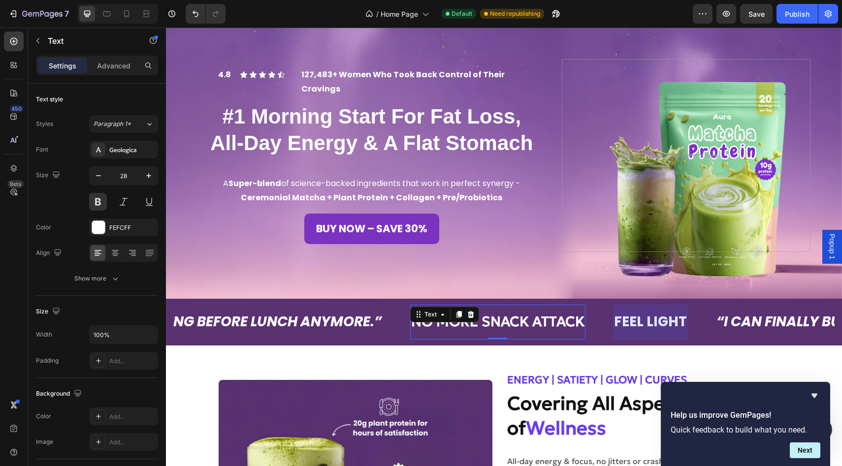
click at [455, 321] on div "Text" at bounding box center [444, 315] width 69 height 16
click at [504, 327] on p "NO MORE SNACK ATTACK" at bounding box center [497, 322] width 173 height 25
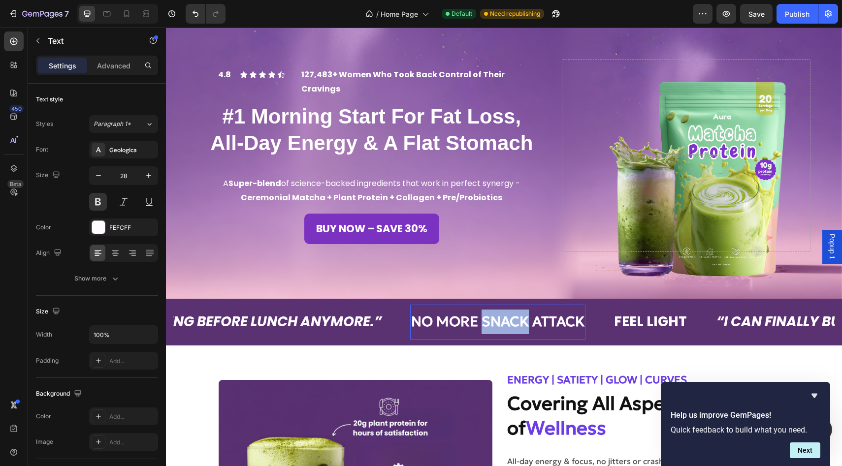
click at [504, 327] on p "NO MORE SNACK ATTACK" at bounding box center [497, 322] width 173 height 25
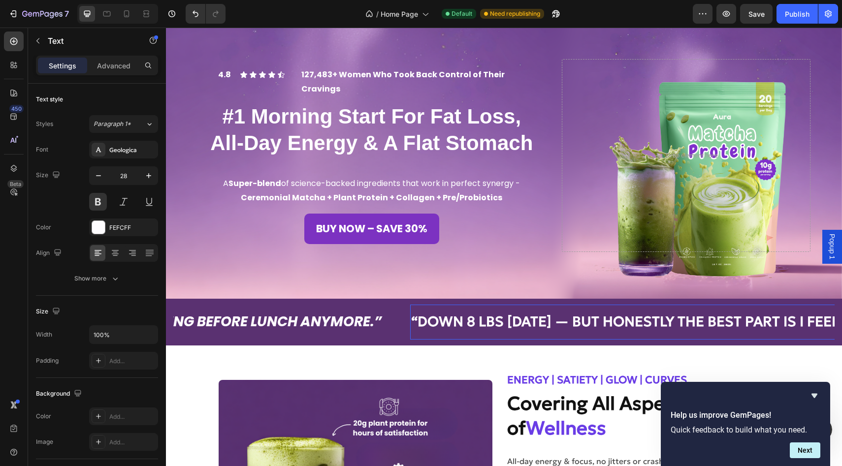
scroll to position [0, 1151]
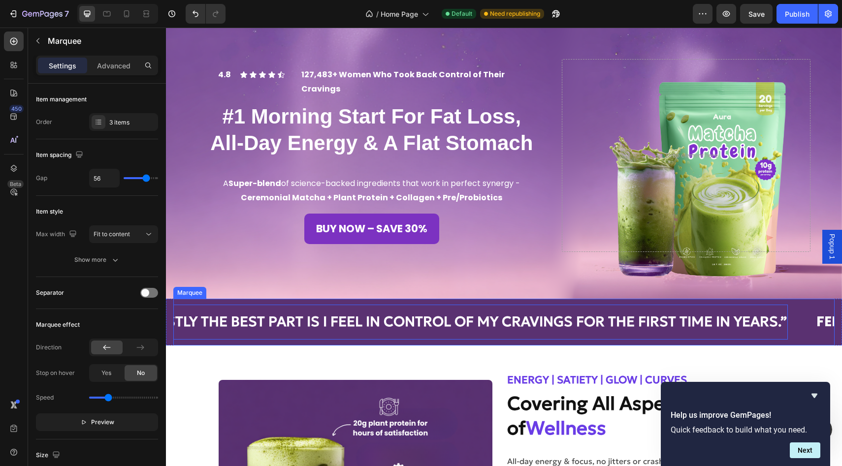
click at [175, 303] on div "“I CAN FINALLY BUTTON MY JEANS WITHOUT THE BLOAT — AND I DON’T EVEN THINK ABOUT…" at bounding box center [503, 322] width 661 height 46
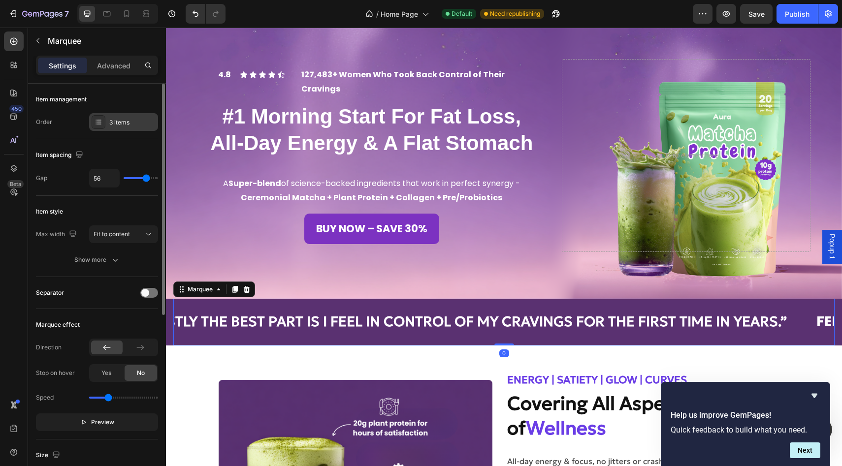
click at [108, 122] on div "3 items" at bounding box center [123, 122] width 69 height 18
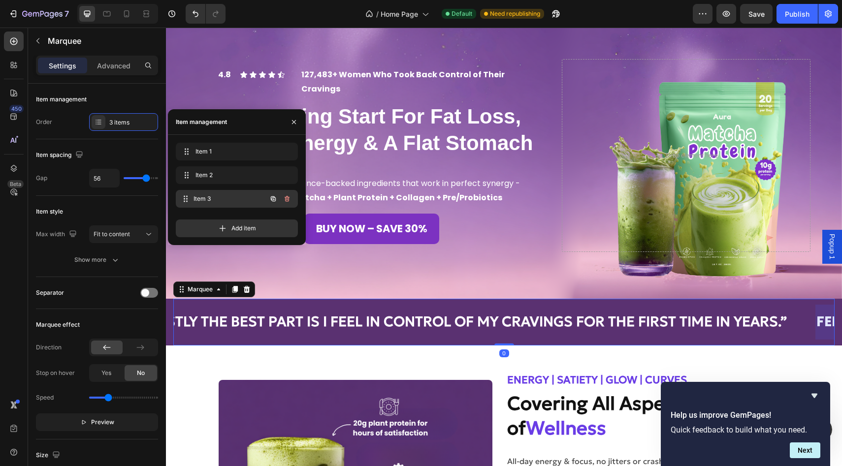
click at [194, 204] on div "Item 3 Item 3" at bounding box center [223, 199] width 87 height 14
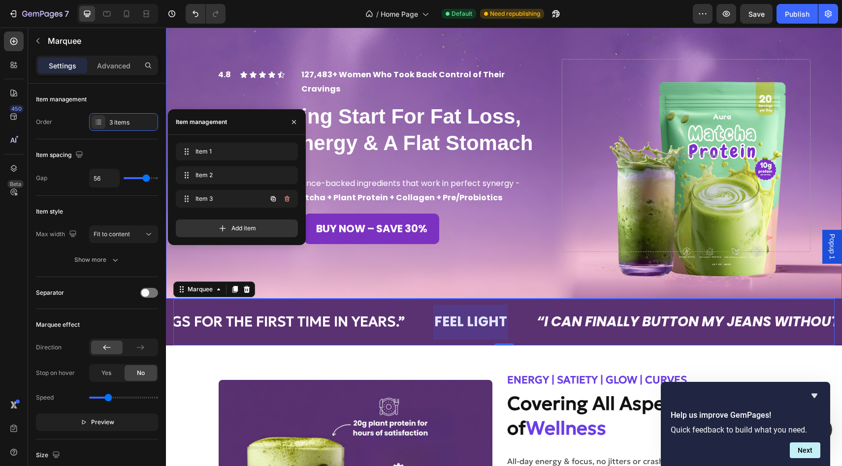
scroll to position [0, 1537]
click at [499, 324] on div at bounding box center [466, 322] width 75 height 34
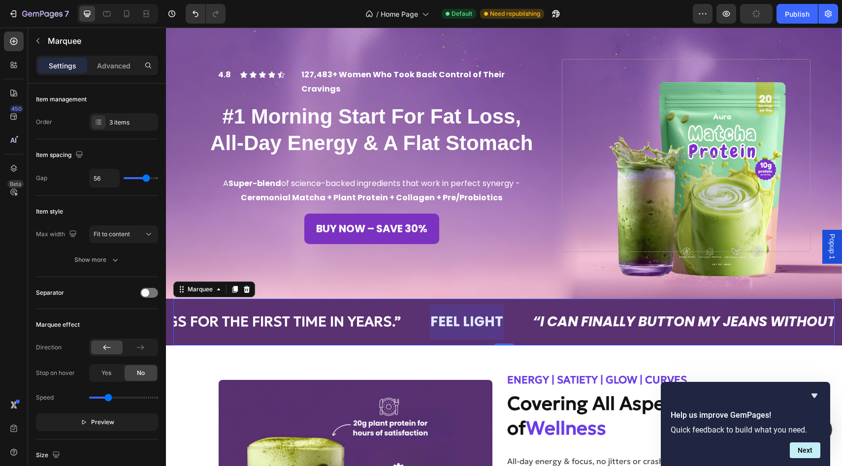
click at [499, 324] on div at bounding box center [466, 322] width 75 height 34
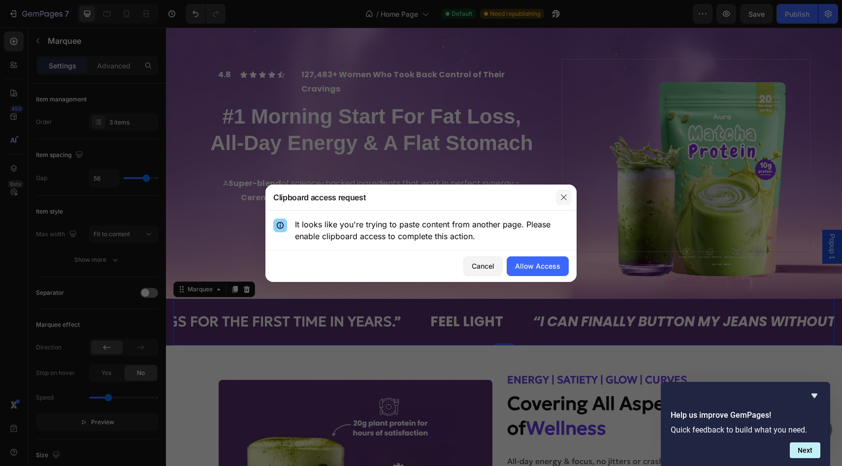
click at [563, 195] on icon "button" at bounding box center [564, 197] width 8 height 8
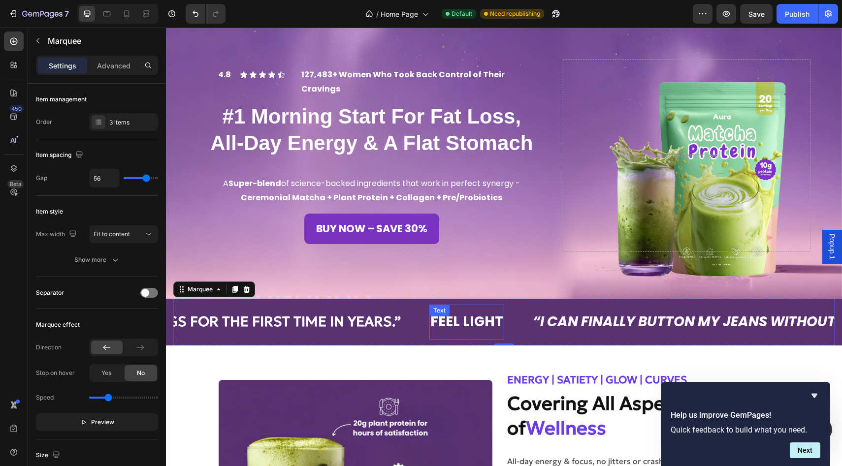
click at [484, 322] on p "FEEL LIGHT" at bounding box center [466, 322] width 73 height 25
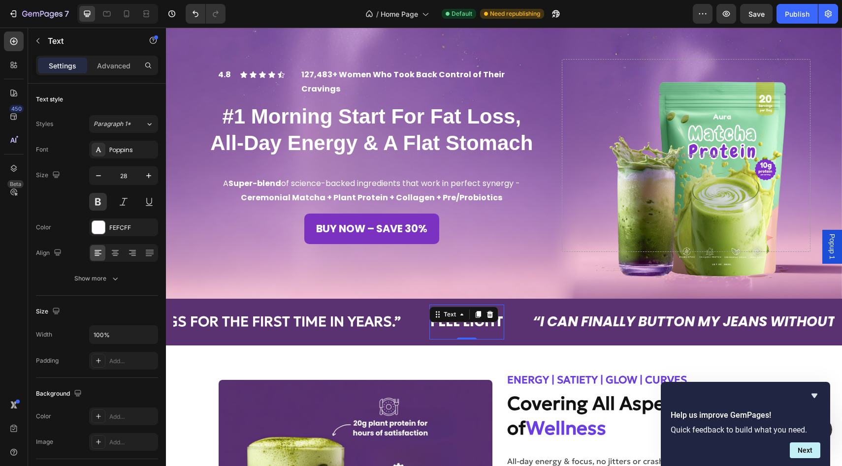
click at [484, 322] on p "FEEL LIGHT" at bounding box center [466, 322] width 73 height 25
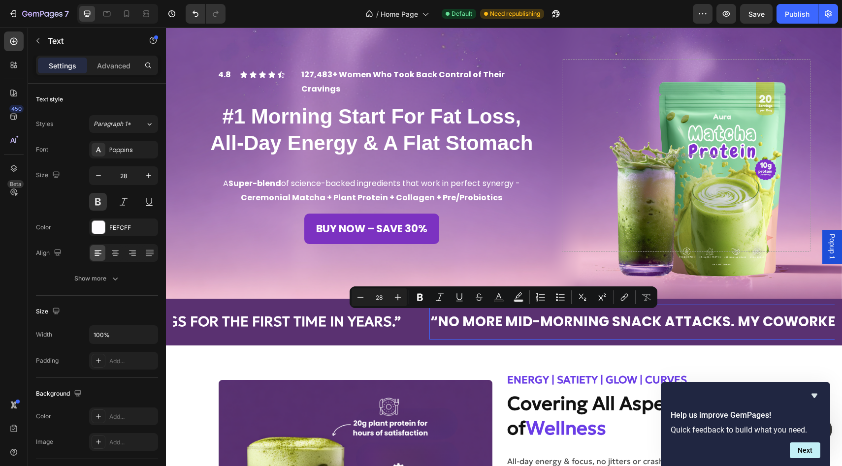
scroll to position [0, 2056]
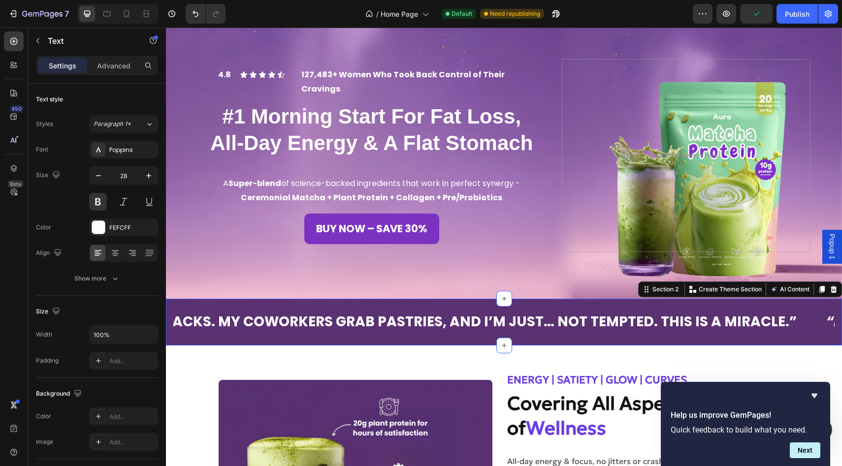
click at [169, 299] on div "“I CAN FINALLY BUTTON MY JEANS WITHOUT THE BLOAT — AND I DON’T EVEN THINK ABOUT…" at bounding box center [504, 322] width 676 height 46
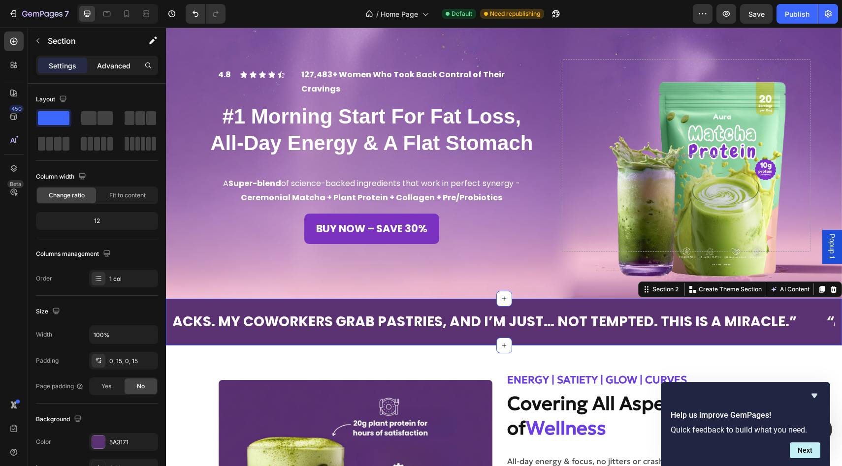
click at [119, 65] on p "Advanced" at bounding box center [113, 66] width 33 height 10
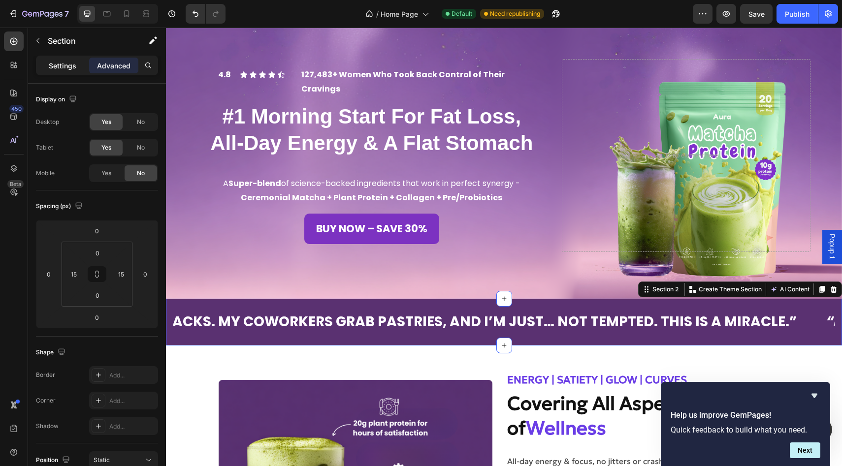
click at [61, 66] on p "Settings" at bounding box center [63, 66] width 28 height 10
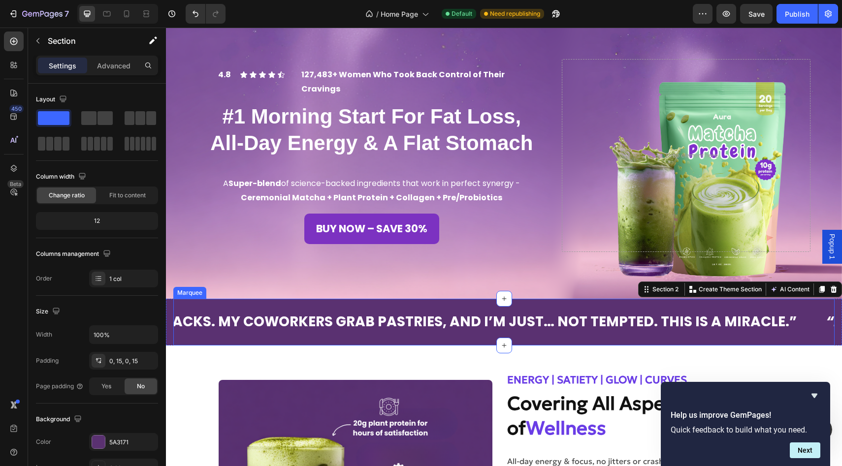
click at [354, 304] on div "“I CAN FINALLY BUTTON MY JEANS WITHOUT THE BLOAT — AND I DON’T EVEN THINK ABOUT…" at bounding box center [503, 322] width 661 height 46
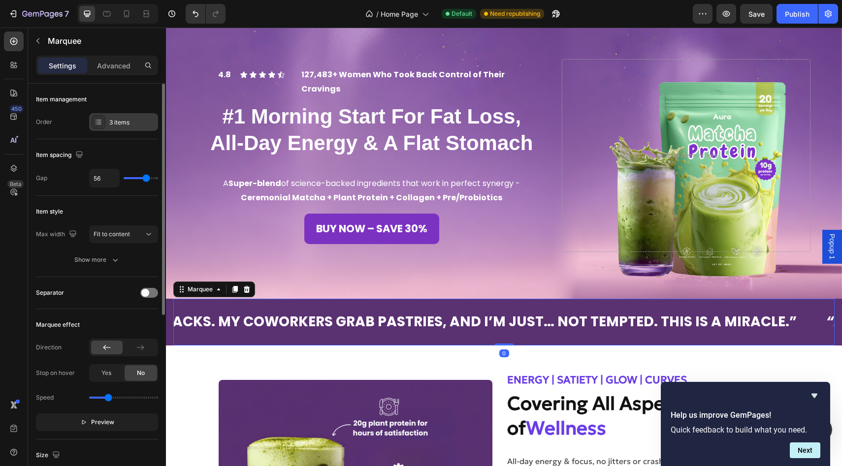
click at [114, 130] on div "3 items" at bounding box center [123, 122] width 69 height 18
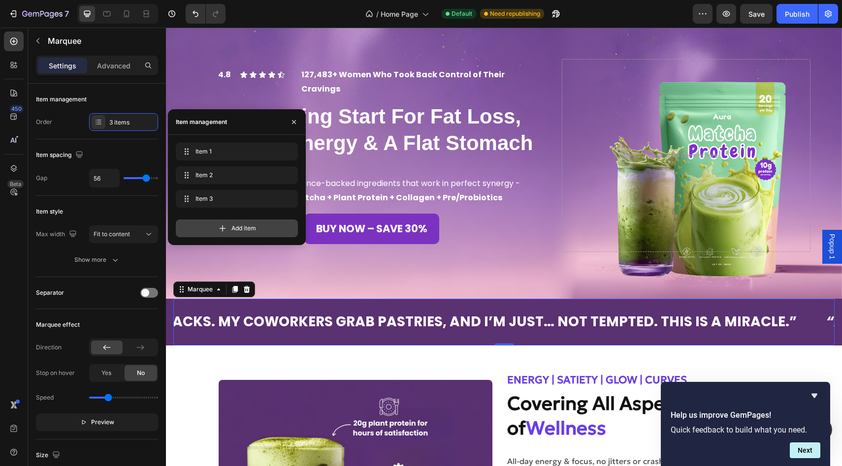
click at [240, 233] on div "Add item" at bounding box center [237, 229] width 122 height 18
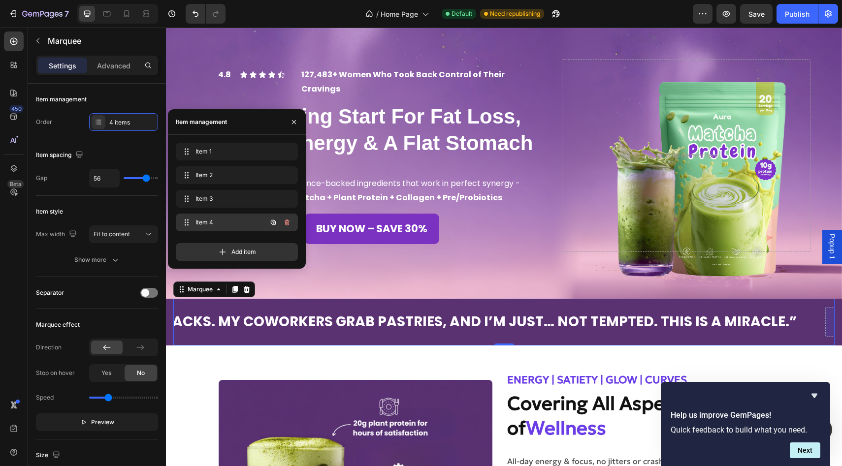
click at [223, 221] on span "Item 4" at bounding box center [223, 222] width 56 height 9
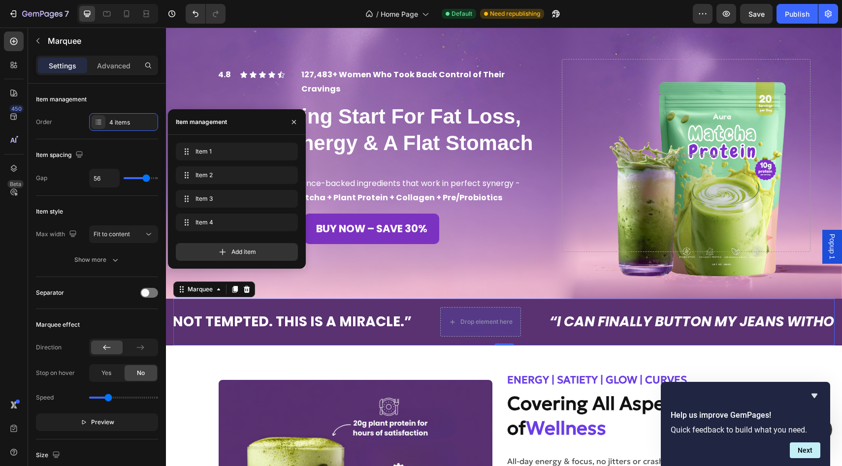
scroll to position [0, 2446]
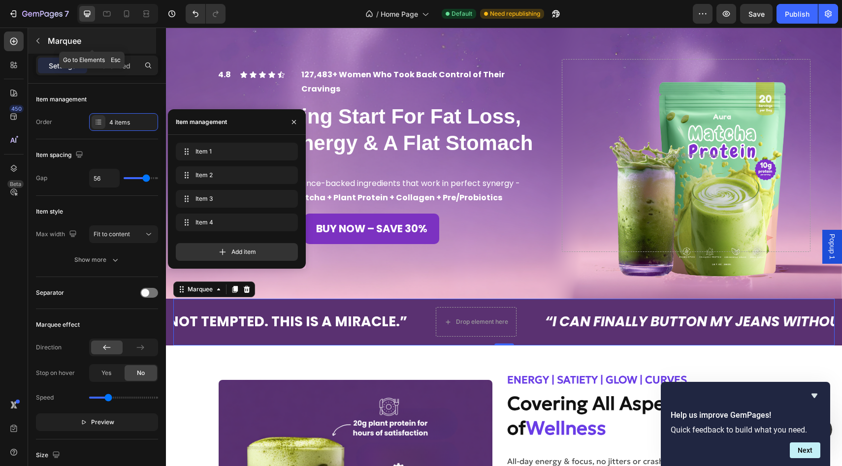
click at [42, 44] on button "button" at bounding box center [38, 41] width 16 height 16
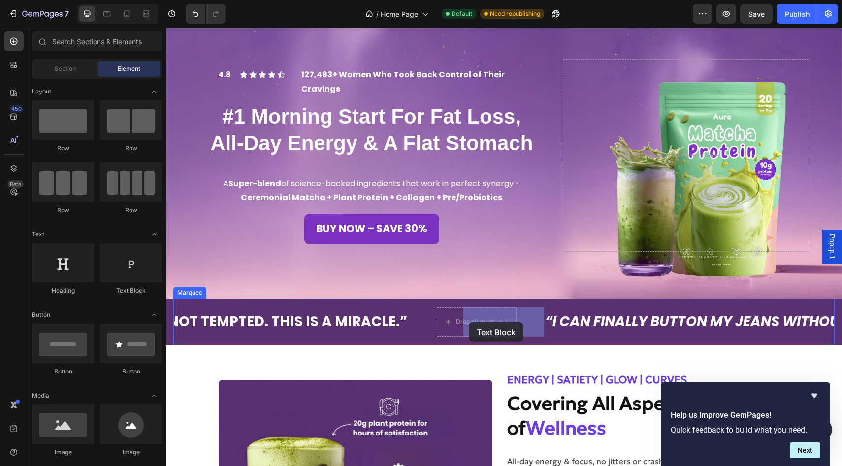
drag, startPoint x: 289, startPoint y: 296, endPoint x: 469, endPoint y: 322, distance: 181.6
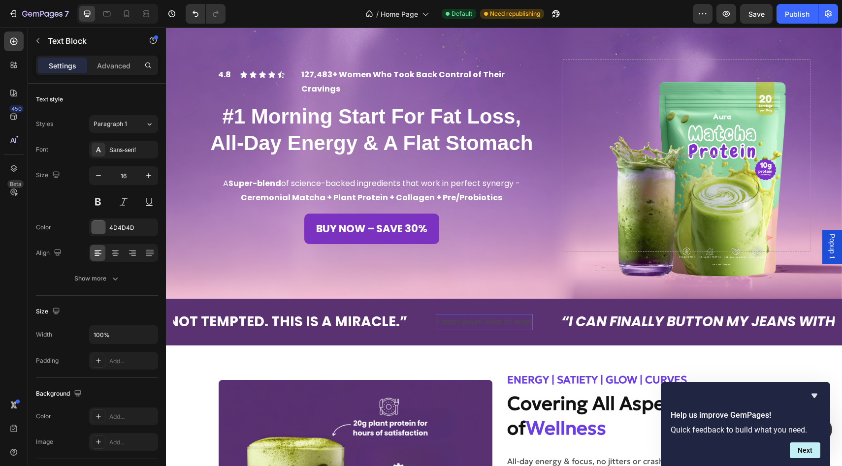
click at [469, 322] on div "Lorem ipsum dolor sit amet" at bounding box center [484, 322] width 97 height 16
click at [469, 322] on p "Lorem ipsum dolor sit amet" at bounding box center [484, 322] width 95 height 14
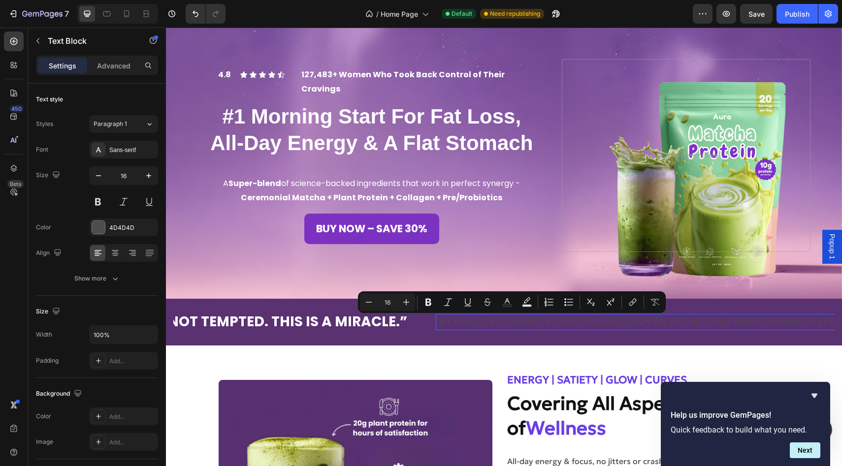
scroll to position [0, 2544]
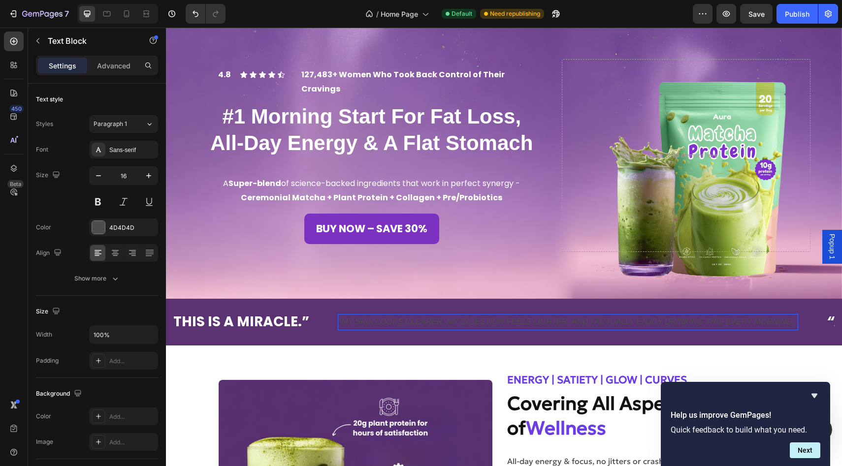
click at [448, 321] on icon "“MY SKIN LOOKS CLEARER, MY DIGESTION FEELS LIGHTER, AND I ACTUALLY ENJOY DRINKI…" at bounding box center [568, 322] width 458 height 8
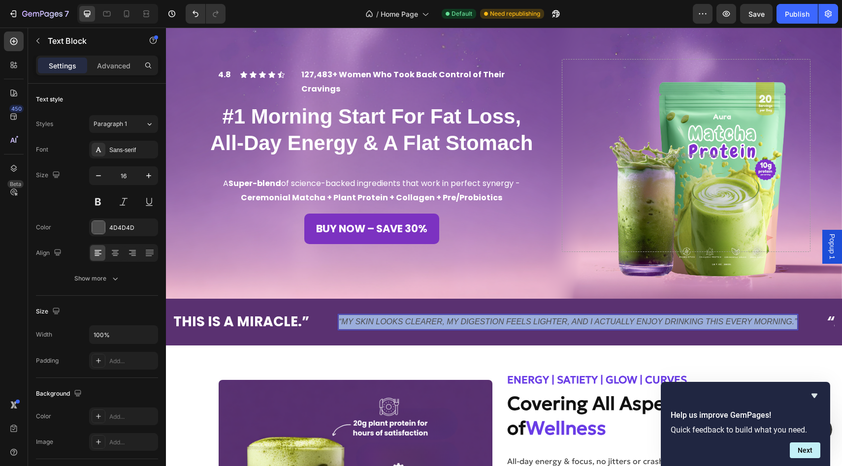
click at [448, 321] on icon "“MY SKIN LOOKS CLEARER, MY DIGESTION FEELS LIGHTER, AND I ACTUALLY ENJOY DRINKI…" at bounding box center [568, 322] width 458 height 8
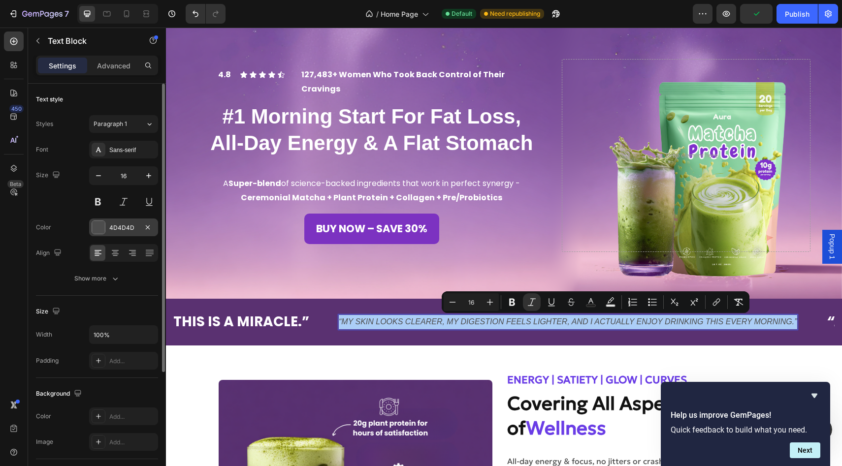
click at [98, 228] on div at bounding box center [98, 227] width 13 height 13
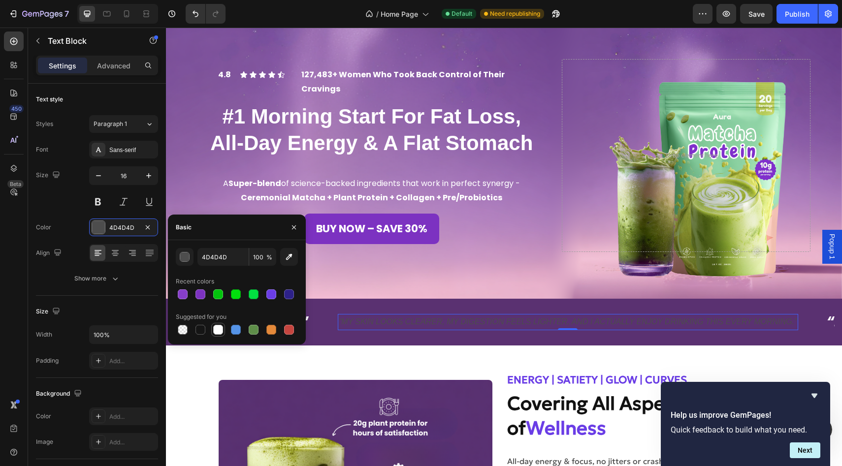
click at [216, 329] on div at bounding box center [218, 330] width 10 height 10
type input "FFFFFF"
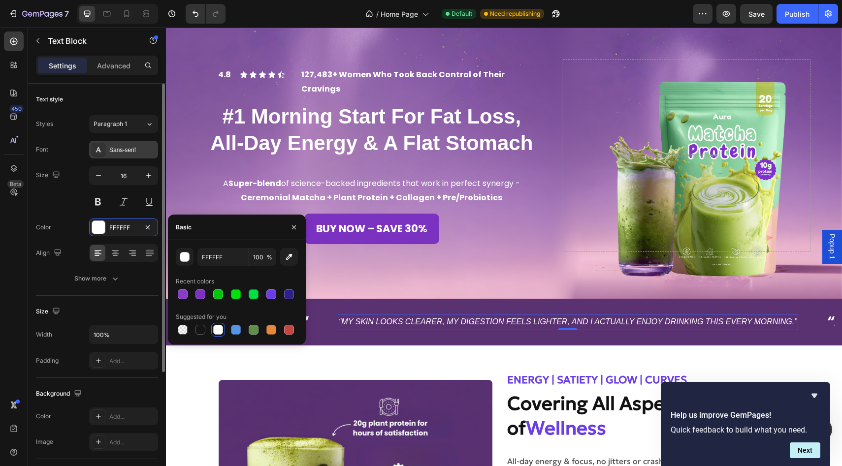
click at [125, 153] on div "Sans-serif" at bounding box center [132, 150] width 46 height 9
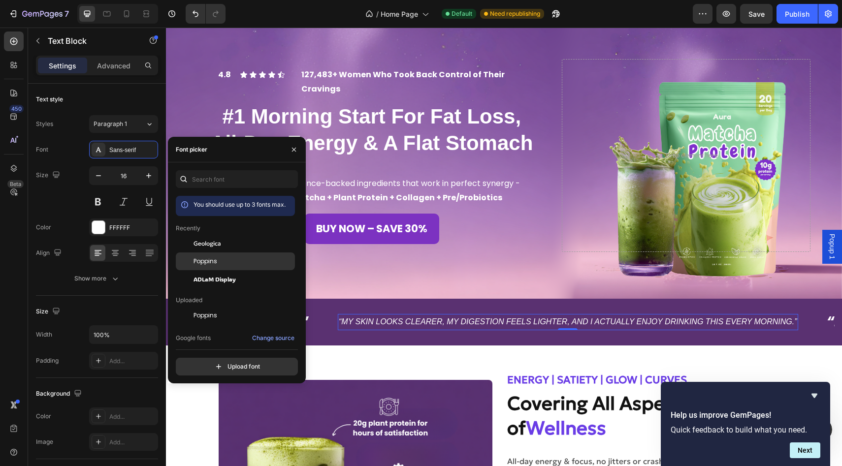
click at [213, 261] on span "Poppins" at bounding box center [205, 261] width 24 height 9
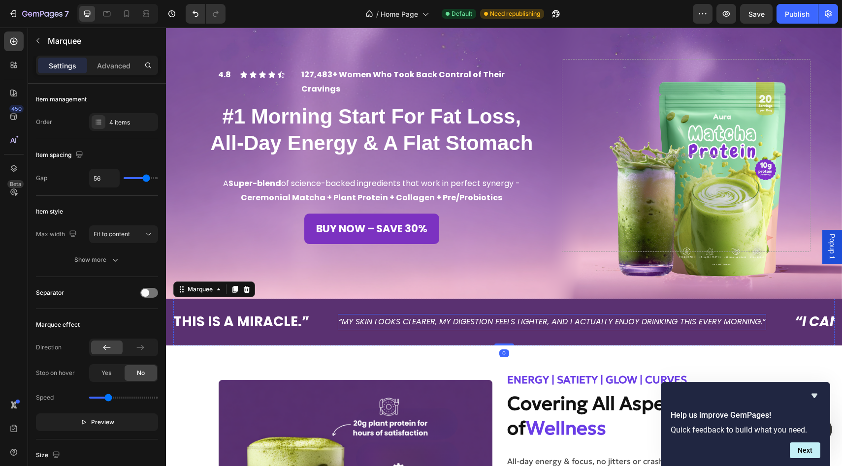
click at [378, 326] on icon "“MY SKIN LOOKS CLEARER, MY DIGESTION FEELS LIGHTER, AND I ACTUALLY ENJOY DRINKI…" at bounding box center [552, 321] width 426 height 11
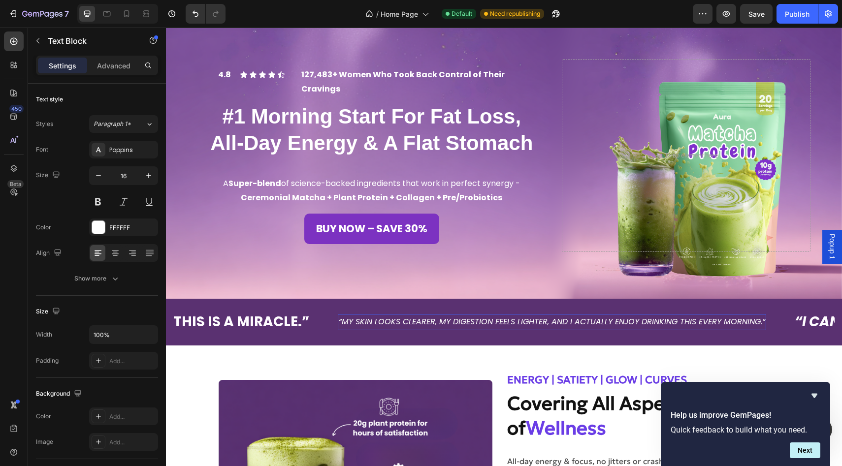
click at [378, 326] on icon "“MY SKIN LOOKS CLEARER, MY DIGESTION FEELS LIGHTER, AND I ACTUALLY ENJOY DRINKI…" at bounding box center [552, 321] width 426 height 11
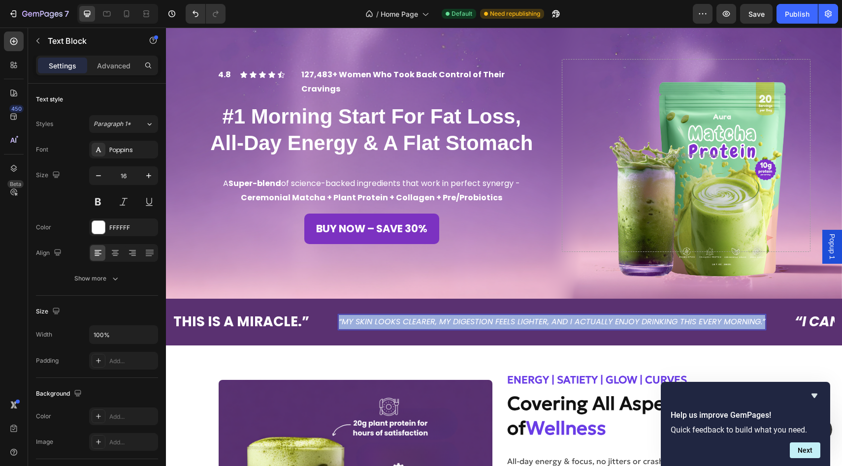
click at [378, 326] on icon "“MY SKIN LOOKS CLEARER, MY DIGESTION FEELS LIGHTER, AND I ACTUALLY ENJOY DRINKI…" at bounding box center [552, 321] width 426 height 11
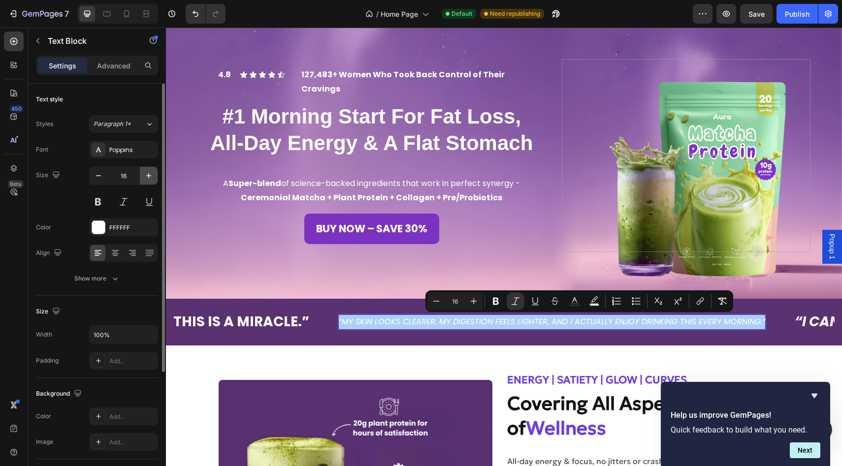
click at [145, 175] on icon "button" at bounding box center [149, 176] width 10 height 10
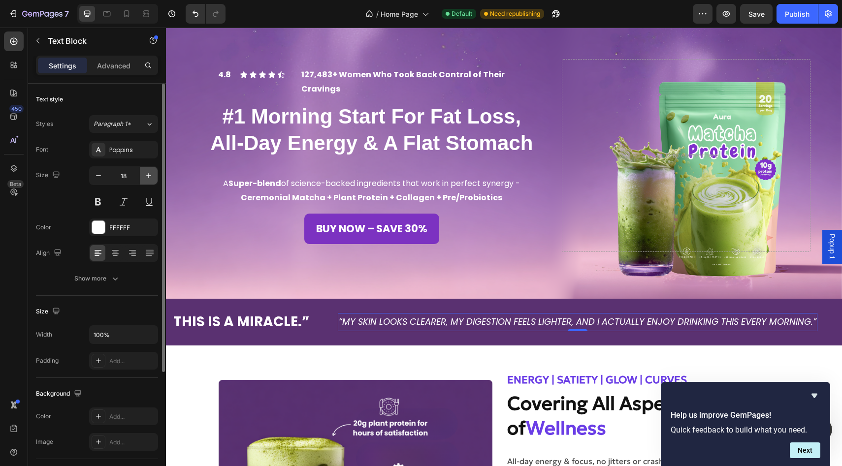
click at [145, 175] on icon "button" at bounding box center [149, 176] width 10 height 10
type input "20"
click at [101, 175] on icon "button" at bounding box center [99, 176] width 10 height 10
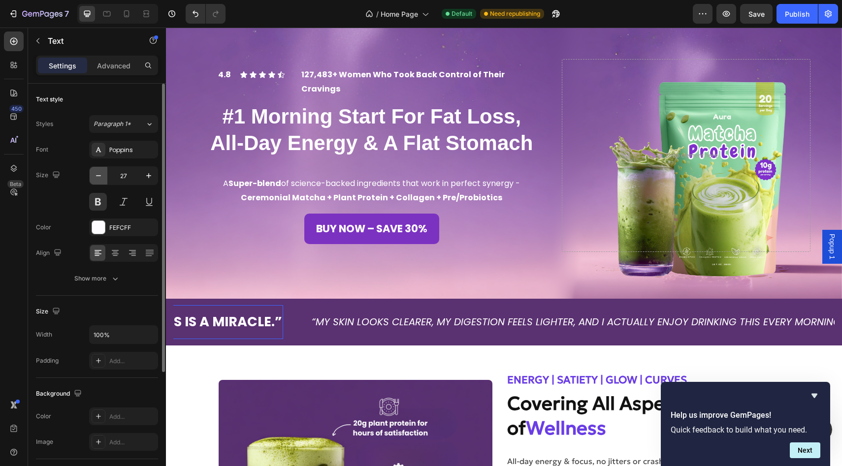
click at [101, 175] on icon "button" at bounding box center [99, 176] width 10 height 10
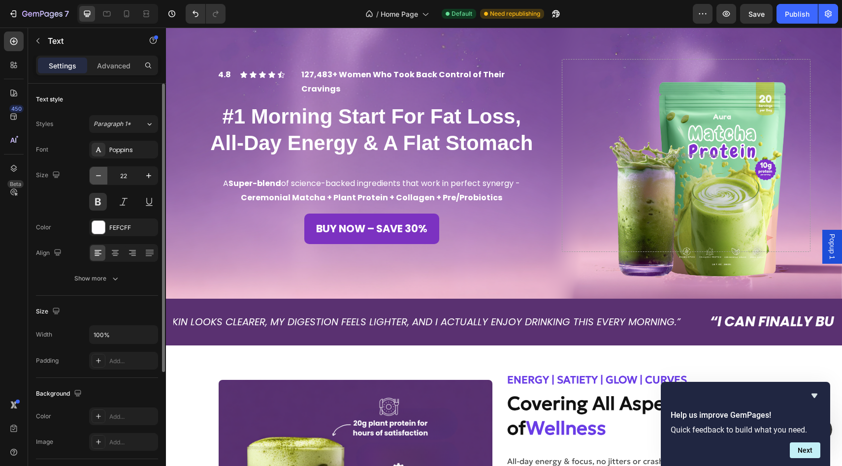
click at [101, 175] on icon "button" at bounding box center [99, 176] width 10 height 10
type input "20"
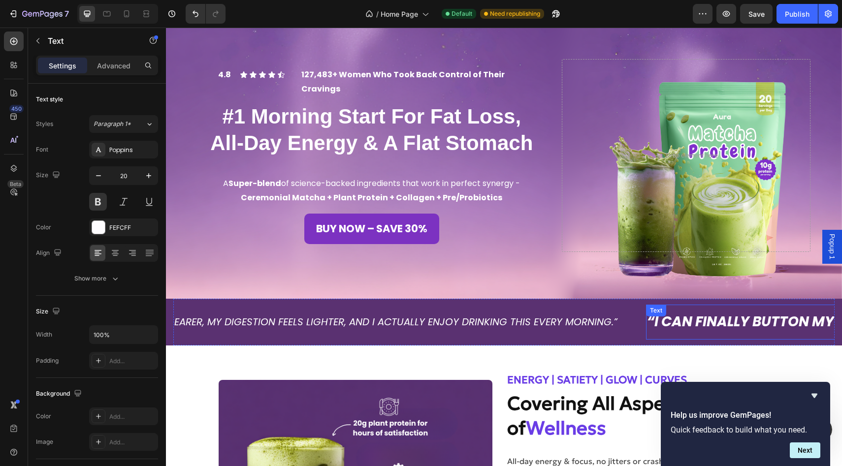
click at [102, 177] on icon "button" at bounding box center [99, 176] width 10 height 10
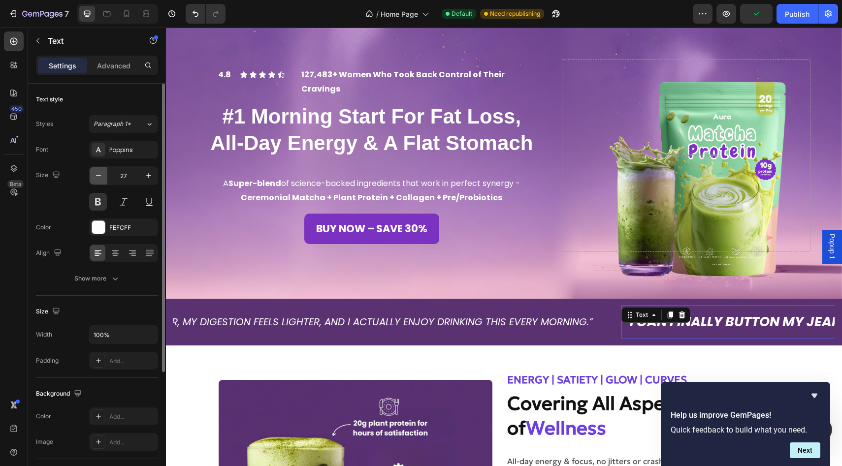
click at [102, 177] on icon "button" at bounding box center [99, 176] width 10 height 10
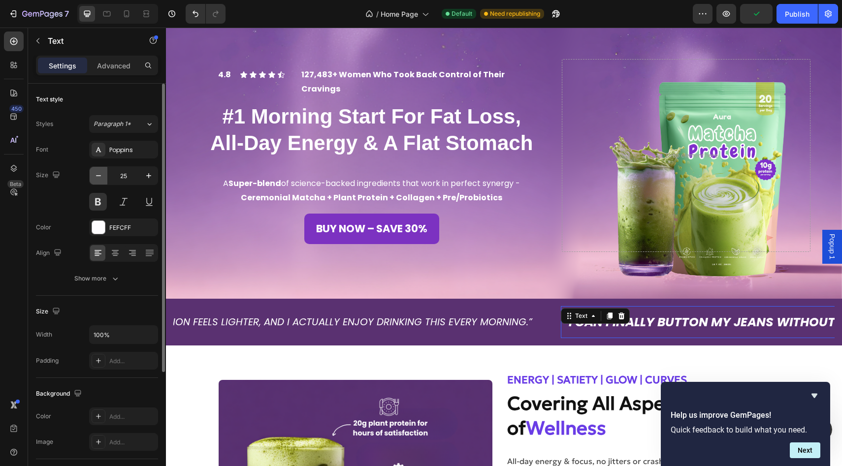
click at [102, 177] on icon "button" at bounding box center [99, 176] width 10 height 10
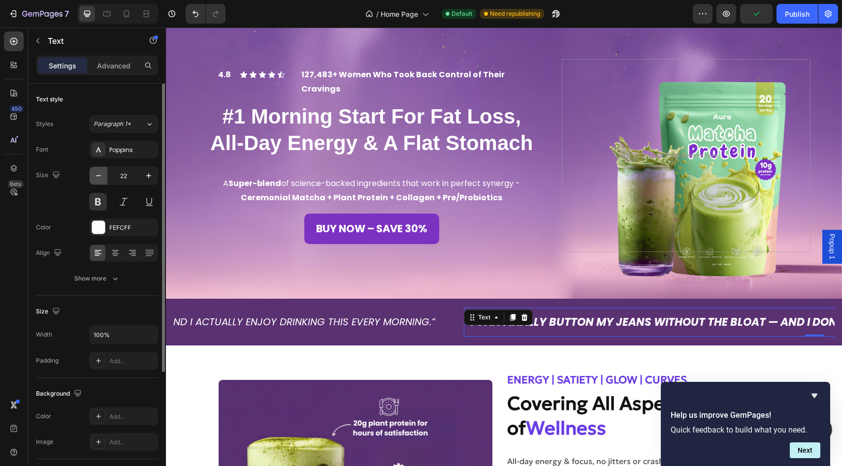
click at [102, 177] on icon "button" at bounding box center [99, 176] width 10 height 10
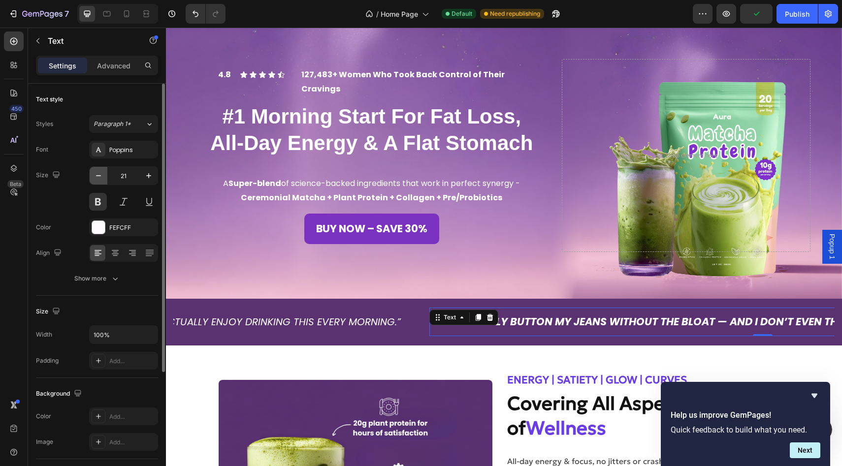
type input "20"
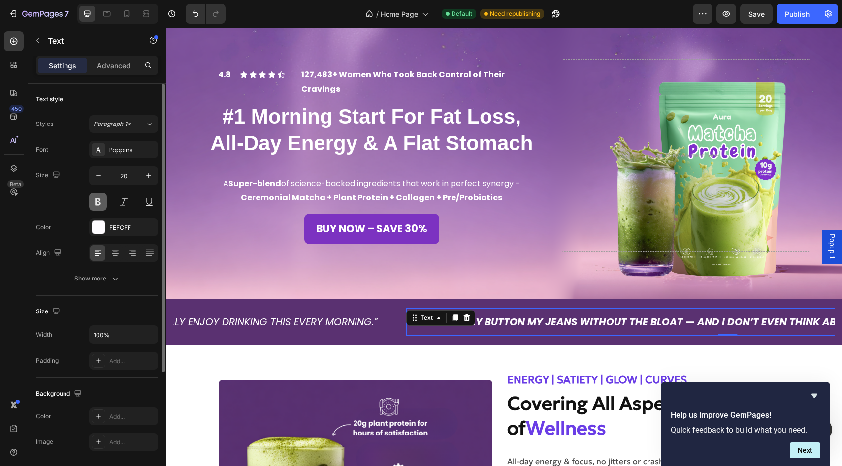
click at [98, 194] on button at bounding box center [98, 202] width 18 height 18
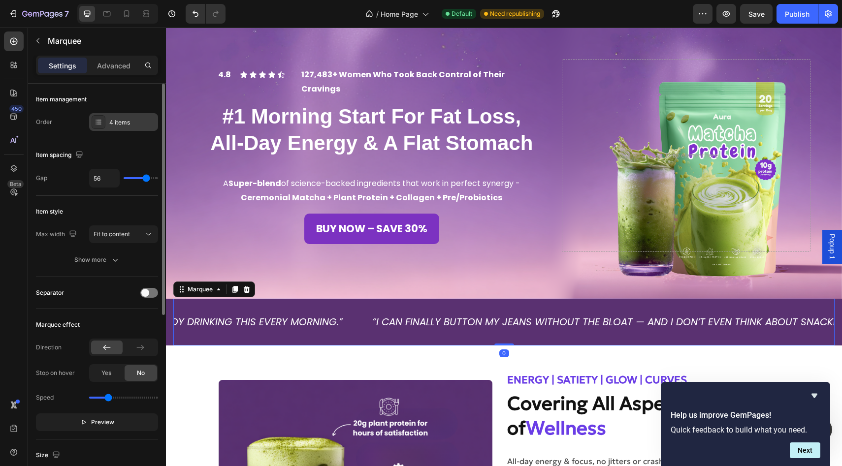
click at [137, 121] on div "4 items" at bounding box center [132, 122] width 46 height 9
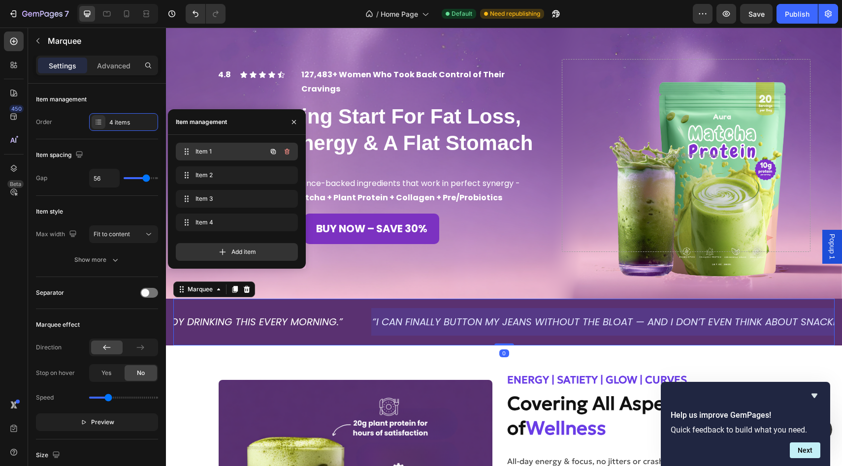
click at [209, 155] on span "Item 1" at bounding box center [223, 151] width 56 height 9
click at [227, 155] on span "Item 1" at bounding box center [223, 151] width 56 height 9
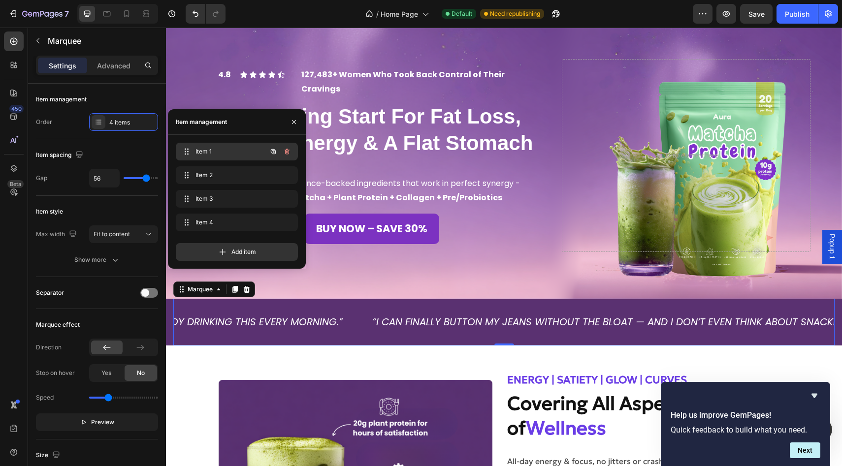
click at [227, 155] on span "Item 1" at bounding box center [223, 151] width 56 height 9
click at [536, 322] on icon "“I CAN FINALLY BUTTON MY JEANS WITHOUT THE BLOAT — AND I DON’T EVEN THINK ABOUT…" at bounding box center [478, 322] width 606 height 14
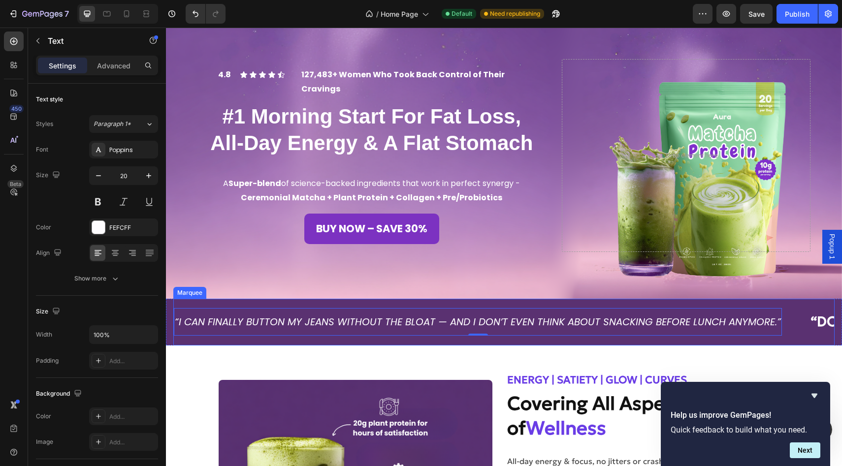
click at [302, 302] on div "“I CAN FINALLY BUTTON MY JEANS WITHOUT THE BLOAT — AND I DON’T EVEN THINK ABOUT…" at bounding box center [503, 322] width 661 height 46
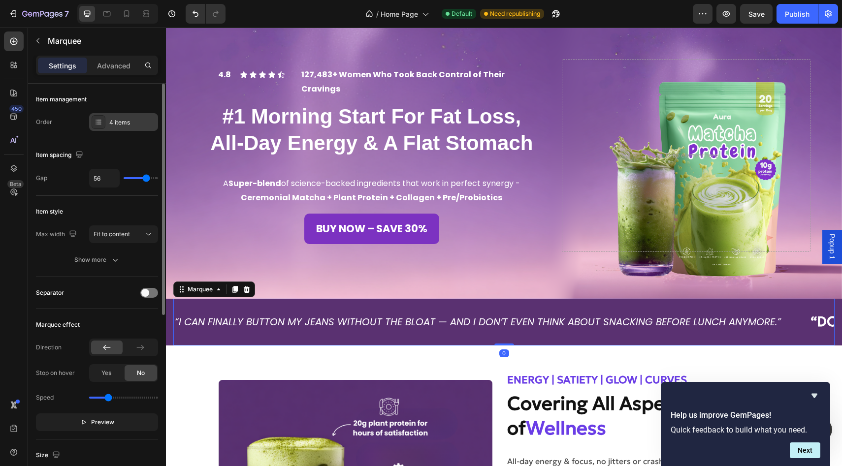
click at [124, 120] on div "4 items" at bounding box center [132, 122] width 46 height 9
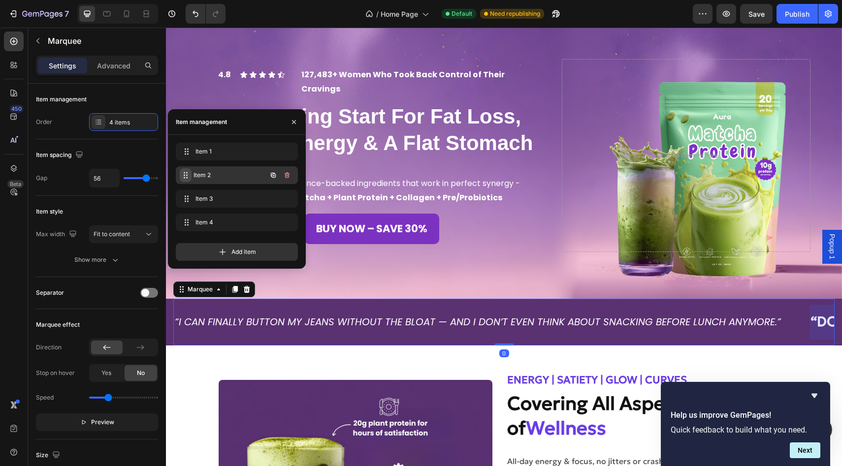
click at [190, 178] on span at bounding box center [186, 175] width 12 height 14
click at [190, 178] on span at bounding box center [187, 175] width 14 height 14
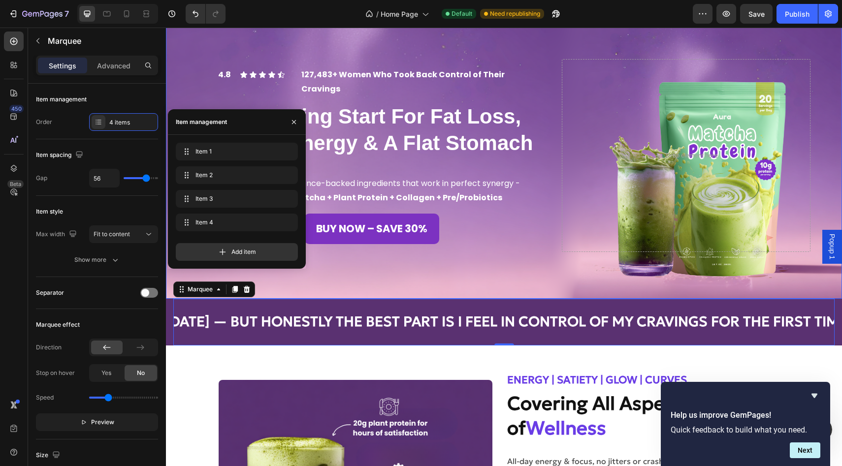
scroll to position [0, 747]
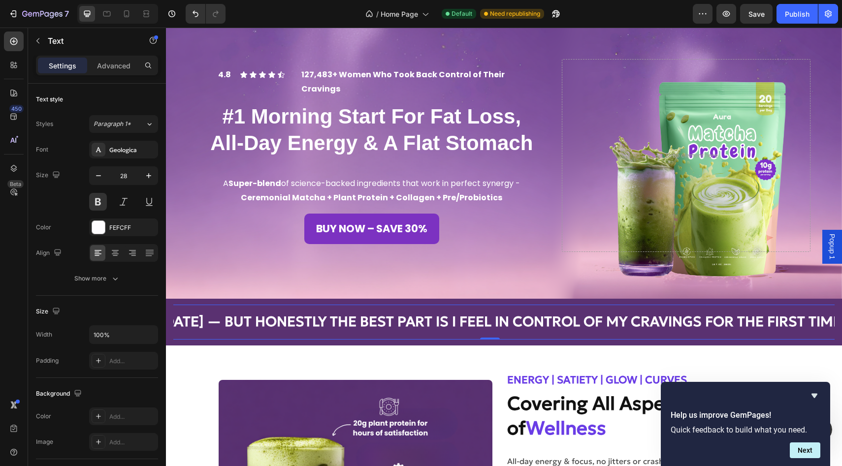
click at [306, 311] on p "“DOWN 8 LBS IN 6 WEEKS — BUT HONESTLY THE BEST PART IS I FEEL IN CONTROL OF MY …" at bounding box center [490, 322] width 852 height 25
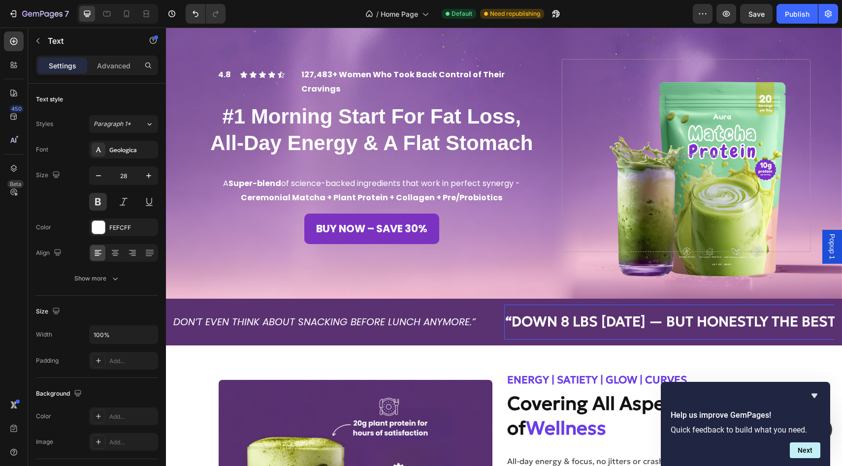
click at [307, 320] on icon "“I CAN FINALLY BUTTON MY JEANS WITHOUT THE BLOAT — AND I DON’T EVEN THINK ABOUT…" at bounding box center [173, 322] width 606 height 14
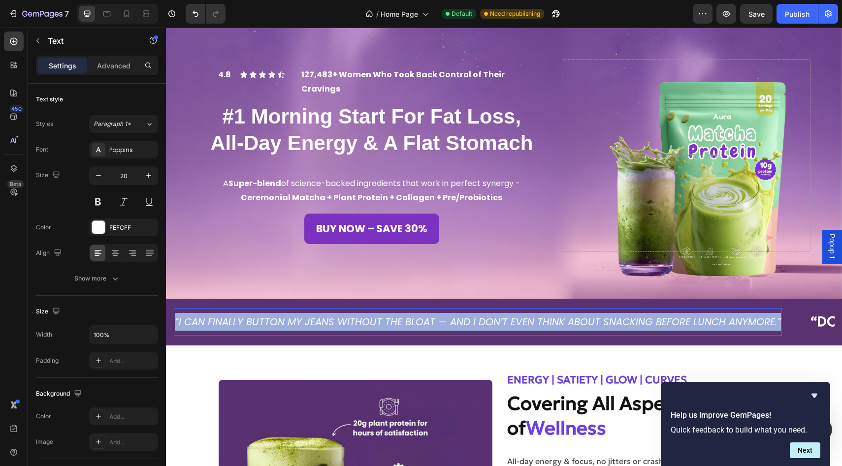
click at [307, 320] on icon "“I CAN FINALLY BUTTON MY JEANS WITHOUT THE BLOAT — AND I DON’T EVEN THINK ABOUT…" at bounding box center [478, 322] width 606 height 14
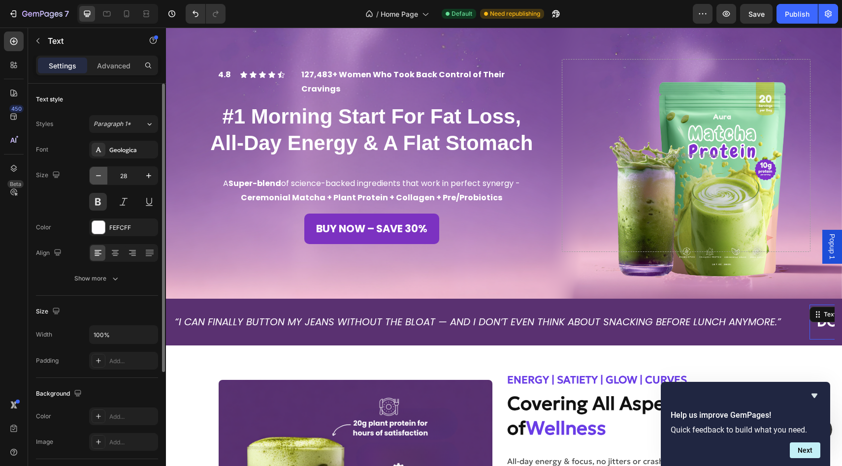
click at [102, 179] on icon "button" at bounding box center [99, 176] width 10 height 10
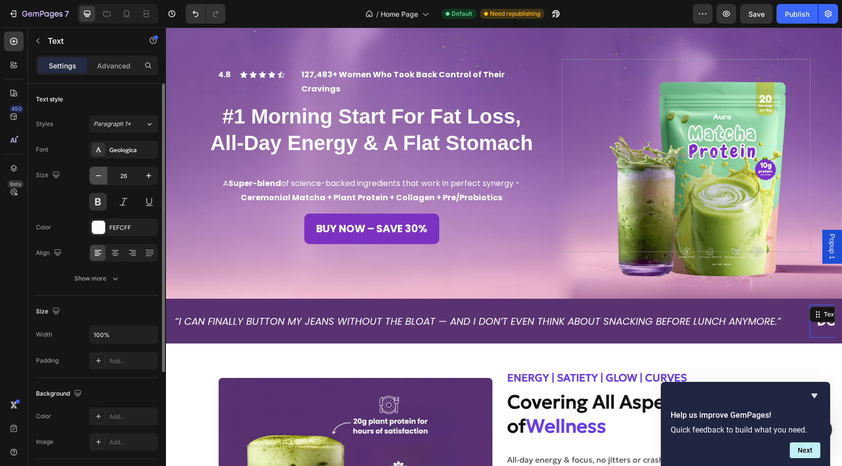
click at [102, 179] on icon "button" at bounding box center [99, 176] width 10 height 10
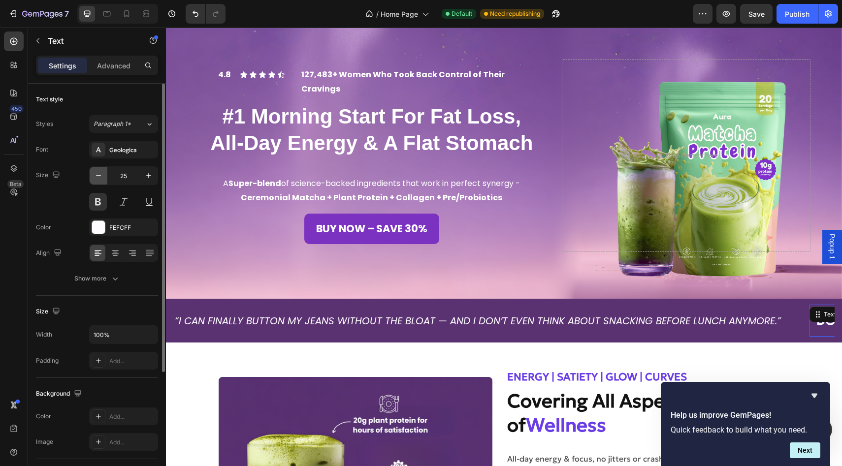
click at [102, 179] on icon "button" at bounding box center [99, 176] width 10 height 10
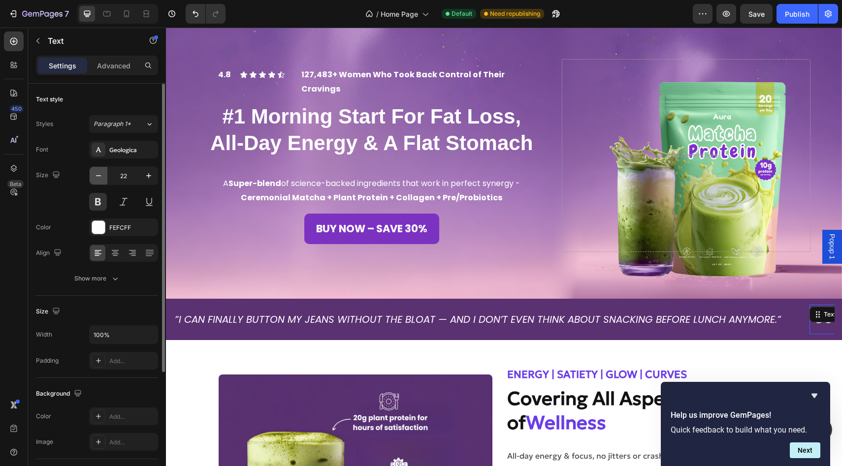
click at [102, 179] on icon "button" at bounding box center [99, 176] width 10 height 10
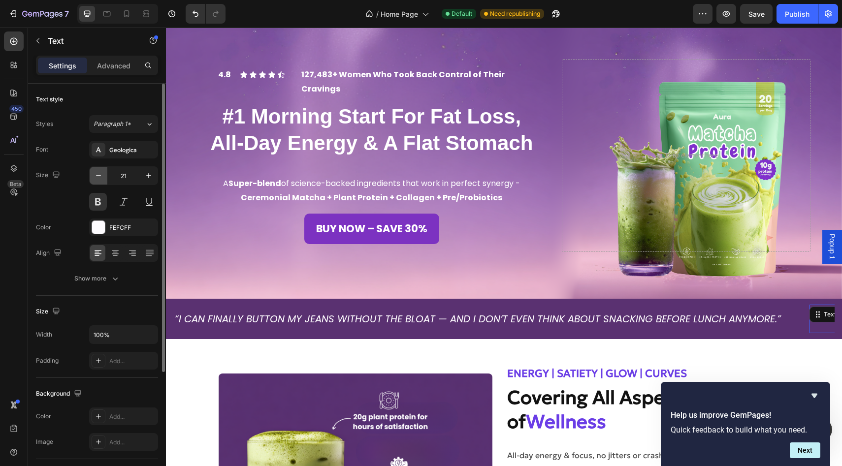
click at [102, 179] on icon "button" at bounding box center [99, 176] width 10 height 10
type input "20"
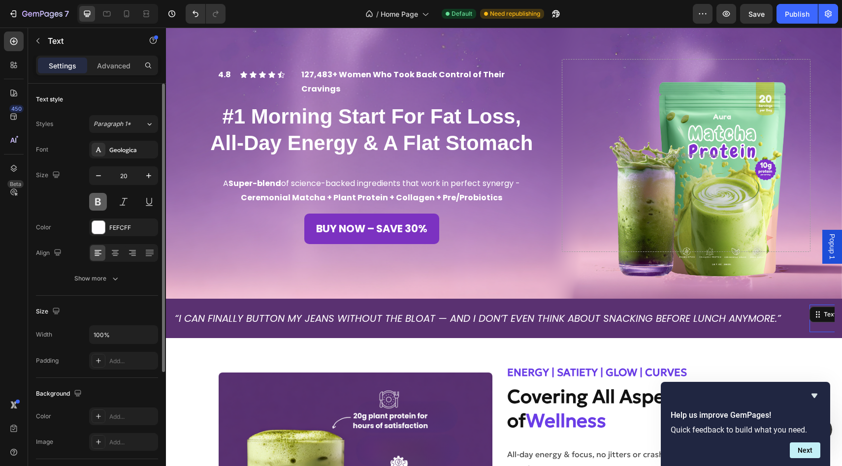
click at [101, 199] on button at bounding box center [98, 202] width 18 height 18
click at [374, 311] on p "“I CAN FINALLY BUTTON MY JEANS WITHOUT THE BLOAT — AND I DON’T EVEN THINK ABOUT…" at bounding box center [478, 319] width 606 height 18
click at [357, 306] on div "“I CAN FINALLY BUTTON MY JEANS WITHOUT THE BLOAT — AND I DON’T EVEN THINK ABOUT…" at bounding box center [478, 319] width 608 height 28
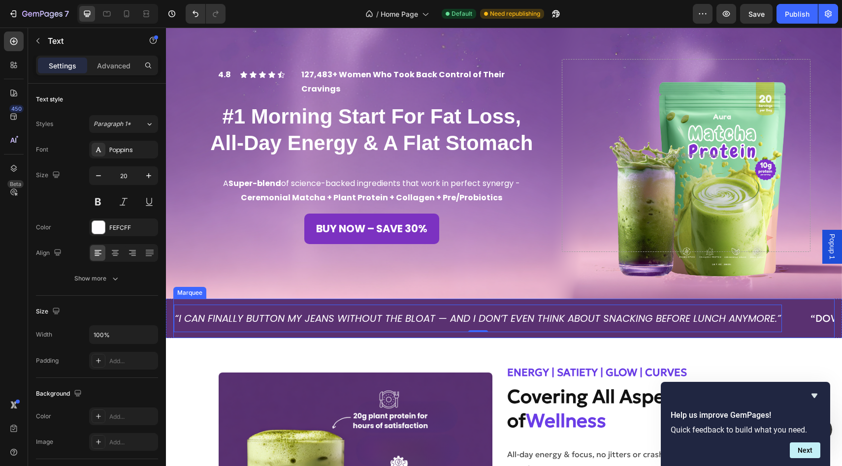
click at [796, 308] on div "“I CAN FINALLY BUTTON MY JEANS WITHOUT THE BLOAT — AND I DON’T EVEN THINK ABOUT…" at bounding box center [492, 319] width 636 height 28
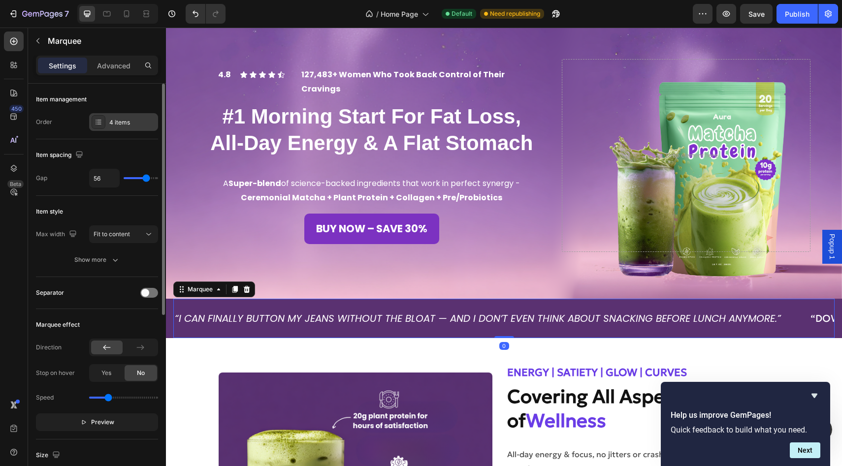
click at [126, 125] on div "4 items" at bounding box center [132, 122] width 46 height 9
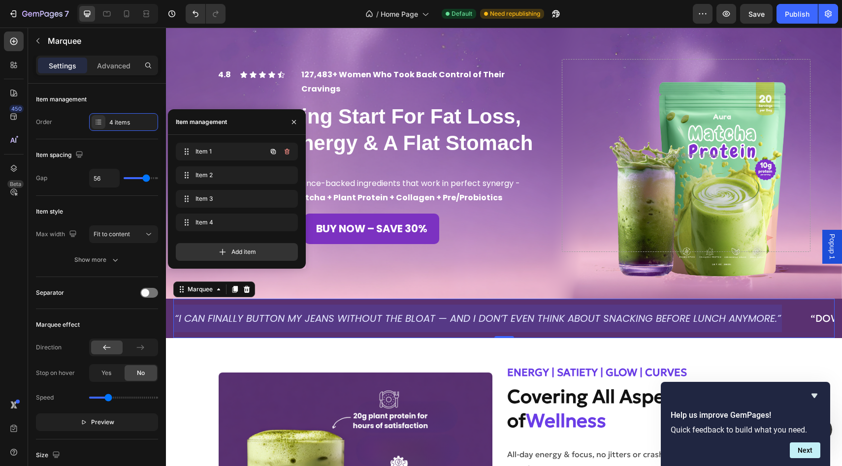
click at [249, 140] on div "Item 1 Item 1 Item 2 Item 2 Item 3 Item 3 Item 4 Item 4 Add item" at bounding box center [237, 202] width 138 height 134
click at [249, 151] on span "Item 1" at bounding box center [223, 151] width 56 height 9
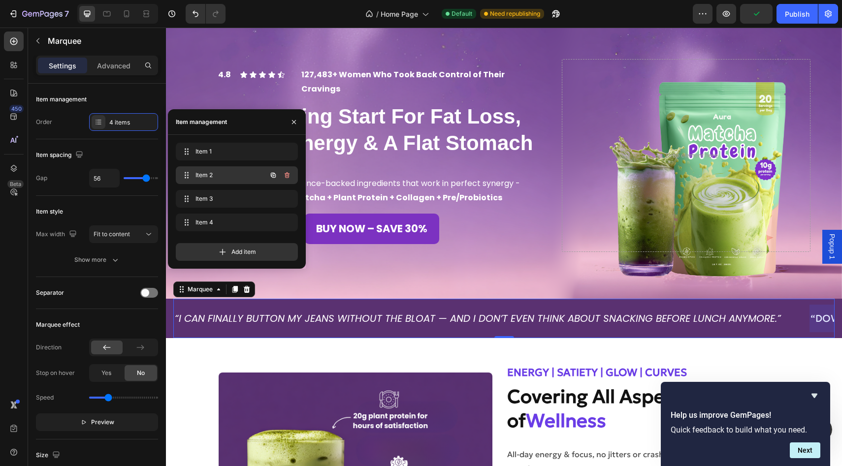
click at [241, 170] on div "Item 2 Item 2" at bounding box center [223, 175] width 87 height 14
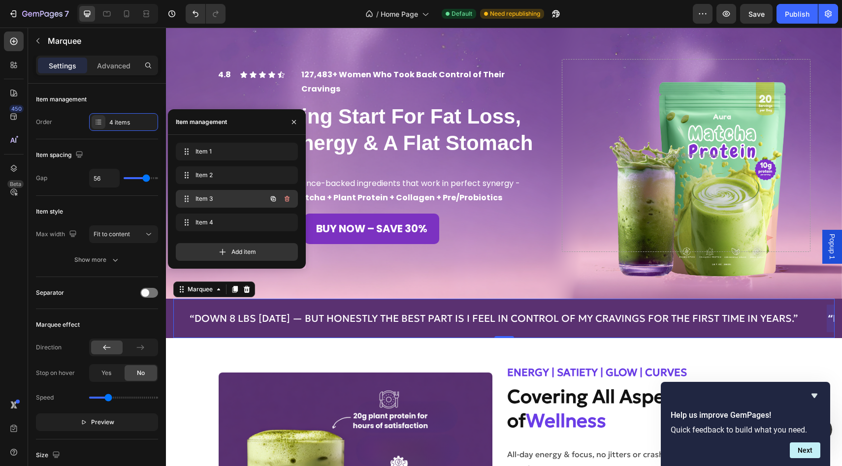
click at [224, 202] on span "Item 3" at bounding box center [223, 198] width 56 height 9
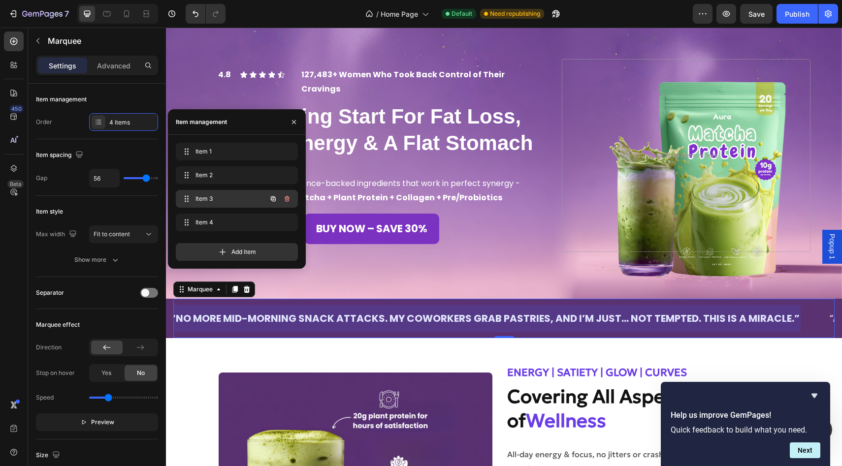
scroll to position [0, 1279]
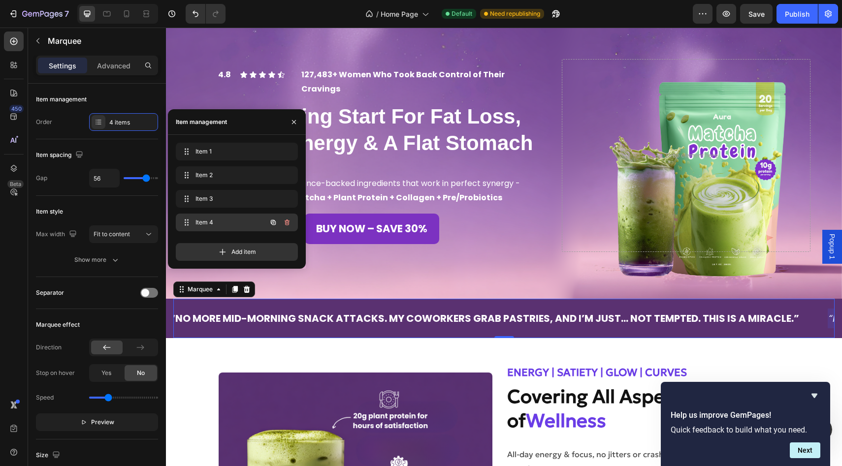
click at [230, 225] on span "Item 4" at bounding box center [223, 222] width 56 height 9
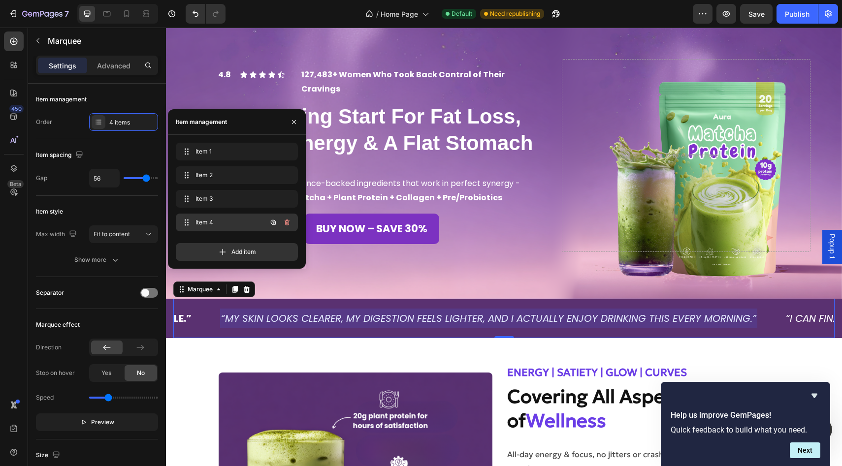
scroll to position [0, 1887]
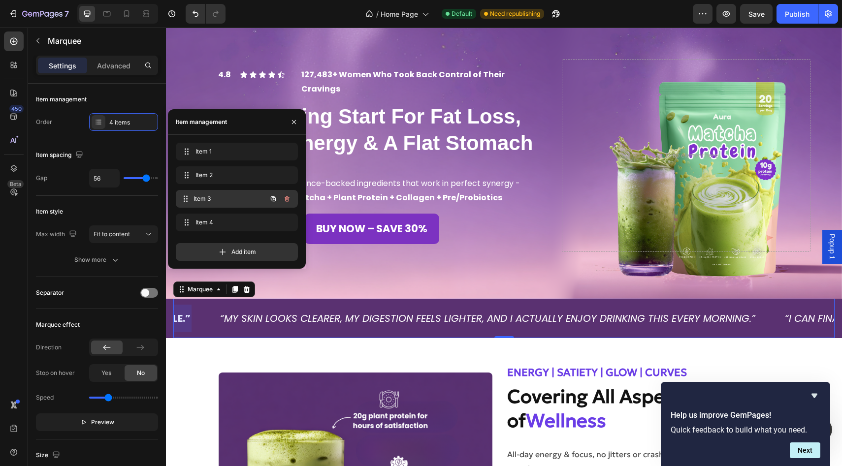
click at [227, 206] on div "Item 3 Item 3" at bounding box center [237, 199] width 122 height 18
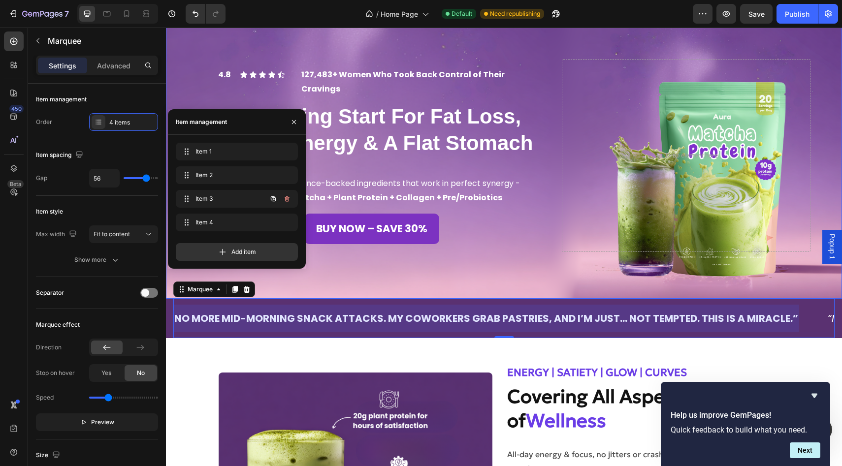
scroll to position [0, 1279]
click at [584, 316] on div at bounding box center [484, 319] width 631 height 28
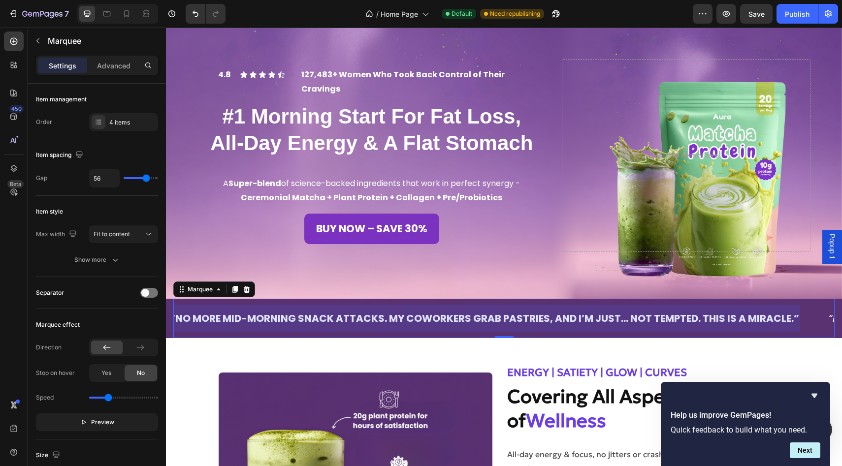
click at [584, 316] on div at bounding box center [484, 319] width 631 height 28
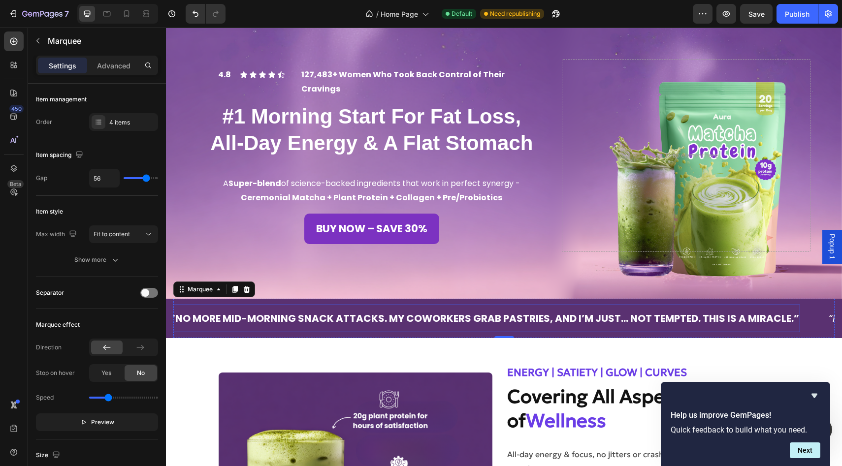
click at [276, 321] on p "“NO MORE MID-MORNING SNACK ATTACKS. MY COWORKERS GRAB PASTRIES, AND I’M JUST… N…" at bounding box center [484, 319] width 629 height 18
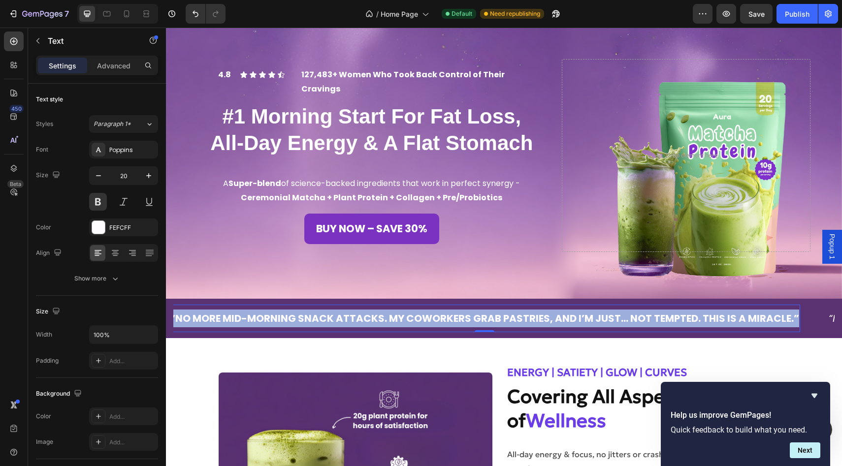
click at [276, 321] on p "“NO MORE MID-MORNING SNACK ATTACKS. MY COWORKERS GRAB PASTRIES, AND I’M JUST… N…" at bounding box center [484, 319] width 629 height 18
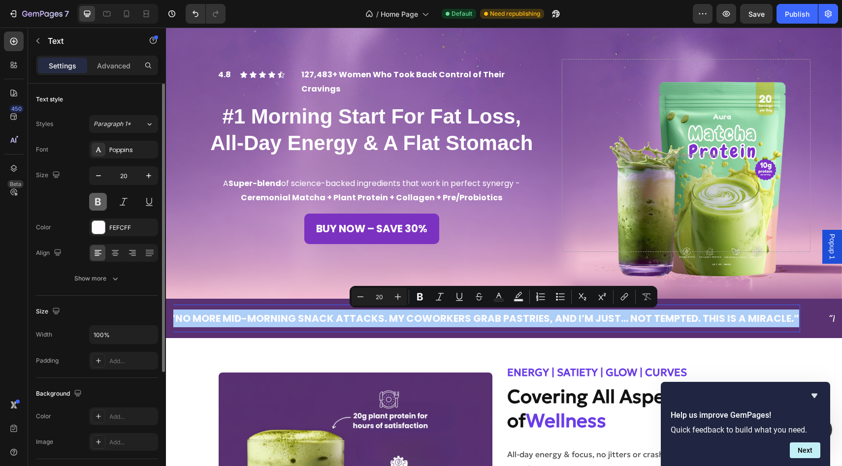
click at [97, 201] on button at bounding box center [98, 202] width 18 height 18
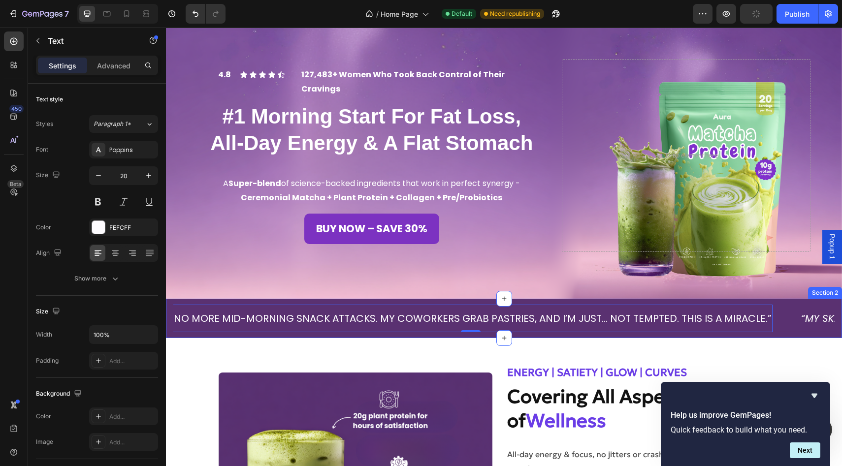
click at [172, 304] on div "“I CAN FINALLY BUTTON MY JEANS WITHOUT THE BLOAT — AND I DON’T EVEN THINK ABOUT…" at bounding box center [504, 318] width 676 height 39
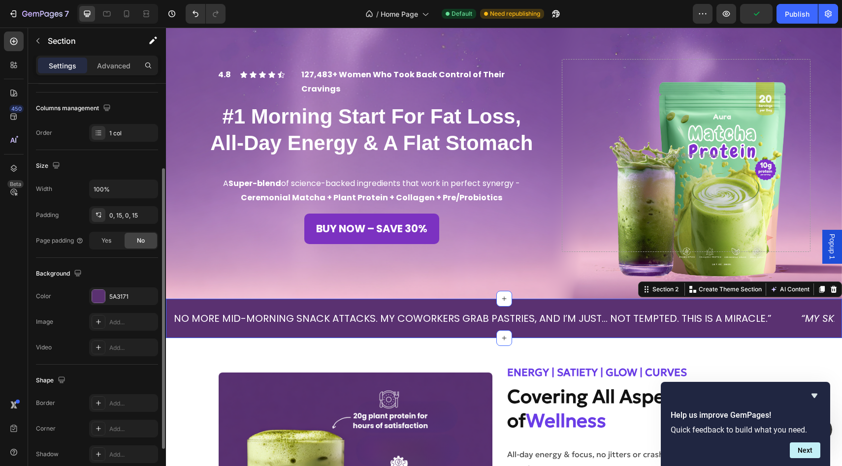
scroll to position [190, 0]
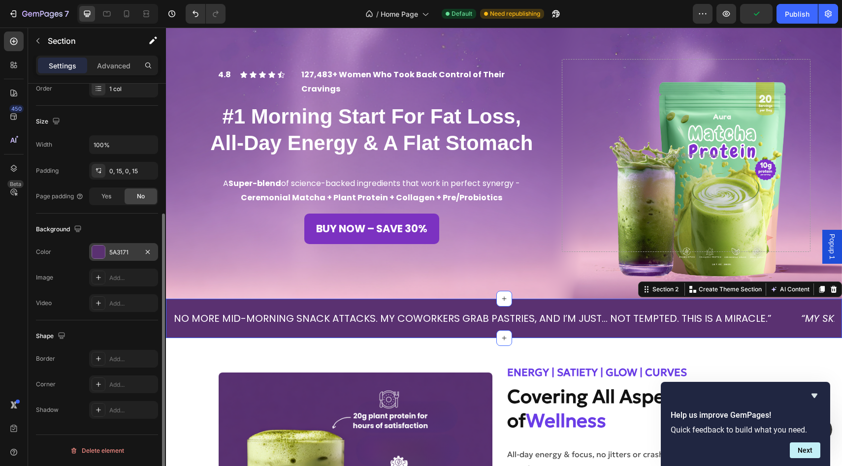
click at [98, 252] on div at bounding box center [98, 252] width 13 height 13
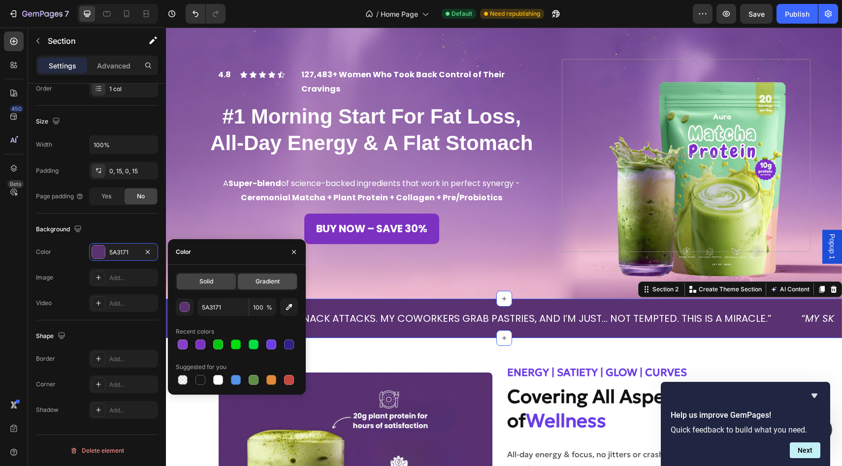
click at [266, 280] on span "Gradient" at bounding box center [268, 281] width 24 height 9
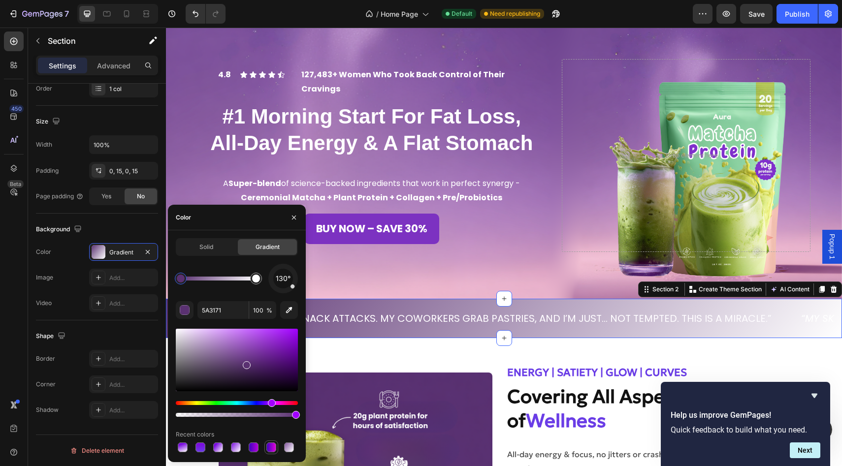
click at [270, 444] on div at bounding box center [271, 448] width 10 height 10
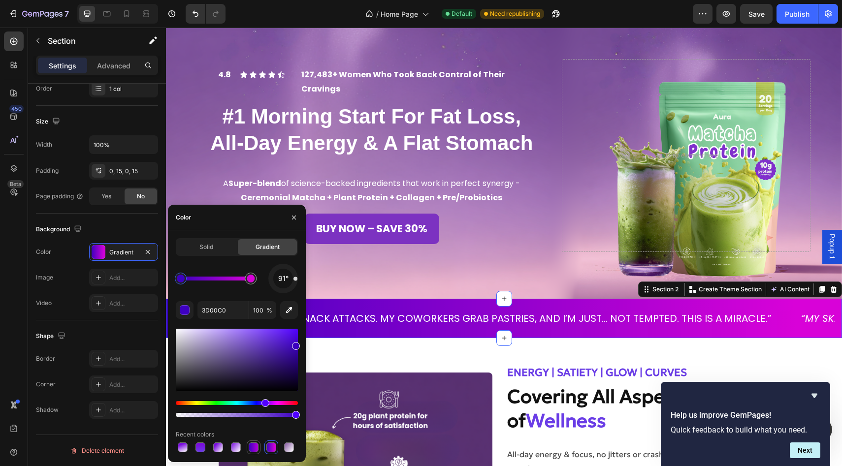
click at [256, 448] on div at bounding box center [254, 448] width 10 height 10
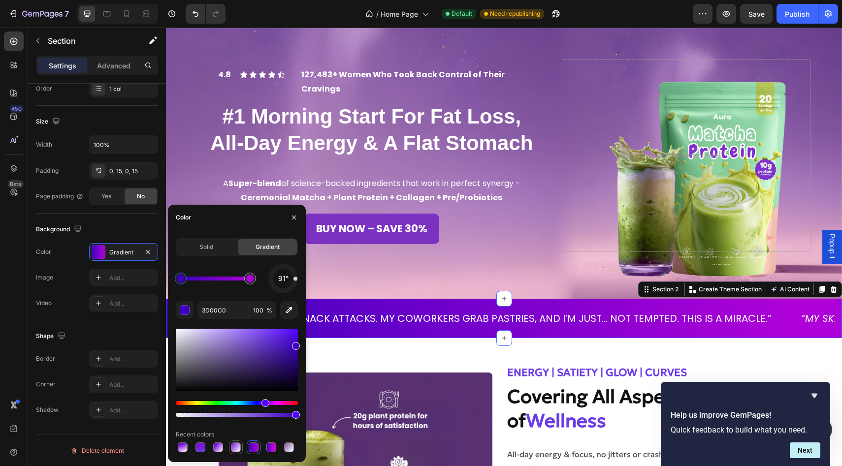
click at [238, 448] on div at bounding box center [236, 448] width 10 height 10
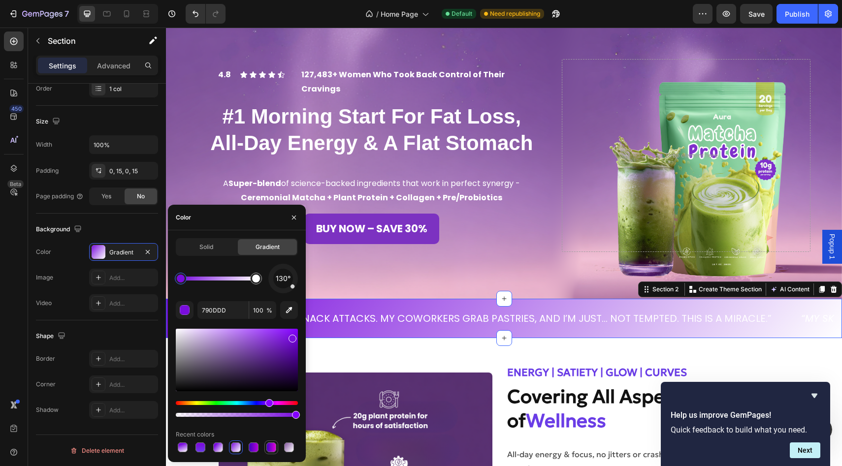
click at [268, 447] on div at bounding box center [271, 448] width 10 height 10
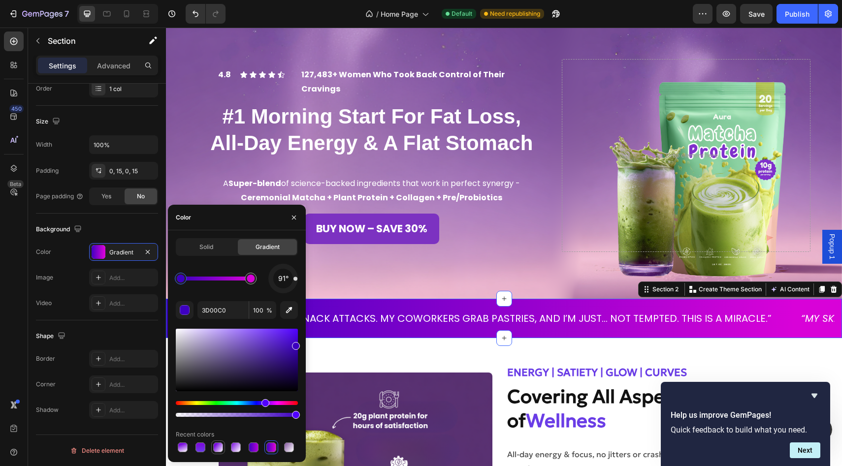
click at [223, 448] on div at bounding box center [218, 448] width 10 height 10
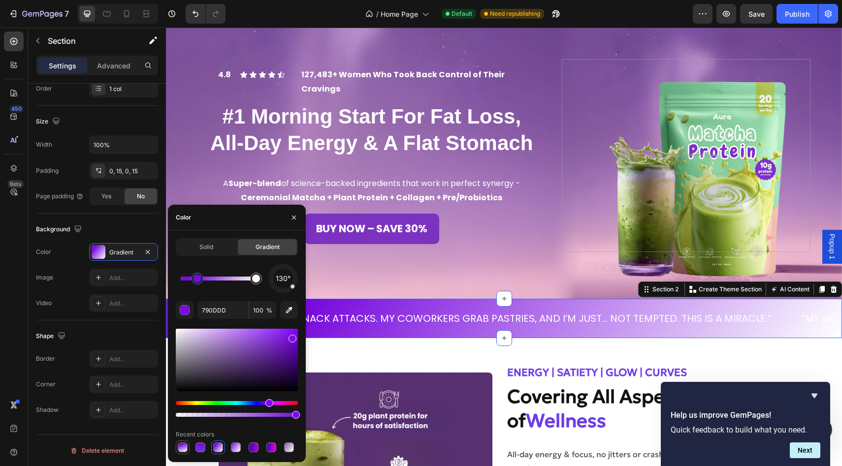
click at [180, 448] on div at bounding box center [183, 448] width 10 height 10
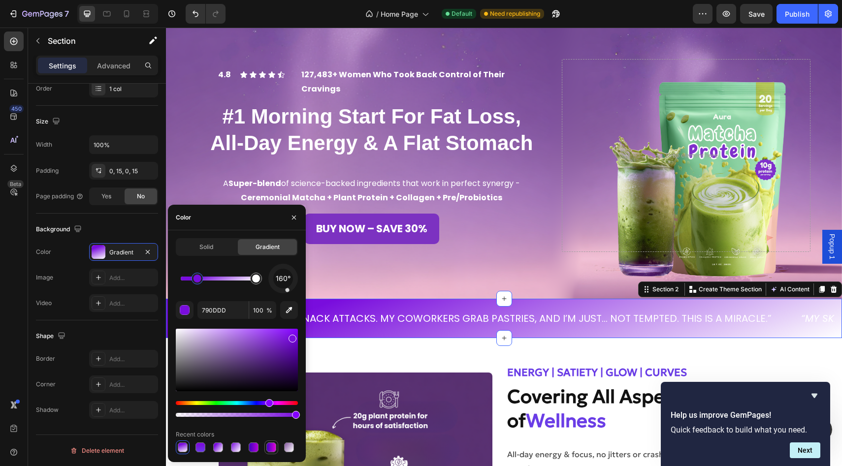
click at [271, 444] on div at bounding box center [271, 448] width 10 height 10
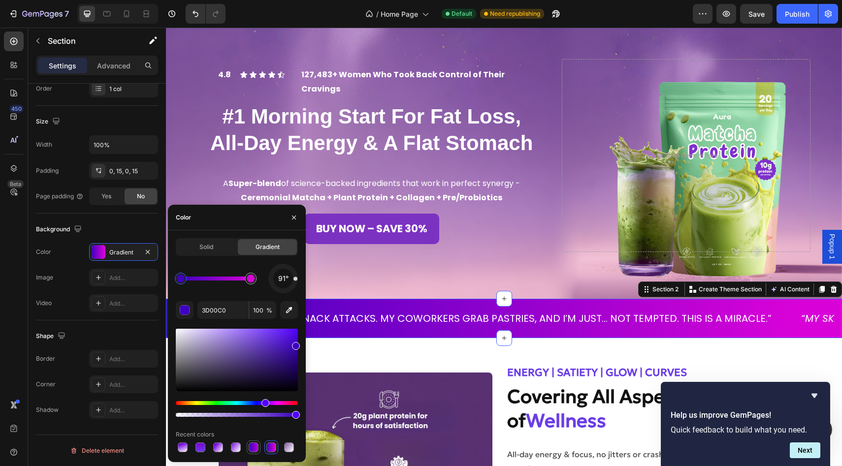
click at [253, 452] on div at bounding box center [254, 448] width 10 height 10
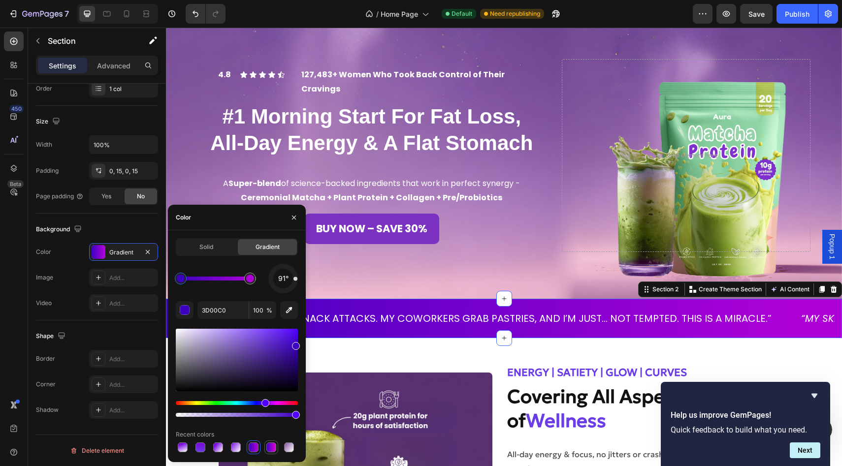
click at [270, 450] on div at bounding box center [271, 448] width 10 height 10
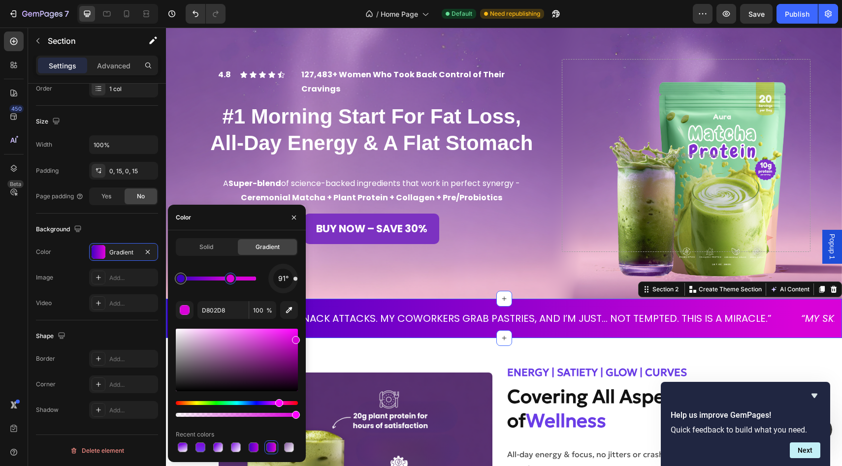
drag, startPoint x: 249, startPoint y: 279, endPoint x: 227, endPoint y: 279, distance: 22.2
click at [227, 279] on div at bounding box center [230, 279] width 8 height 8
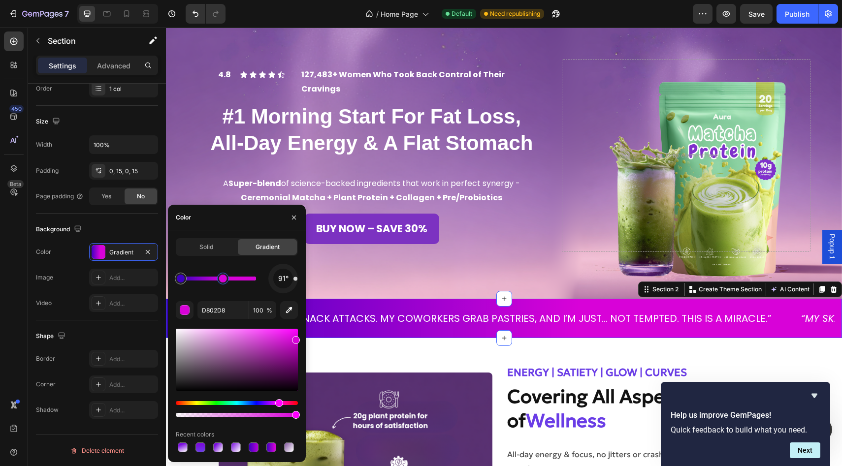
drag, startPoint x: 227, startPoint y: 279, endPoint x: 205, endPoint y: 279, distance: 22.2
click at [219, 279] on div at bounding box center [223, 279] width 8 height 8
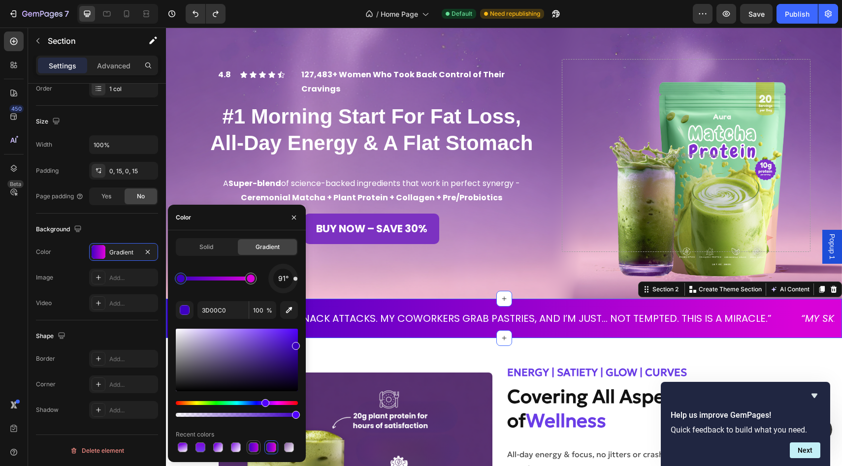
click at [257, 446] on div at bounding box center [254, 448] width 10 height 10
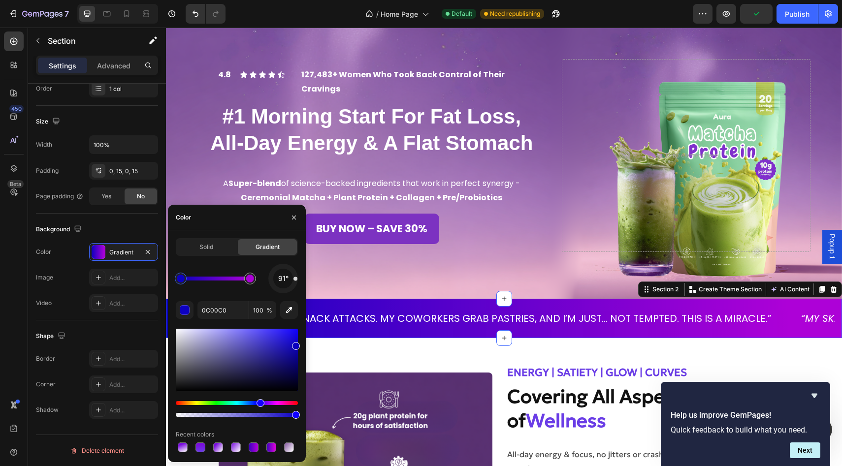
drag, startPoint x: 265, startPoint y: 403, endPoint x: 275, endPoint y: 403, distance: 10.3
type input "3D00C0"
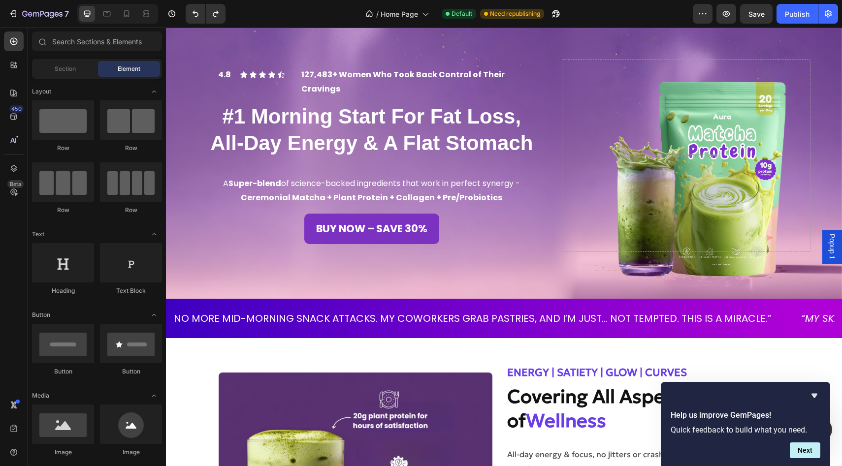
click at [816, 396] on icon "Hide survey" at bounding box center [814, 396] width 12 height 12
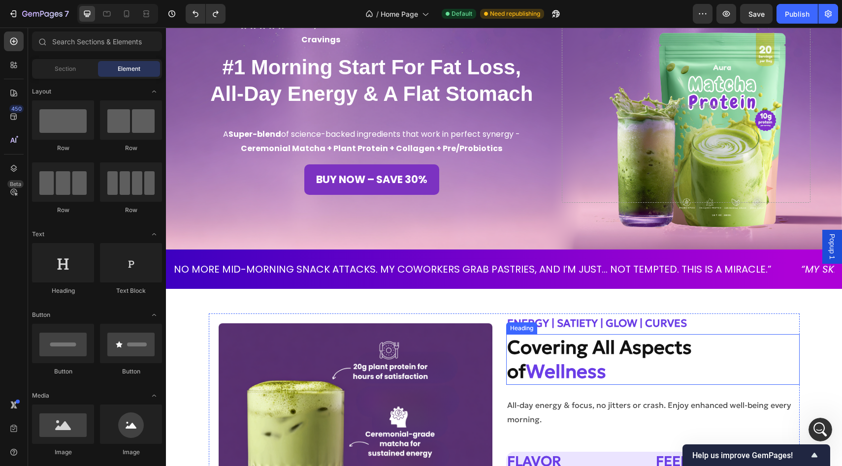
scroll to position [62, 0]
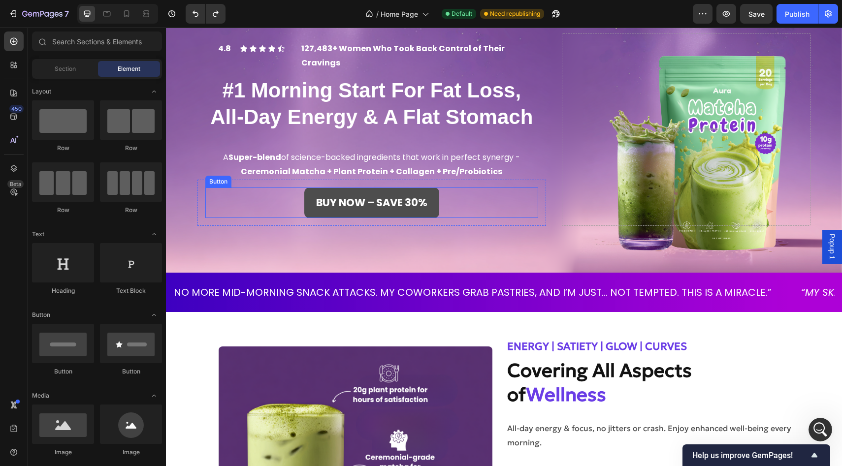
click at [310, 188] on button "BUY NOW – SAVE 30%" at bounding box center [371, 203] width 135 height 31
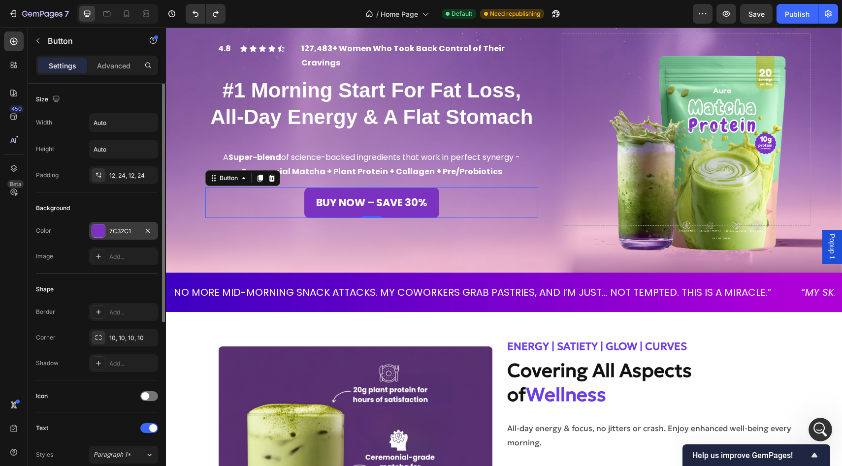
click at [97, 232] on div at bounding box center [98, 231] width 13 height 13
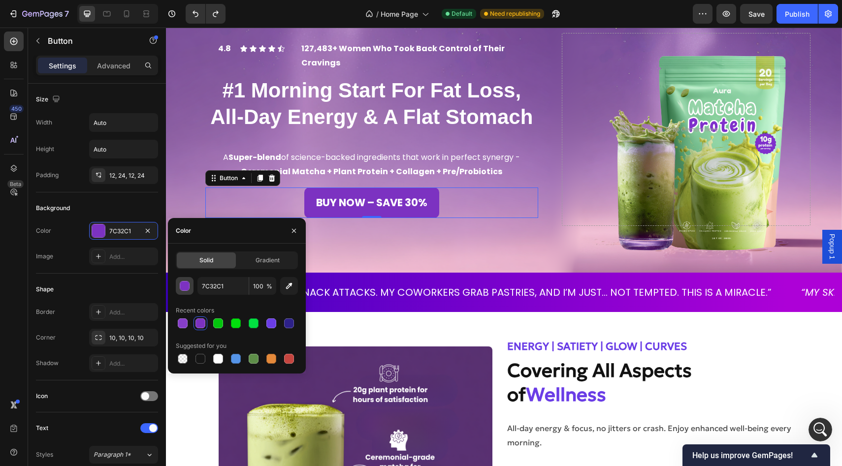
click at [183, 285] on div "button" at bounding box center [185, 287] width 10 height 10
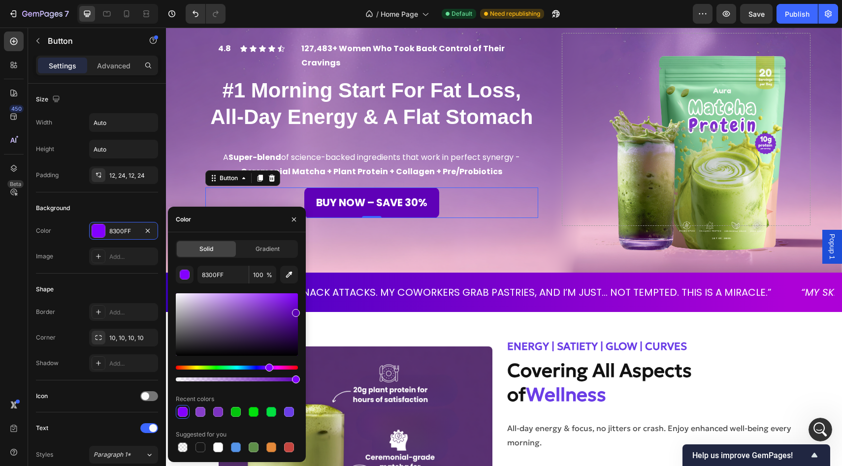
drag, startPoint x: 272, startPoint y: 311, endPoint x: 297, endPoint y: 311, distance: 25.1
click at [297, 311] on div at bounding box center [237, 324] width 122 height 63
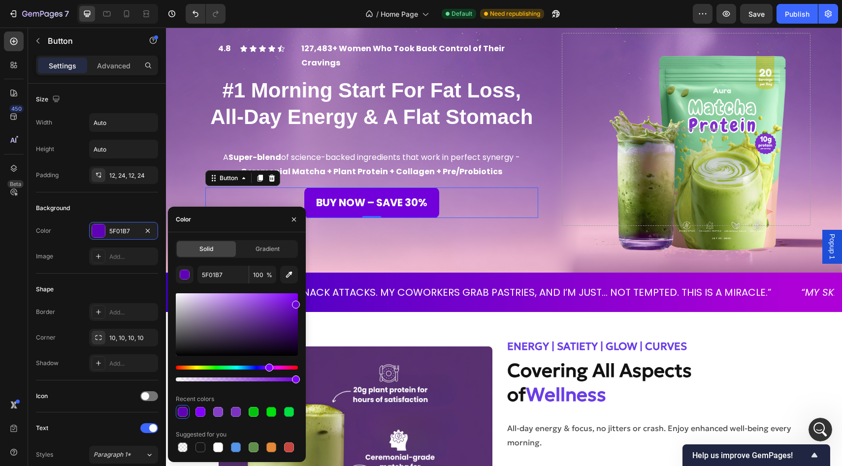
drag, startPoint x: 296, startPoint y: 311, endPoint x: 301, endPoint y: 301, distance: 11.5
click at [301, 301] on div "Solid Gradient 5F01B7 100 % Recent colors Suggested for you" at bounding box center [237, 347] width 138 height 214
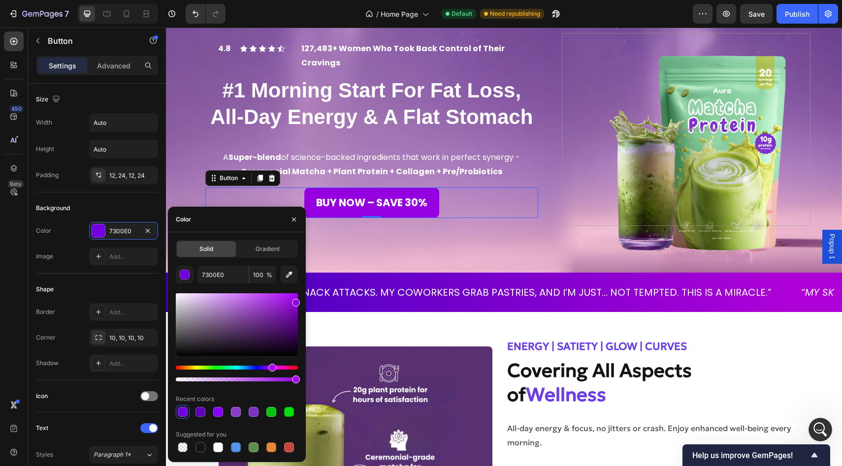
click at [271, 370] on div "Hue" at bounding box center [272, 368] width 8 height 8
type input "9500E0"
type input "7300E0"
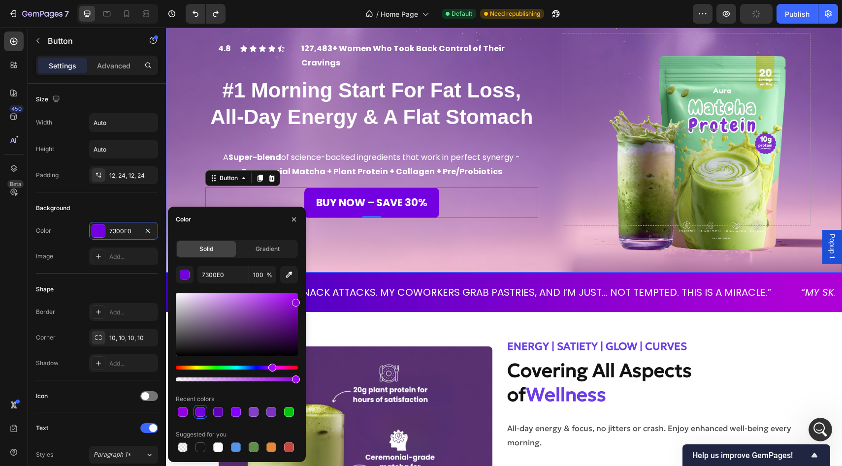
click at [394, 255] on div "Background Image" at bounding box center [504, 129] width 676 height 287
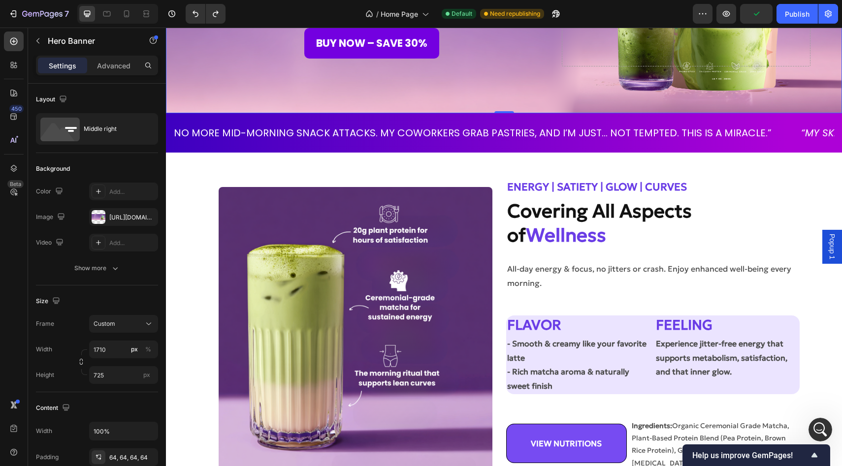
scroll to position [224, 0]
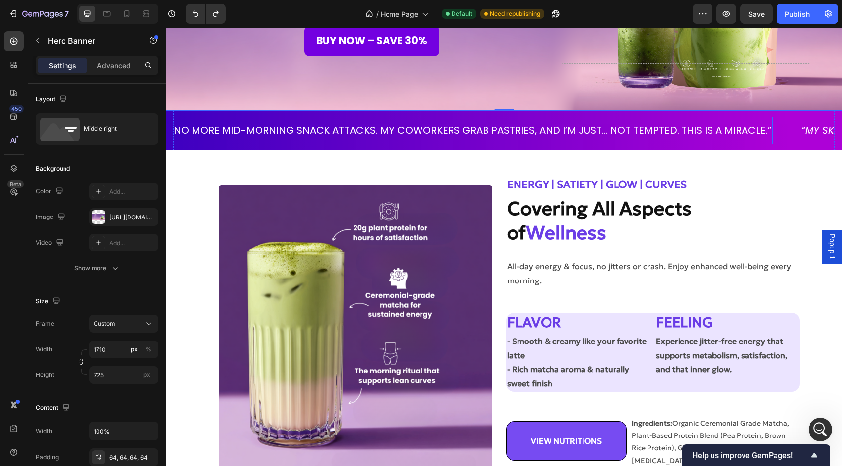
click at [379, 132] on p "“NO MORE MID-MORNING SNACK ATTACKS. MY COWORKERS GRAB PASTRIES, AND I’M JUST… N…" at bounding box center [471, 131] width 602 height 18
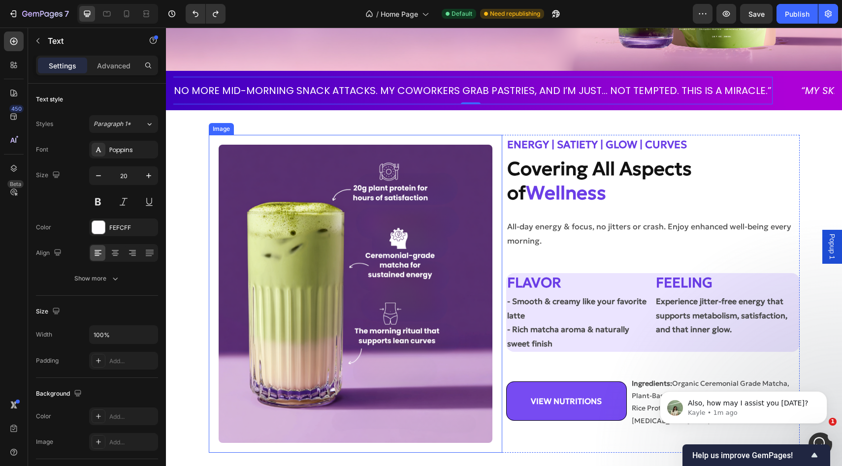
scroll to position [216, 0]
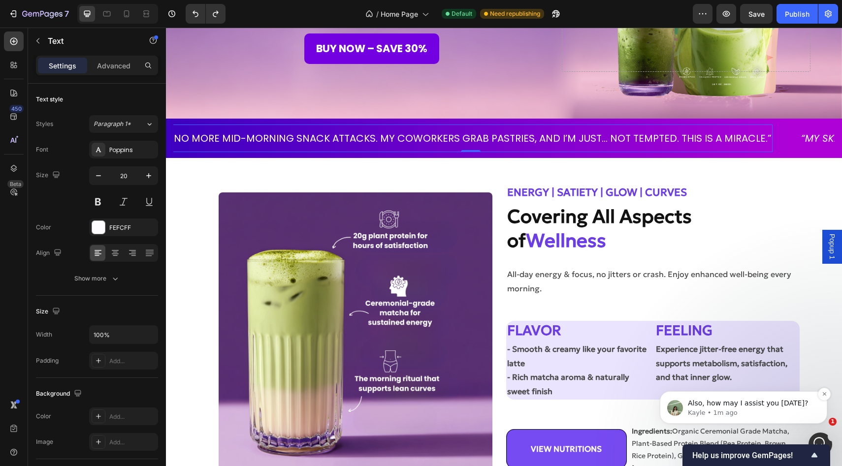
click at [750, 403] on span "Also, how may I assist you today?" at bounding box center [748, 403] width 120 height 8
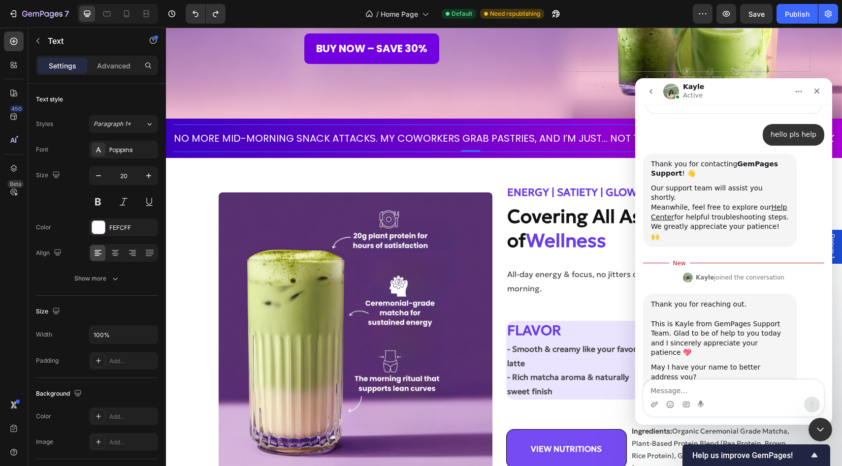
scroll to position [93, 0]
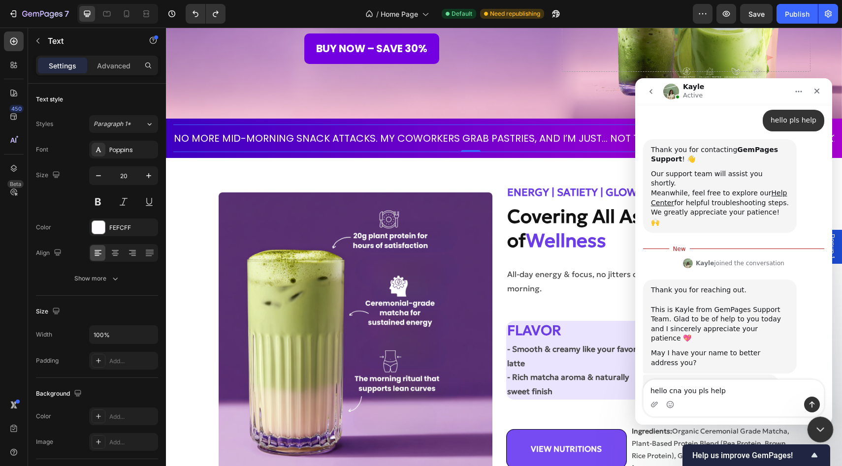
type textarea "hello cna you pls help"
click at [813, 426] on icon "Close Intercom Messenger" at bounding box center [819, 428] width 12 height 12
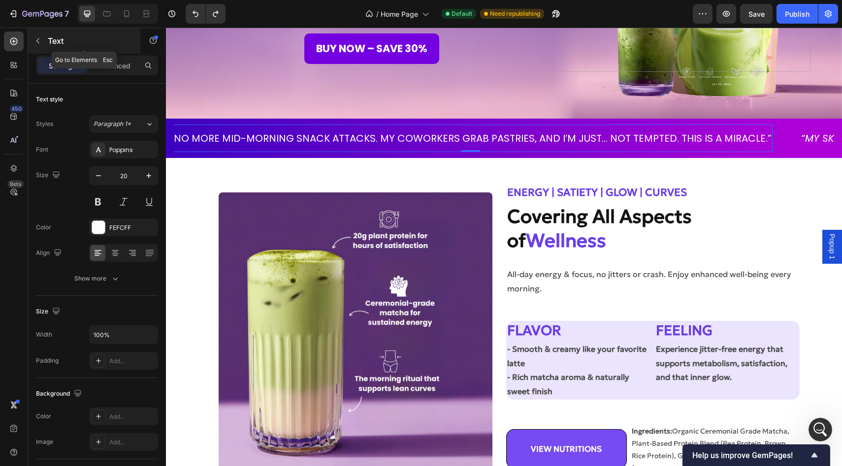
click at [37, 43] on icon "button" at bounding box center [38, 41] width 8 height 8
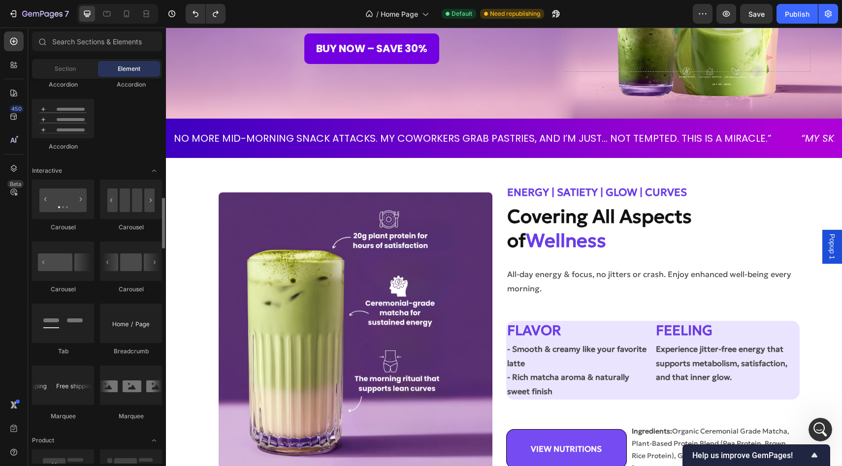
scroll to position [902, 0]
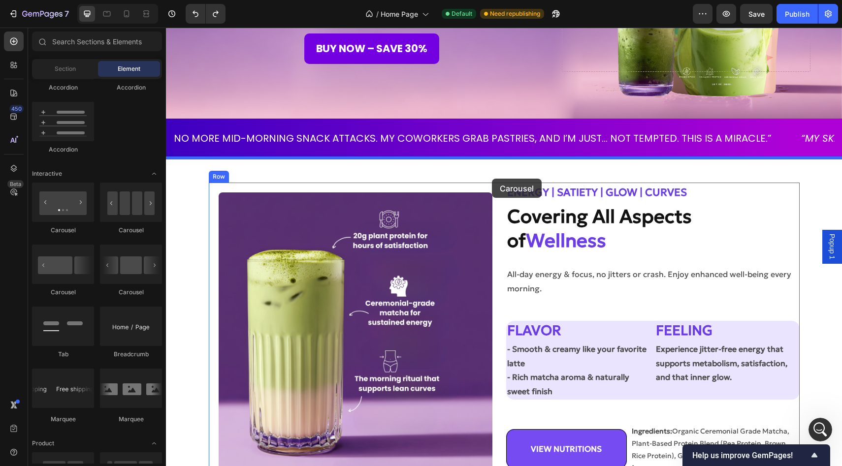
drag, startPoint x: 224, startPoint y: 233, endPoint x: 491, endPoint y: 178, distance: 273.0
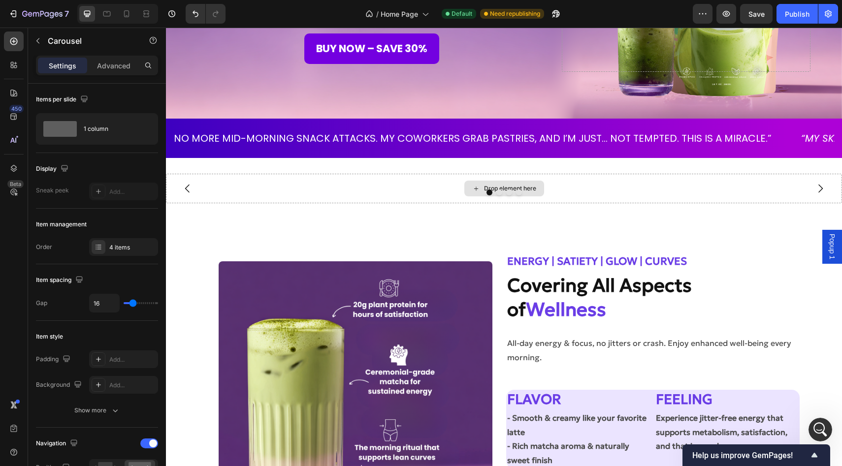
click at [486, 182] on div "Drop element here" at bounding box center [504, 189] width 80 height 16
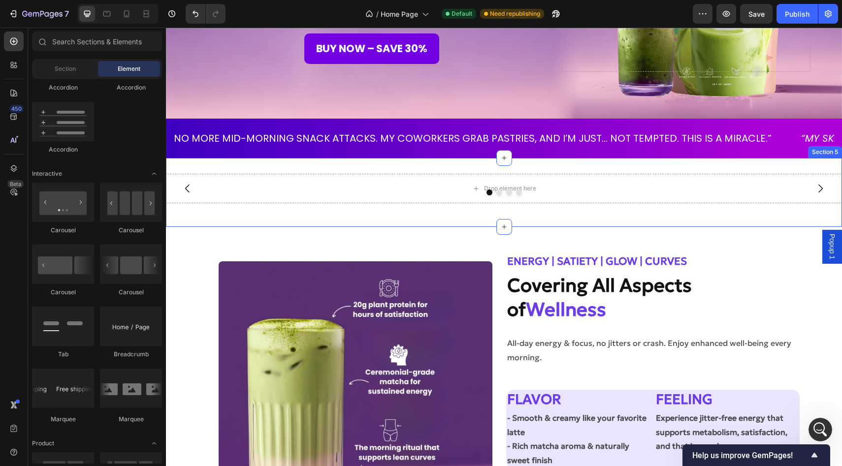
click at [335, 189] on div "Drop element here" at bounding box center [504, 189] width 676 height 30
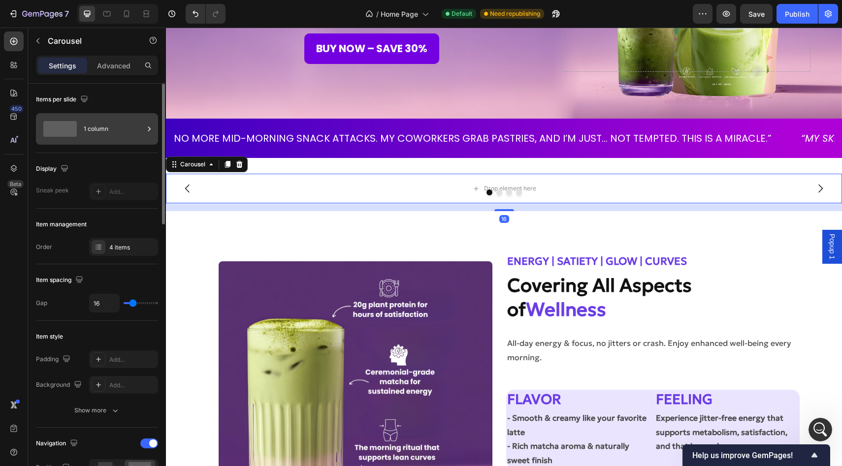
click at [87, 129] on div "1 column" at bounding box center [114, 129] width 60 height 23
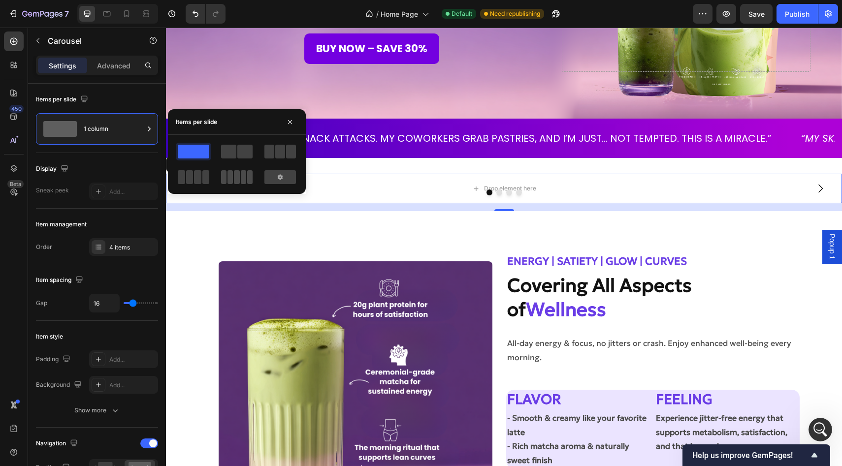
click at [244, 178] on span at bounding box center [243, 177] width 5 height 14
click at [280, 176] on icon at bounding box center [280, 176] width 5 height 5
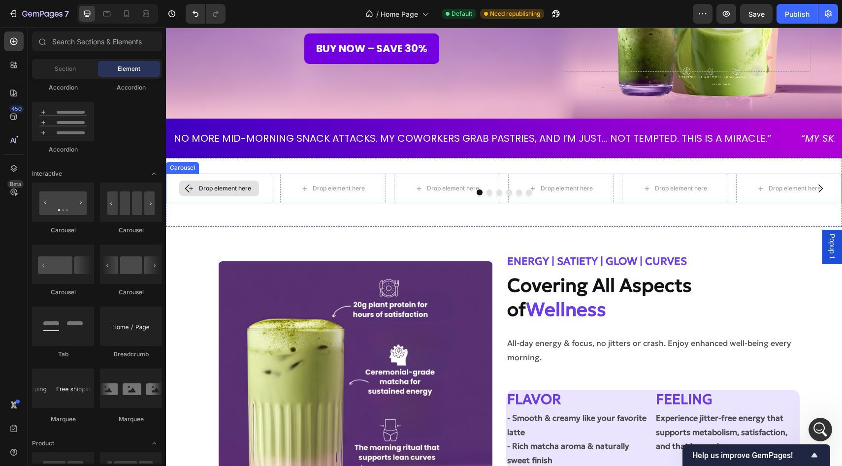
click at [212, 186] on div "Drop element here" at bounding box center [225, 189] width 52 height 8
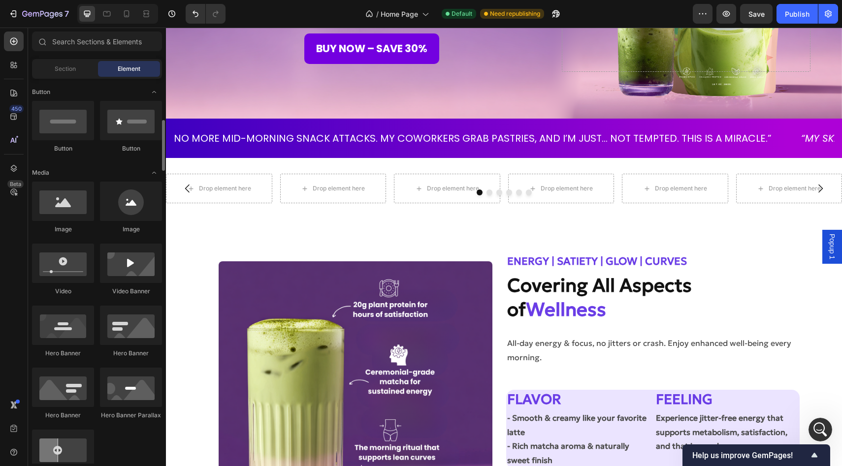
scroll to position [208, 0]
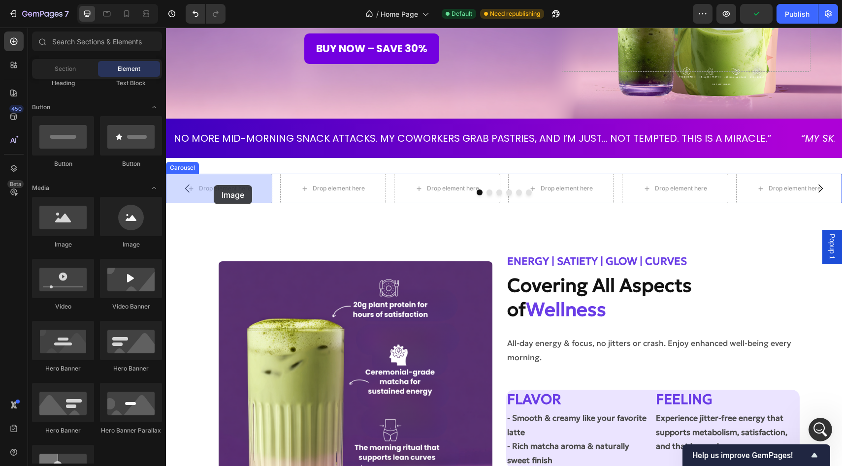
drag, startPoint x: 236, startPoint y: 258, endPoint x: 214, endPoint y: 185, distance: 76.6
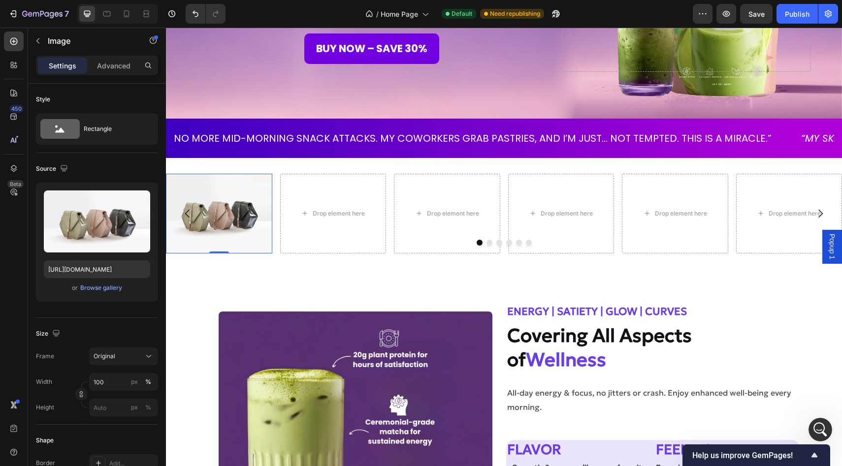
click at [220, 233] on img at bounding box center [219, 214] width 106 height 80
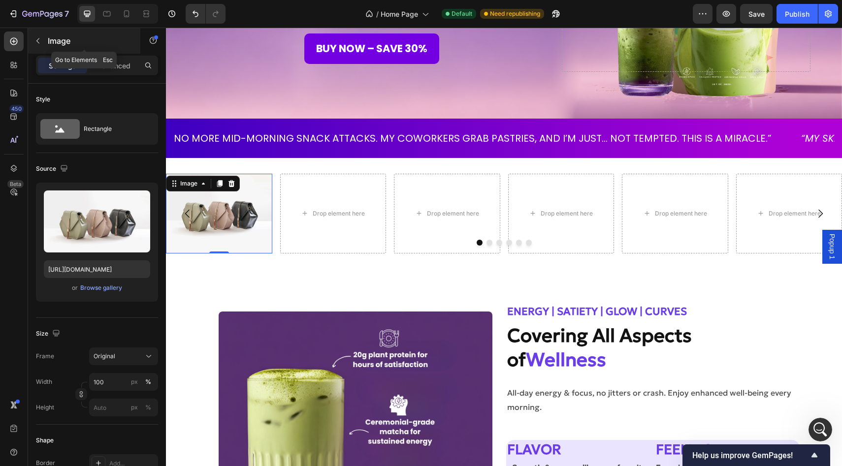
click at [37, 41] on icon "button" at bounding box center [38, 41] width 8 height 8
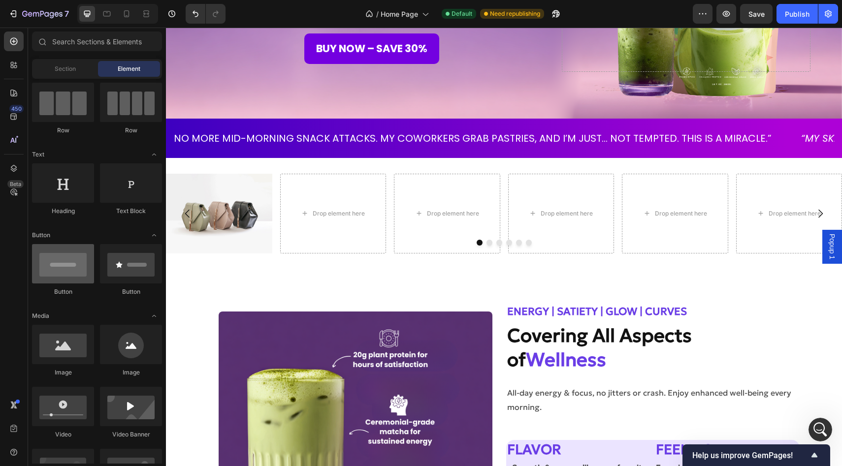
scroll to position [0, 0]
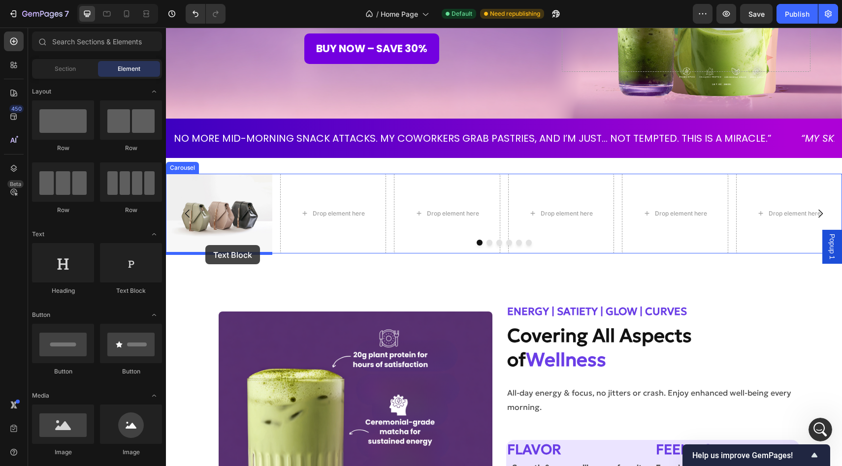
drag, startPoint x: 288, startPoint y: 286, endPoint x: 205, endPoint y: 245, distance: 91.6
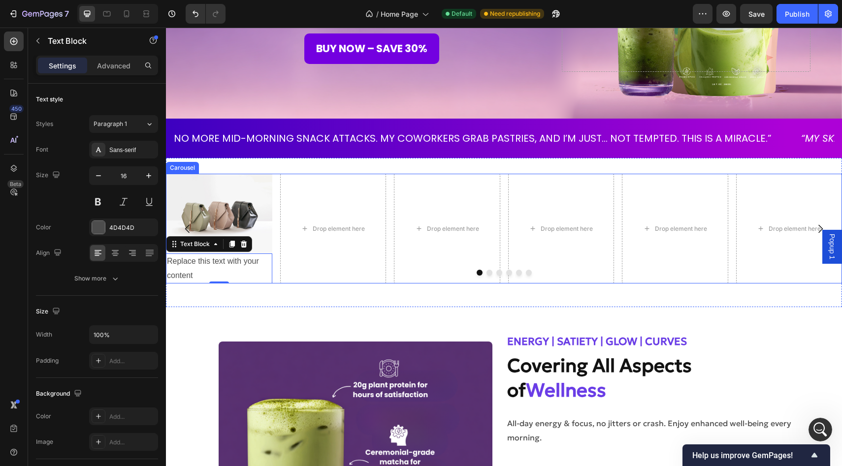
click at [190, 273] on div at bounding box center [504, 273] width 676 height 6
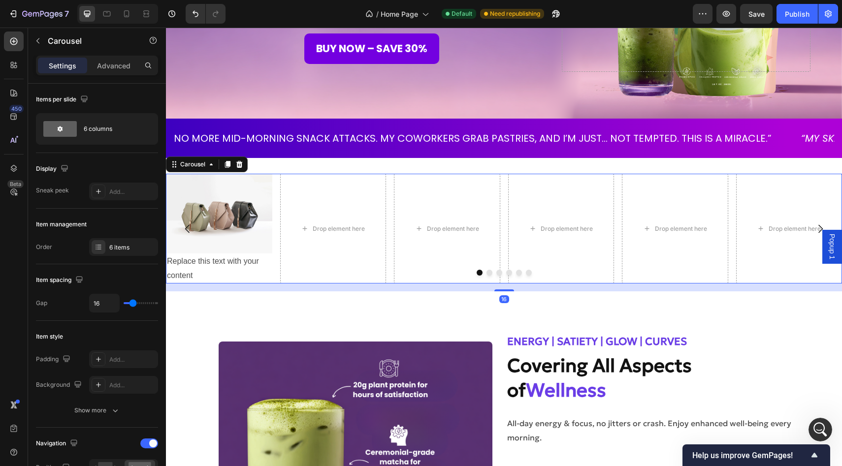
click at [190, 273] on div at bounding box center [504, 273] width 676 height 6
click at [180, 268] on div "Replace this text with your content" at bounding box center [219, 269] width 106 height 31
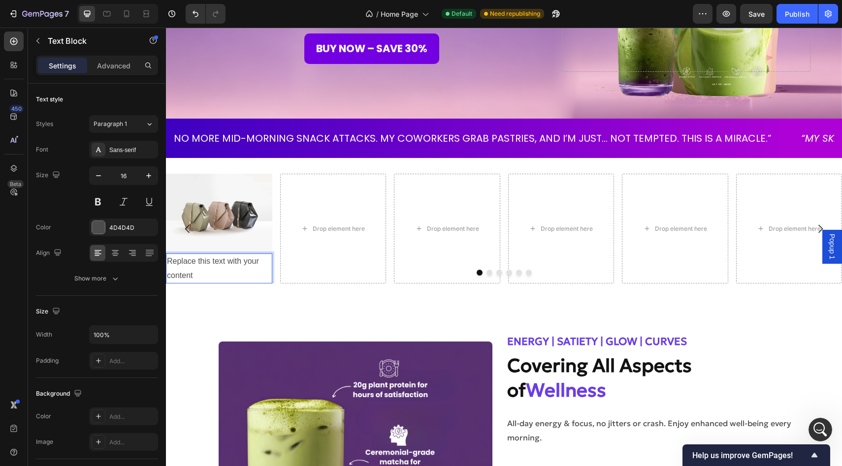
click at [180, 268] on div "Replace this text with your content" at bounding box center [219, 269] width 106 height 31
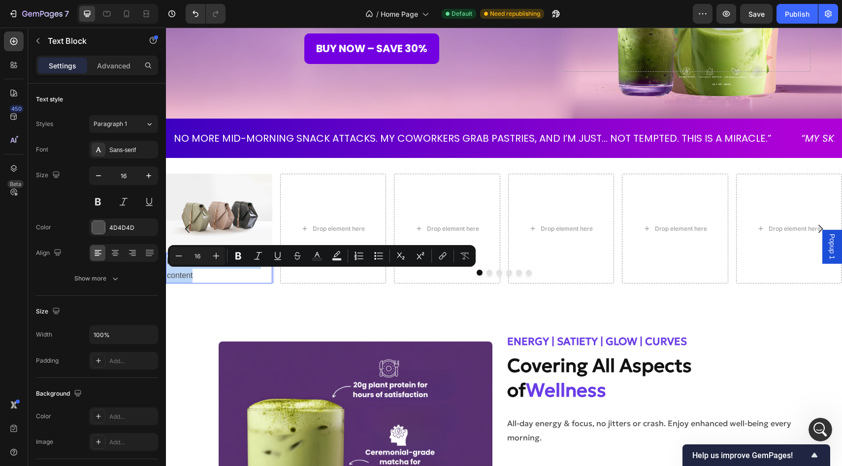
click at [180, 268] on p "Replace this text with your content" at bounding box center [219, 269] width 104 height 29
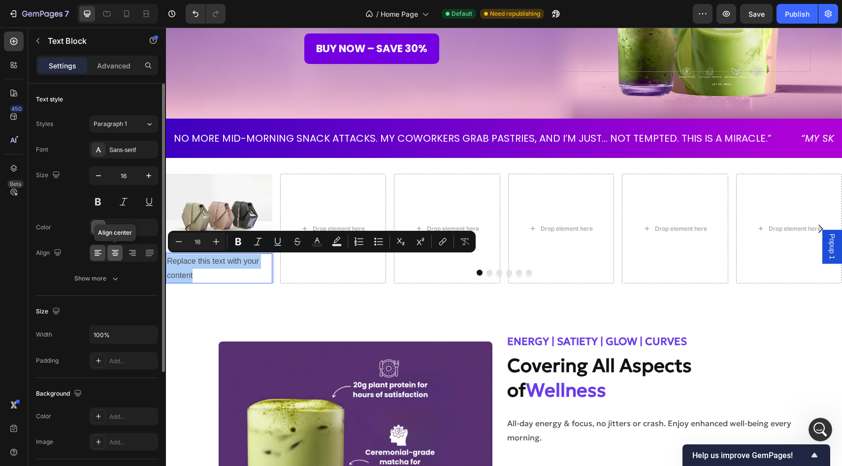
click at [117, 250] on icon at bounding box center [115, 253] width 10 height 10
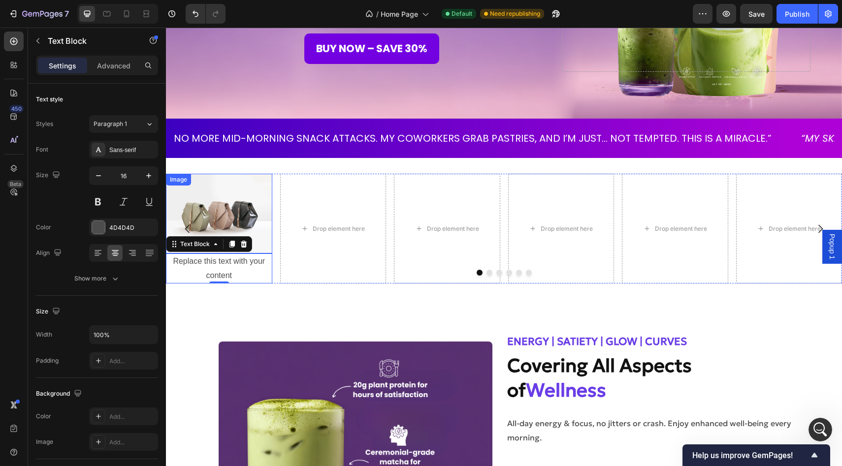
click at [243, 204] on img at bounding box center [219, 214] width 106 height 80
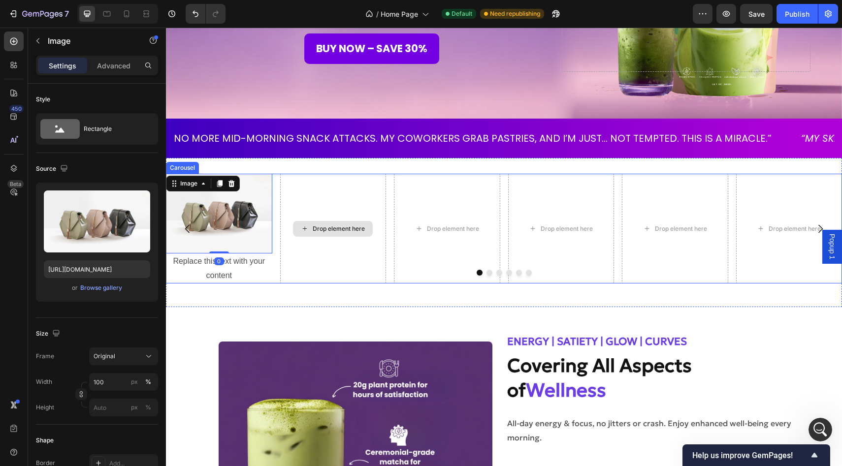
click at [301, 188] on div "Drop element here" at bounding box center [333, 229] width 106 height 110
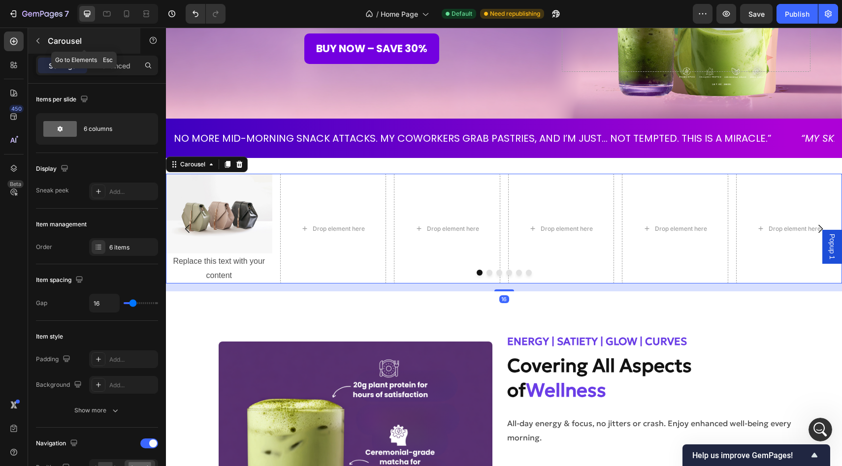
click at [39, 46] on button "button" at bounding box center [38, 41] width 16 height 16
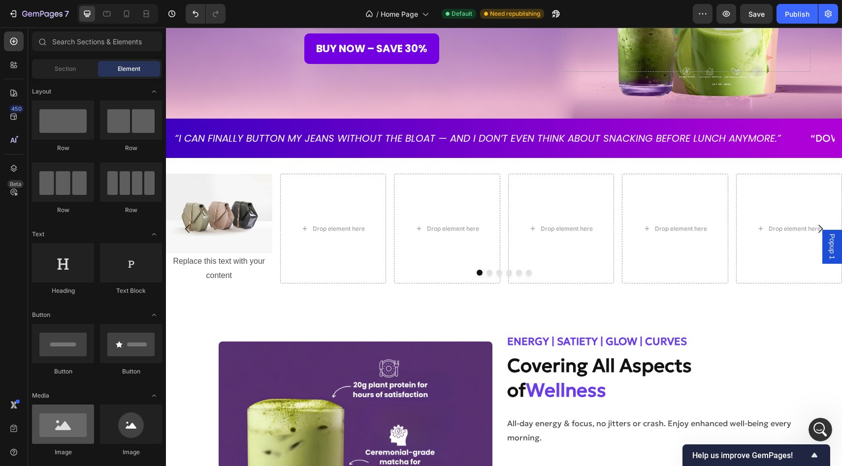
scroll to position [1, 0]
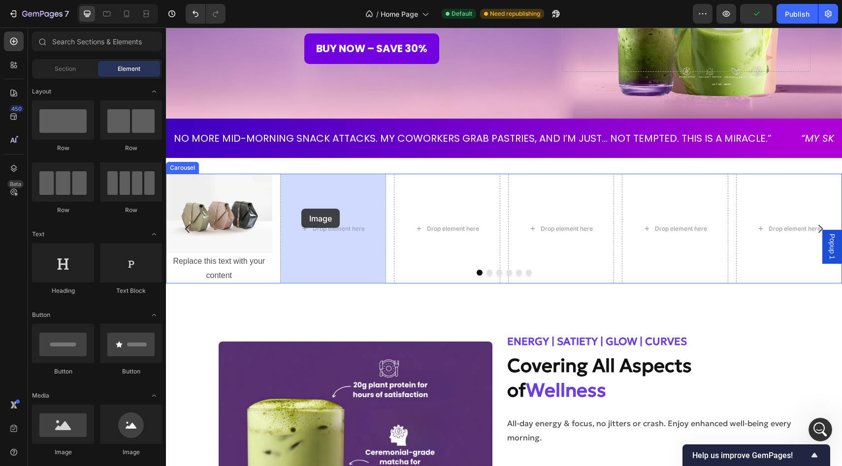
drag, startPoint x: 244, startPoint y: 457, endPoint x: 302, endPoint y: 209, distance: 254.7
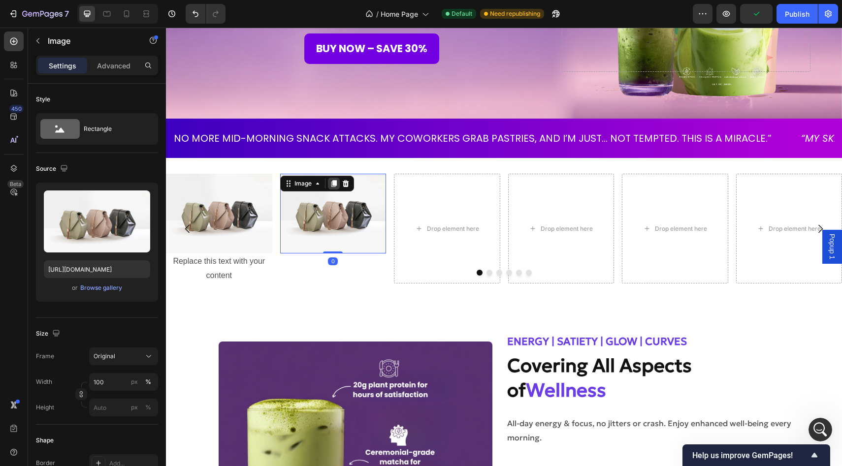
click at [334, 185] on icon at bounding box center [333, 183] width 5 height 7
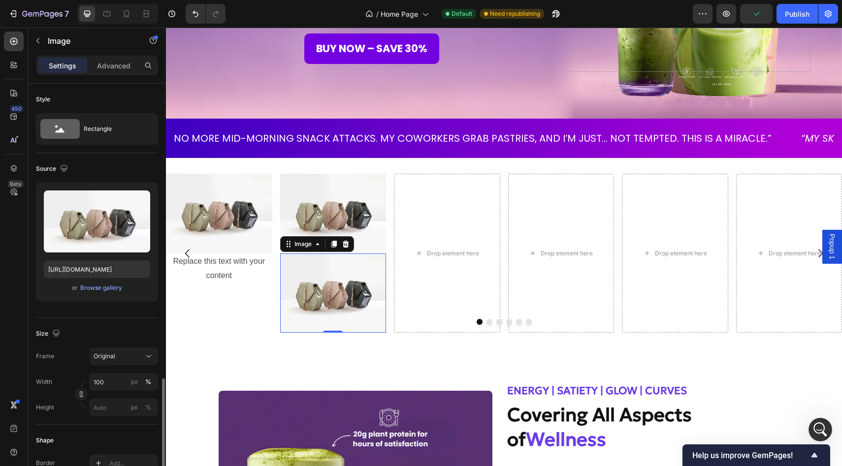
scroll to position [190, 0]
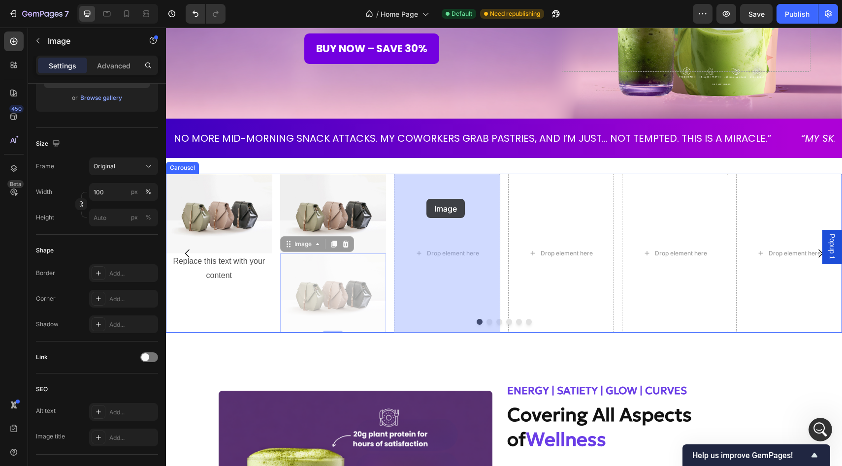
drag, startPoint x: 312, startPoint y: 294, endPoint x: 426, endPoint y: 199, distance: 148.6
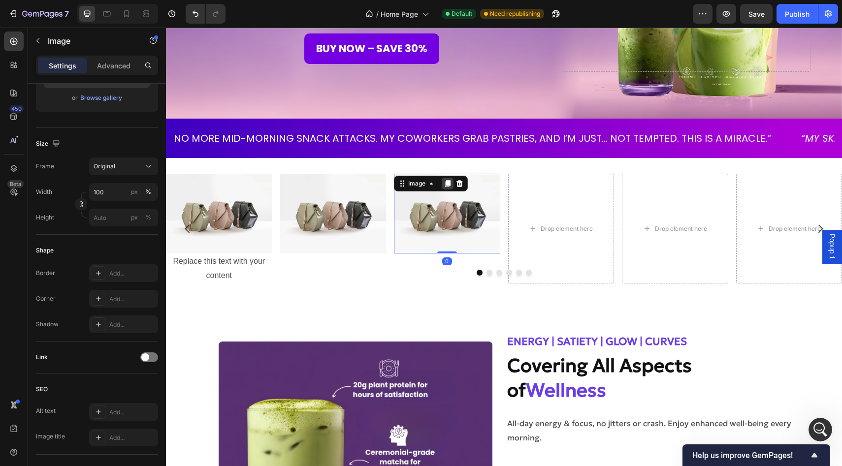
click at [448, 182] on icon at bounding box center [447, 183] width 5 height 7
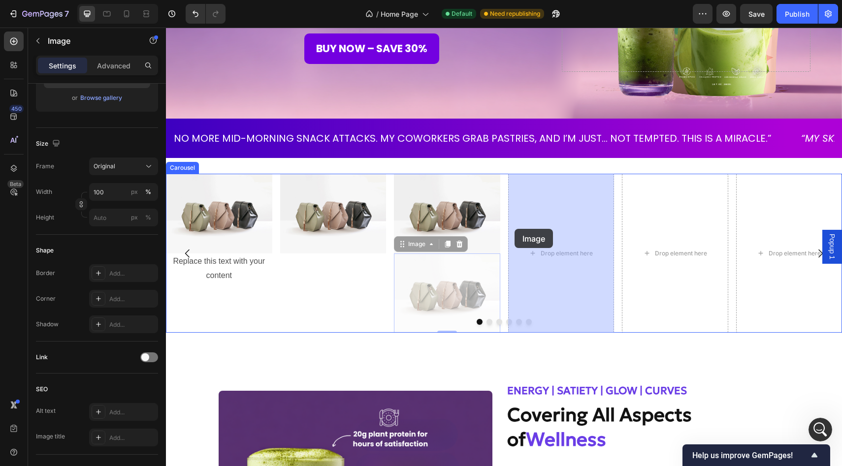
drag, startPoint x: 436, startPoint y: 285, endPoint x: 524, endPoint y: 219, distance: 110.2
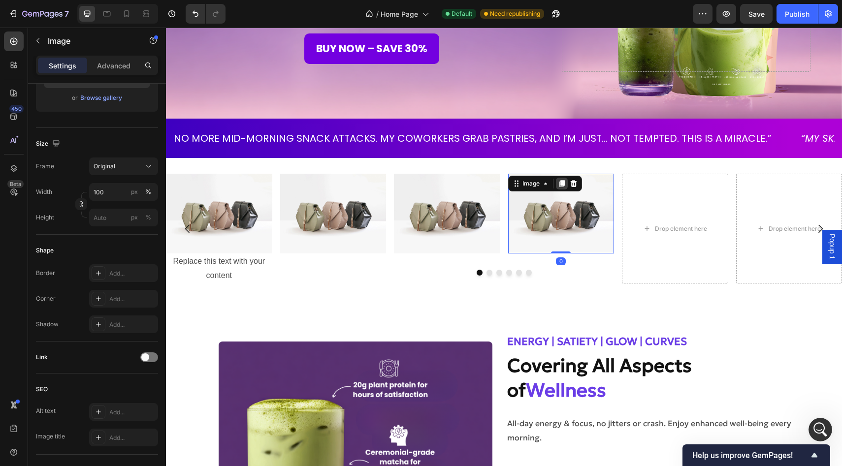
click at [560, 187] on icon at bounding box center [561, 183] width 5 height 7
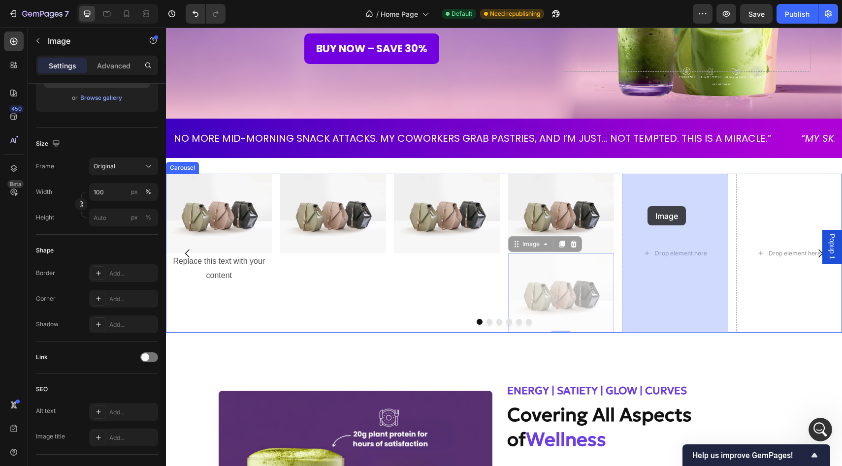
drag, startPoint x: 563, startPoint y: 275, endPoint x: 652, endPoint y: 203, distance: 115.2
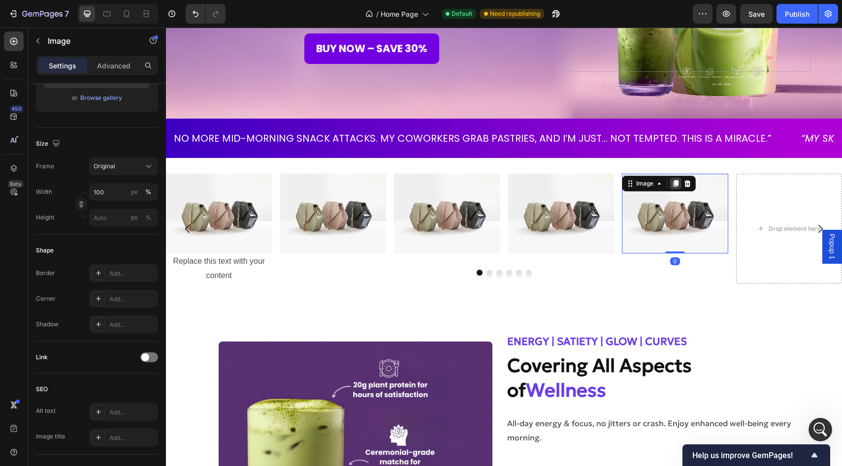
click at [675, 181] on icon at bounding box center [675, 183] width 5 height 7
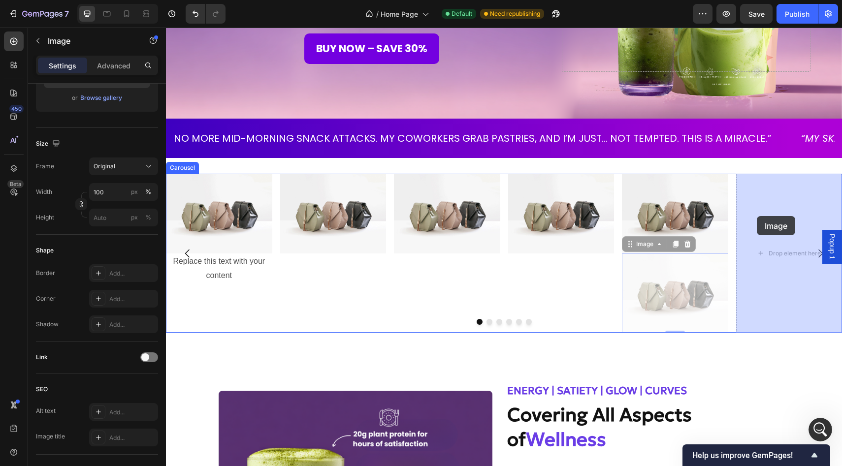
drag, startPoint x: 668, startPoint y: 288, endPoint x: 757, endPoint y: 216, distance: 114.2
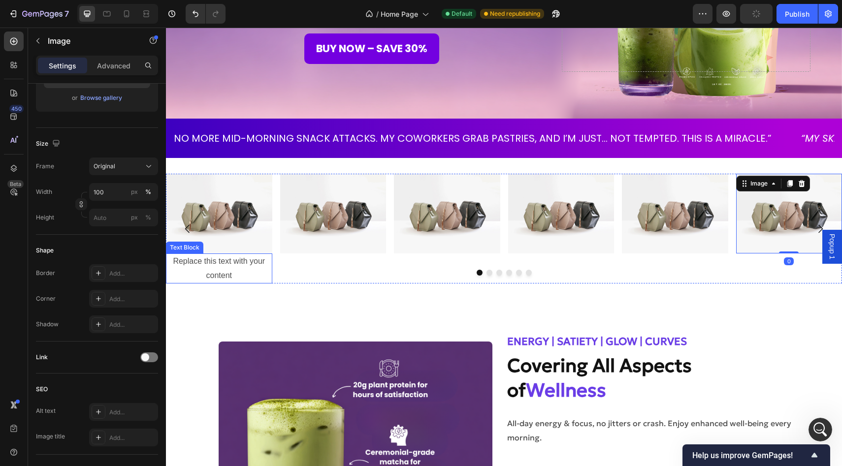
click at [241, 258] on p "Replace this text with your content" at bounding box center [219, 269] width 104 height 29
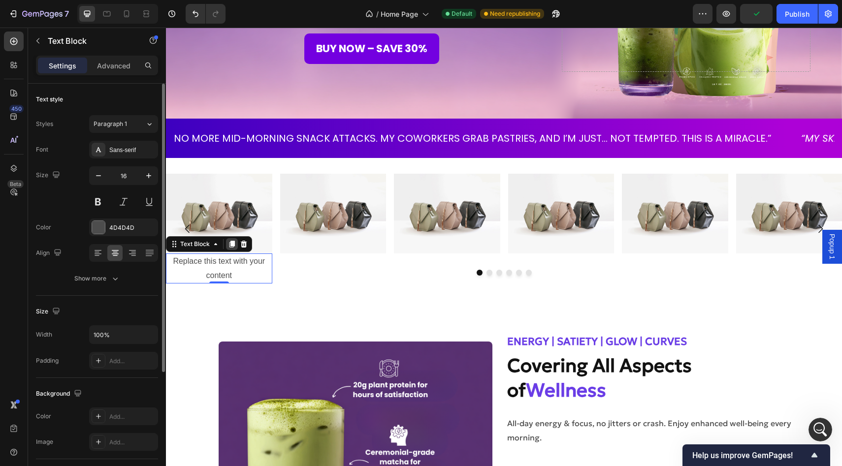
click at [230, 247] on icon at bounding box center [231, 244] width 5 height 7
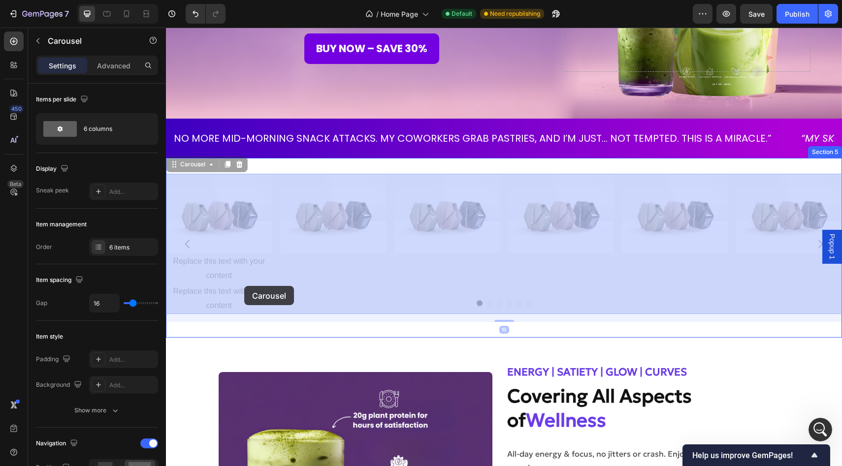
drag, startPoint x: 230, startPoint y: 305, endPoint x: 224, endPoint y: 289, distance: 17.5
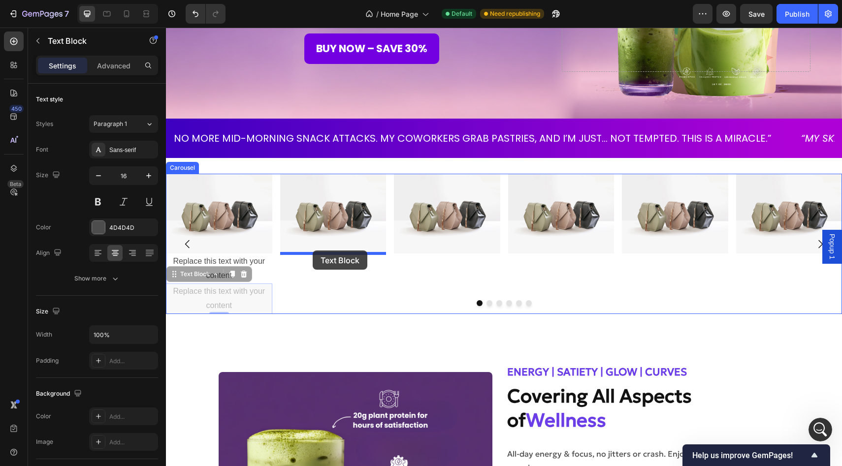
drag, startPoint x: 225, startPoint y: 287, endPoint x: 313, endPoint y: 251, distance: 94.9
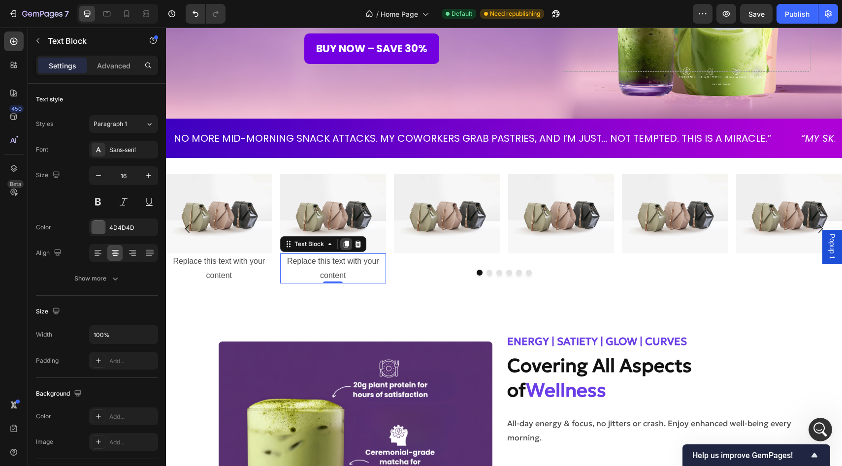
click at [345, 244] on icon at bounding box center [345, 244] width 5 height 7
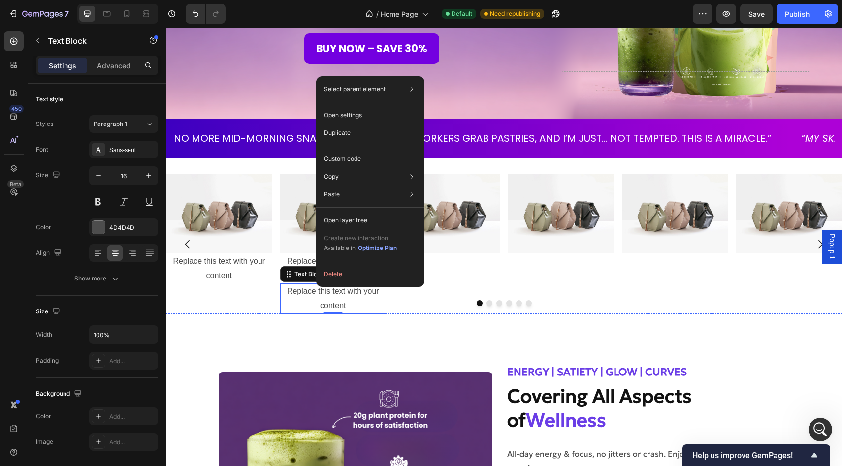
drag, startPoint x: 316, startPoint y: 287, endPoint x: 420, endPoint y: 251, distance: 109.9
click at [333, 296] on div "Replace this text with your content" at bounding box center [333, 299] width 106 height 31
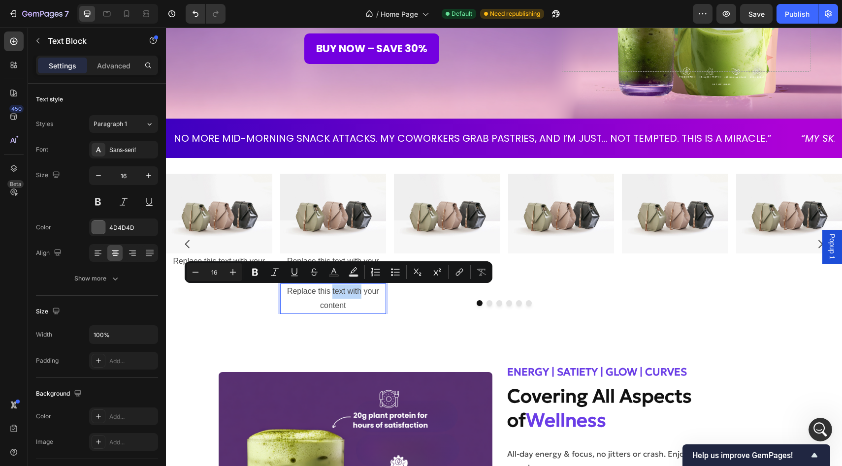
drag, startPoint x: 333, startPoint y: 296, endPoint x: 353, endPoint y: 286, distance: 22.7
click at [353, 286] on p "Replace this text with your content" at bounding box center [333, 299] width 104 height 29
click at [303, 296] on p "Replace this text with your content" at bounding box center [333, 299] width 104 height 29
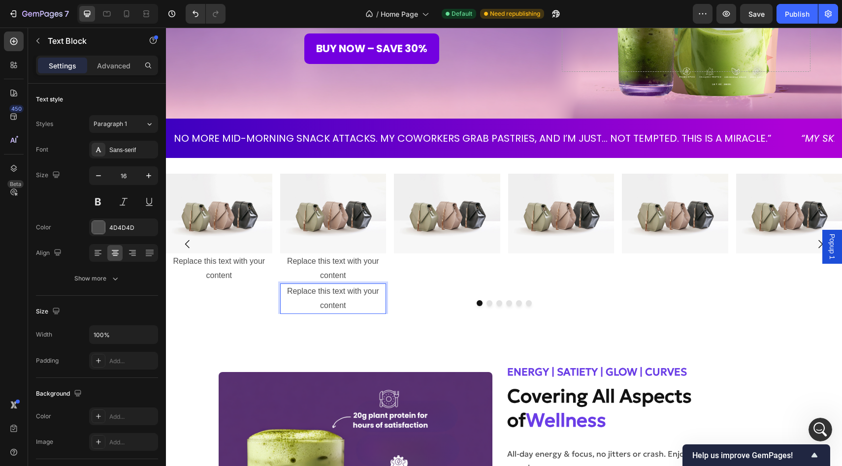
click at [239, 301] on div at bounding box center [504, 303] width 676 height 6
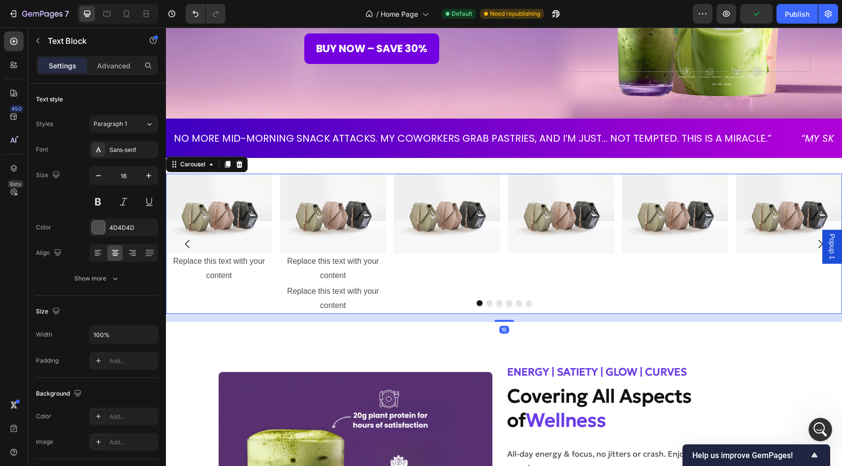
click at [287, 294] on p "Replace this text with your content" at bounding box center [333, 299] width 104 height 29
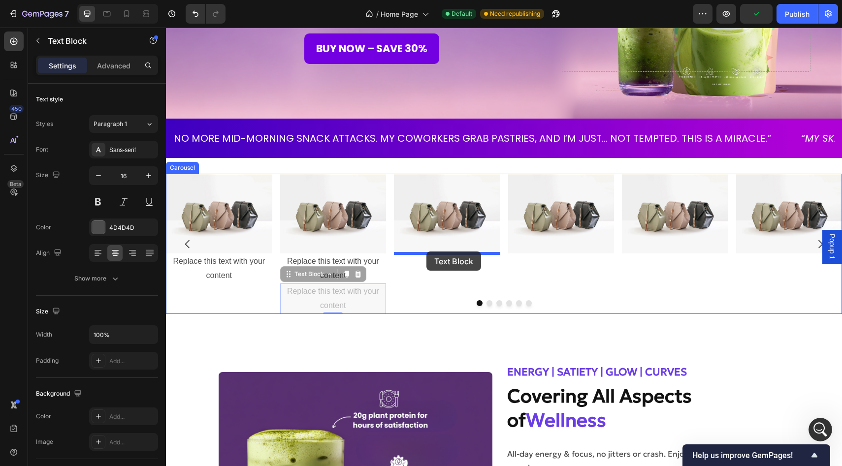
drag, startPoint x: 289, startPoint y: 277, endPoint x: 430, endPoint y: 252, distance: 143.0
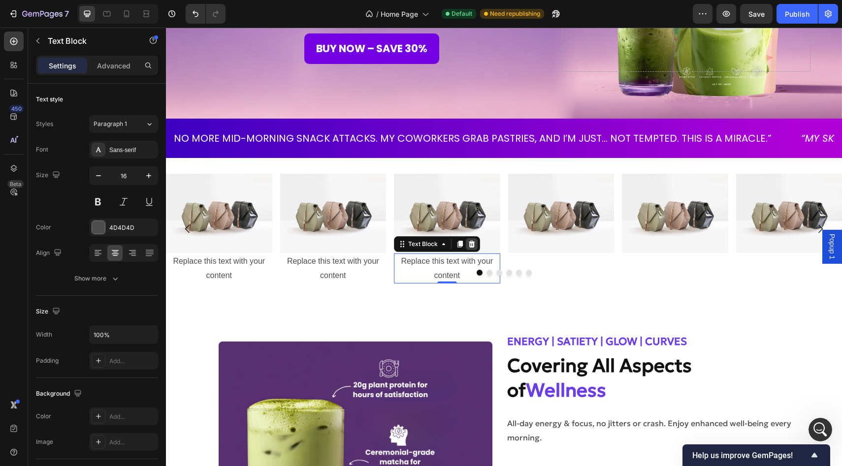
click at [466, 243] on div at bounding box center [472, 244] width 12 height 12
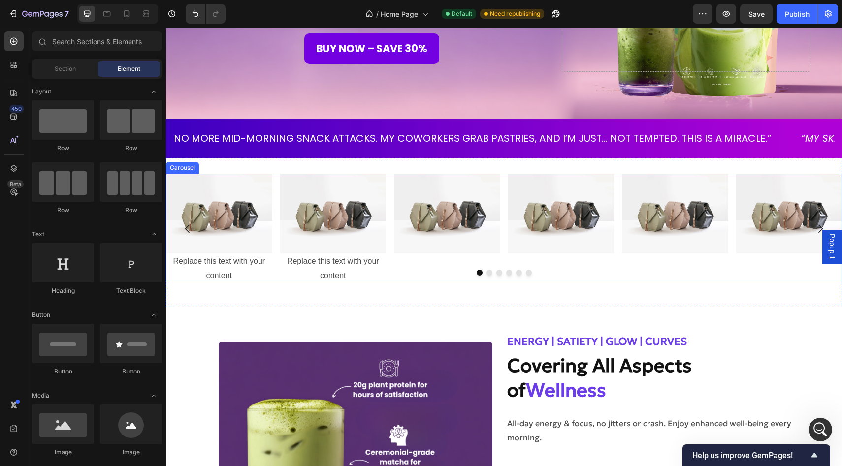
click at [447, 260] on div "Image" at bounding box center [447, 229] width 106 height 110
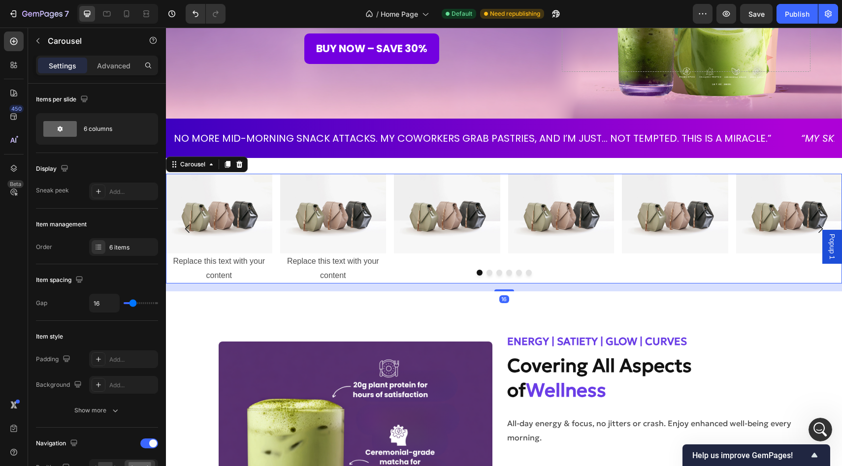
click at [386, 283] on div "Image Replace this text with your content Text Block Image Replace this text wi…" at bounding box center [504, 229] width 676 height 110
click at [420, 264] on div "Replace this text with your content" at bounding box center [447, 269] width 106 height 31
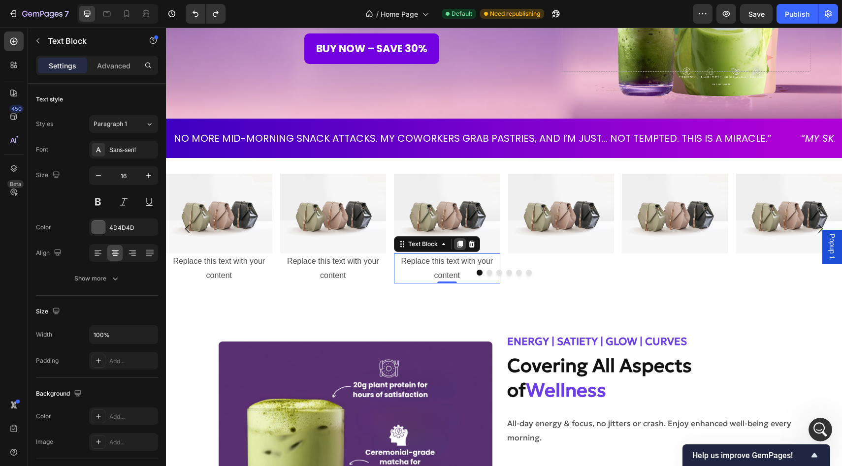
click at [456, 245] on icon at bounding box center [460, 244] width 8 height 8
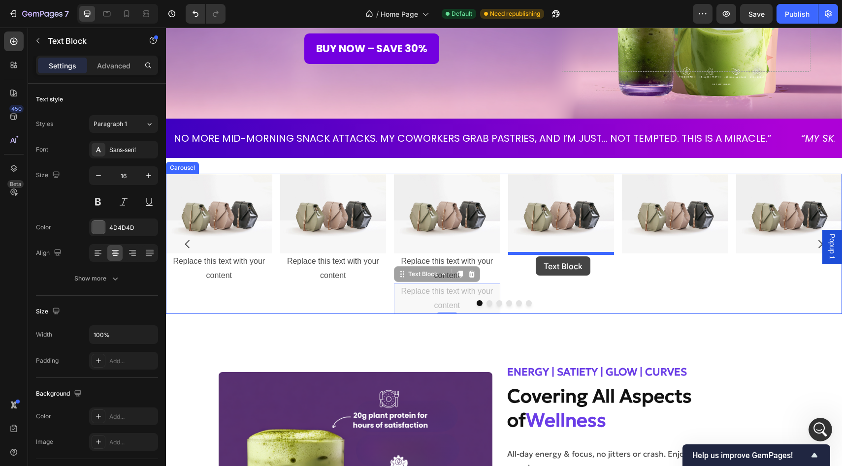
drag, startPoint x: 403, startPoint y: 280, endPoint x: 536, endPoint y: 257, distance: 135.0
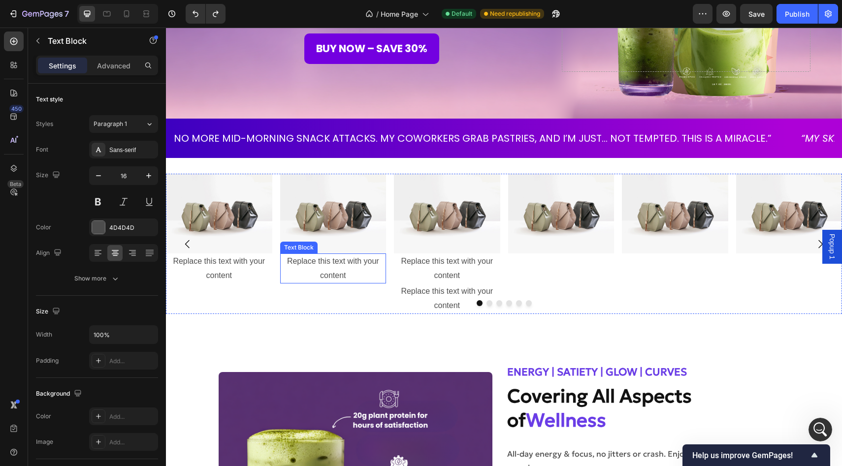
click at [402, 291] on div "Replace this text with your content" at bounding box center [447, 299] width 106 height 31
click at [420, 290] on p "Replace this text with your content" at bounding box center [447, 299] width 104 height 29
click at [393, 303] on div at bounding box center [504, 303] width 676 height 6
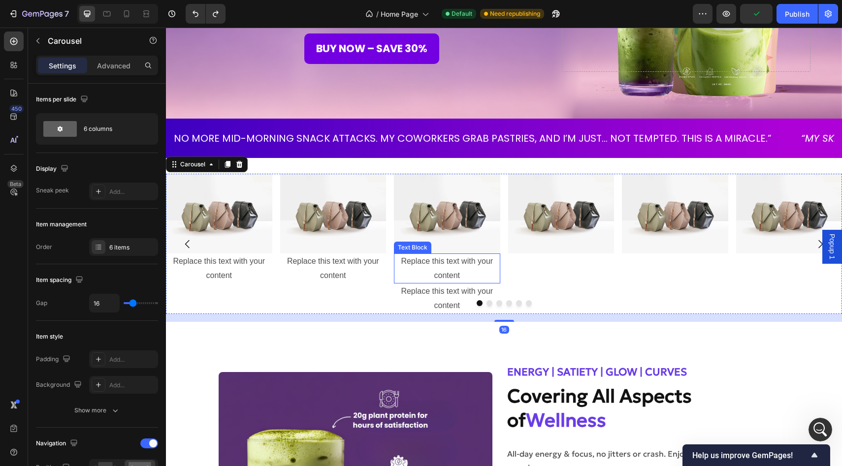
click at [414, 271] on div "Replace this text with your content" at bounding box center [447, 269] width 106 height 31
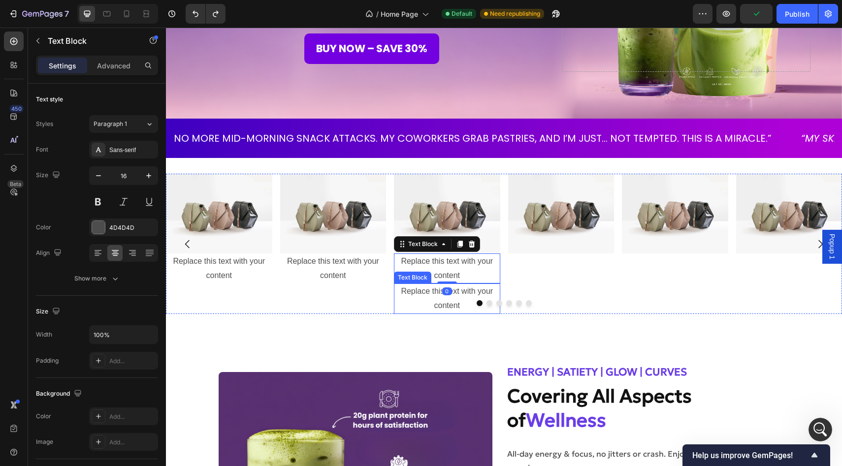
click at [418, 294] on p "Replace this text with your content" at bounding box center [447, 299] width 104 height 29
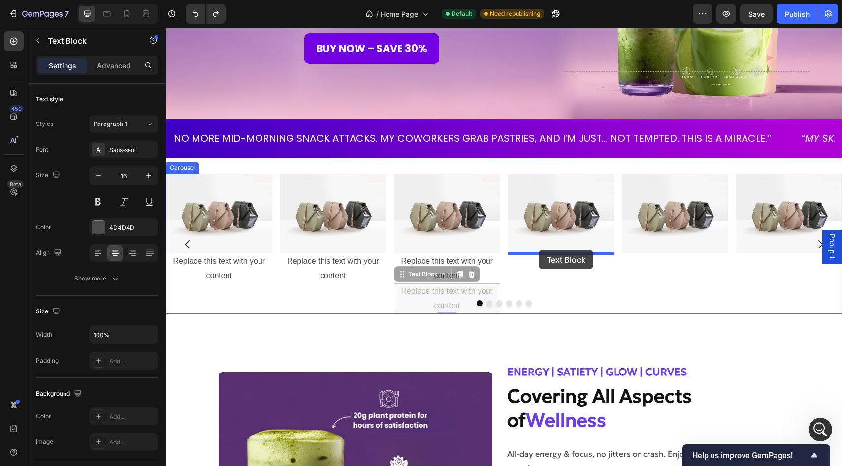
drag, startPoint x: 403, startPoint y: 276, endPoint x: 539, endPoint y: 250, distance: 138.3
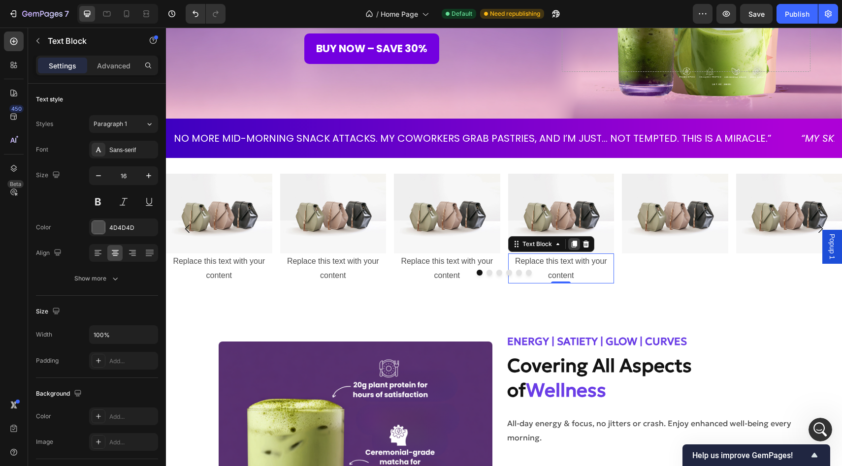
click at [575, 243] on icon at bounding box center [573, 244] width 5 height 7
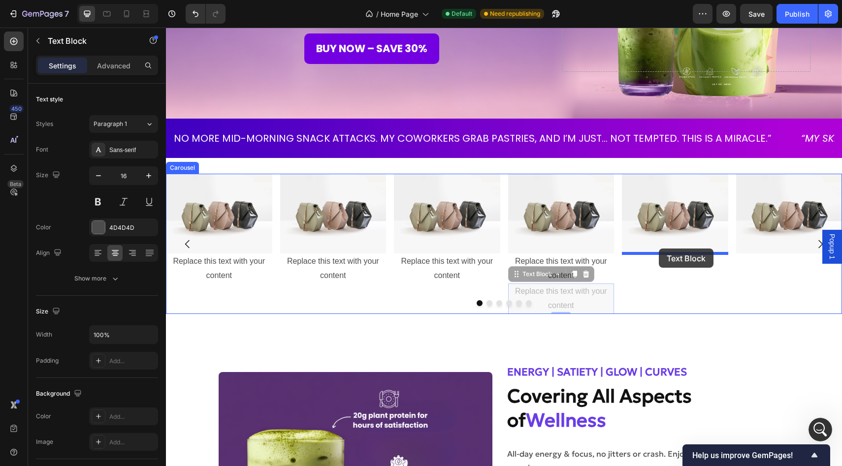
drag, startPoint x: 517, startPoint y: 277, endPoint x: 659, endPoint y: 249, distance: 144.5
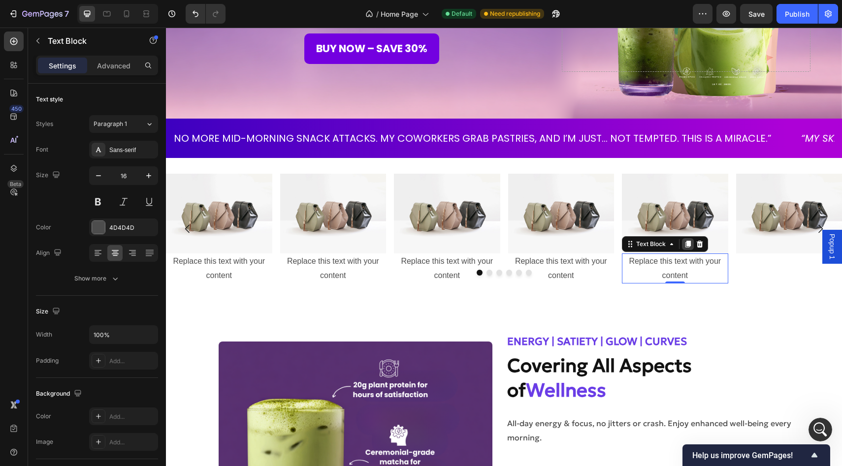
click at [688, 247] on icon at bounding box center [688, 244] width 8 height 8
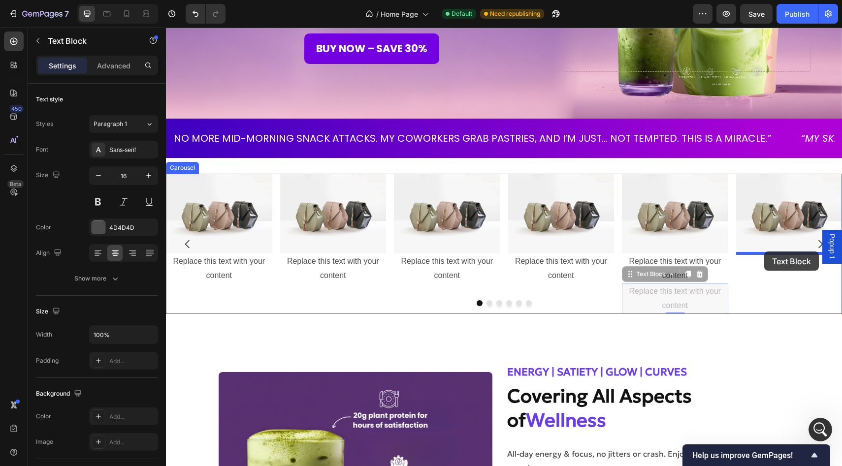
drag, startPoint x: 632, startPoint y: 277, endPoint x: 764, endPoint y: 252, distance: 134.3
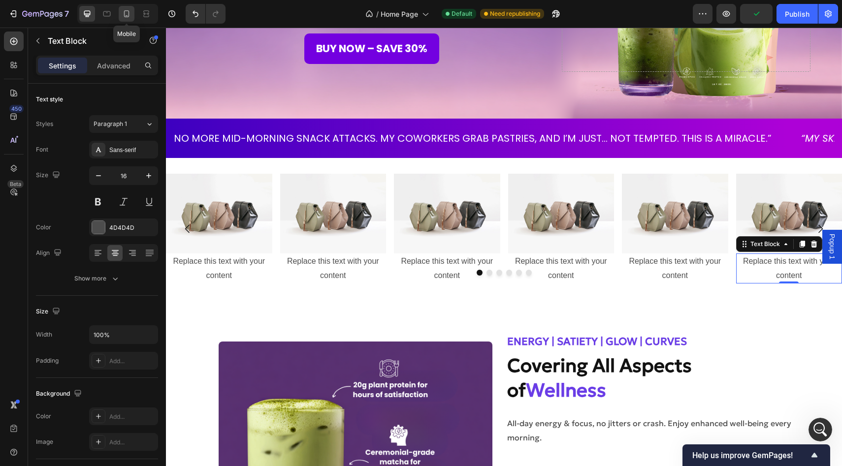
click at [126, 10] on icon at bounding box center [127, 14] width 10 height 10
type input "14"
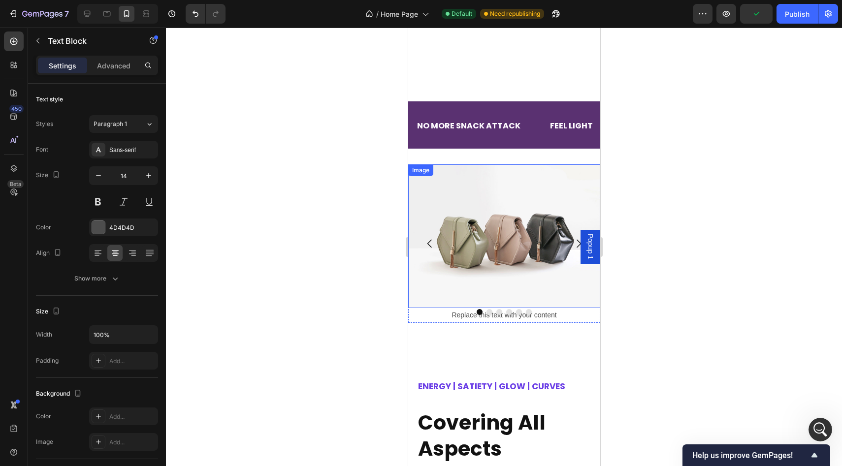
scroll to position [435, 0]
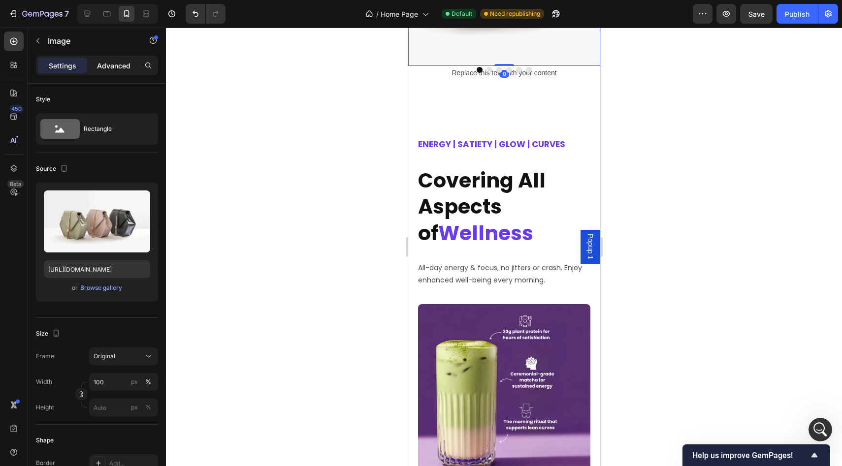
click at [108, 68] on p "Advanced" at bounding box center [113, 66] width 33 height 10
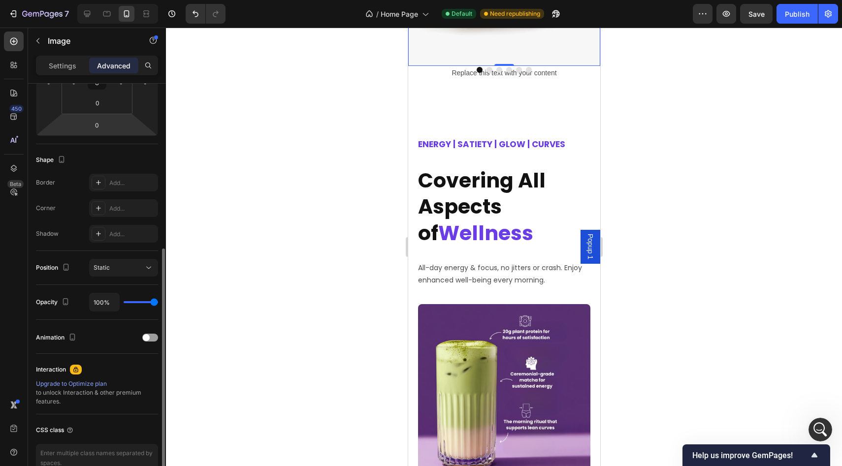
scroll to position [246, 0]
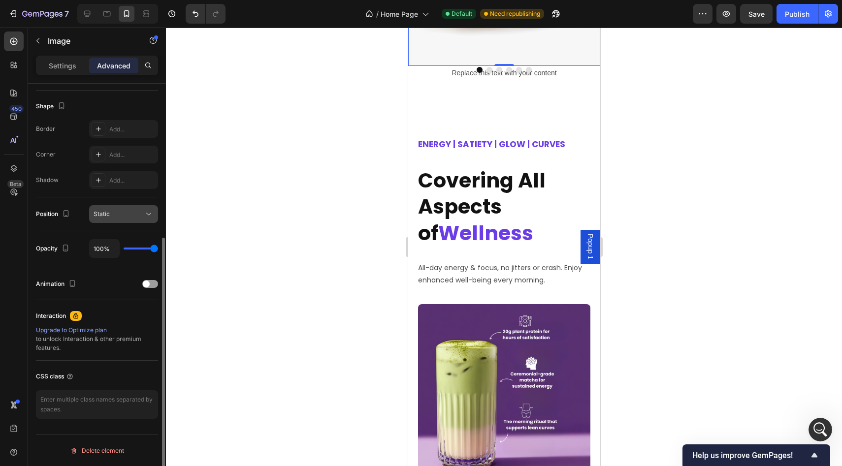
click at [107, 208] on button "Static" at bounding box center [123, 214] width 69 height 18
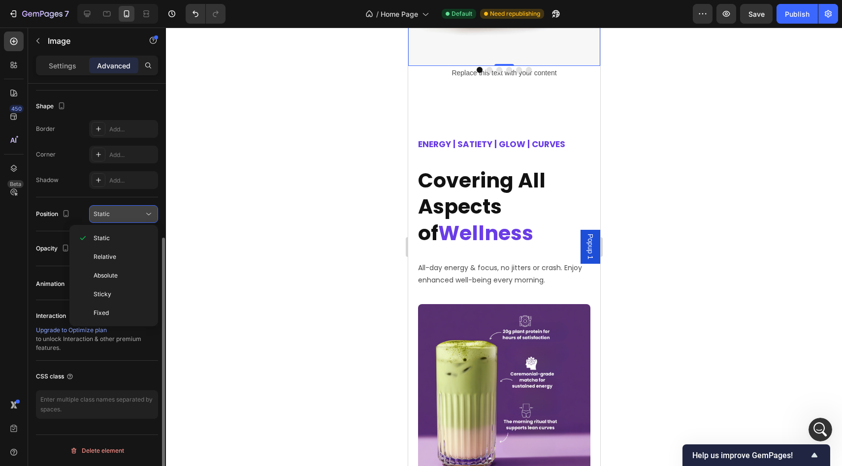
click at [107, 208] on button "Static" at bounding box center [123, 214] width 69 height 18
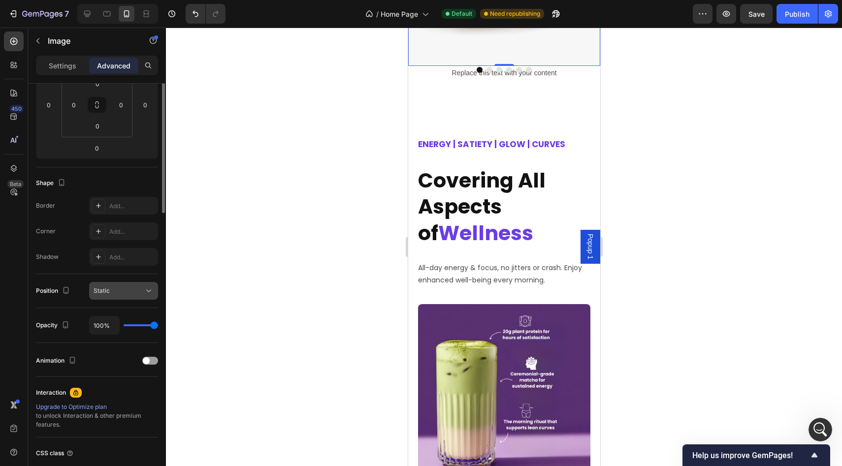
scroll to position [0, 0]
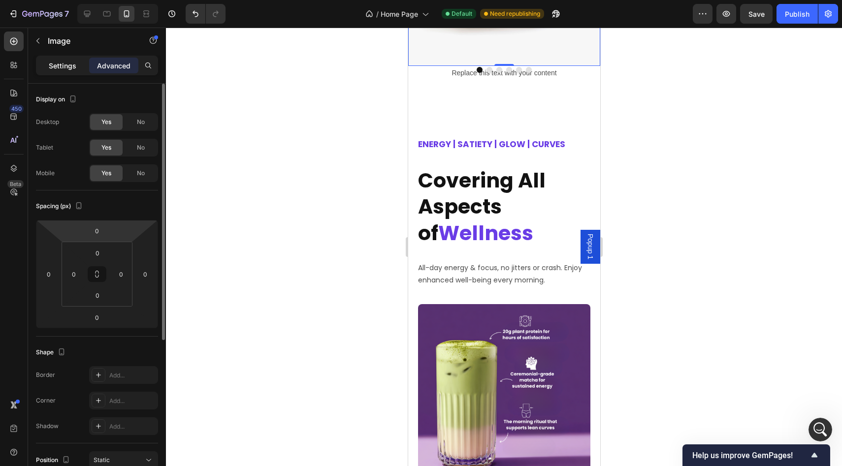
click at [64, 71] on div "Settings" at bounding box center [62, 66] width 49 height 16
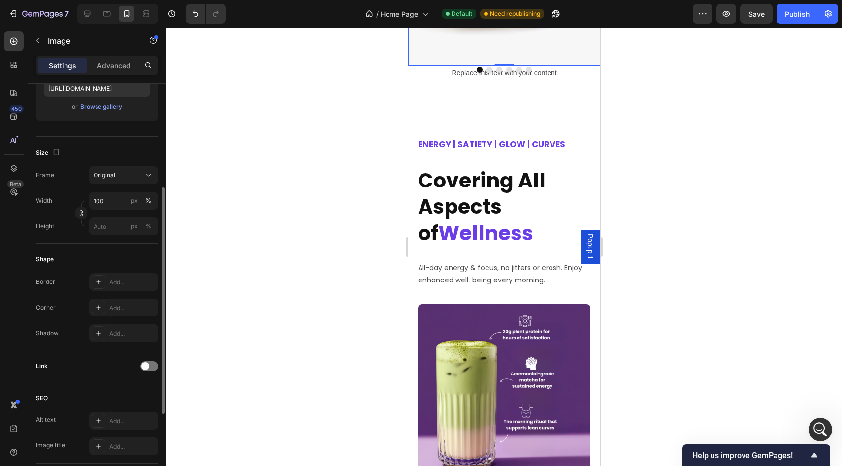
scroll to position [184, 0]
click at [126, 167] on button "Original" at bounding box center [123, 173] width 69 height 18
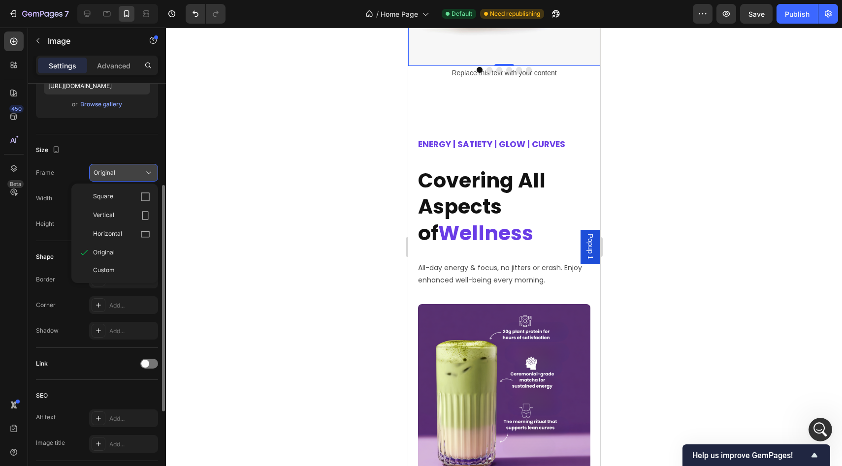
click at [126, 167] on button "Original" at bounding box center [123, 173] width 69 height 18
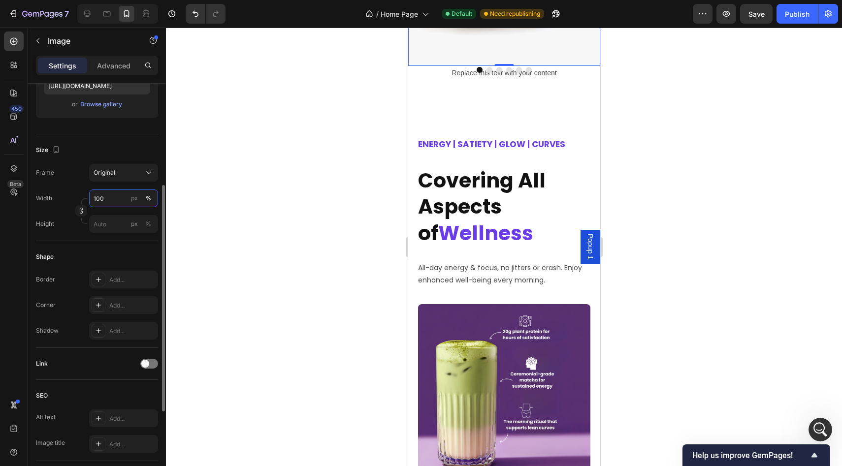
click at [110, 199] on input "100" at bounding box center [123, 199] width 69 height 18
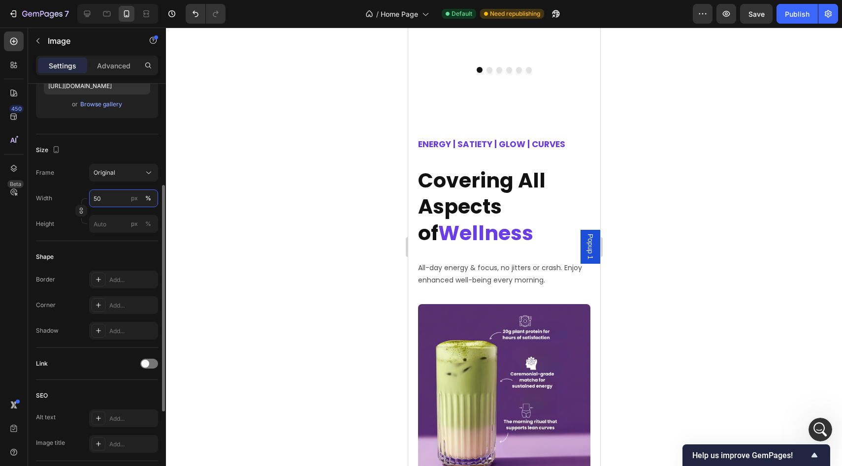
type input "100"
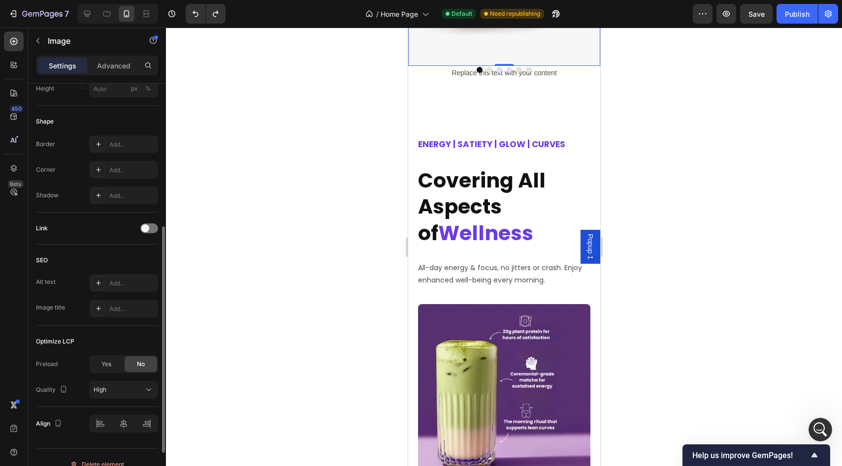
scroll to position [333, 0]
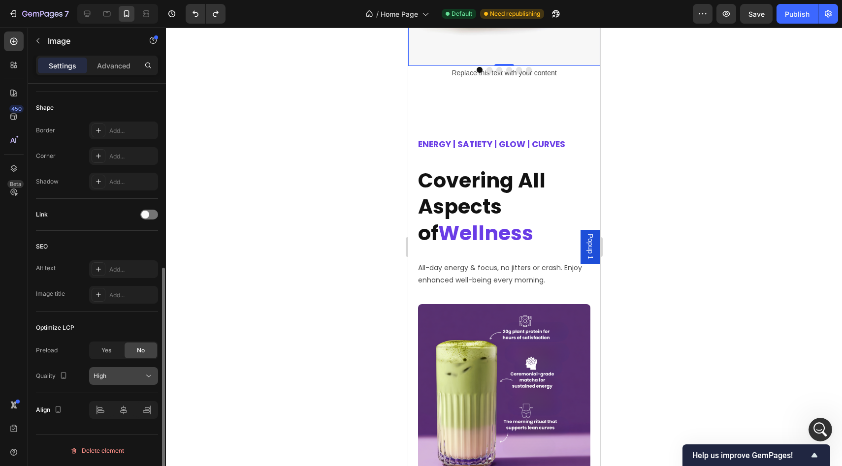
click at [129, 379] on div "High" at bounding box center [119, 376] width 50 height 9
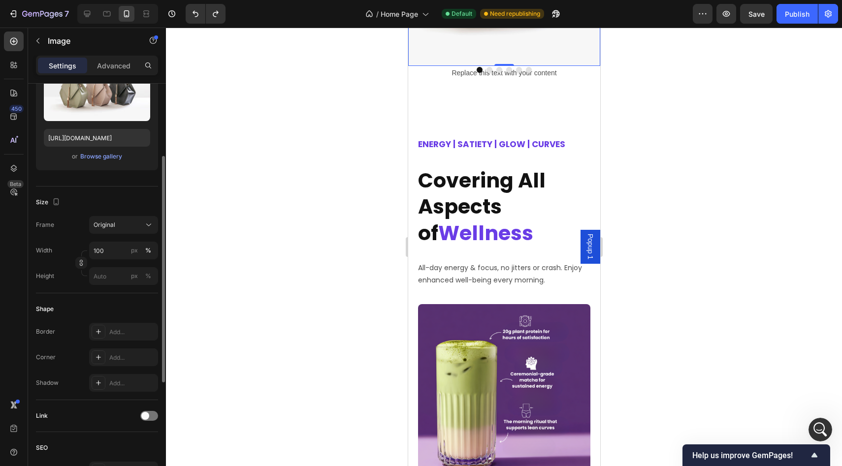
scroll to position [0, 0]
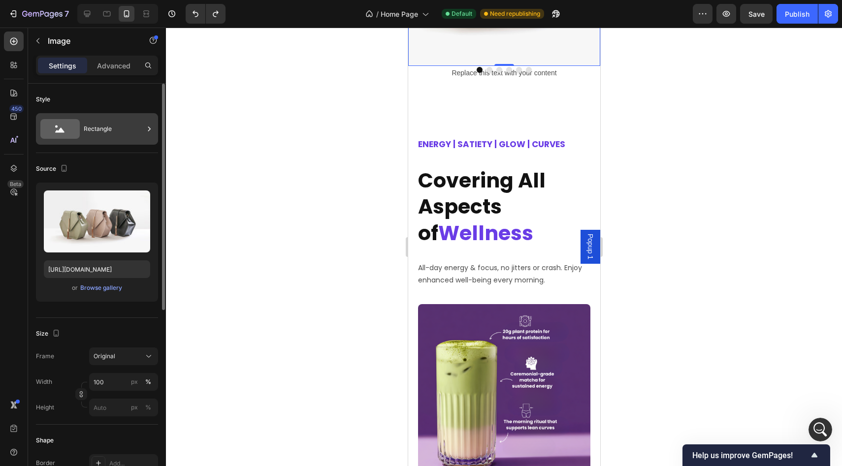
click at [110, 118] on div "Rectangle" at bounding box center [114, 129] width 60 height 23
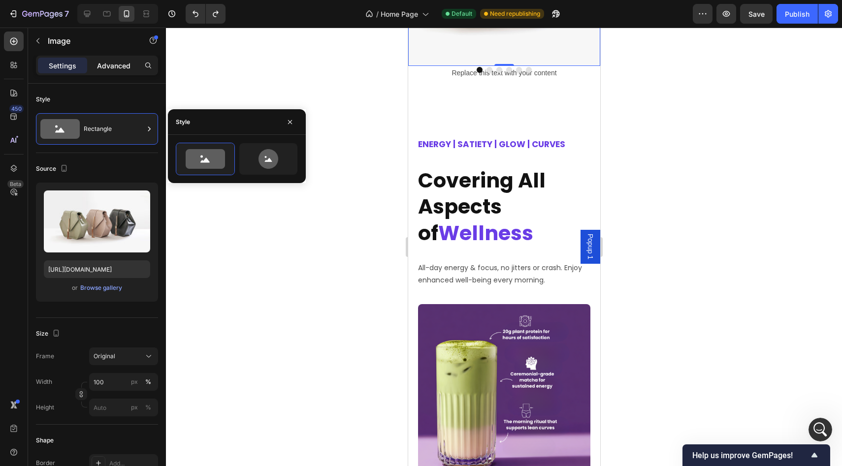
click at [112, 64] on p "Advanced" at bounding box center [113, 66] width 33 height 10
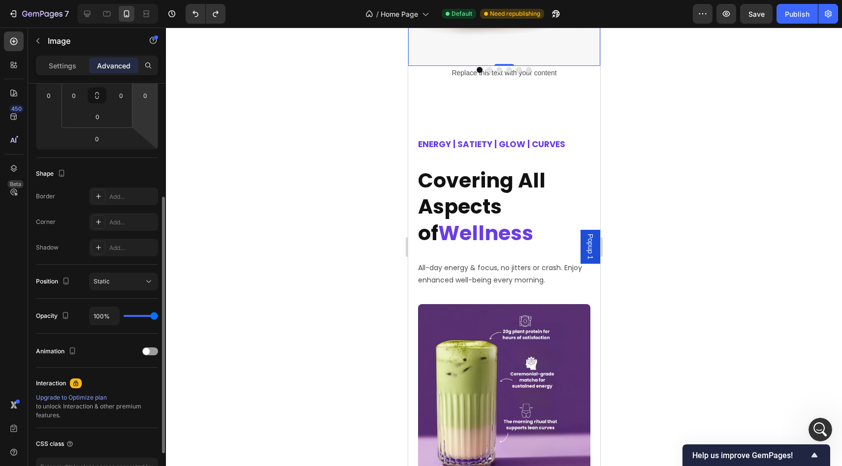
scroll to position [180, 0]
click at [120, 279] on div "Static" at bounding box center [119, 280] width 50 height 9
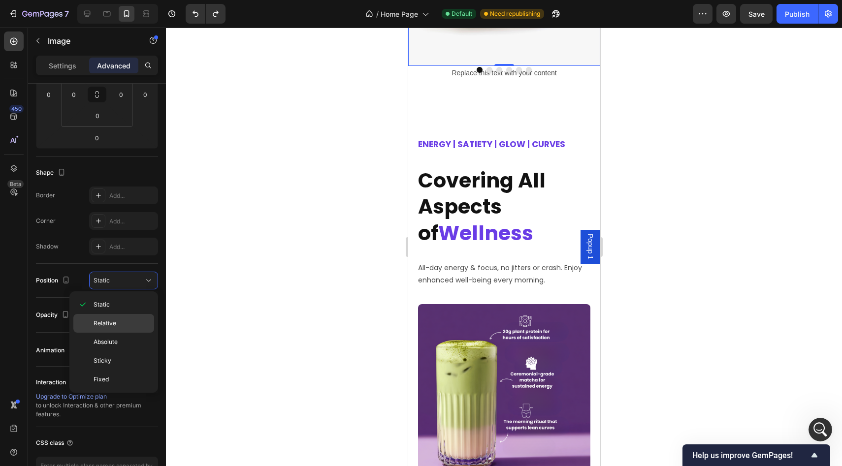
click at [120, 318] on div "Relative" at bounding box center [113, 323] width 81 height 19
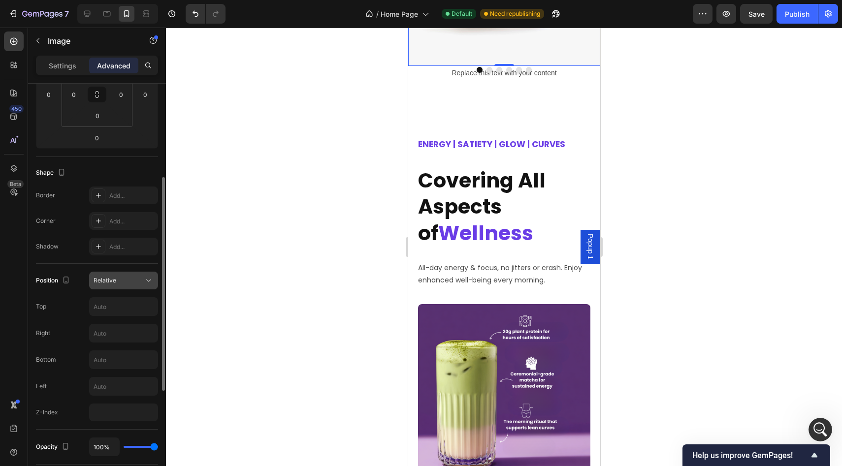
click at [121, 284] on div "Relative" at bounding box center [119, 280] width 50 height 9
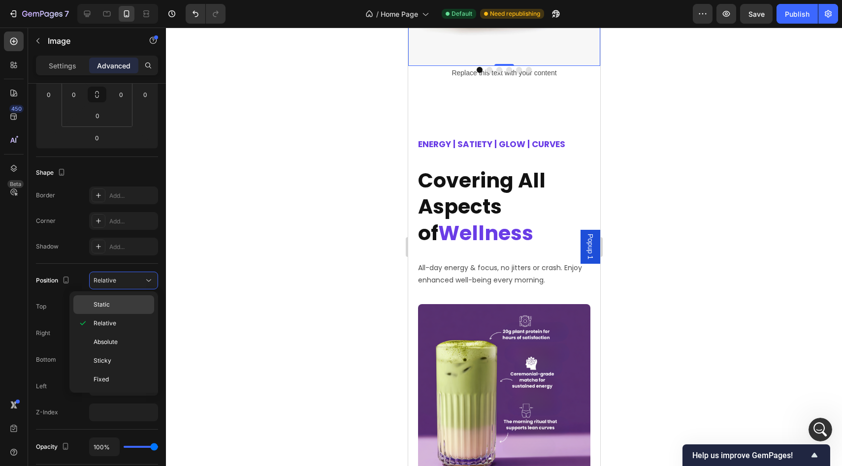
click at [119, 307] on p "Static" at bounding box center [122, 304] width 56 height 9
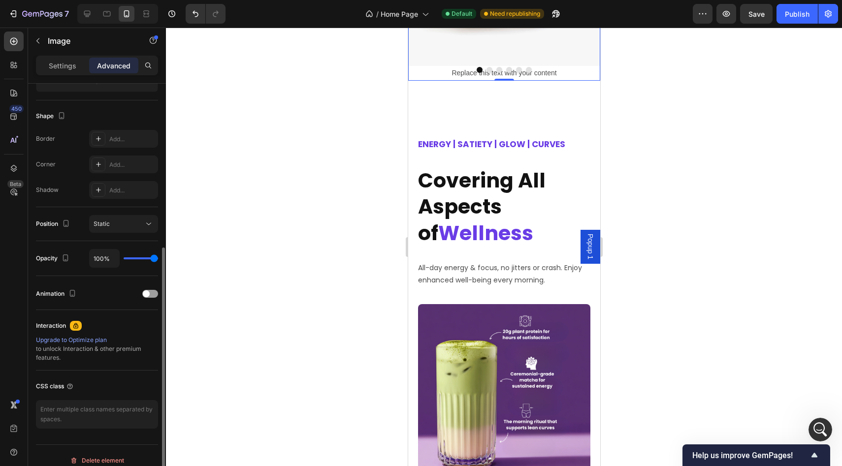
scroll to position [246, 0]
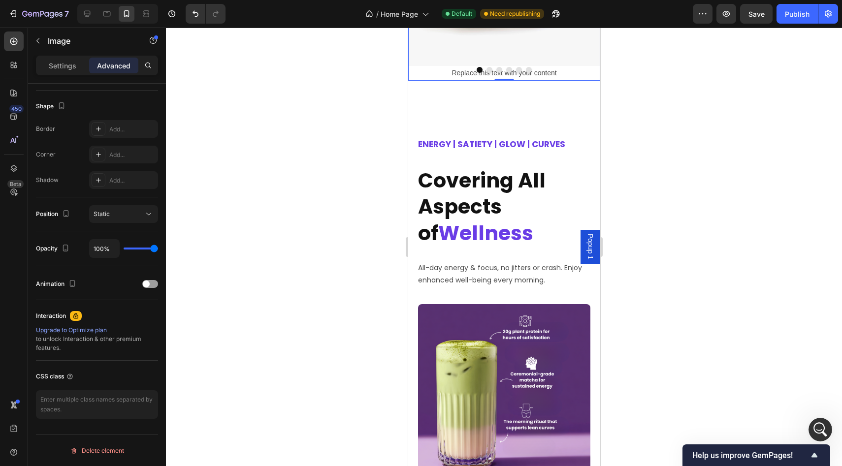
click at [812, 458] on icon "Show survey - Help us improve GemPages!" at bounding box center [814, 456] width 12 height 12
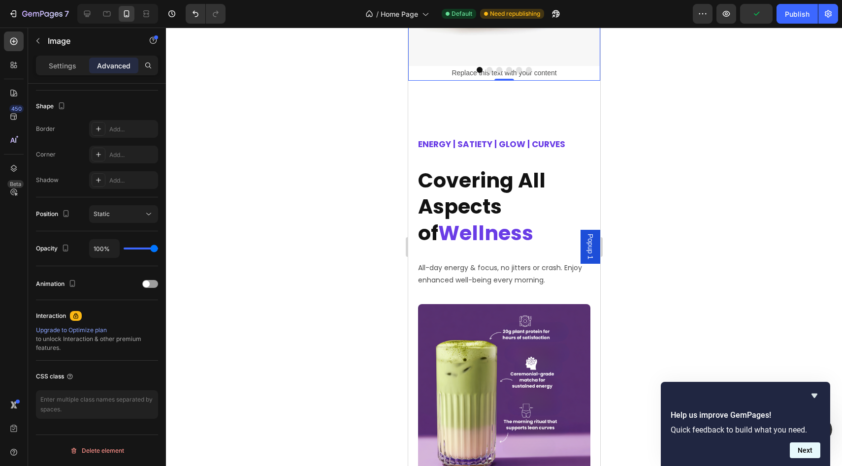
click at [806, 451] on button "Next" at bounding box center [805, 451] width 31 height 16
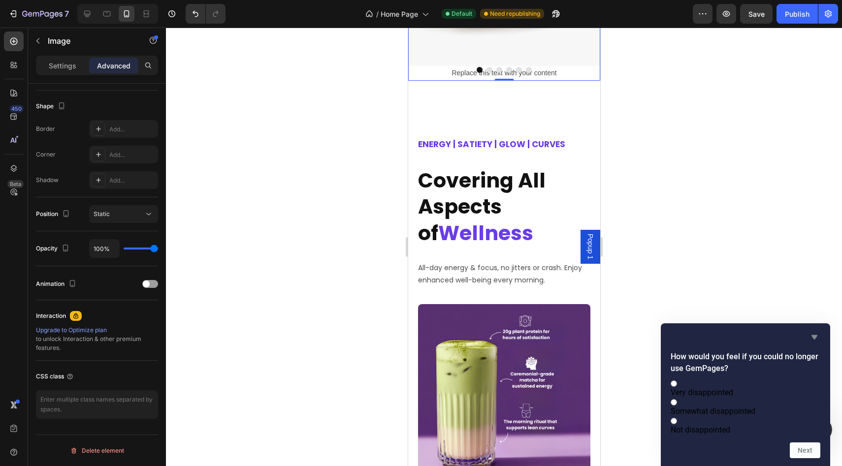
click at [812, 331] on icon "Hide survey" at bounding box center [814, 337] width 12 height 12
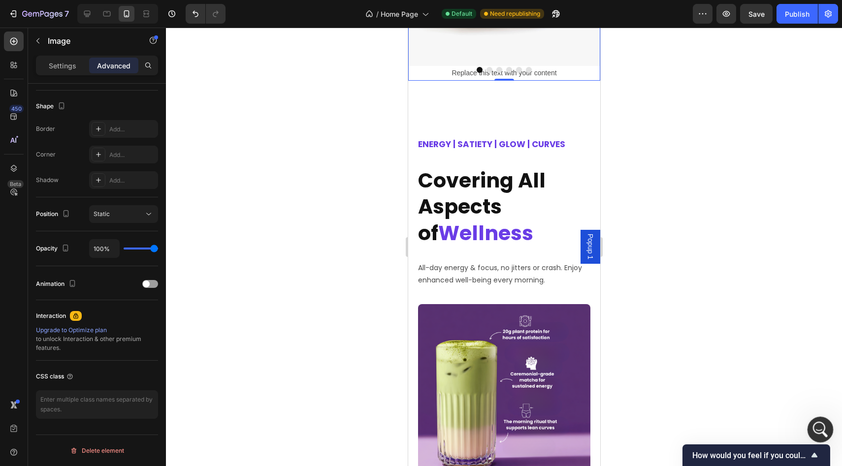
click at [818, 433] on icon "Open Intercom Messenger" at bounding box center [819, 428] width 16 height 16
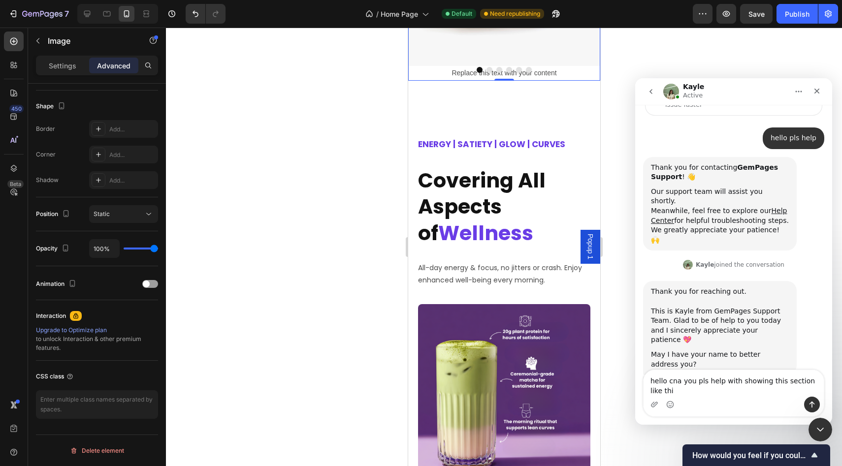
scroll to position [87, 0]
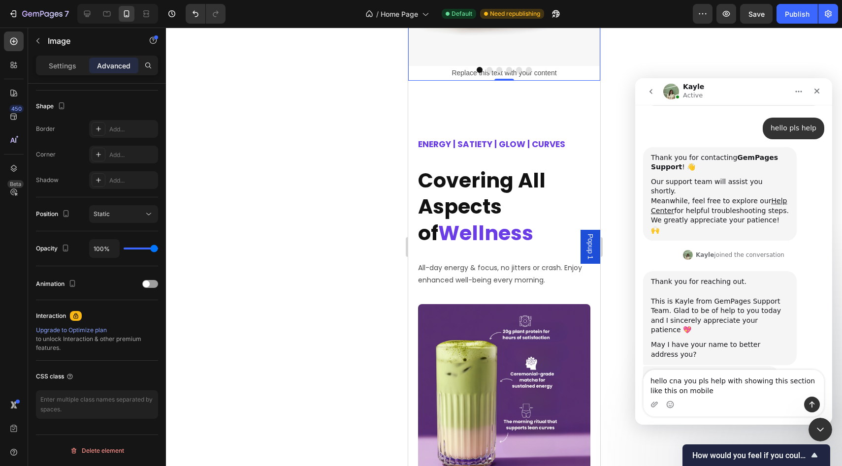
type textarea "hello cna you pls help with showing this section like this on mobile"
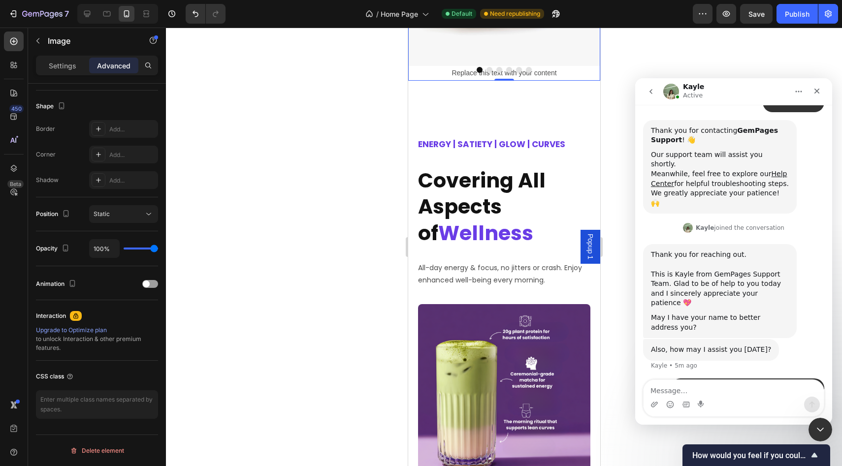
scroll to position [116, 0]
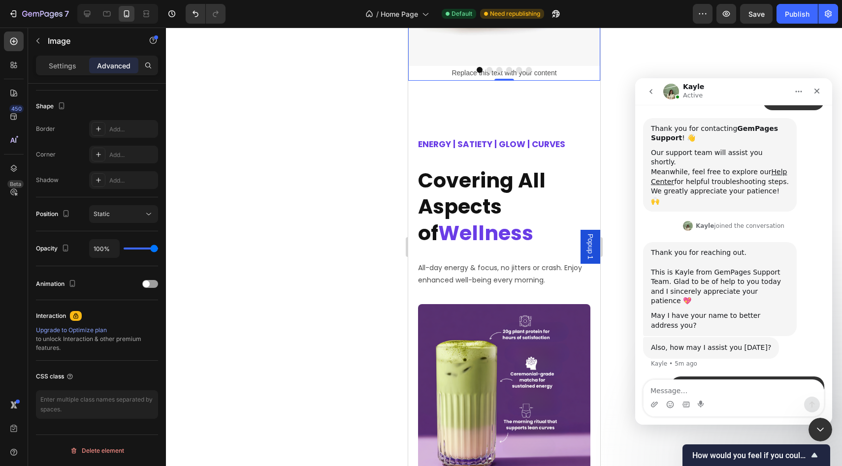
click at [618, 239] on div at bounding box center [504, 247] width 676 height 439
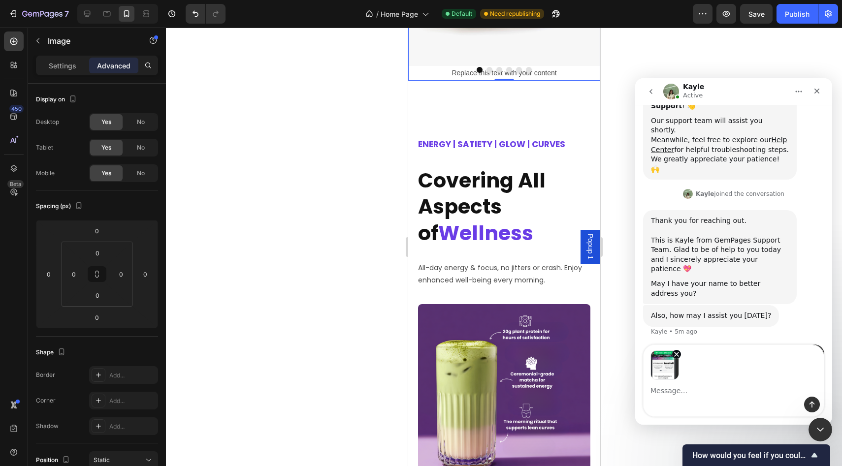
scroll to position [151, 0]
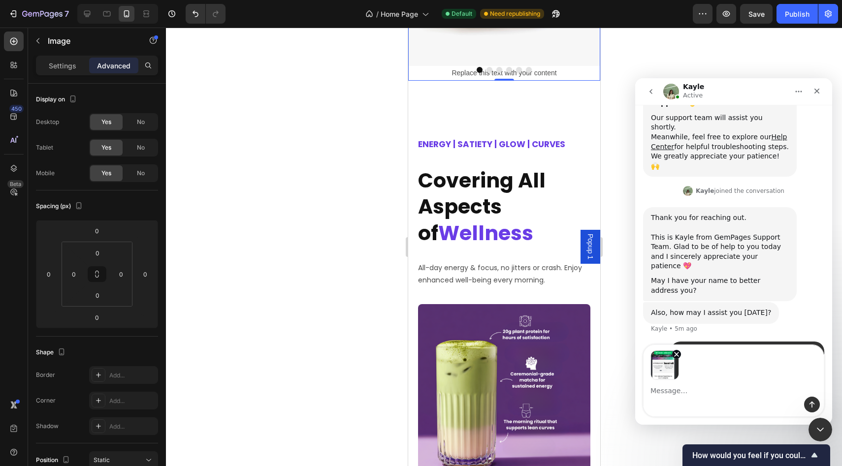
click at [691, 401] on div "Intercom messenger" at bounding box center [734, 405] width 180 height 16
click at [682, 391] on textarea "Message…" at bounding box center [734, 388] width 180 height 17
click at [677, 353] on icon "Remove image 1" at bounding box center [677, 355] width 8 height 8
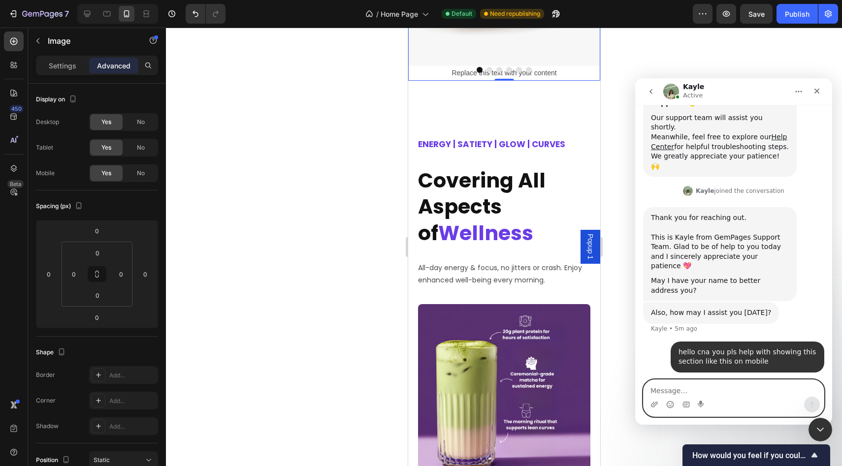
scroll to position [116, 0]
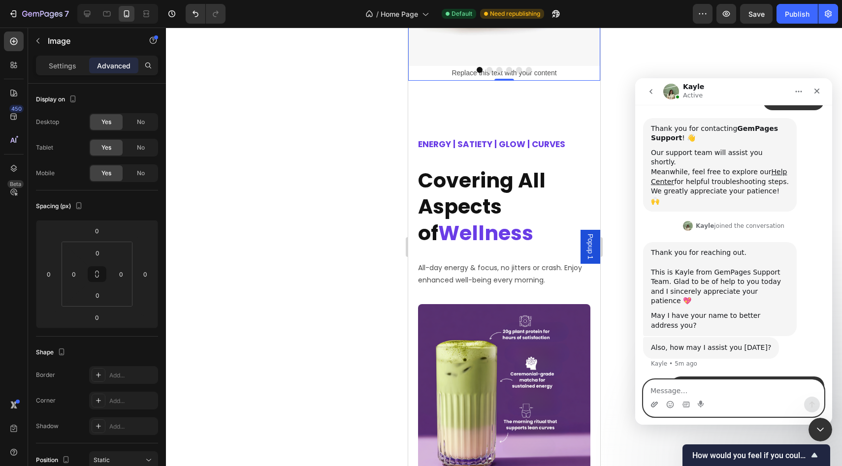
click at [655, 403] on icon "Upload attachment" at bounding box center [654, 404] width 7 height 5
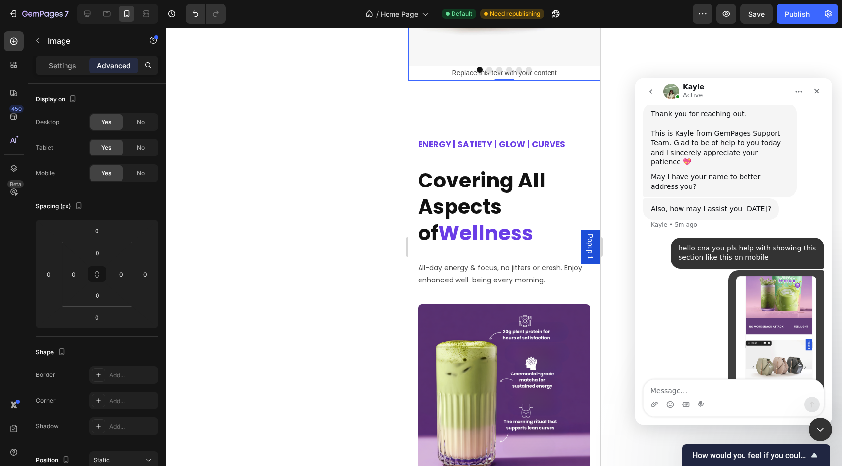
scroll to position [260, 0]
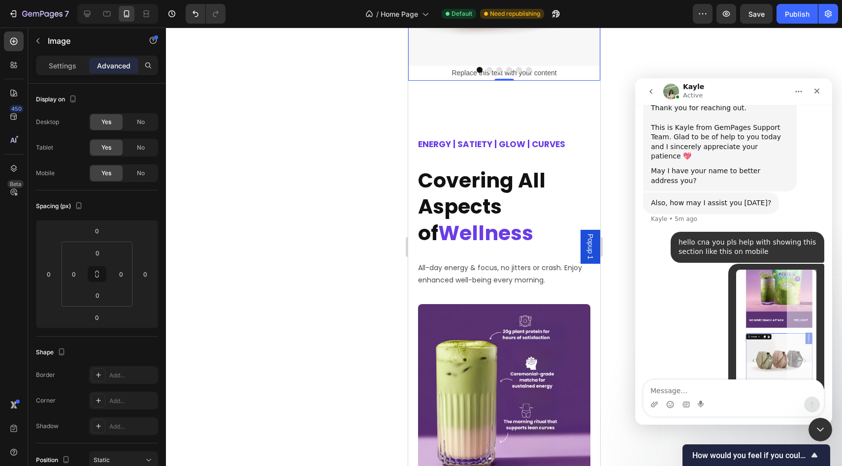
click at [659, 401] on div "Intercom messenger" at bounding box center [734, 405] width 180 height 16
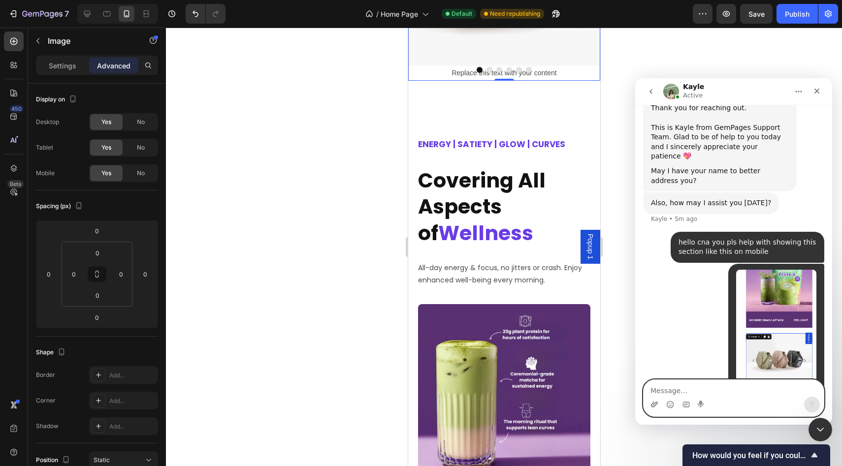
click at [654, 405] on icon "Upload attachment" at bounding box center [654, 405] width 8 height 8
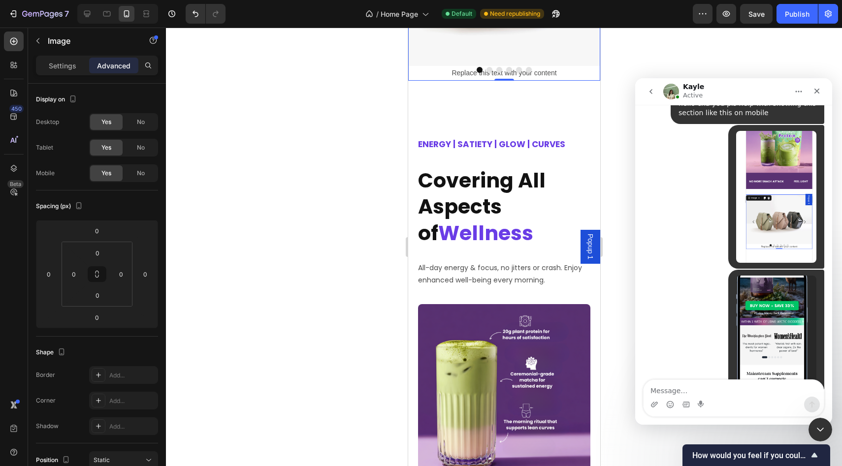
scroll to position [405, 0]
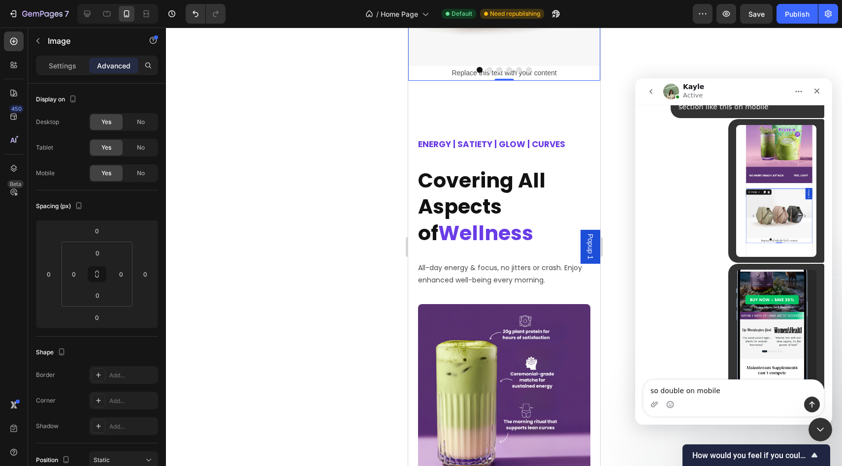
type textarea "so double on mobile"
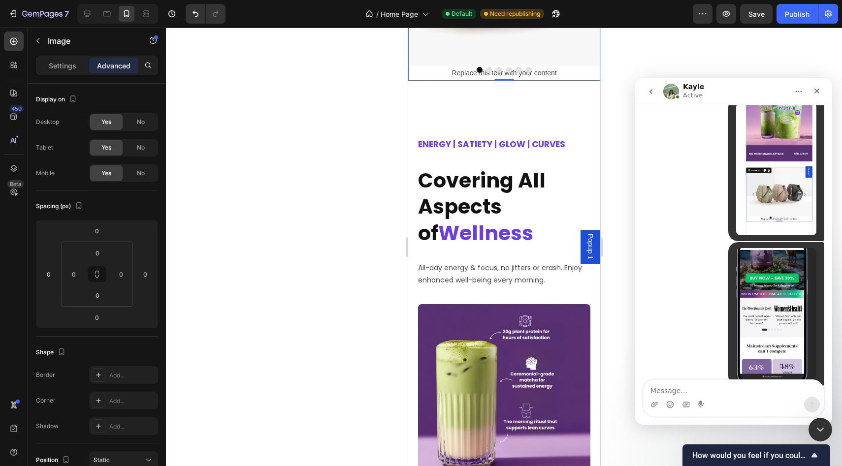
scroll to position [427, 0]
click at [818, 432] on icon "Close Intercom Messenger" at bounding box center [819, 428] width 12 height 12
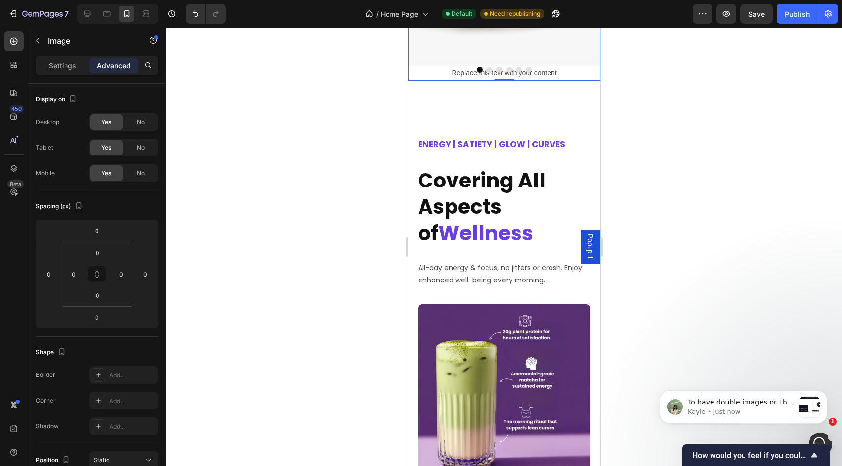
scroll to position [561, 0]
click at [801, 413] on div "message notification from Kayle, Just now. To have double images on the mobile …" at bounding box center [809, 407] width 21 height 21
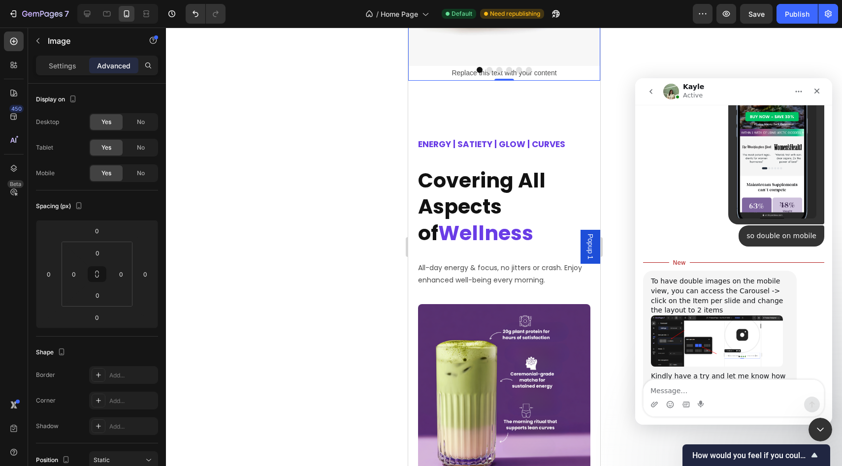
scroll to position [578, 0]
click at [696, 315] on img "Kayle says…" at bounding box center [717, 340] width 132 height 51
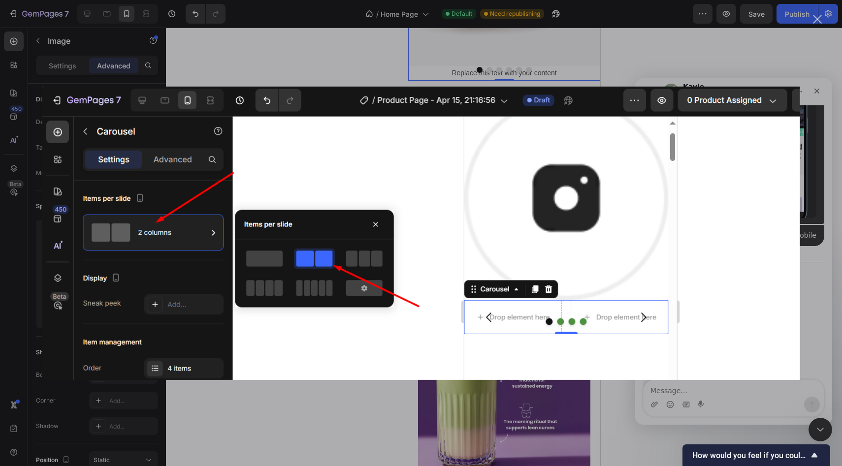
click at [300, 59] on div "Intercom messenger" at bounding box center [421, 233] width 842 height 466
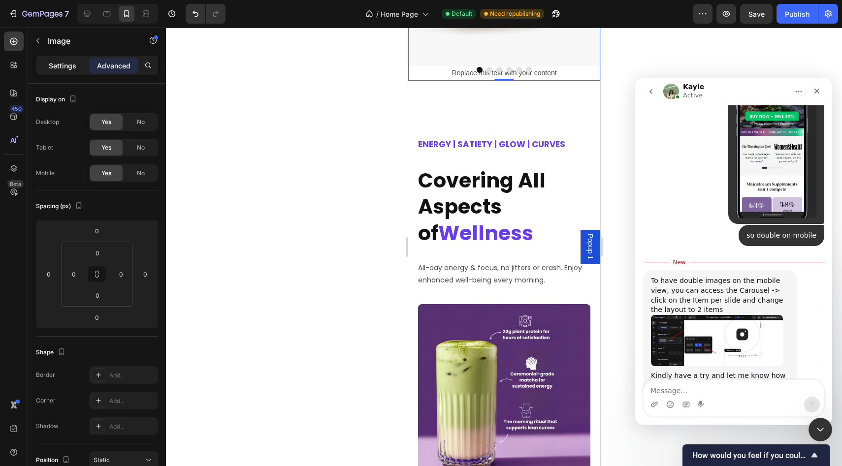
click at [70, 67] on p "Settings" at bounding box center [63, 66] width 28 height 10
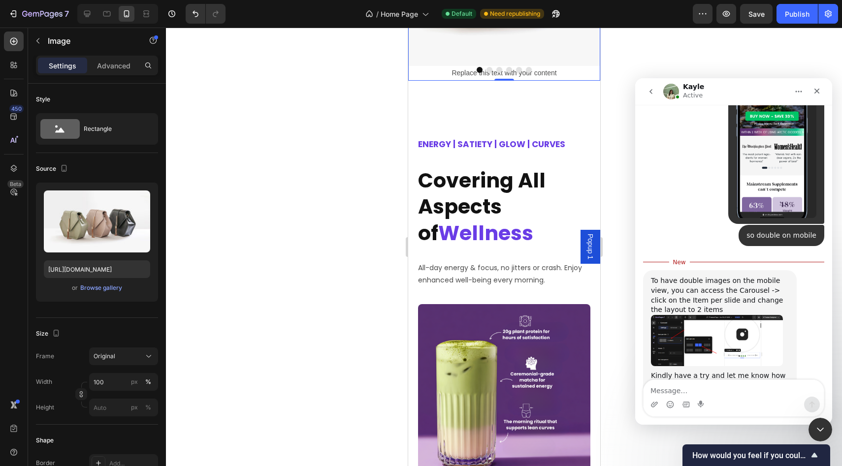
click at [699, 315] on img "Kayle says…" at bounding box center [717, 340] width 132 height 51
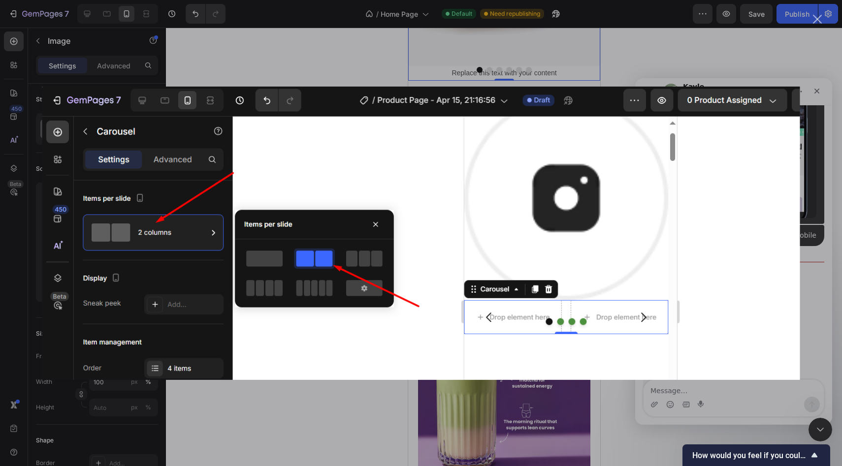
click at [276, 66] on div "Intercom messenger" at bounding box center [421, 233] width 842 height 466
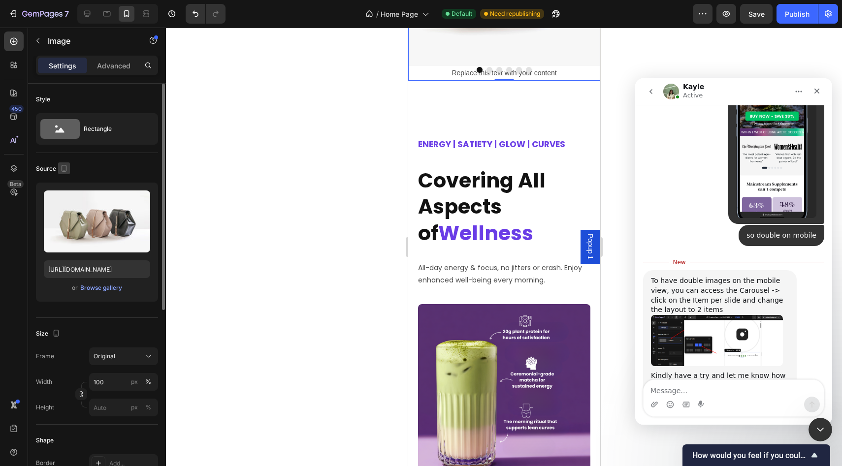
click at [69, 167] on button "button" at bounding box center [64, 168] width 12 height 12
click at [107, 56] on div "Settings Advanced" at bounding box center [97, 66] width 122 height 20
click at [109, 61] on p "Advanced" at bounding box center [113, 66] width 33 height 10
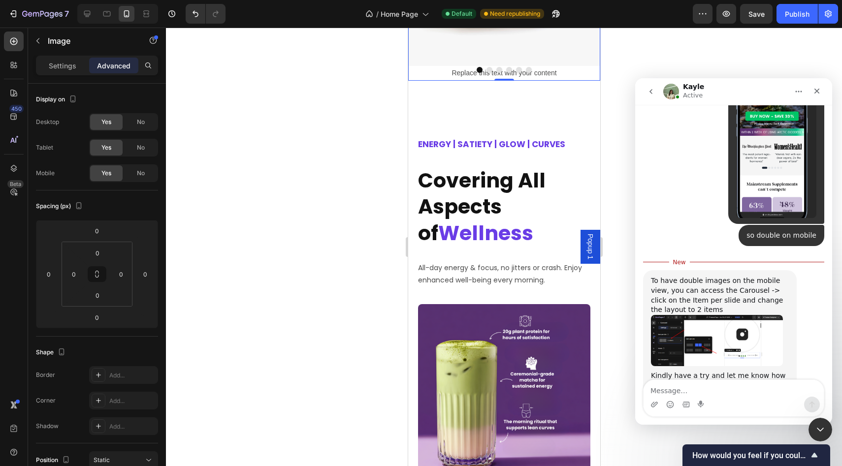
click at [742, 315] on img "Kayle says…" at bounding box center [717, 340] width 132 height 51
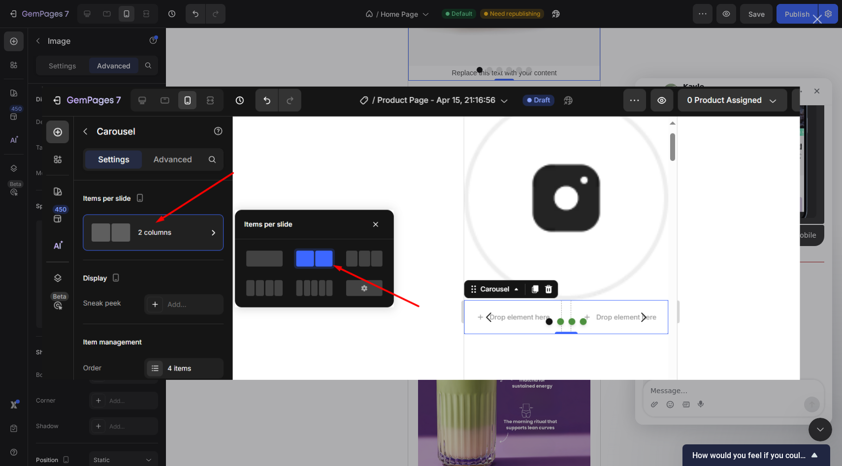
click at [270, 397] on div "Intercom messenger" at bounding box center [421, 233] width 842 height 466
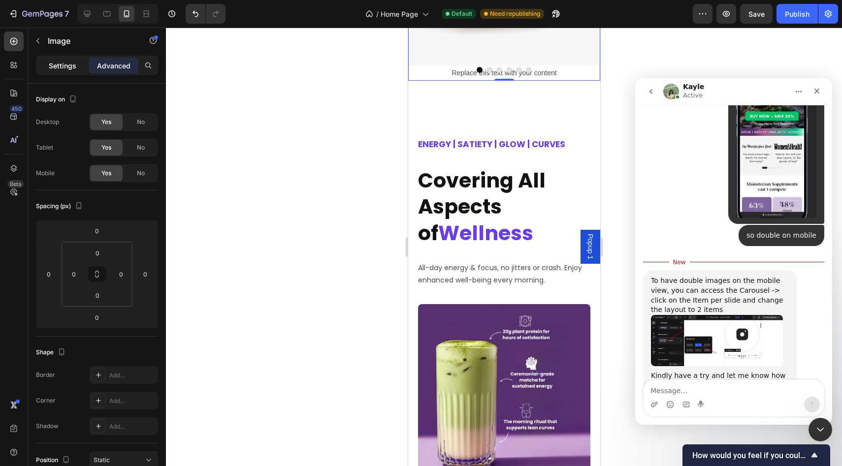
click at [65, 60] on div "Settings" at bounding box center [62, 66] width 49 height 16
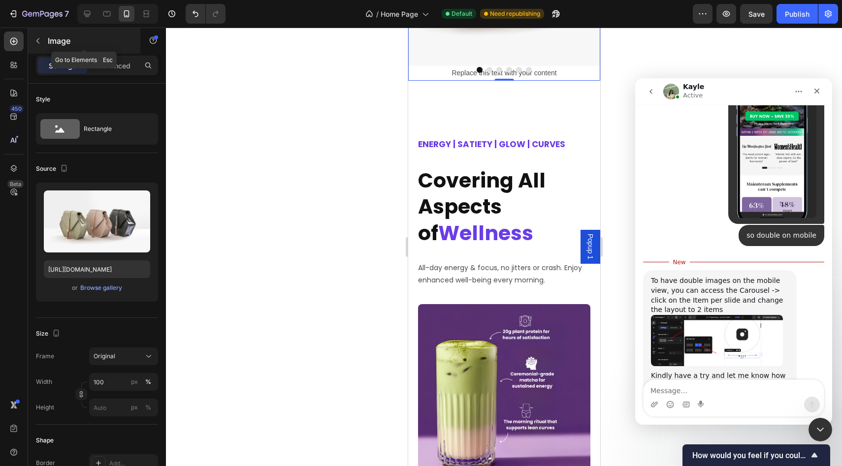
click at [33, 41] on button "button" at bounding box center [38, 41] width 16 height 16
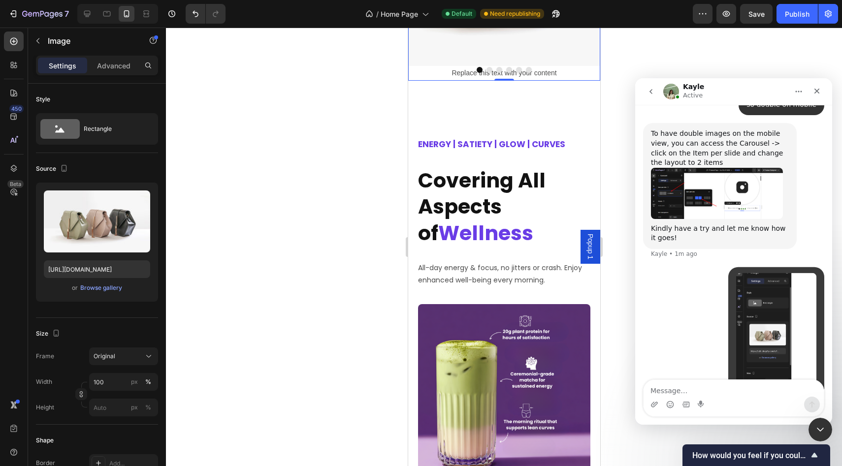
scroll to position [713, 0]
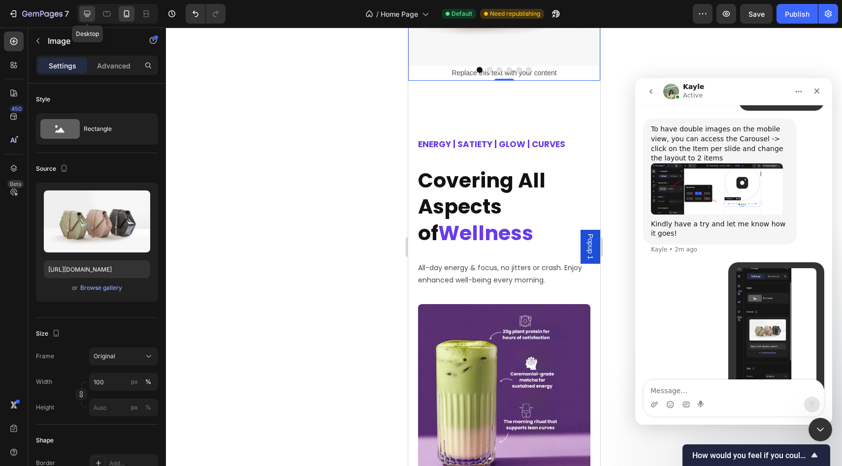
click at [88, 14] on icon at bounding box center [87, 14] width 10 height 10
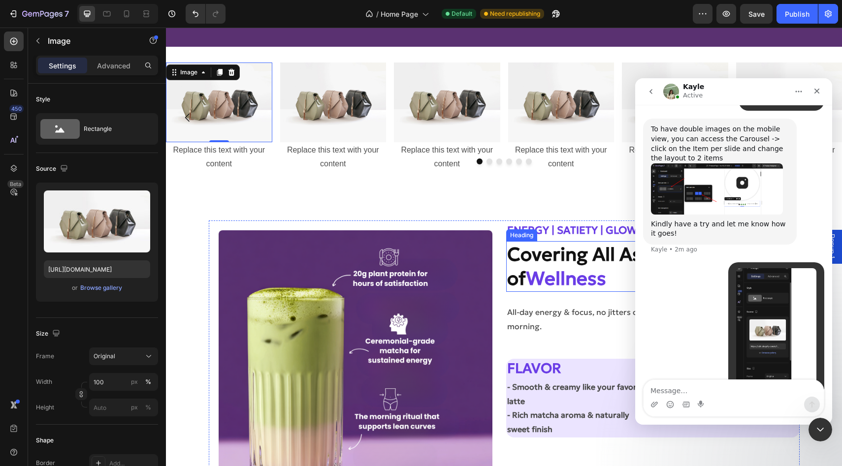
scroll to position [533, 0]
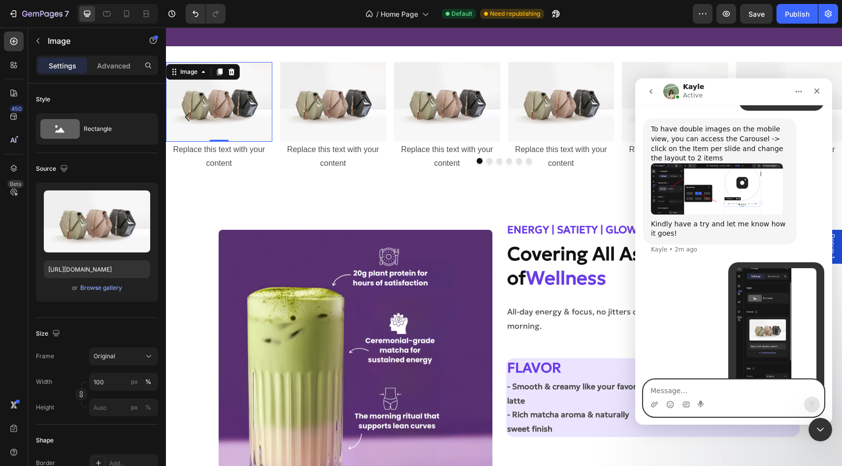
click at [670, 391] on textarea "Message…" at bounding box center [734, 388] width 180 height 17
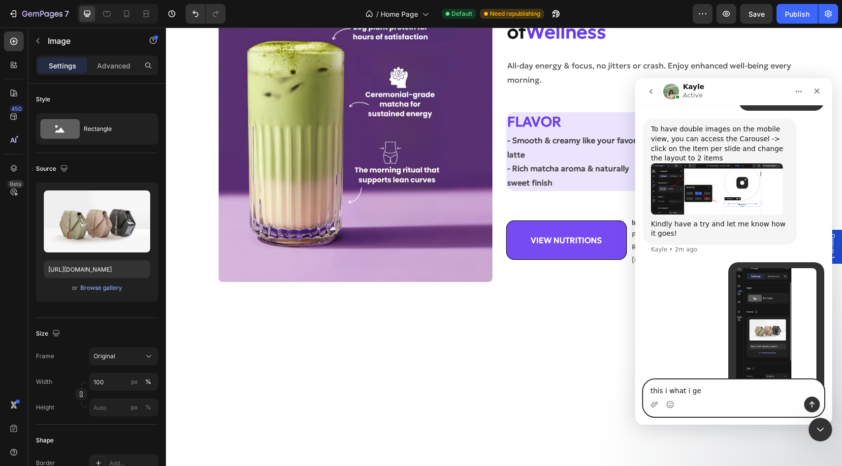
type textarea "this i what i get"
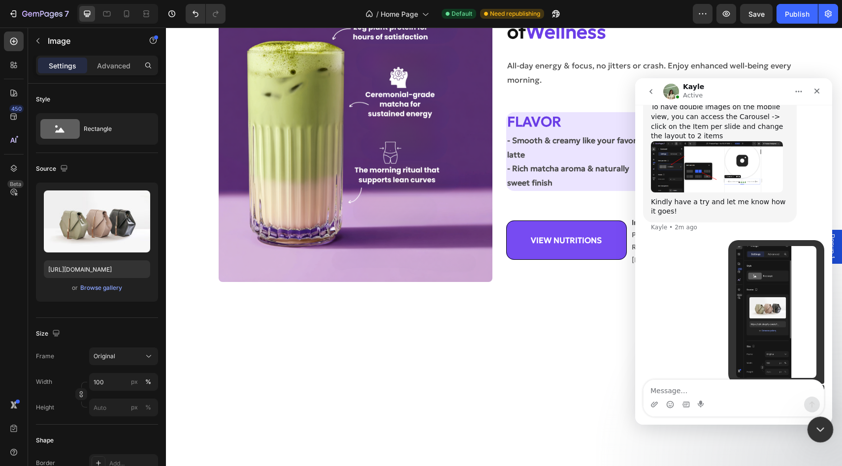
click at [825, 430] on div "Close Intercom Messenger" at bounding box center [819, 429] width 24 height 24
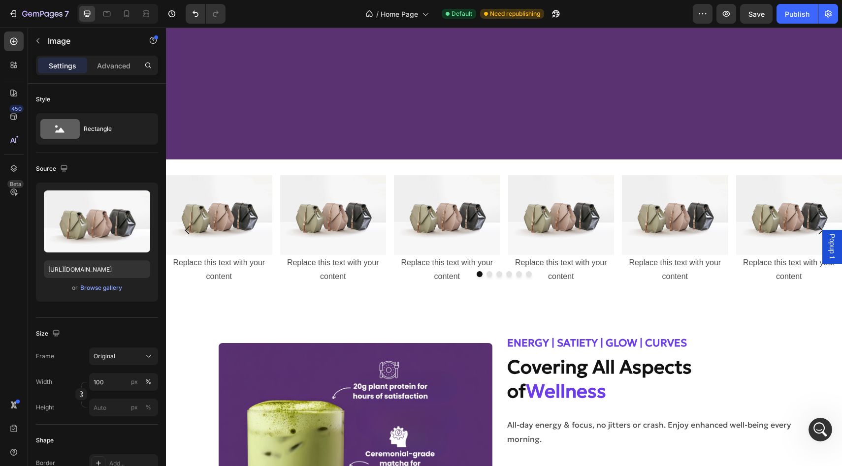
scroll to position [419, 0]
click at [218, 265] on div "Replace this text with your content" at bounding box center [219, 271] width 106 height 31
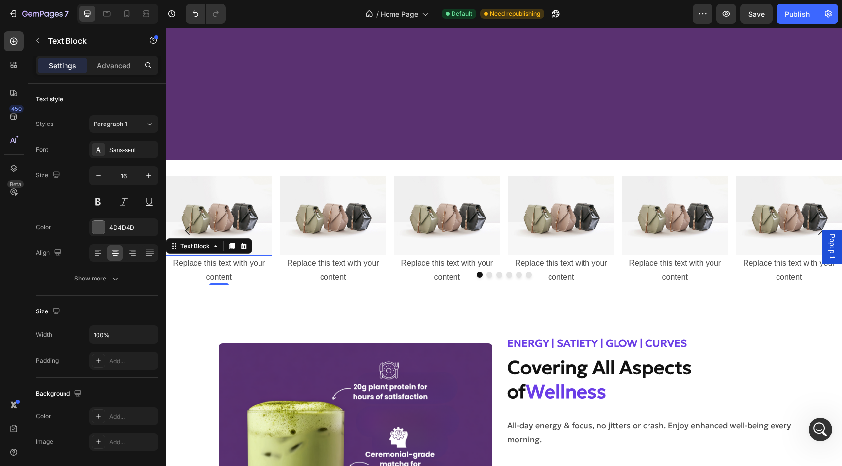
click at [218, 265] on div "Replace this text with your content" at bounding box center [219, 271] width 106 height 31
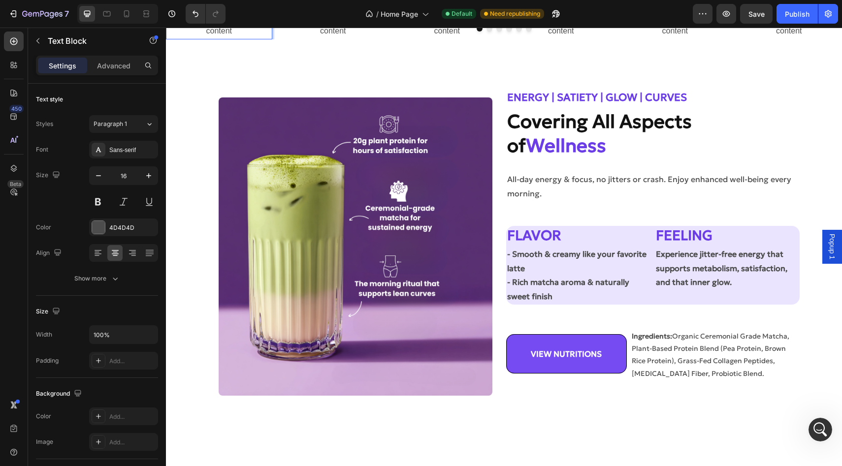
click at [218, 39] on p "Replace this text with your content" at bounding box center [219, 24] width 104 height 29
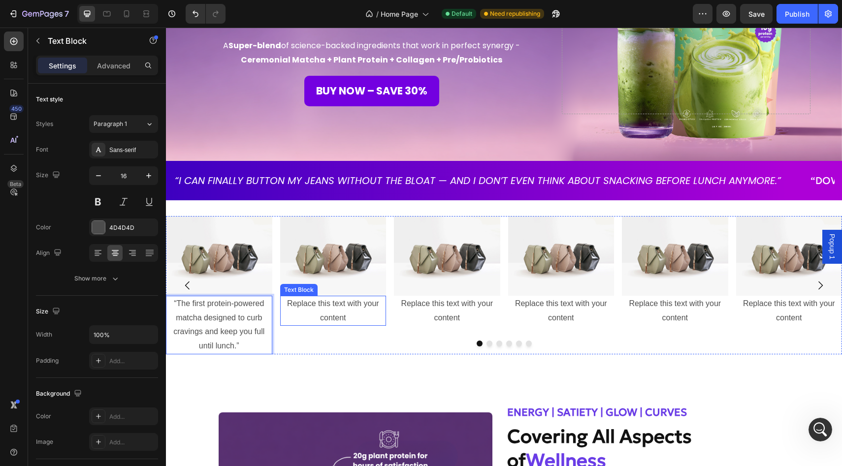
scroll to position [214, 0]
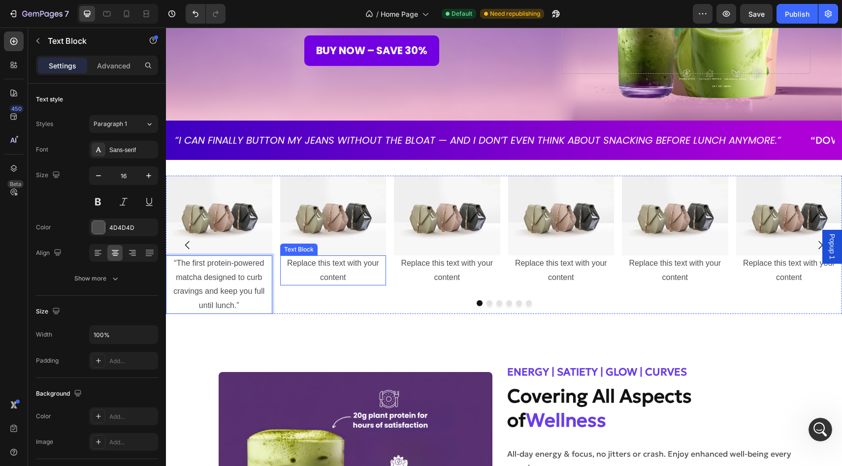
click at [319, 270] on div "Replace this text with your content" at bounding box center [333, 271] width 106 height 31
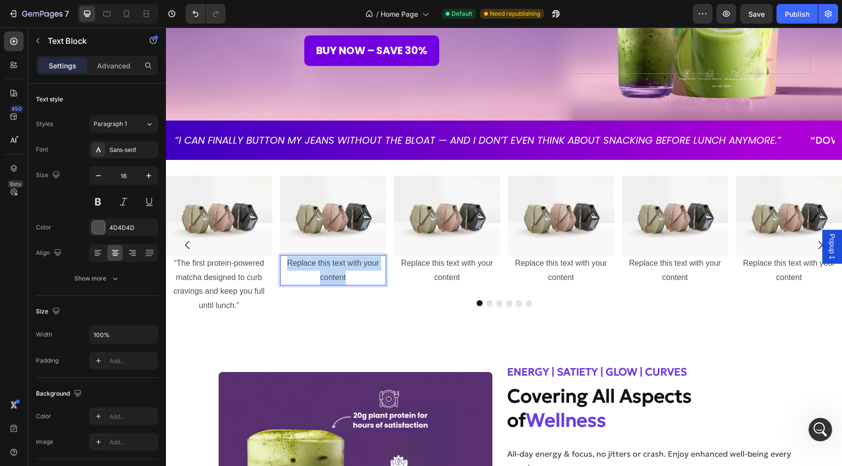
click at [319, 270] on p "Replace this text with your content" at bounding box center [333, 271] width 104 height 29
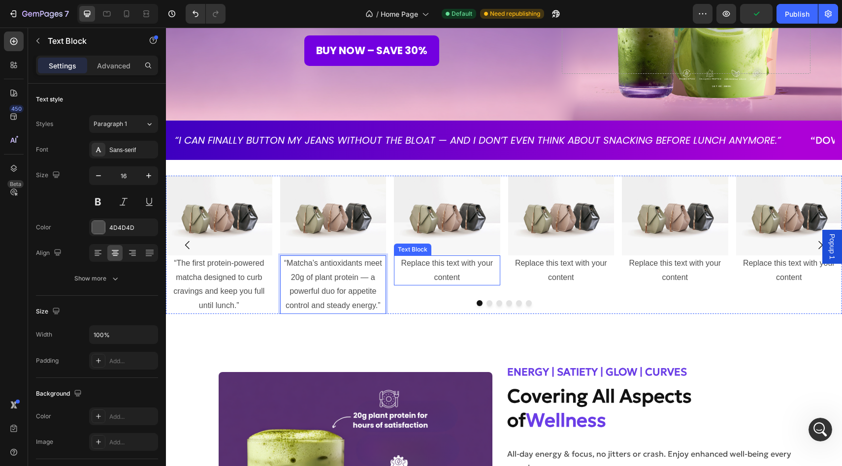
click at [450, 272] on div "Replace this text with your content" at bounding box center [447, 271] width 106 height 31
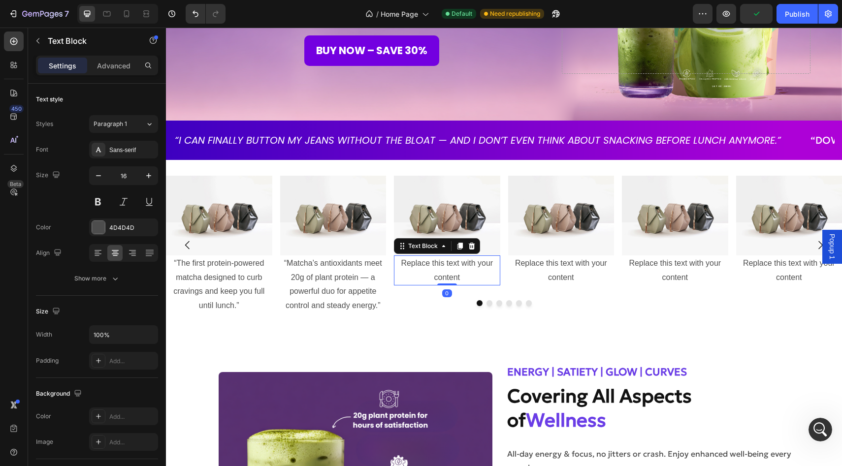
click at [450, 272] on div "Replace this text with your content" at bounding box center [447, 271] width 106 height 31
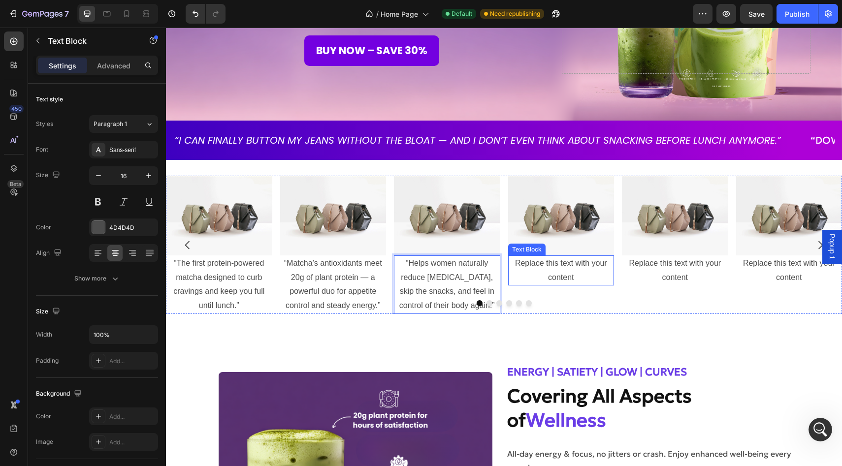
click at [554, 268] on div "Replace this text with your content" at bounding box center [561, 271] width 106 height 31
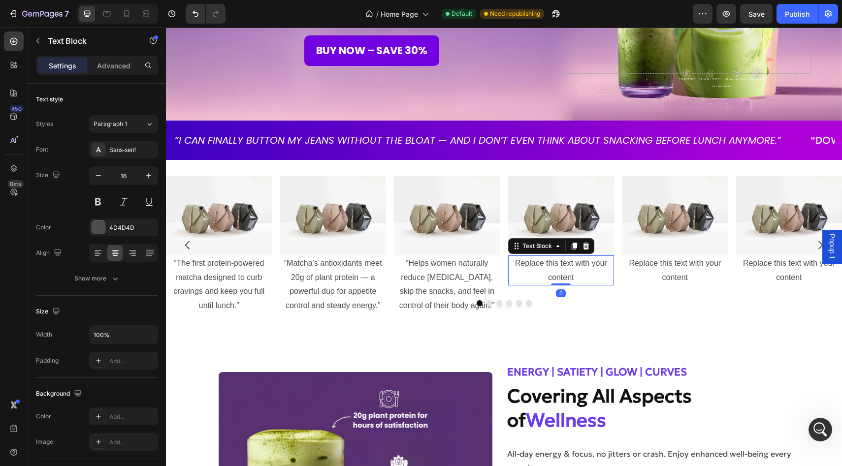
click at [554, 268] on div "Replace this text with your content" at bounding box center [561, 271] width 106 height 31
click at [554, 268] on p "Replace this text with your content" at bounding box center [561, 271] width 104 height 29
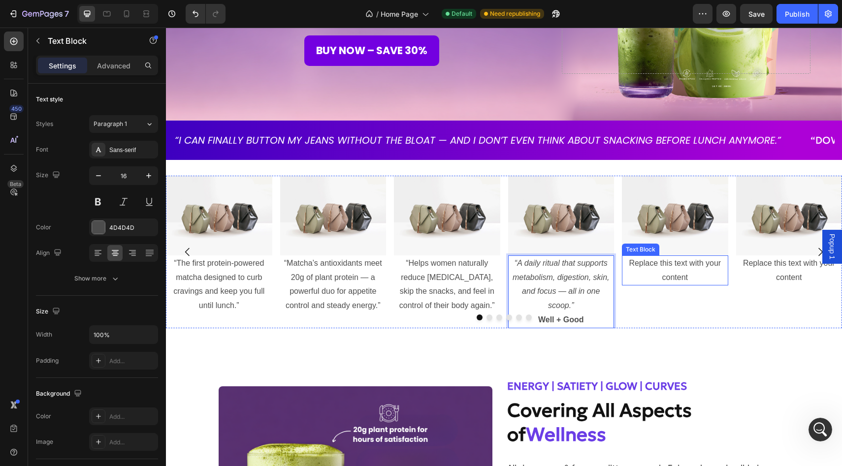
click at [668, 283] on div "Replace this text with your content" at bounding box center [675, 271] width 106 height 31
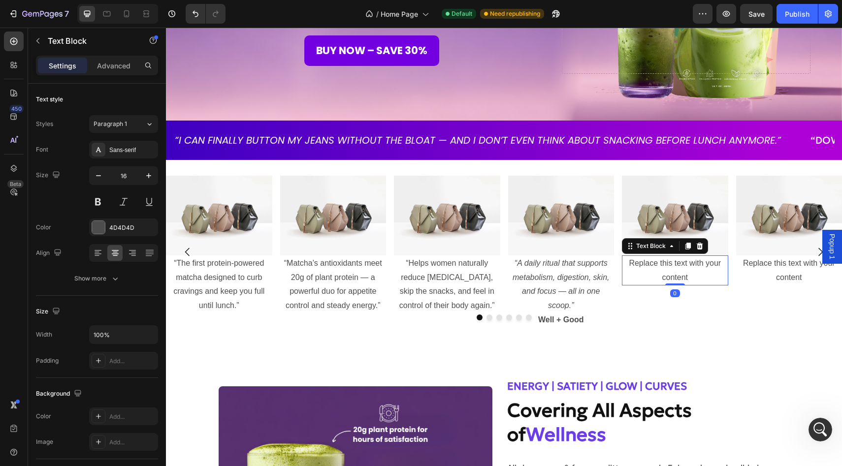
click at [668, 283] on div "Replace this text with your content" at bounding box center [675, 271] width 106 height 31
click at [668, 283] on p "Replace this text with your content" at bounding box center [675, 271] width 104 height 29
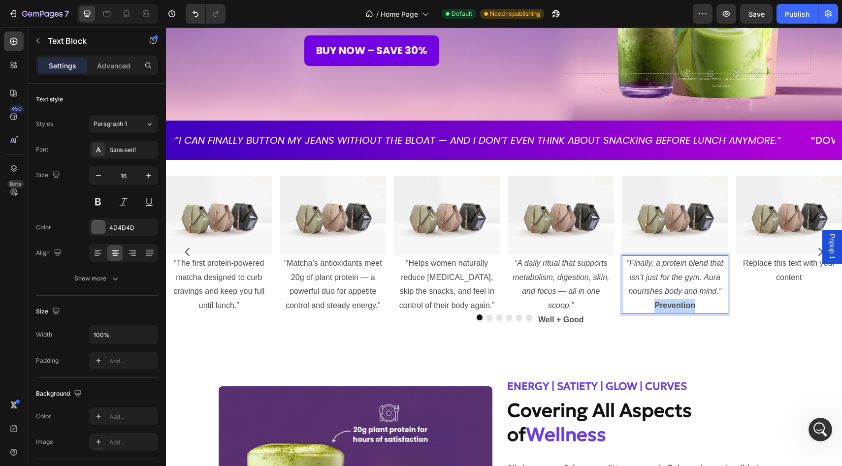
drag, startPoint x: 697, startPoint y: 307, endPoint x: 643, endPoint y: 307, distance: 54.7
click at [643, 307] on p "Prevention" at bounding box center [675, 306] width 104 height 14
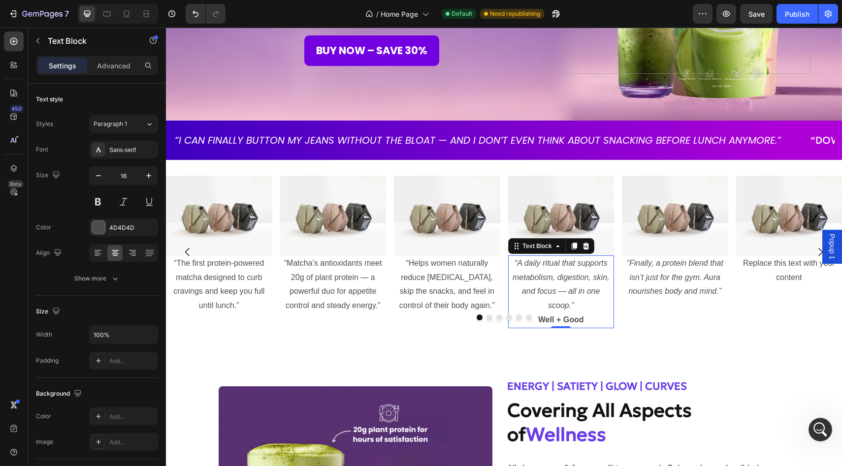
click at [587, 320] on p "Well + Good" at bounding box center [561, 320] width 104 height 14
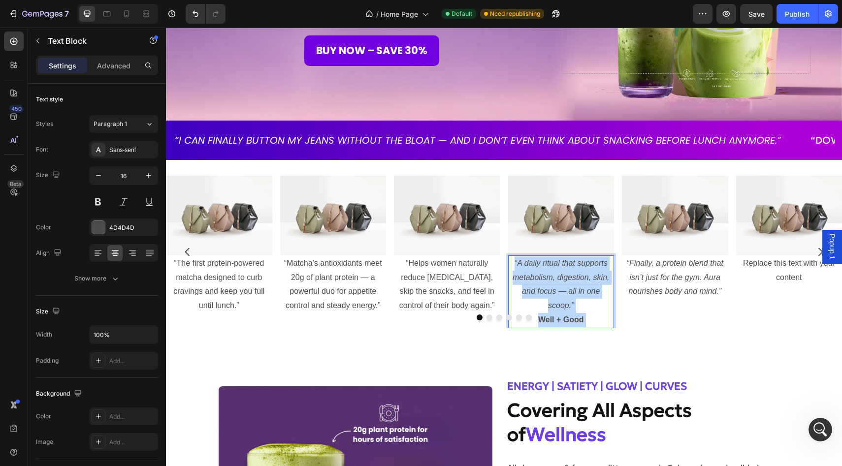
drag, startPoint x: 587, startPoint y: 320, endPoint x: 541, endPoint y: 322, distance: 46.8
click at [541, 322] on strong "Well + Good" at bounding box center [561, 320] width 46 height 8
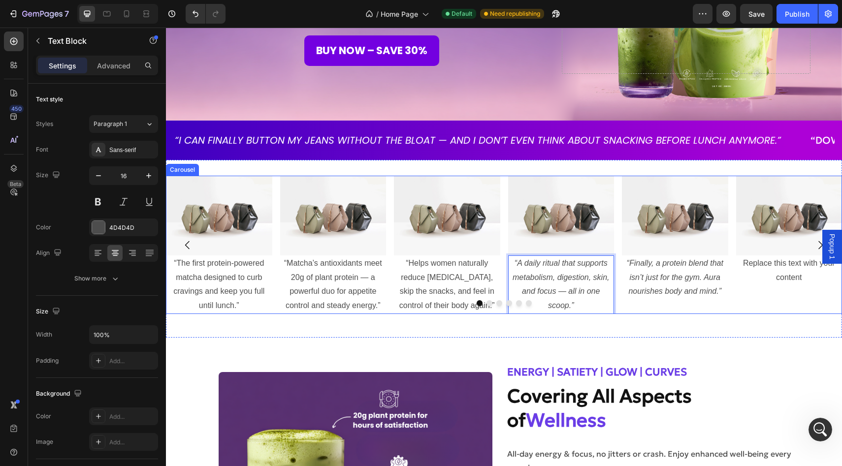
click at [771, 267] on div "Replace this text with your content" at bounding box center [789, 271] width 106 height 31
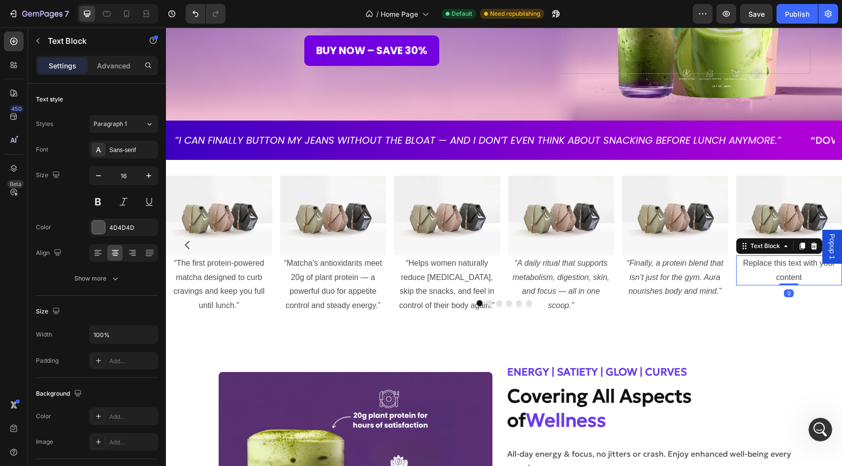
click at [771, 267] on div "Replace this text with your content" at bounding box center [789, 271] width 106 height 31
click at [771, 267] on p "Replace this text with your content" at bounding box center [789, 271] width 104 height 29
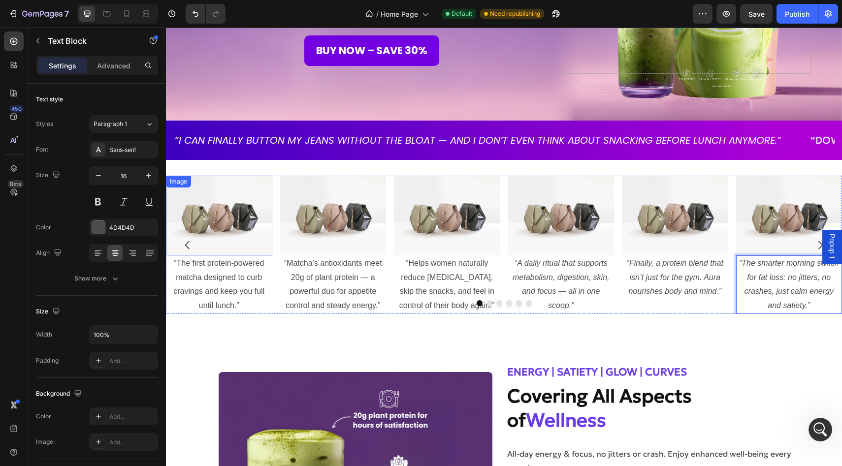
click at [226, 213] on img at bounding box center [219, 216] width 106 height 80
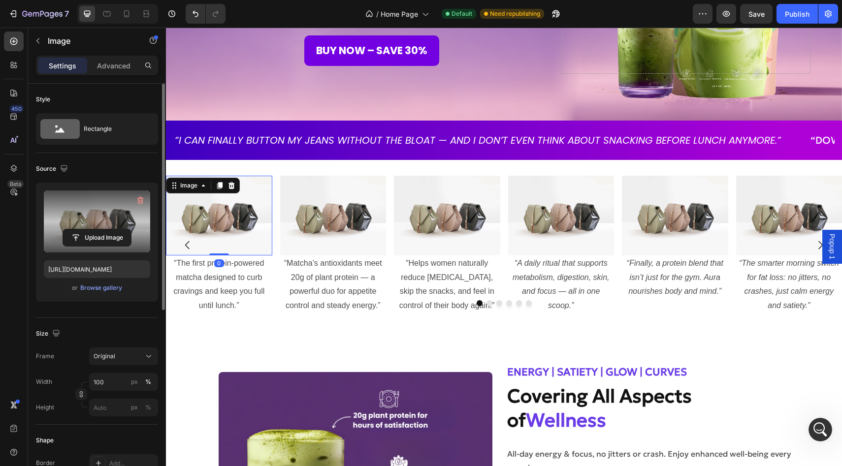
click at [82, 224] on label at bounding box center [97, 222] width 106 height 62
click at [82, 229] on input "file" at bounding box center [97, 237] width 68 height 17
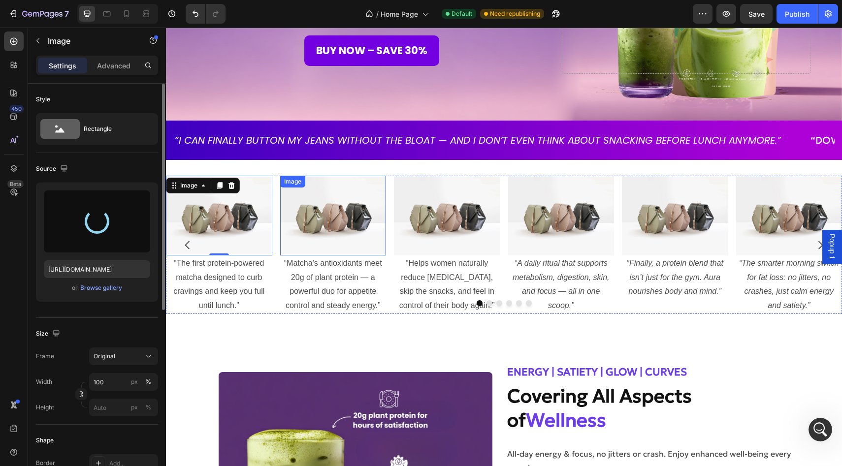
click at [321, 207] on img at bounding box center [333, 216] width 106 height 80
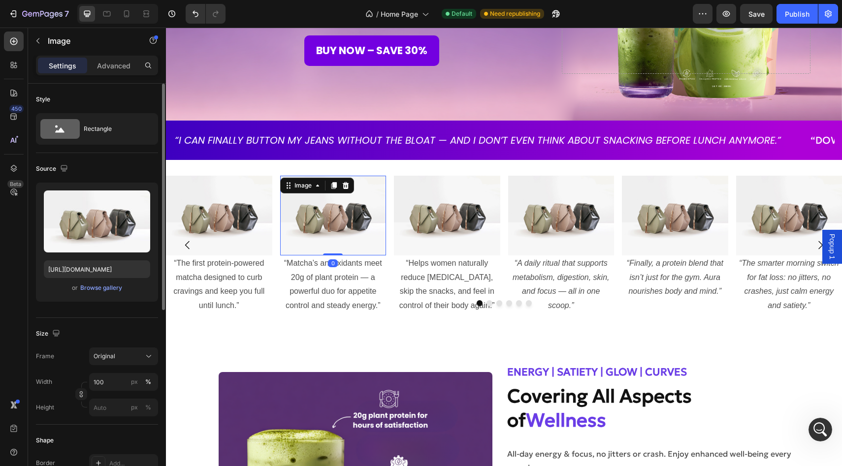
click at [196, 210] on img at bounding box center [219, 216] width 106 height 80
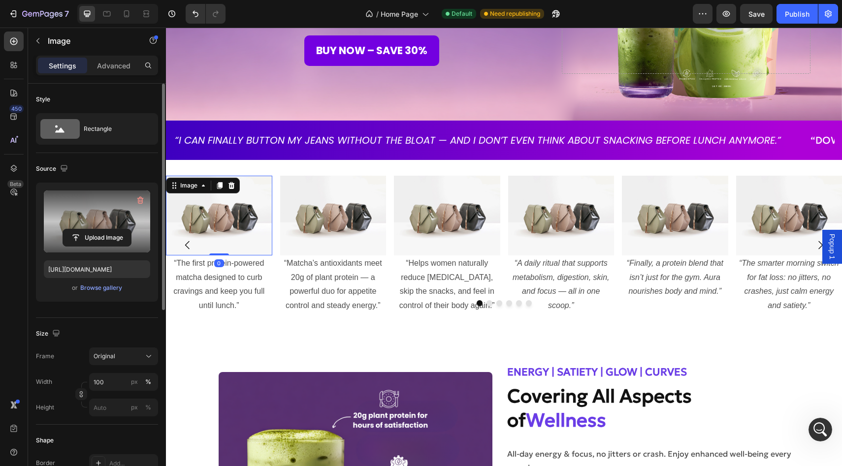
click at [95, 221] on label at bounding box center [97, 222] width 106 height 62
click at [95, 229] on input "file" at bounding box center [97, 237] width 68 height 17
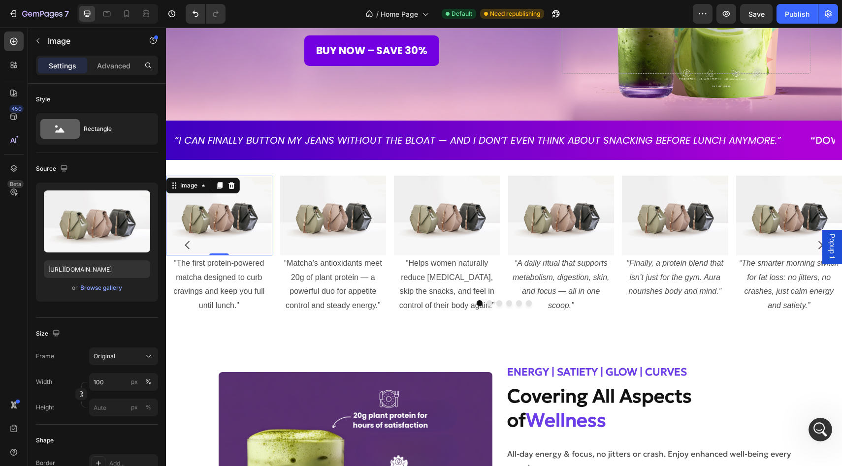
click at [203, 216] on img at bounding box center [219, 216] width 106 height 80
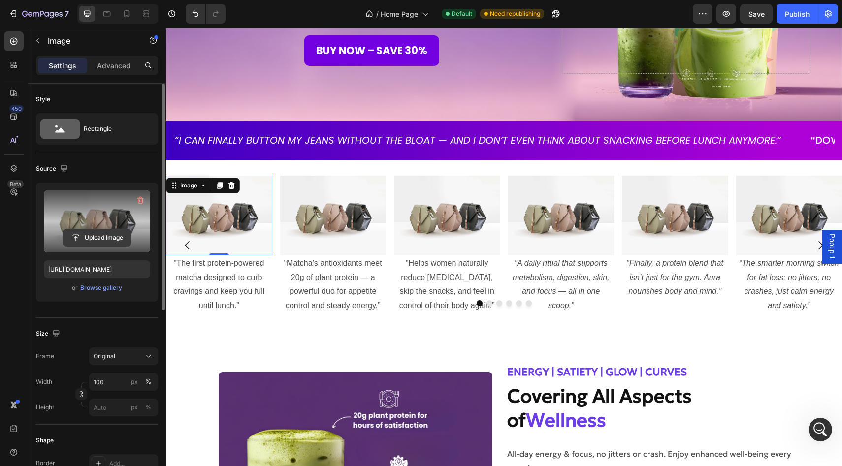
click at [123, 232] on input "file" at bounding box center [97, 237] width 68 height 17
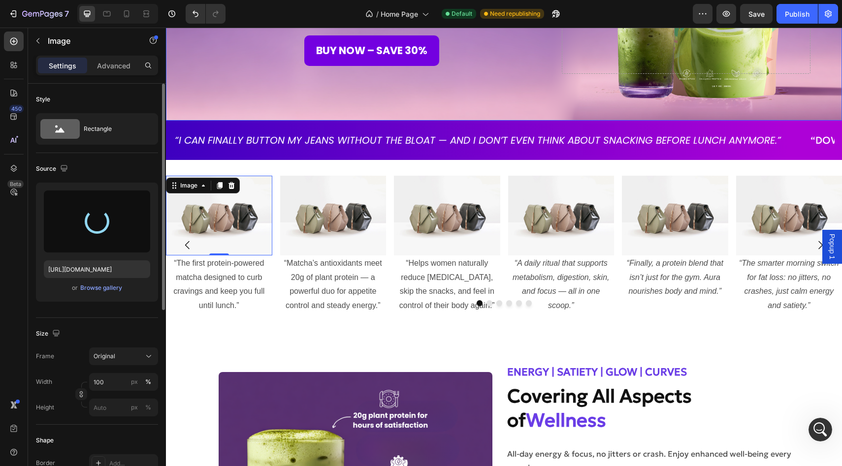
type input "https://cdn.shopify.com/s/files/1/0928/9347/9254/files/gempages_574367722180182…"
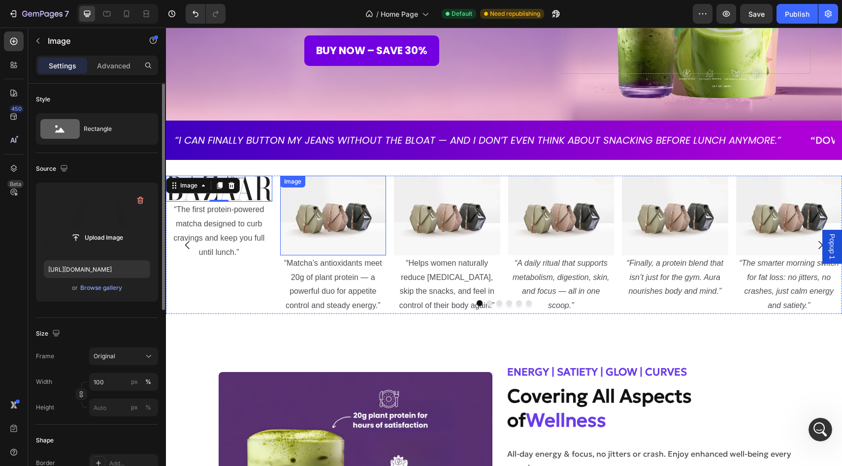
click at [319, 210] on img at bounding box center [333, 216] width 106 height 80
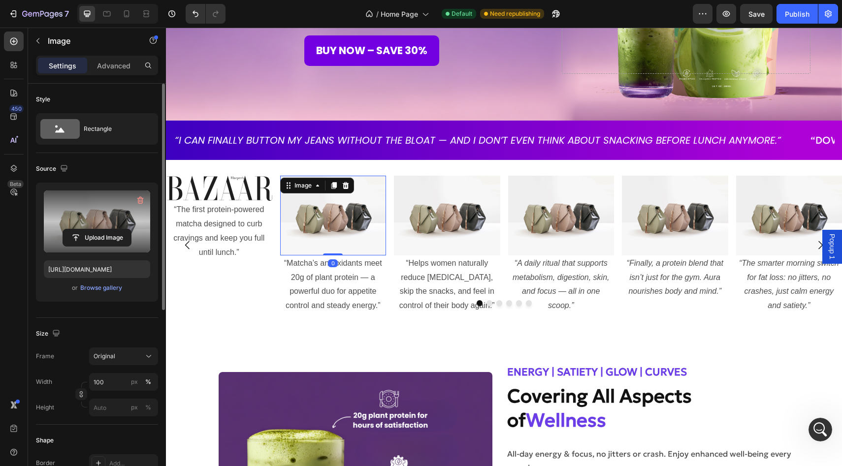
click at [93, 228] on label at bounding box center [97, 222] width 106 height 62
click at [93, 229] on input "file" at bounding box center [97, 237] width 68 height 17
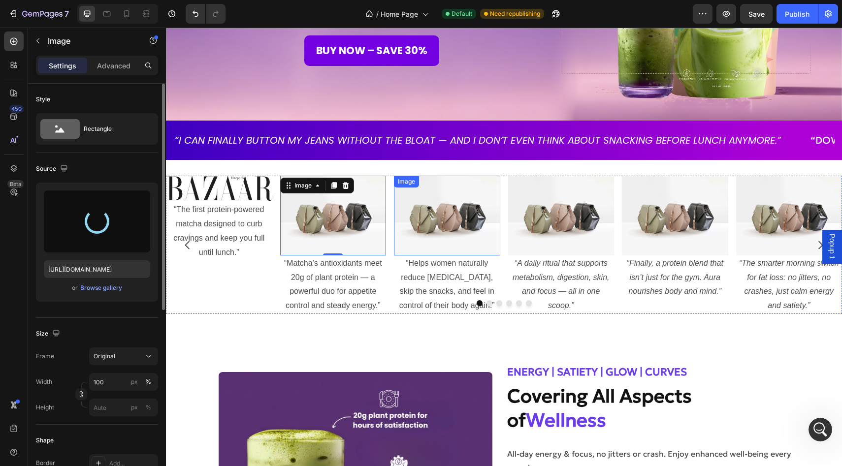
type input "https://cdn.shopify.com/s/files/1/0928/9347/9254/files/gempages_574367722180182…"
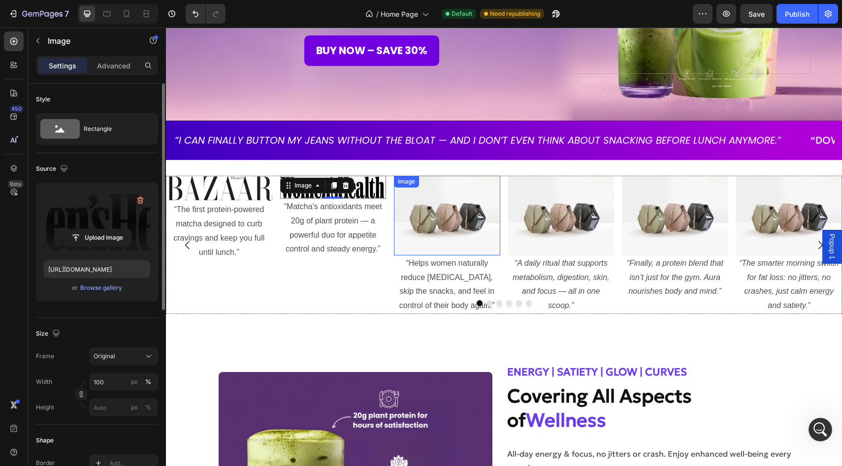
click at [446, 215] on img at bounding box center [447, 216] width 106 height 80
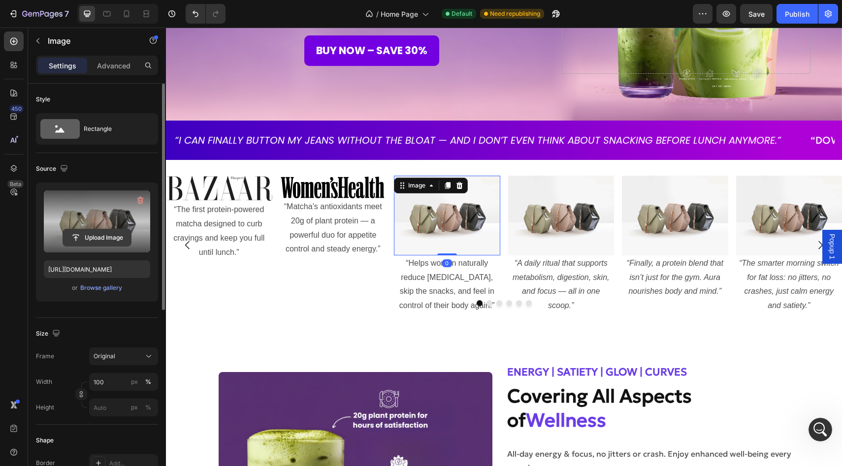
click at [96, 233] on input "file" at bounding box center [97, 237] width 68 height 17
type input "C:\fakepath\image_114-5.avif"
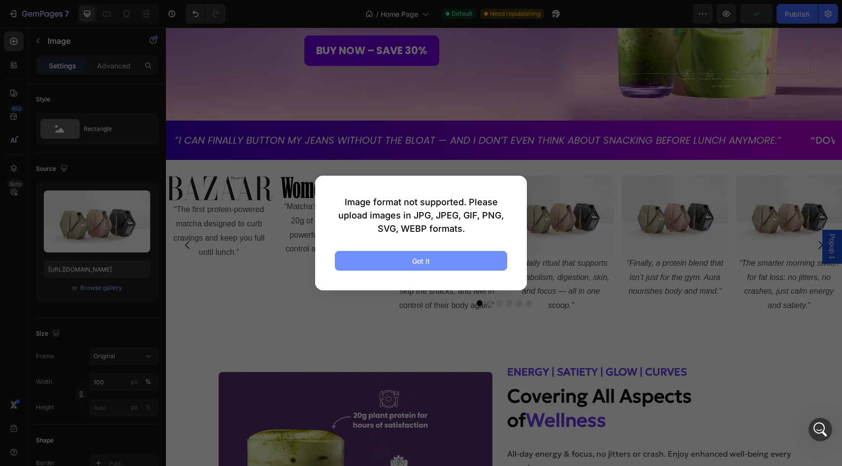
click at [442, 258] on button "Got it" at bounding box center [421, 261] width 172 height 20
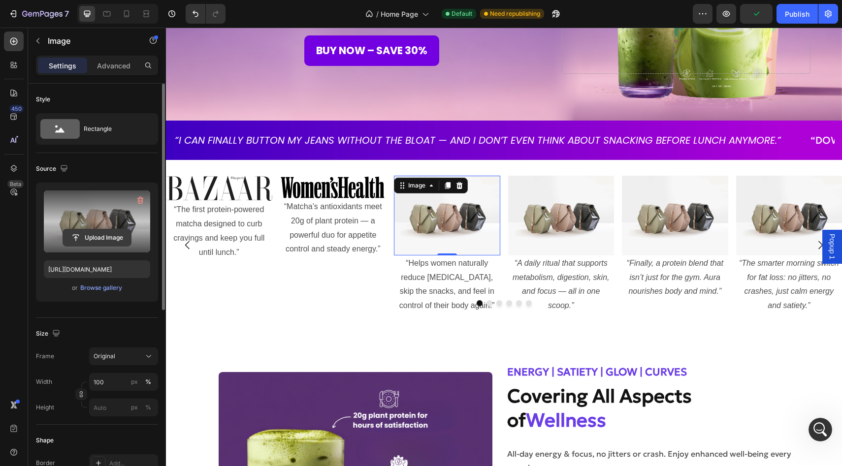
click at [105, 246] on button "Upload Image" at bounding box center [97, 238] width 69 height 18
click at [142, 235] on div "Upload Image" at bounding box center [97, 238] width 106 height 18
click at [116, 232] on input "file" at bounding box center [97, 237] width 68 height 17
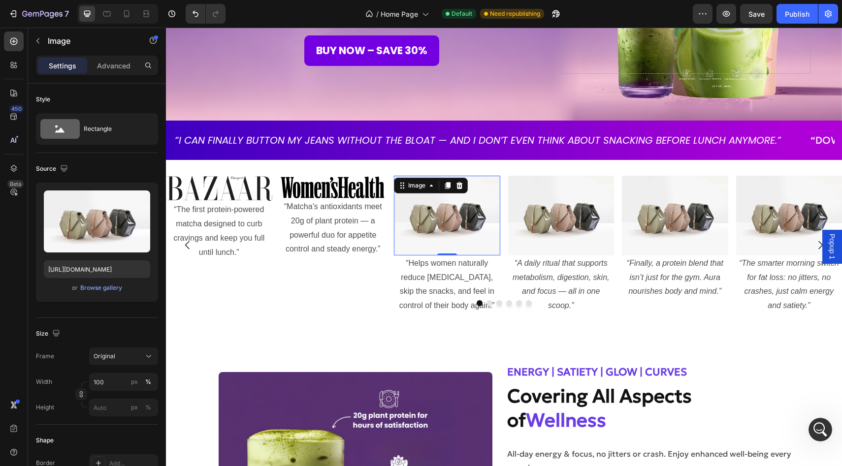
click at [430, 224] on img at bounding box center [447, 216] width 106 height 80
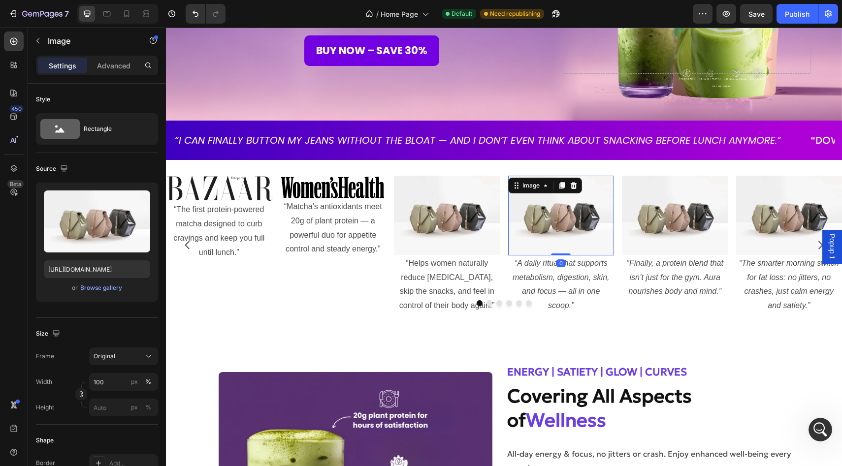
click at [555, 223] on img at bounding box center [561, 216] width 106 height 80
click at [415, 220] on img at bounding box center [447, 216] width 106 height 80
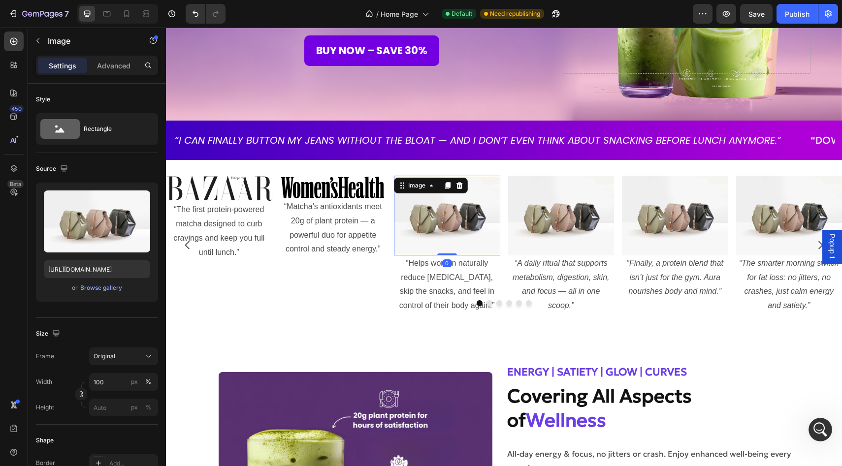
click at [435, 224] on img at bounding box center [447, 216] width 106 height 80
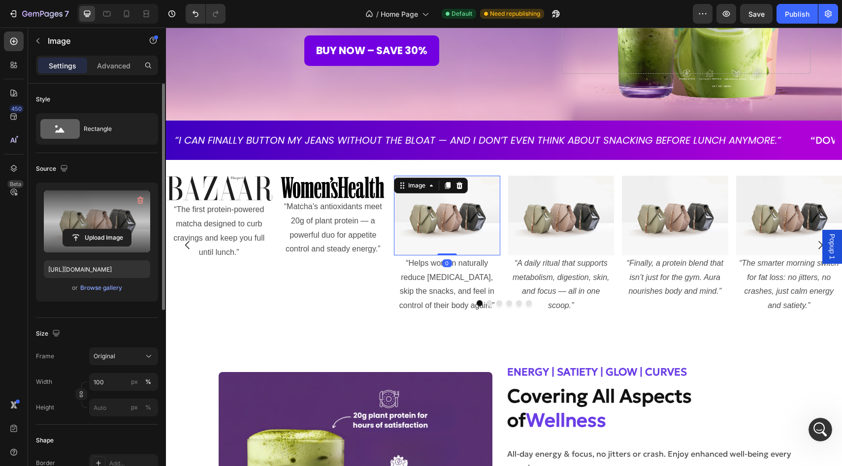
click at [92, 223] on label at bounding box center [97, 222] width 106 height 62
click at [92, 229] on input "file" at bounding box center [97, 237] width 68 height 17
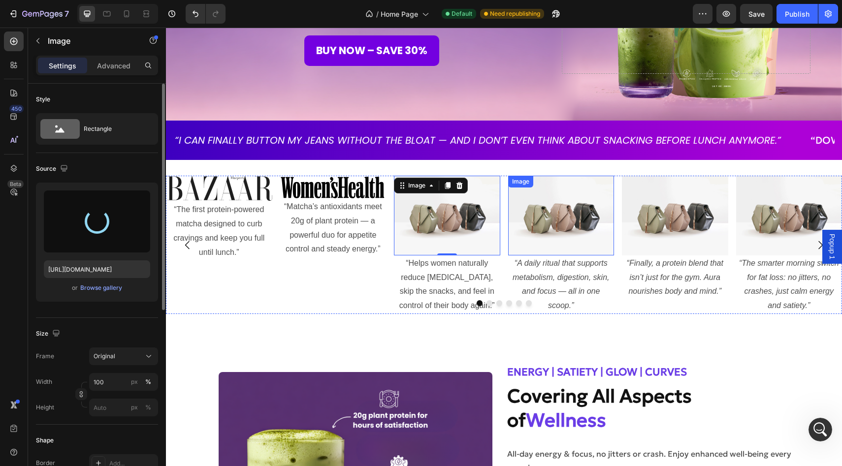
type input "https://cdn.shopify.com/s/files/1/0928/9347/9254/files/gempages_574367722180182…"
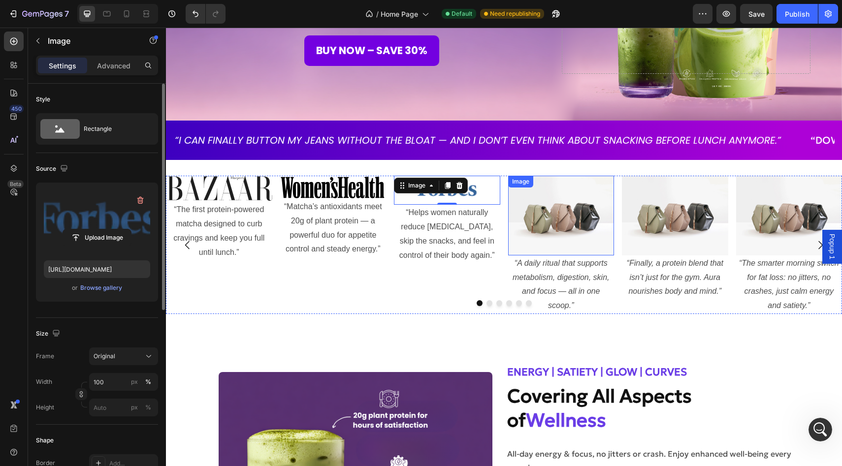
click at [552, 204] on img at bounding box center [561, 216] width 106 height 80
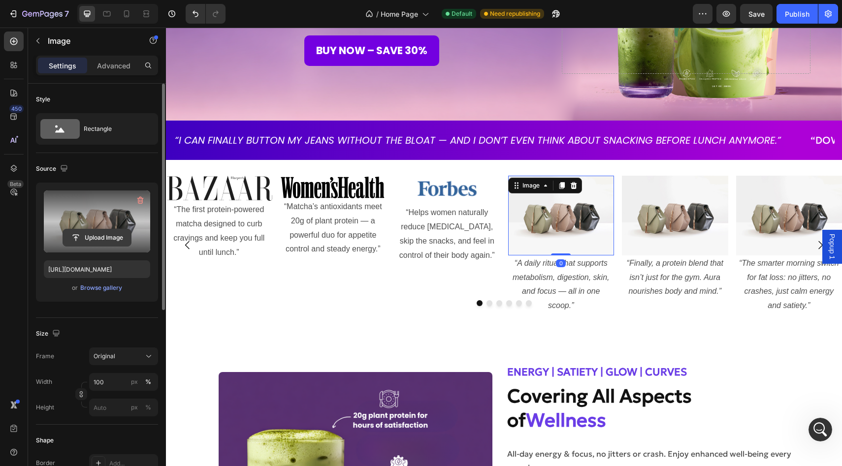
click at [76, 236] on input "file" at bounding box center [97, 237] width 68 height 17
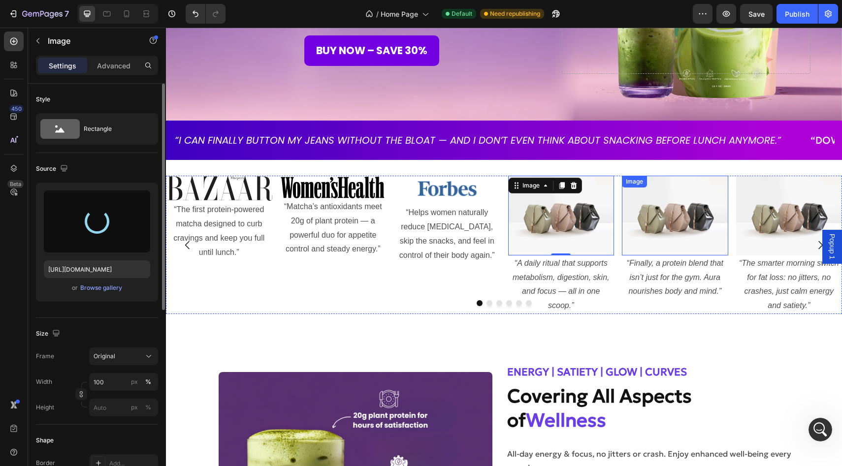
type input "https://cdn.shopify.com/s/files/1/0928/9347/9254/files/gempages_574367722180182…"
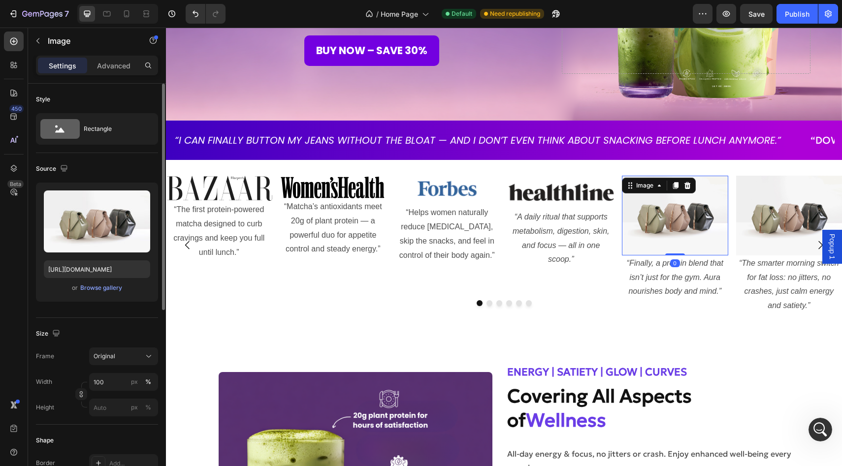
click at [673, 215] on img at bounding box center [675, 216] width 106 height 80
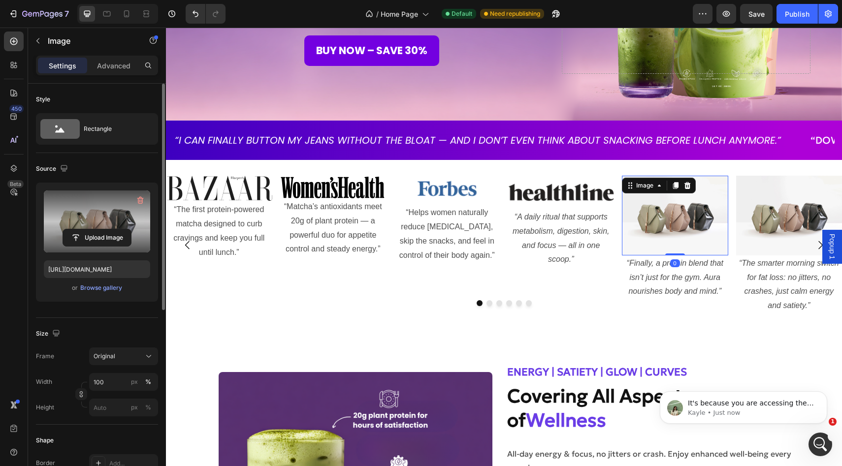
scroll to position [0, 0]
click at [114, 222] on label at bounding box center [97, 222] width 106 height 62
click at [114, 229] on input "file" at bounding box center [97, 237] width 68 height 17
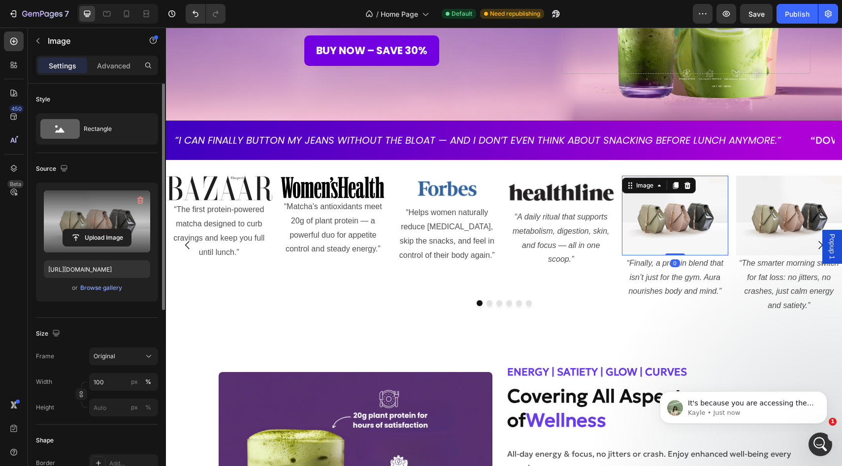
scroll to position [837, 0]
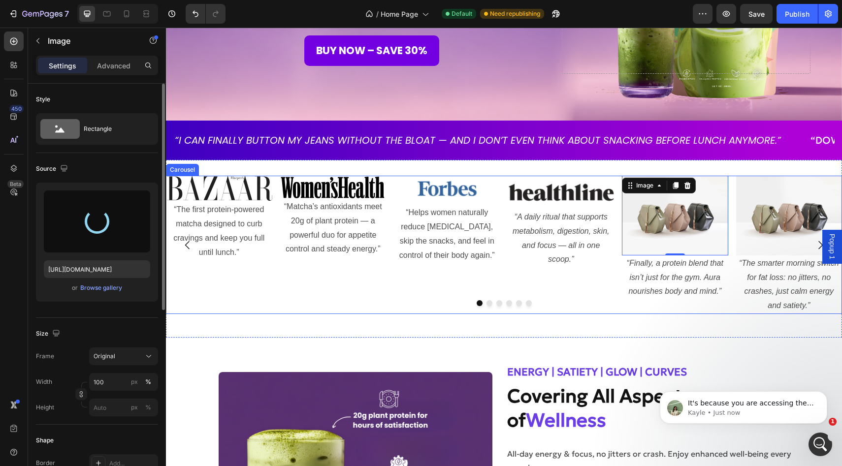
type input "https://cdn.shopify.com/s/files/1/0928/9347/9254/files/gempages_574367722180182…"
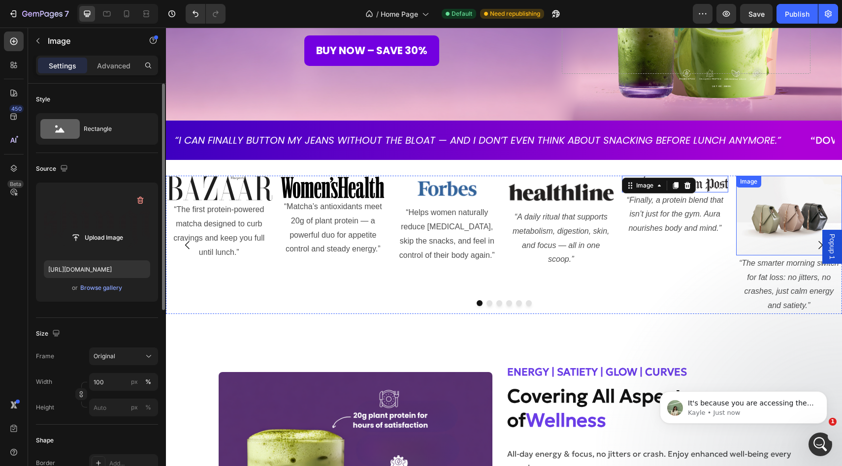
click at [788, 207] on img at bounding box center [789, 216] width 106 height 80
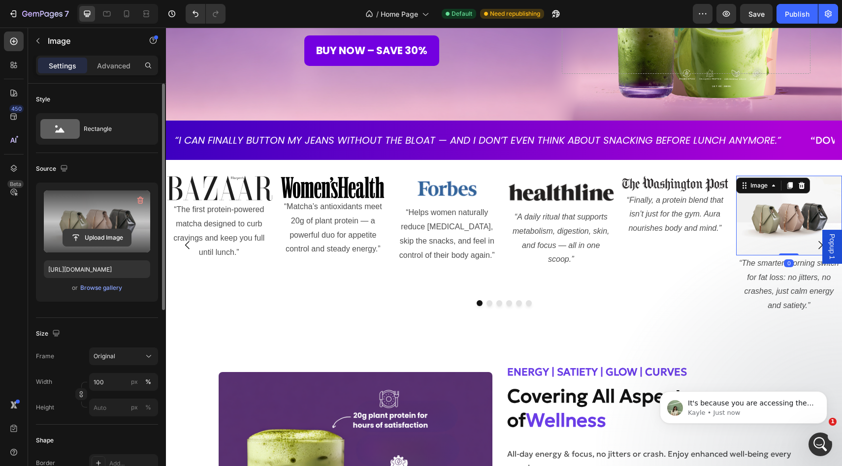
click at [97, 238] on input "file" at bounding box center [97, 237] width 68 height 17
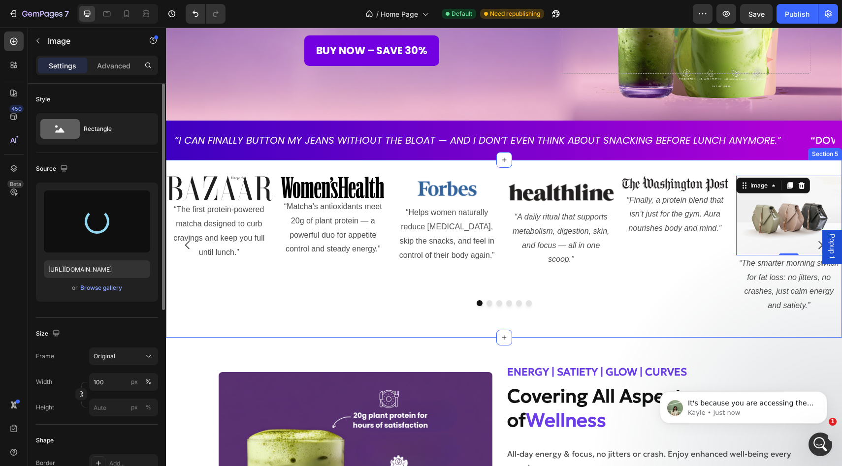
type input "https://cdn.shopify.com/s/files/1/0928/9347/9254/files/gempages_574367722180182…"
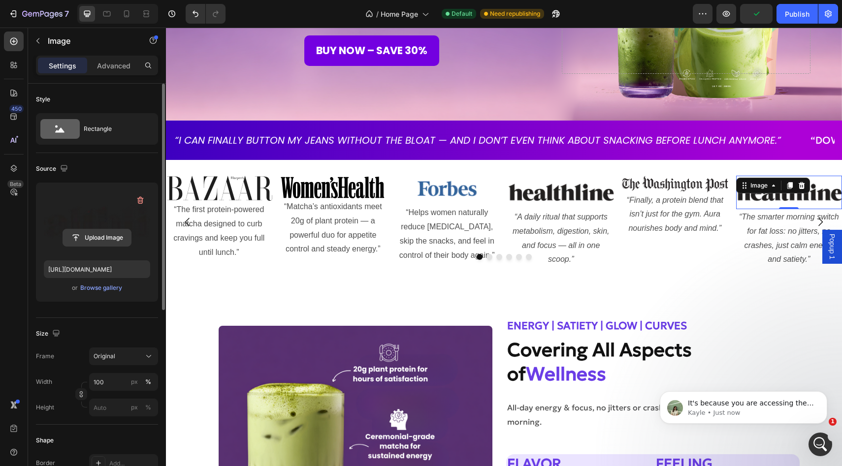
click at [87, 237] on input "file" at bounding box center [97, 237] width 68 height 17
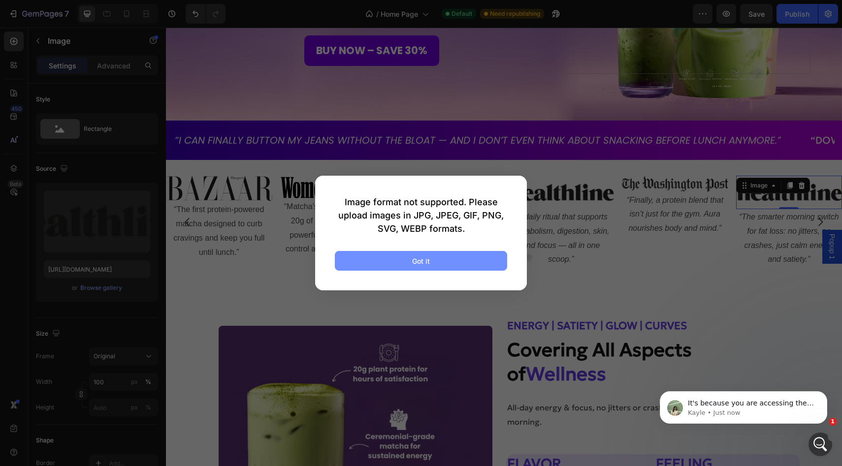
click at [388, 267] on button "Got it" at bounding box center [421, 261] width 172 height 20
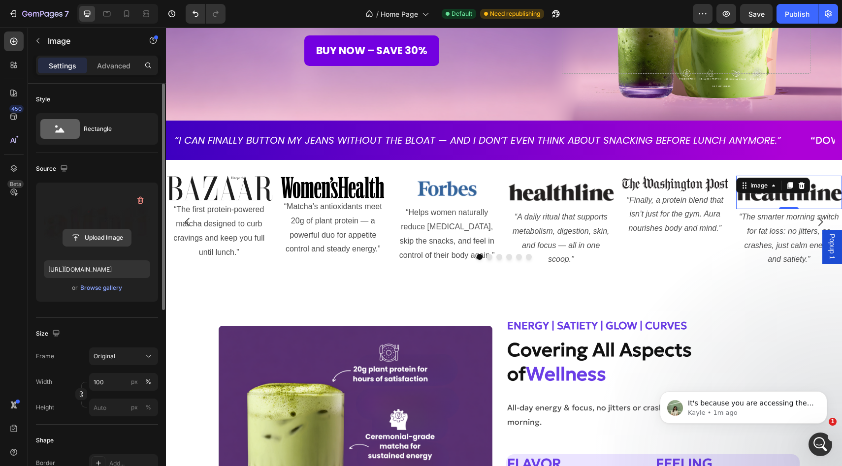
click at [88, 237] on input "file" at bounding box center [97, 237] width 68 height 17
type input "C:\fakepath\image_114-5 (1).avif"
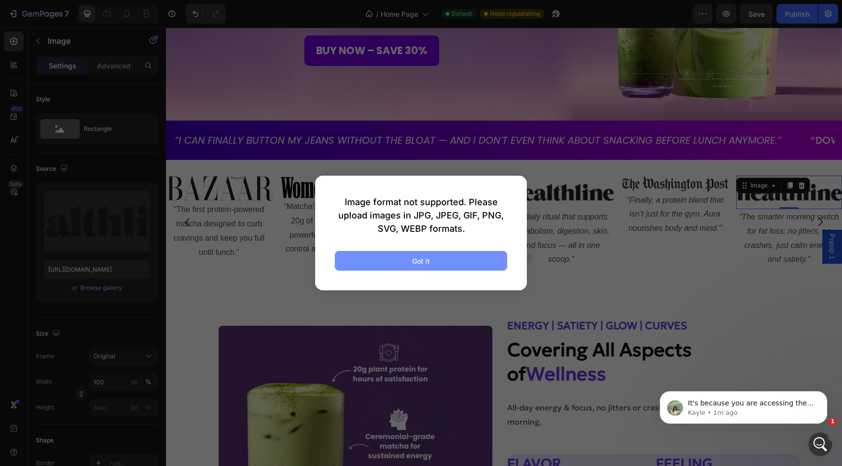
click at [439, 259] on button "Got it" at bounding box center [421, 261] width 172 height 20
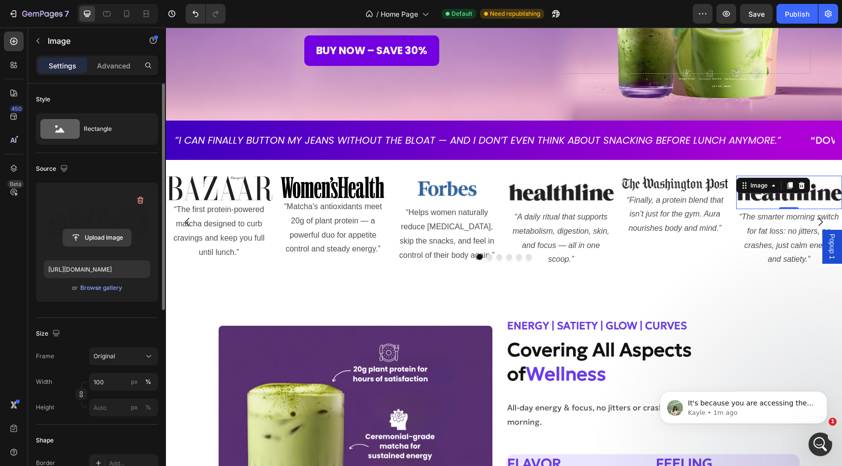
click at [91, 240] on input "file" at bounding box center [97, 237] width 68 height 17
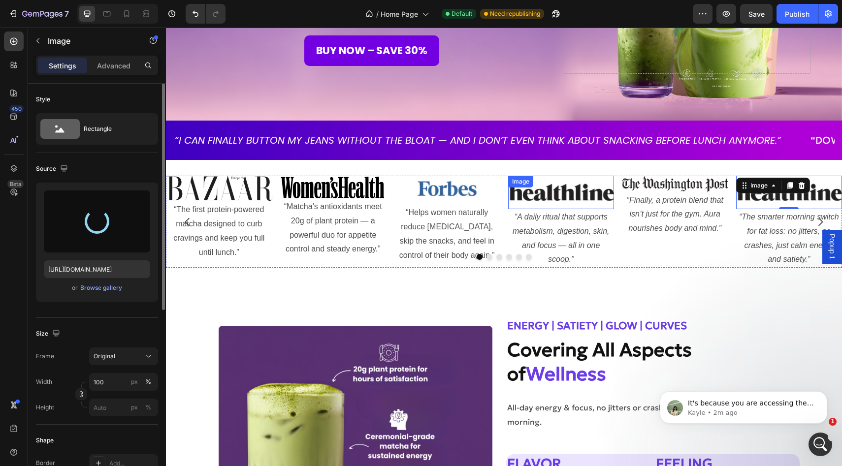
type input "https://cdn.shopify.com/s/files/1/0928/9347/9254/files/gempages_574367722180182…"
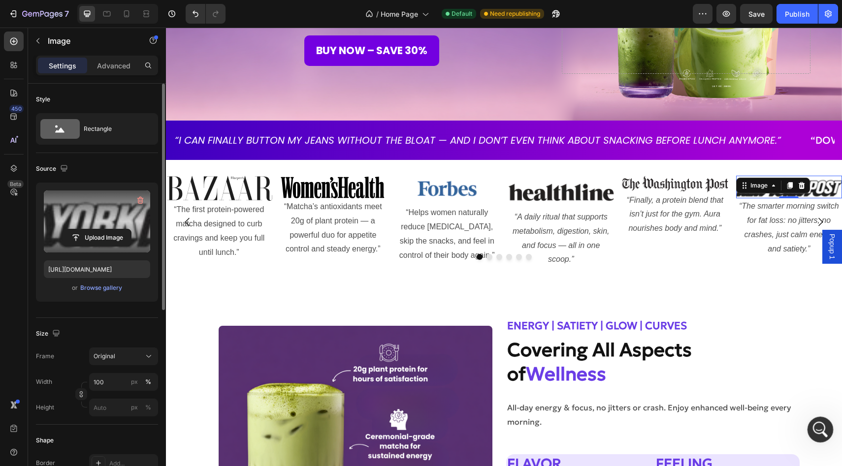
click at [811, 429] on icon "Open Intercom Messenger" at bounding box center [819, 428] width 16 height 16
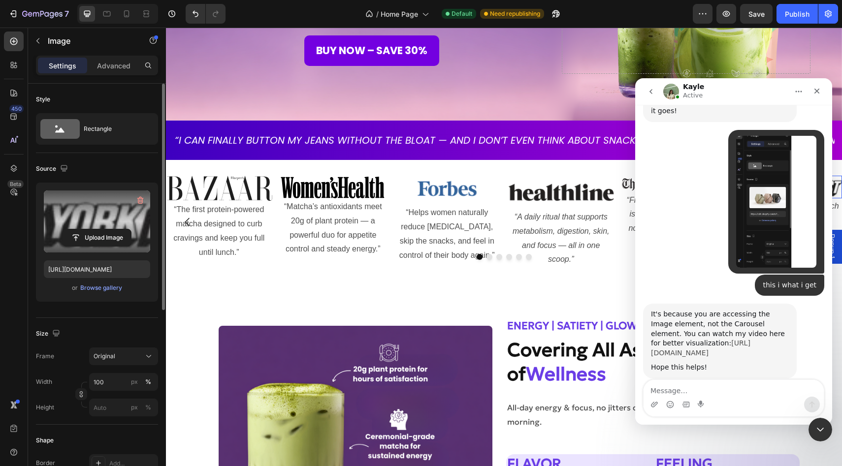
click at [686, 339] on link "https://www.loom.com/share/c14c9be796f84a60a293f596b7d01c6c?sid=abcfa41e-7373-4…" at bounding box center [700, 348] width 99 height 18
click at [122, 12] on icon at bounding box center [127, 14] width 10 height 10
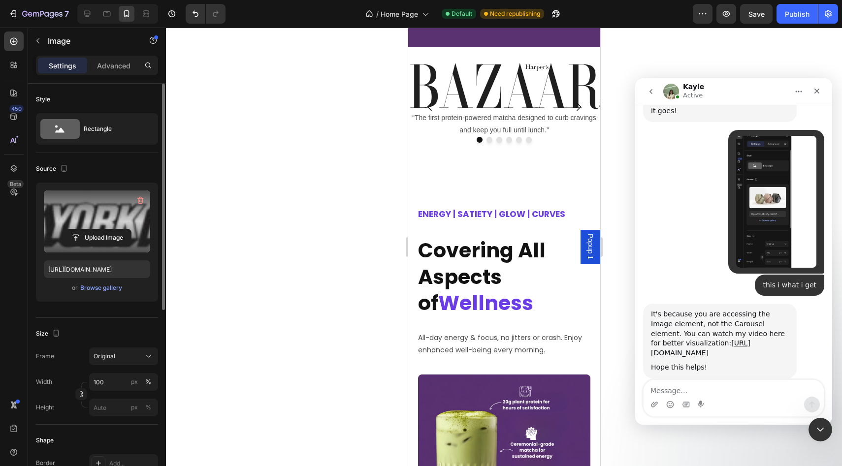
scroll to position [605, 0]
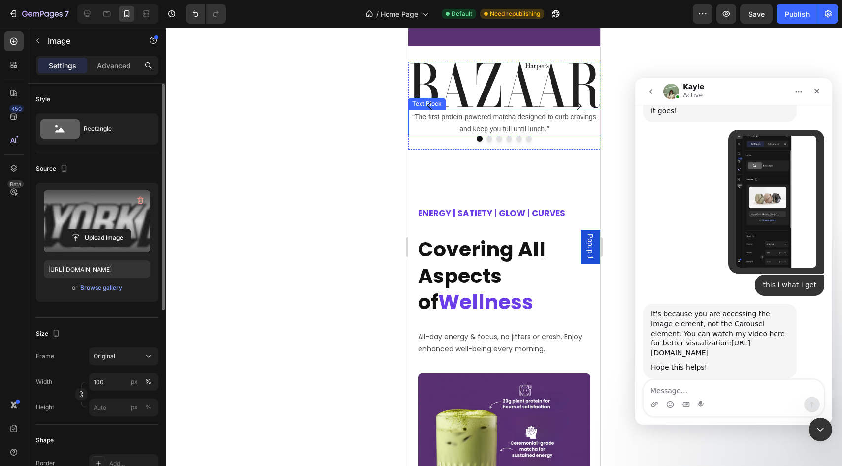
click at [517, 103] on img at bounding box center [504, 86] width 192 height 48
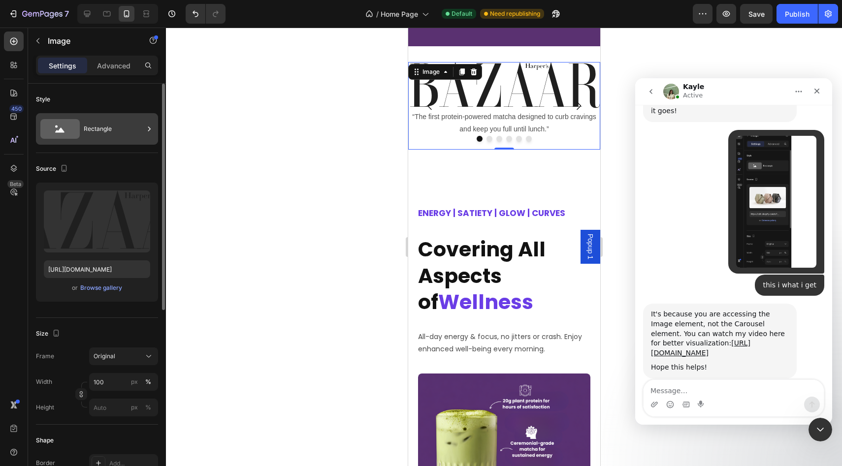
click at [89, 123] on div "Rectangle" at bounding box center [114, 129] width 60 height 23
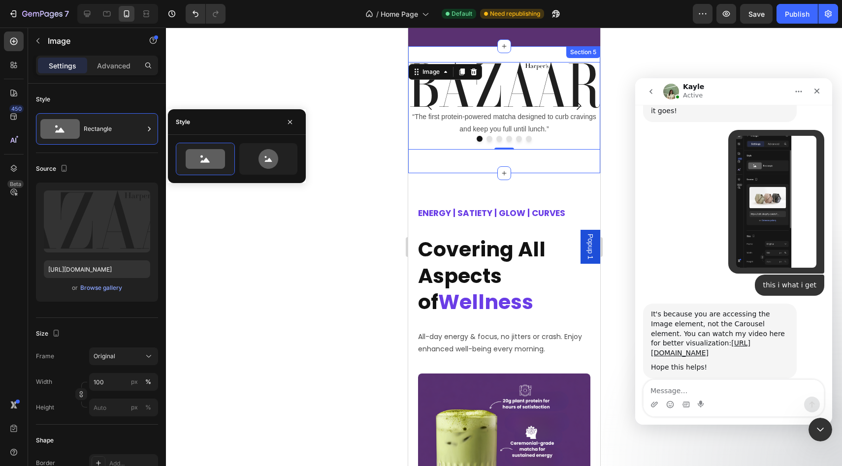
click at [443, 155] on div "Image 0 “The first protein-powered matcha designed to curb cravings and keep yo…" at bounding box center [504, 109] width 192 height 95
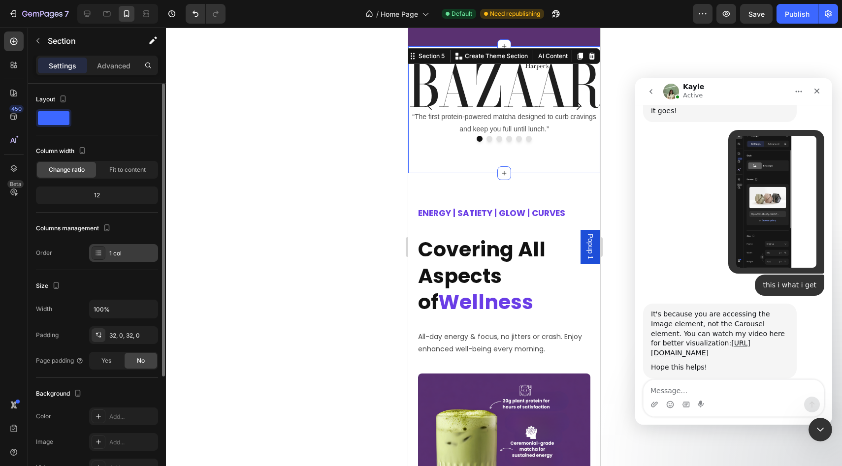
click at [118, 252] on div "1 col" at bounding box center [132, 253] width 46 height 9
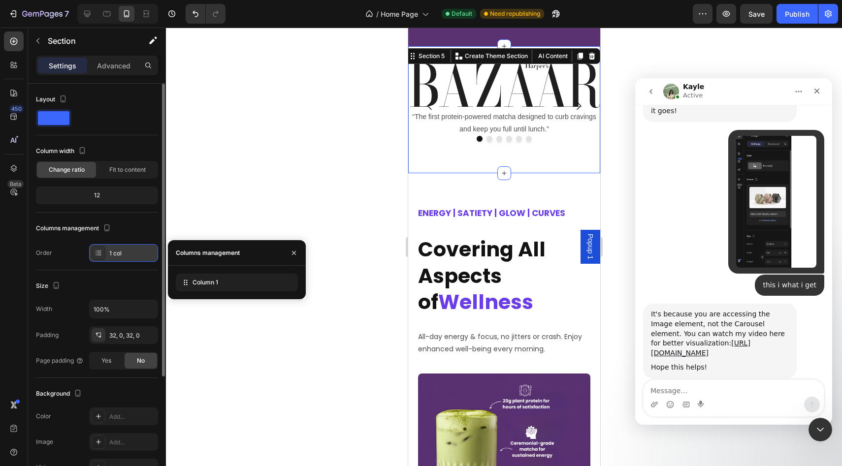
click at [118, 252] on div "1 col" at bounding box center [132, 253] width 46 height 9
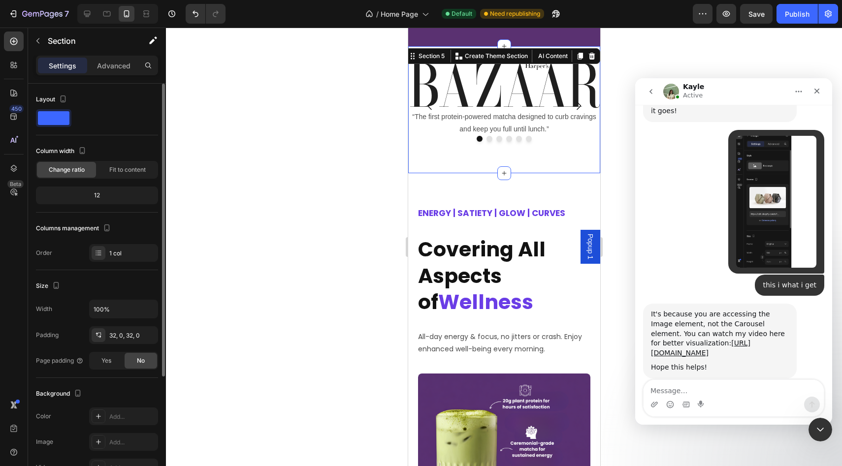
click at [109, 198] on div "12" at bounding box center [97, 196] width 118 height 14
click at [119, 66] on p "Advanced" at bounding box center [113, 66] width 33 height 10
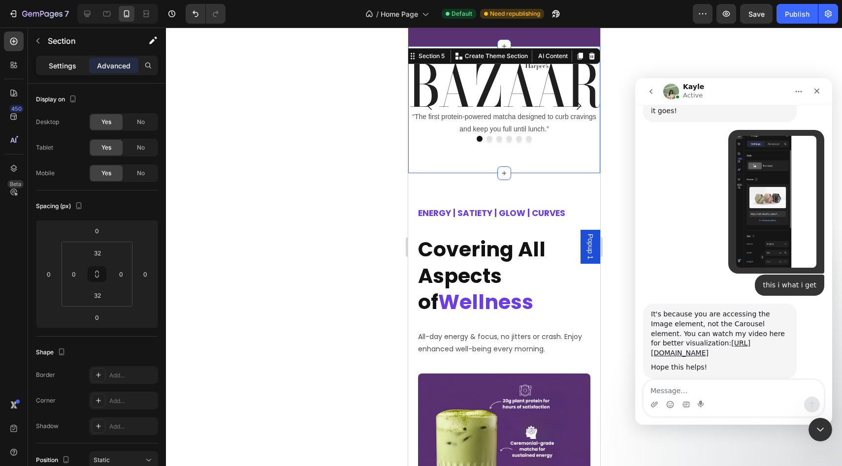
click at [62, 67] on p "Settings" at bounding box center [63, 66] width 28 height 10
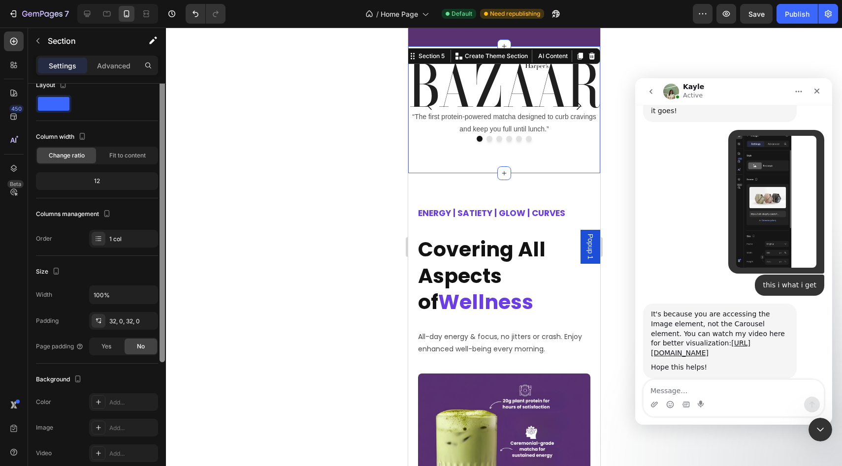
scroll to position [0, 0]
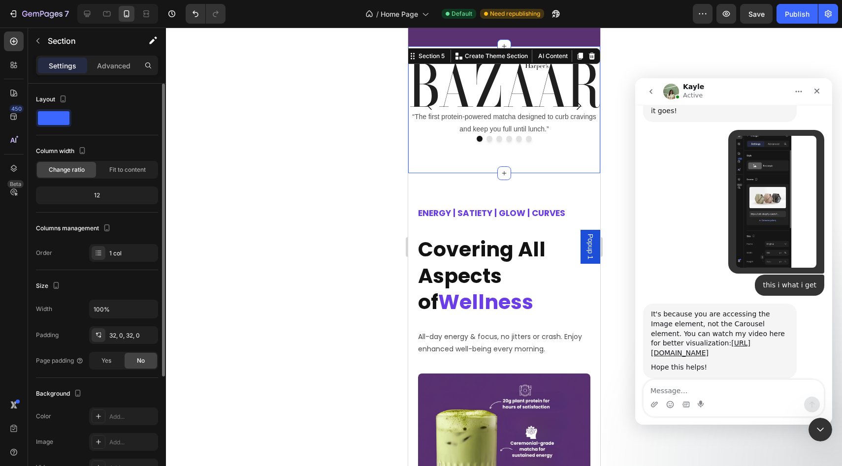
click at [120, 178] on div "Change ratio Fit to content" at bounding box center [97, 170] width 122 height 18
click at [105, 167] on div "Fit to content" at bounding box center [127, 170] width 59 height 16
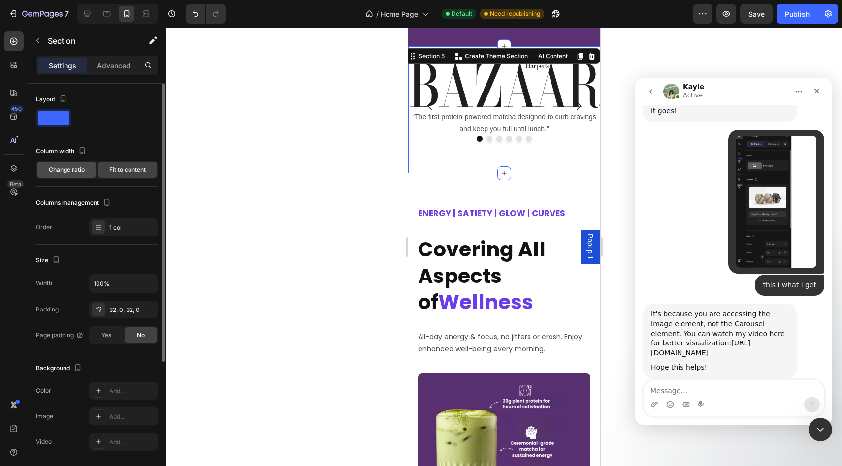
click at [73, 168] on span "Change ratio" at bounding box center [67, 169] width 36 height 9
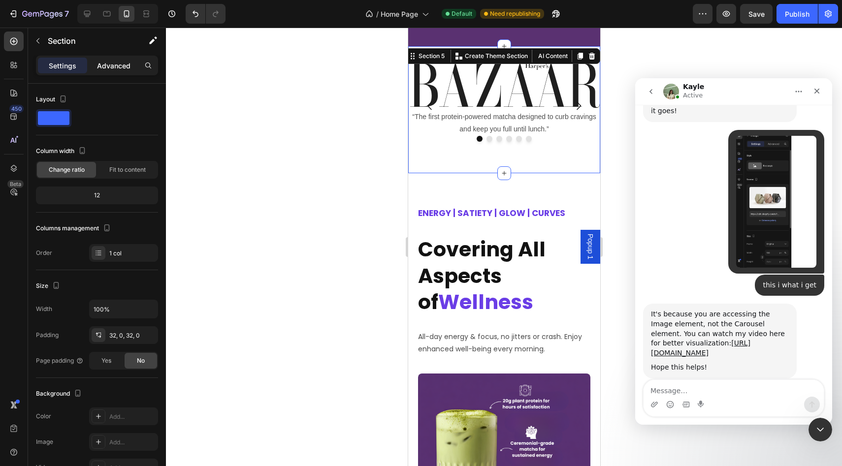
click at [108, 69] on p "Advanced" at bounding box center [113, 66] width 33 height 10
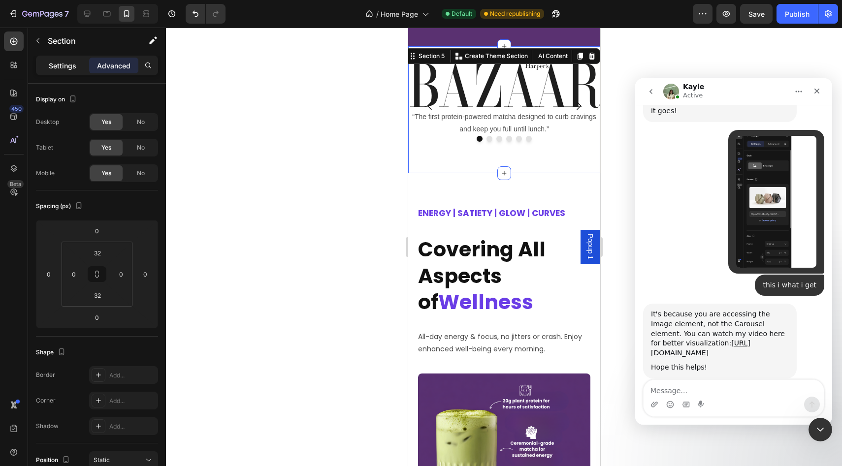
click at [69, 69] on p "Settings" at bounding box center [63, 66] width 28 height 10
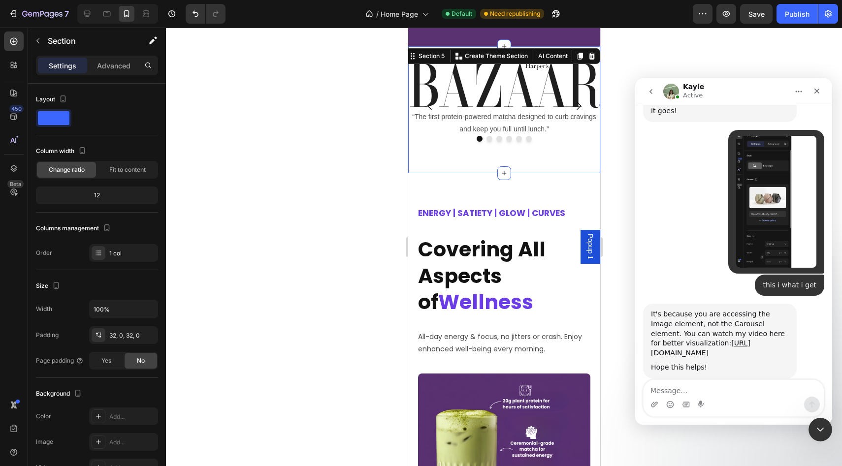
click at [556, 199] on div "ENERGY | SATIETY | GLOW | CURVES" at bounding box center [504, 213] width 192 height 31
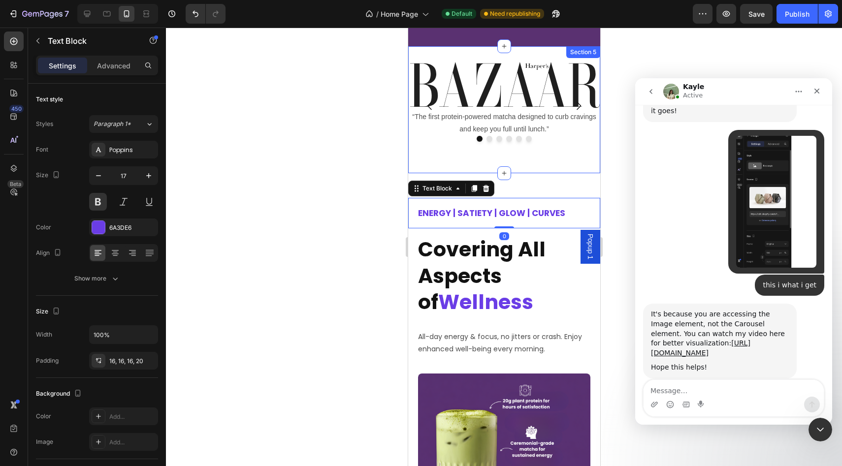
click at [577, 165] on div "Image “The first protein-powered matcha designed to curb cravings and keep you …" at bounding box center [504, 109] width 192 height 127
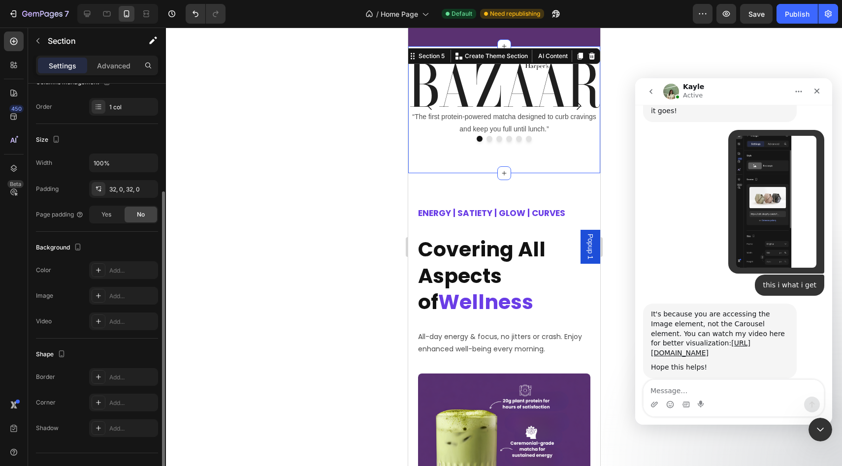
scroll to position [153, 0]
